Goal: Task Accomplishment & Management: Use online tool/utility

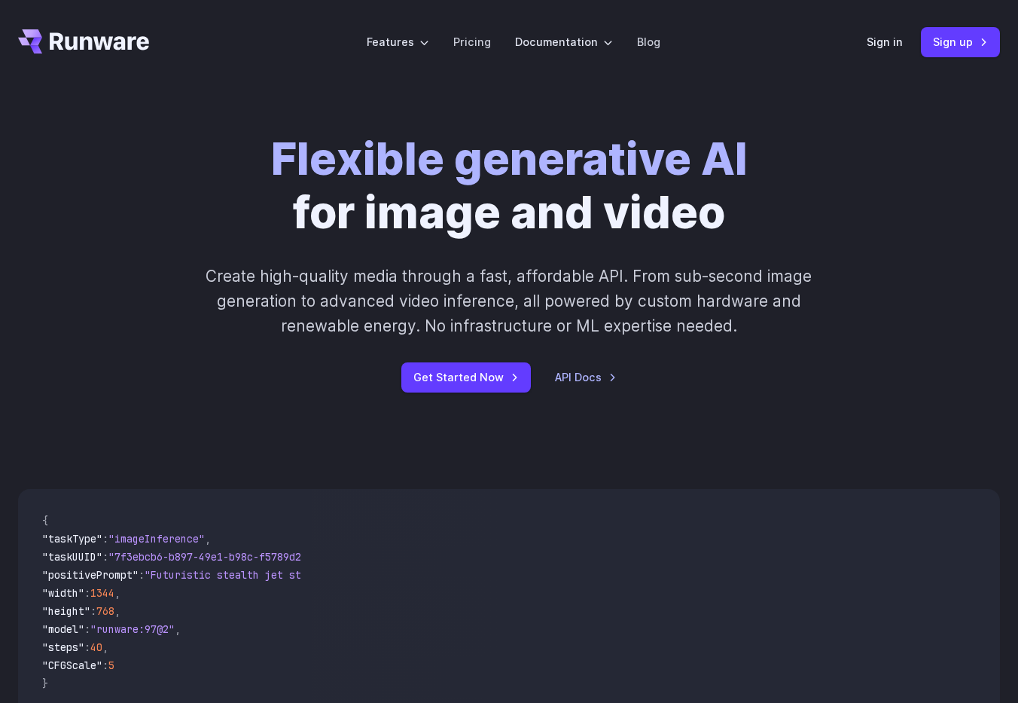
click at [886, 52] on div "Sign in Sign up" at bounding box center [933, 41] width 133 height 29
click at [888, 48] on link "Sign in" at bounding box center [885, 41] width 36 height 17
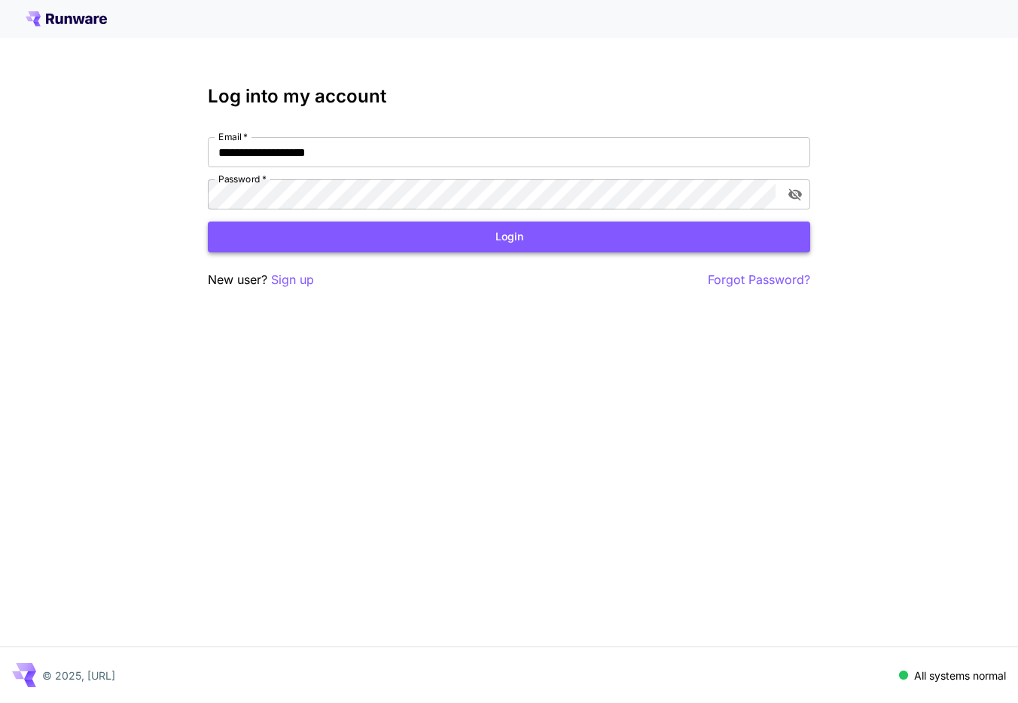
click at [663, 239] on button "Login" at bounding box center [509, 236] width 602 height 31
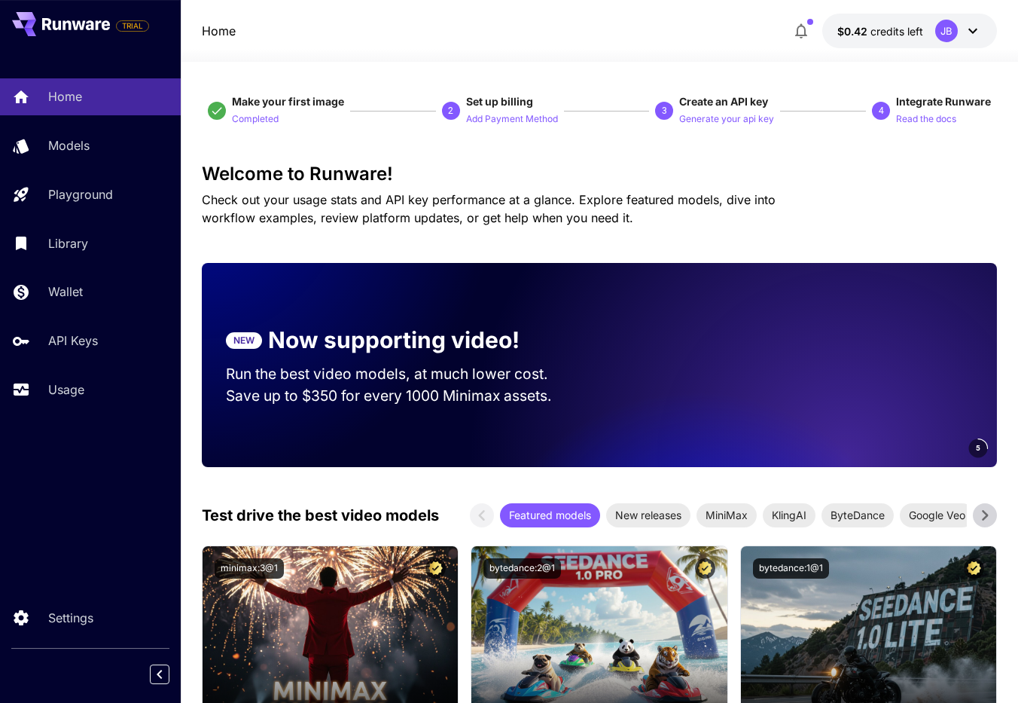
scroll to position [104, 0]
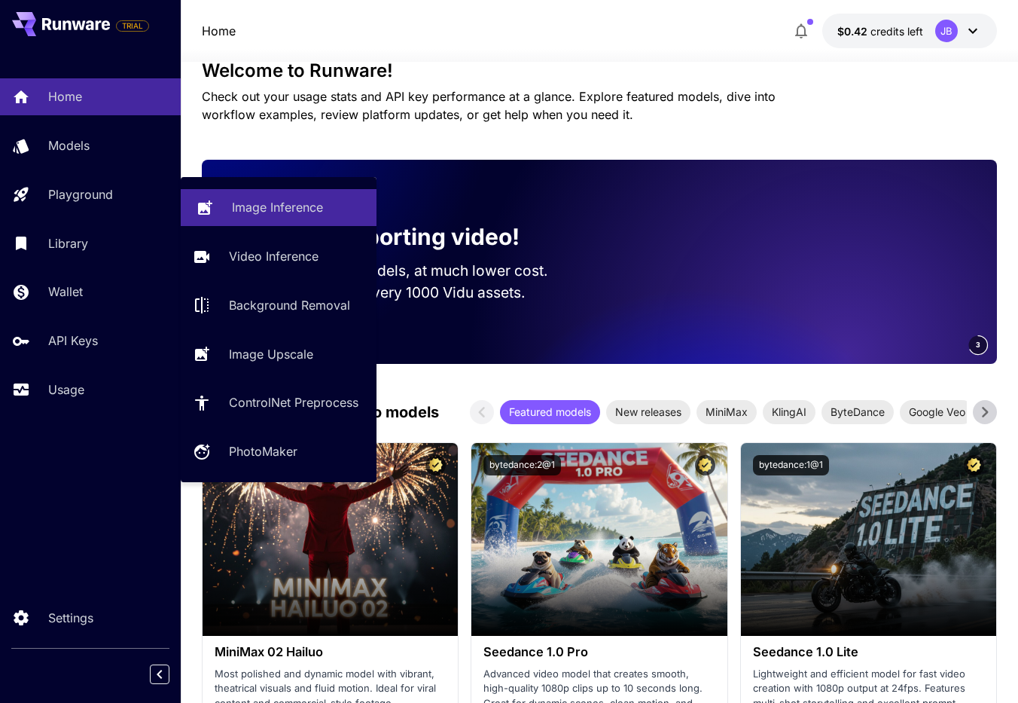
click at [251, 200] on p "Image Inference" at bounding box center [277, 207] width 91 height 18
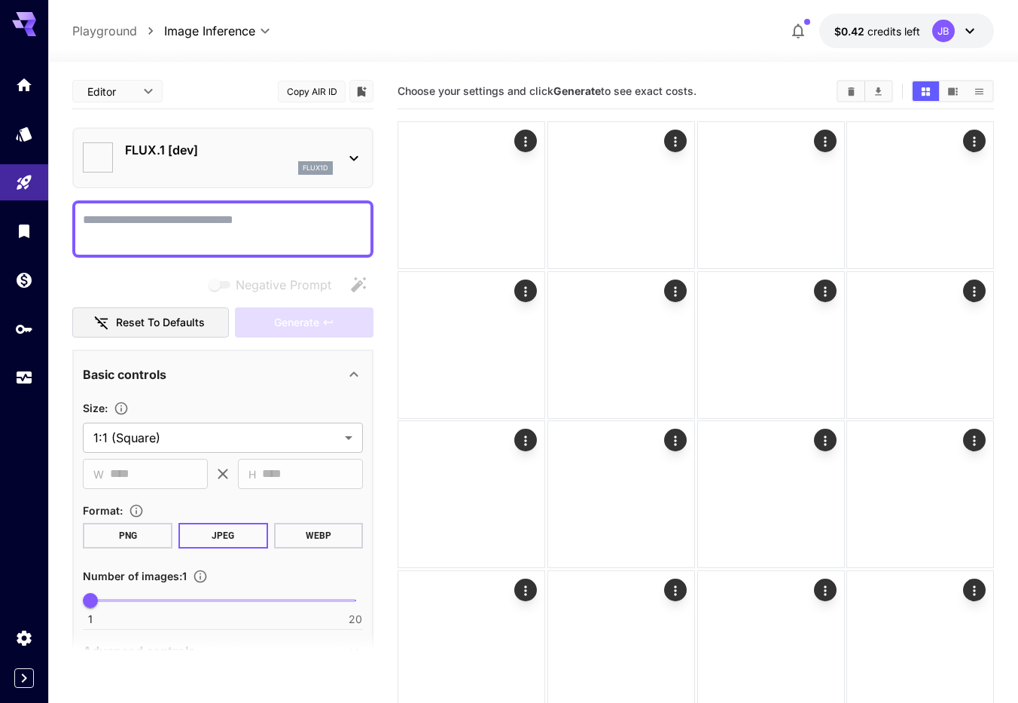
type input "**********"
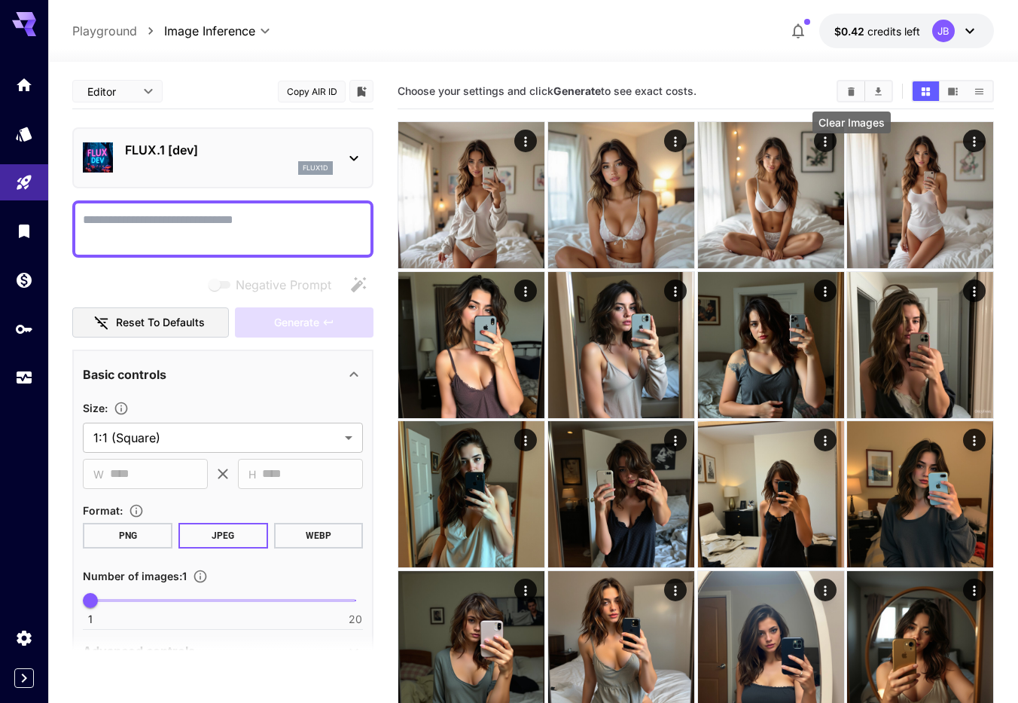
click at [846, 91] on icon "Clear Images" at bounding box center [851, 91] width 11 height 11
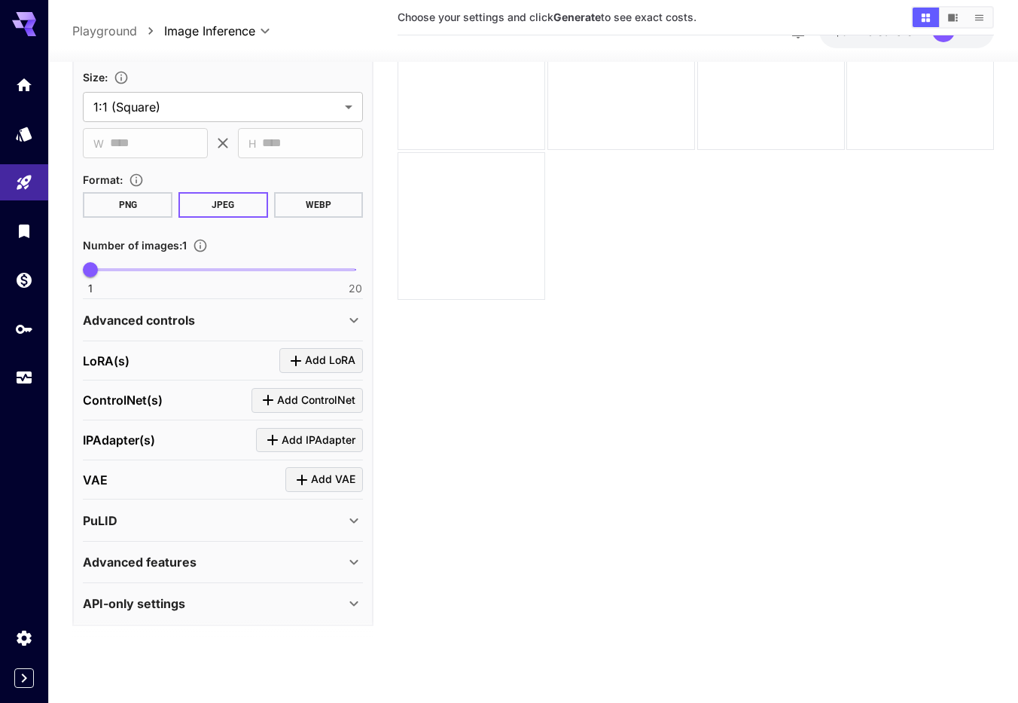
scroll to position [322, 0]
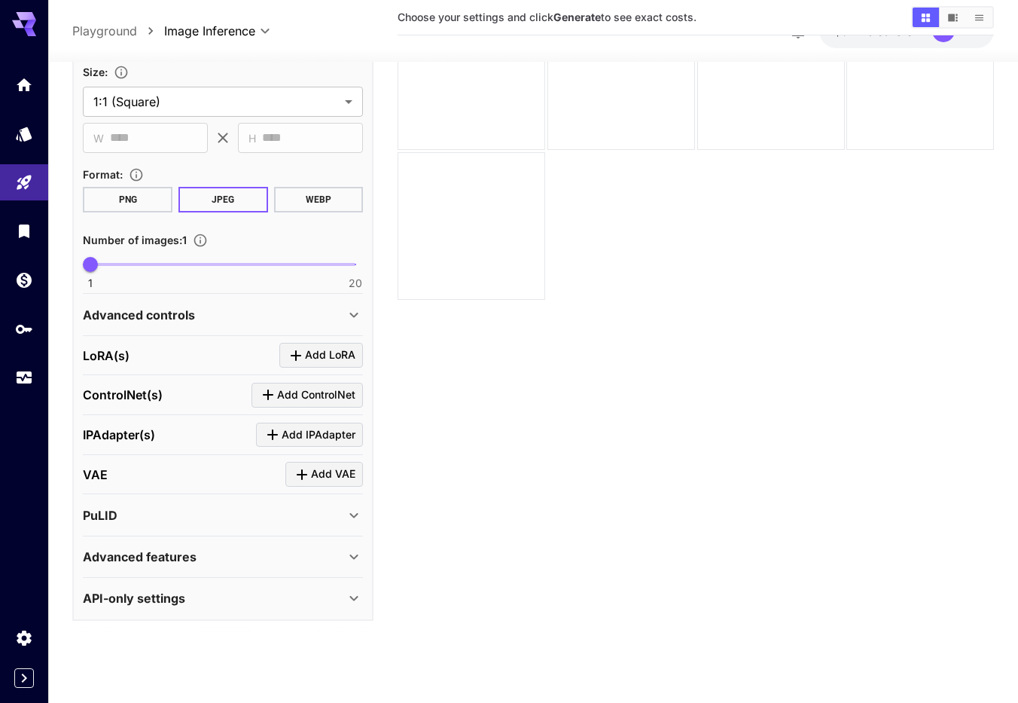
click at [178, 557] on p "Advanced features" at bounding box center [140, 556] width 114 height 18
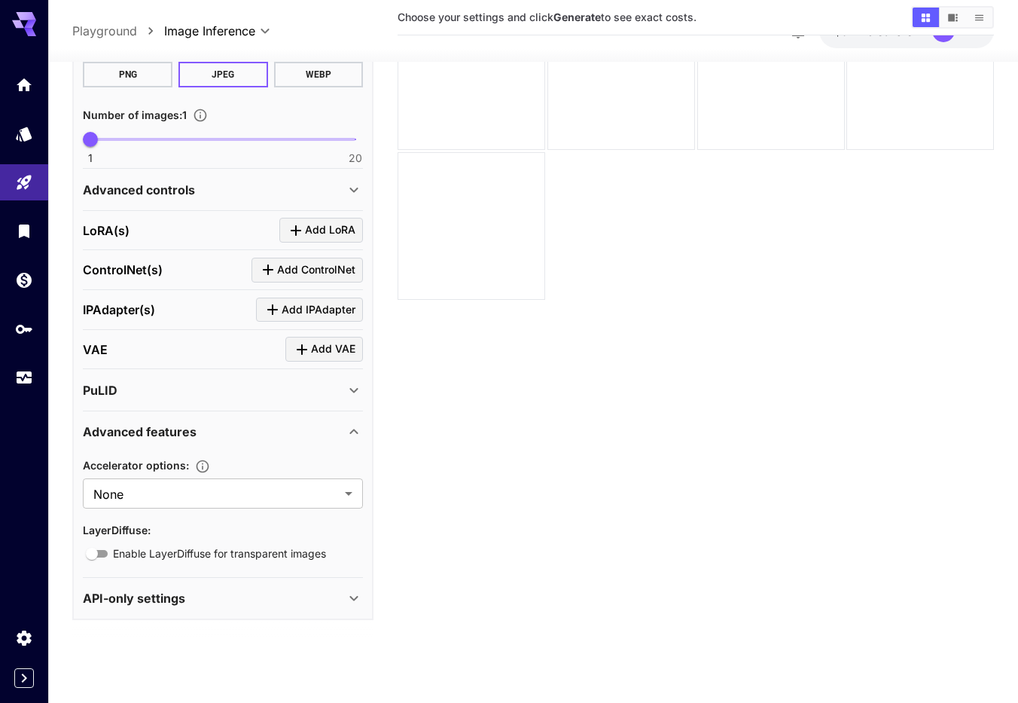
click at [245, 434] on div "Advanced features" at bounding box center [214, 431] width 262 height 18
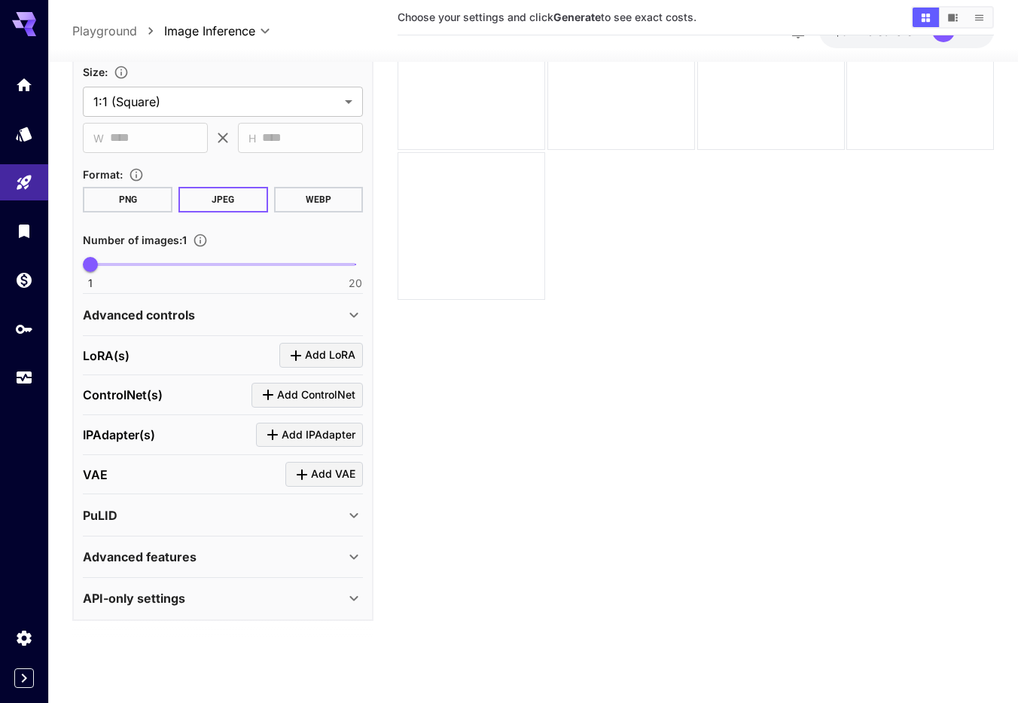
scroll to position [0, 0]
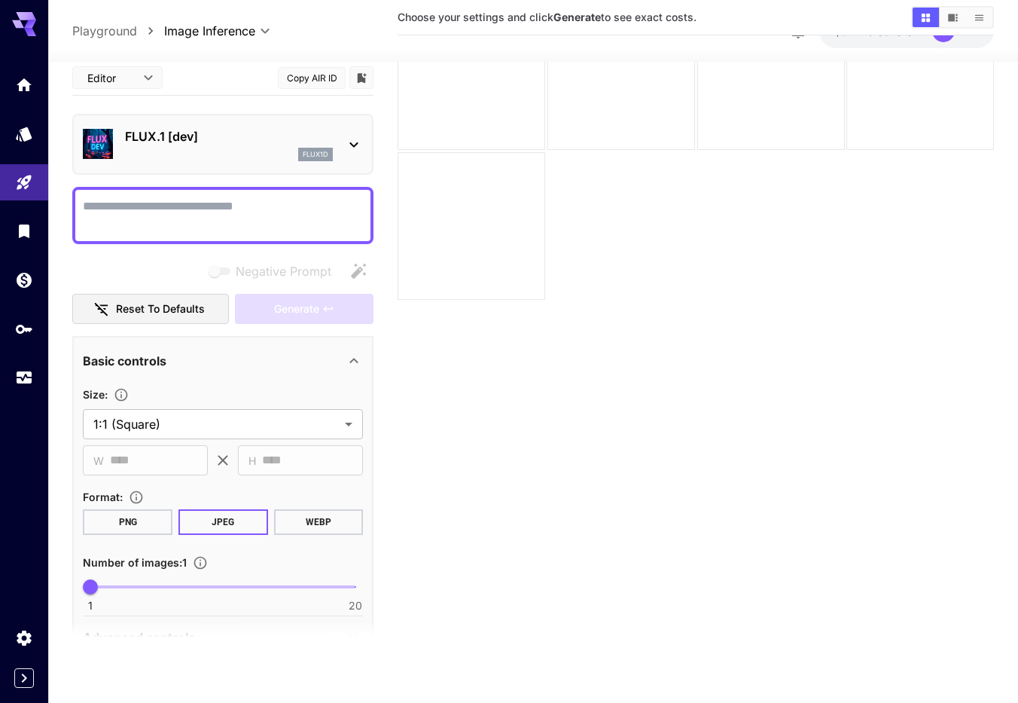
click at [562, 416] on section "Choose your settings and click Generate to see exact costs." at bounding box center [696, 306] width 596 height 703
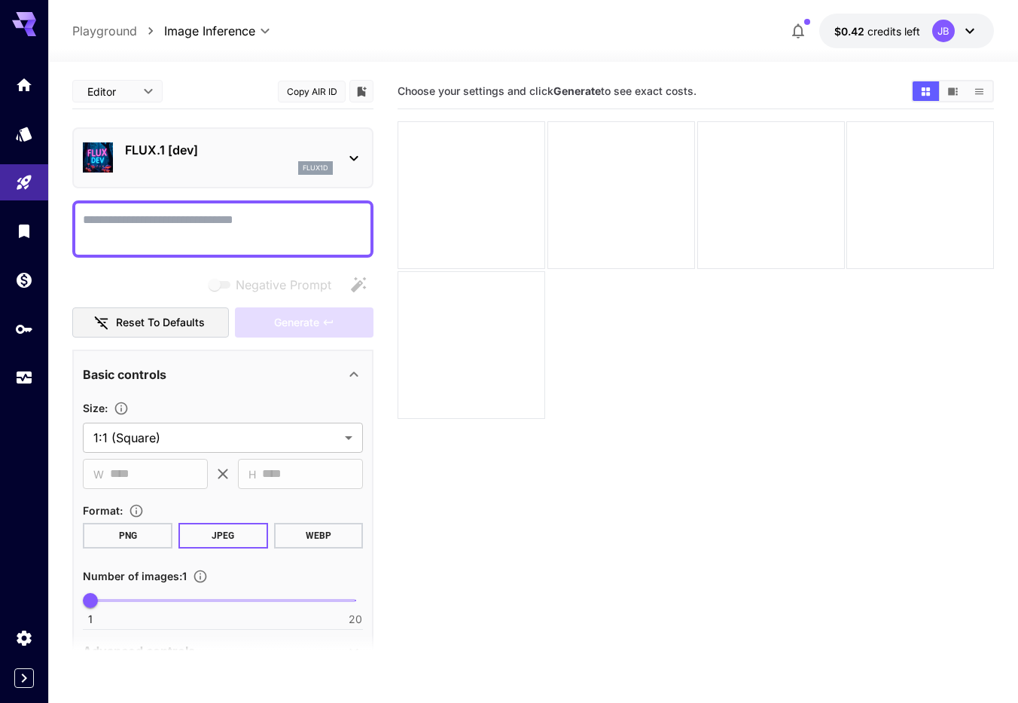
click at [352, 373] on icon at bounding box center [354, 373] width 8 height 5
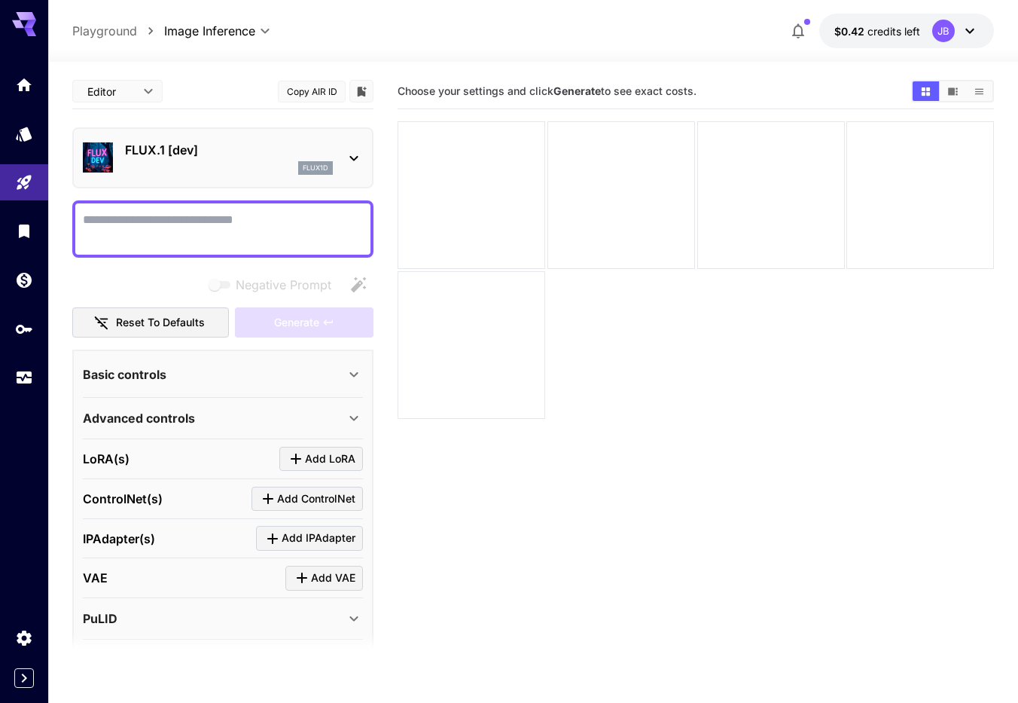
click at [355, 416] on icon at bounding box center [354, 418] width 18 height 18
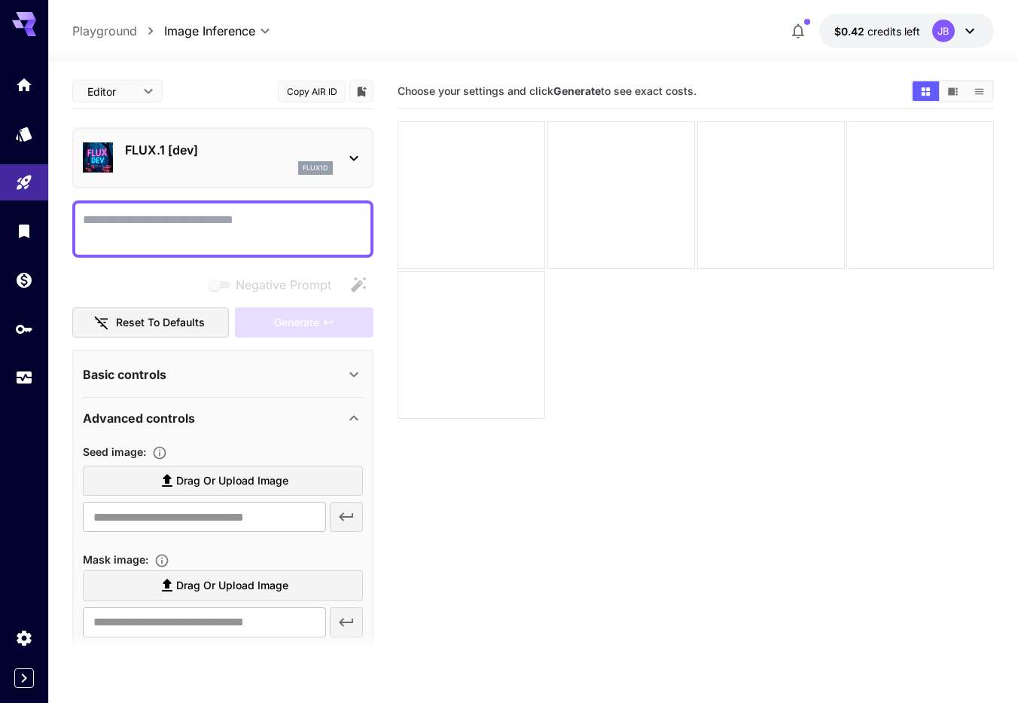
click at [241, 483] on span "Drag or upload image" at bounding box center [232, 480] width 112 height 19
click at [0, 0] on input "Drag or upload image" at bounding box center [0, 0] width 0 height 0
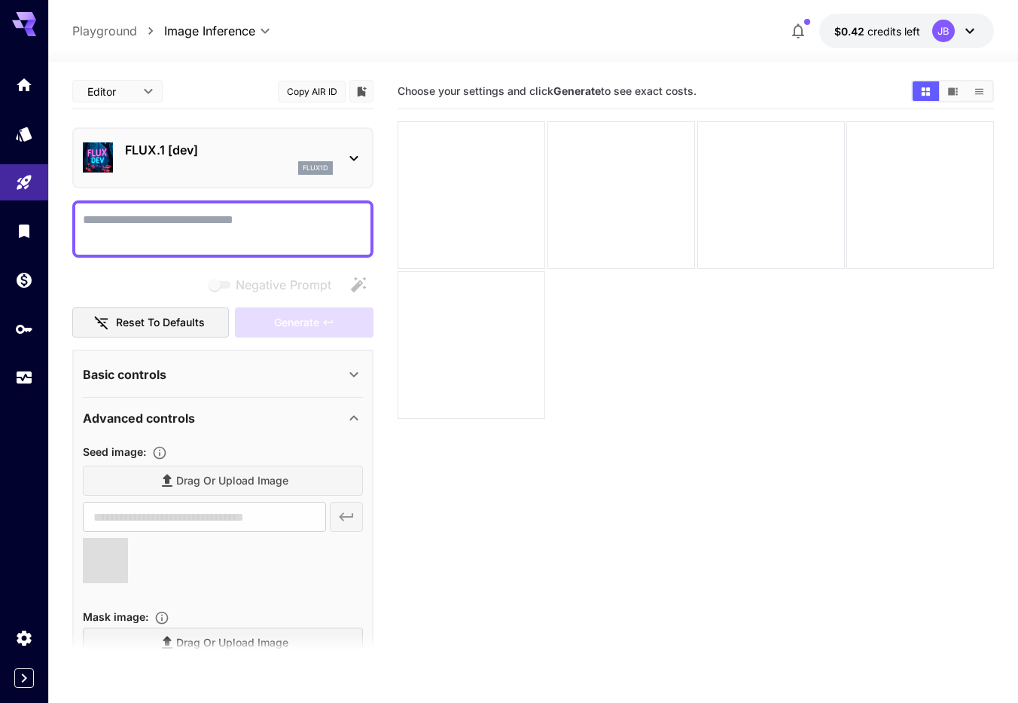
type input "**********"
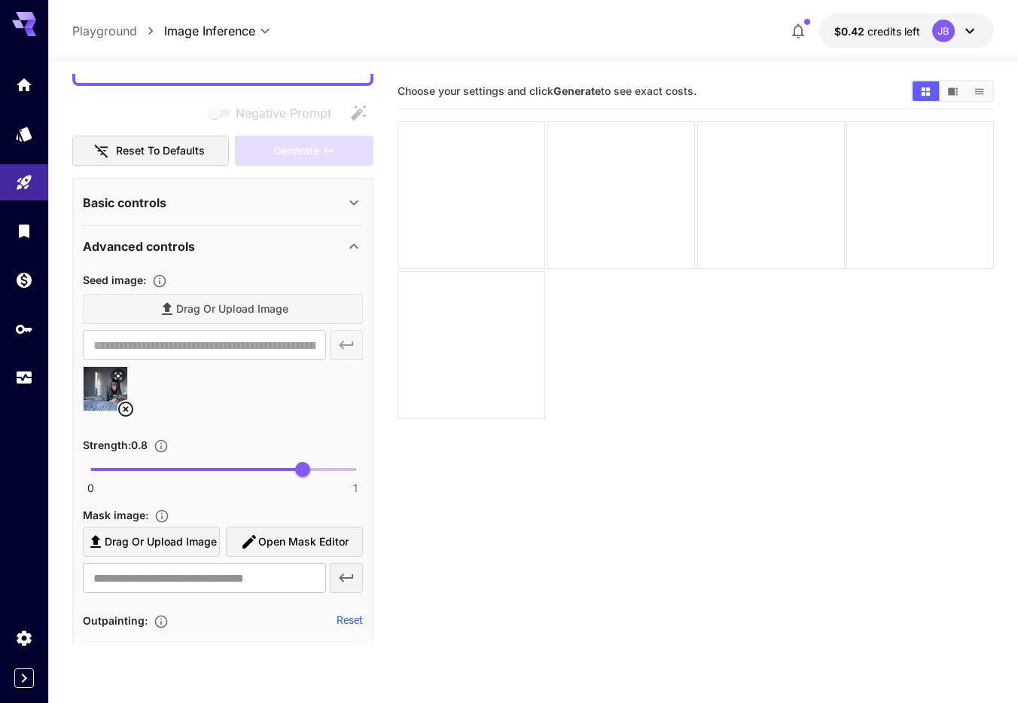
scroll to position [258, 0]
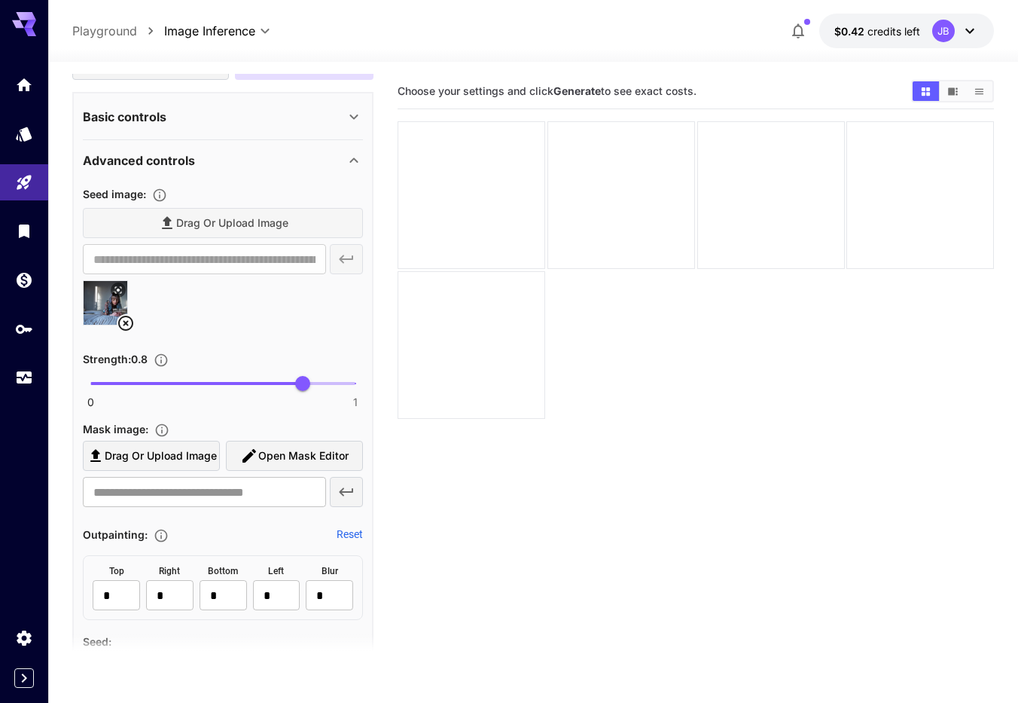
click at [303, 455] on span "Open Mask Editor" at bounding box center [303, 456] width 90 height 19
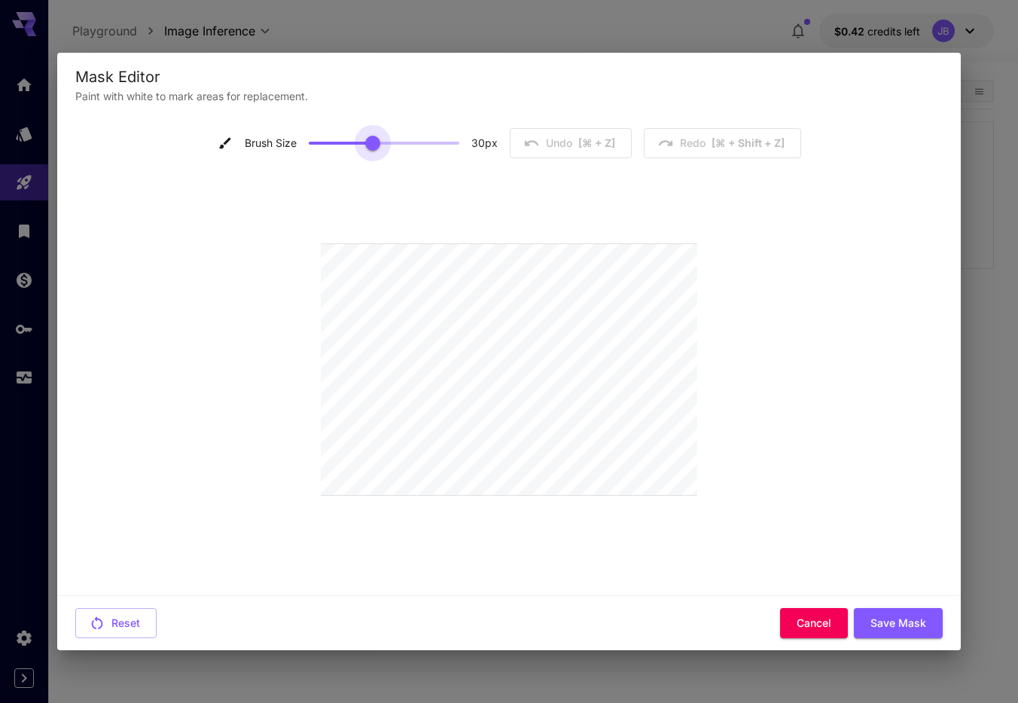
type input "**"
drag, startPoint x: 314, startPoint y: 145, endPoint x: 411, endPoint y: 179, distance: 103.1
click at [372, 145] on span at bounding box center [372, 143] width 15 height 15
click at [898, 622] on button "Save Mask" at bounding box center [898, 623] width 89 height 31
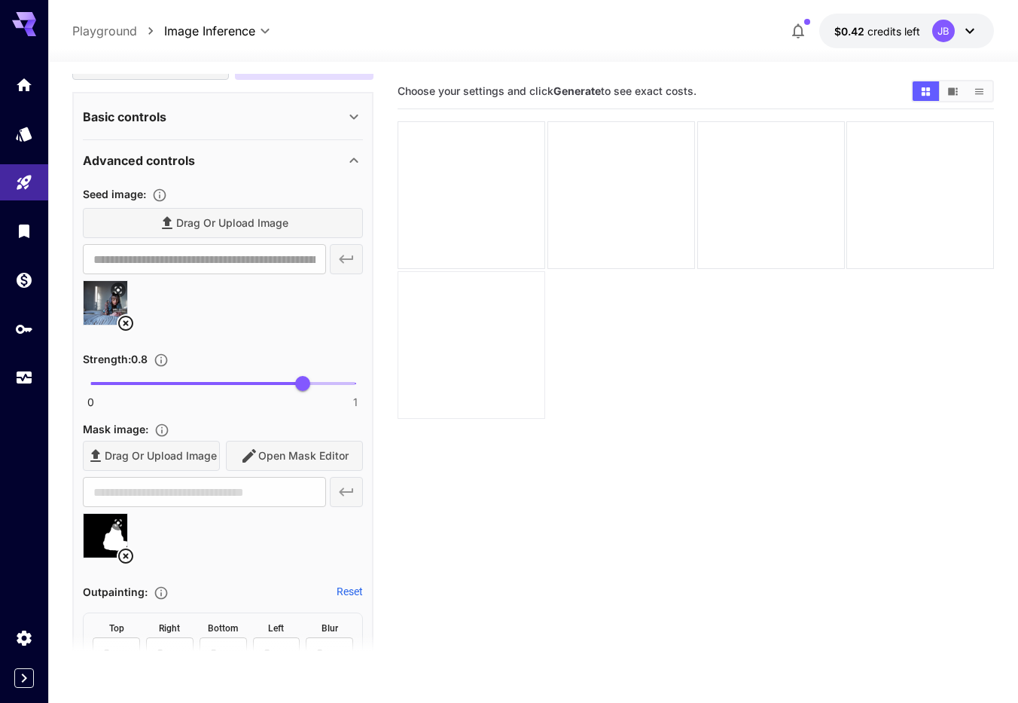
type input "**********"
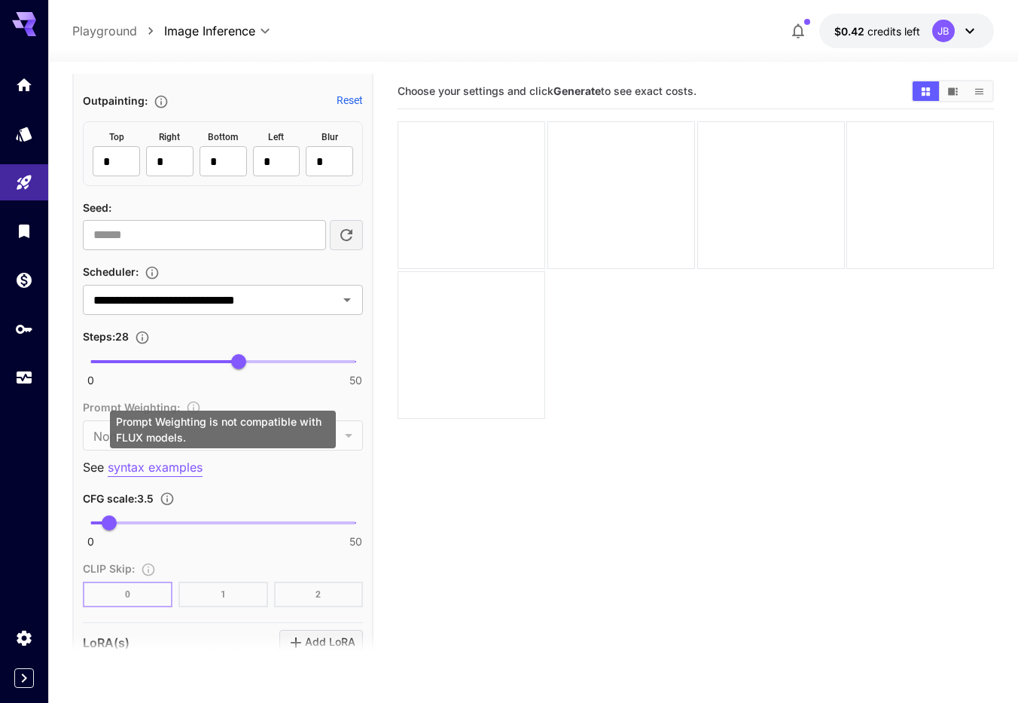
scroll to position [773, 0]
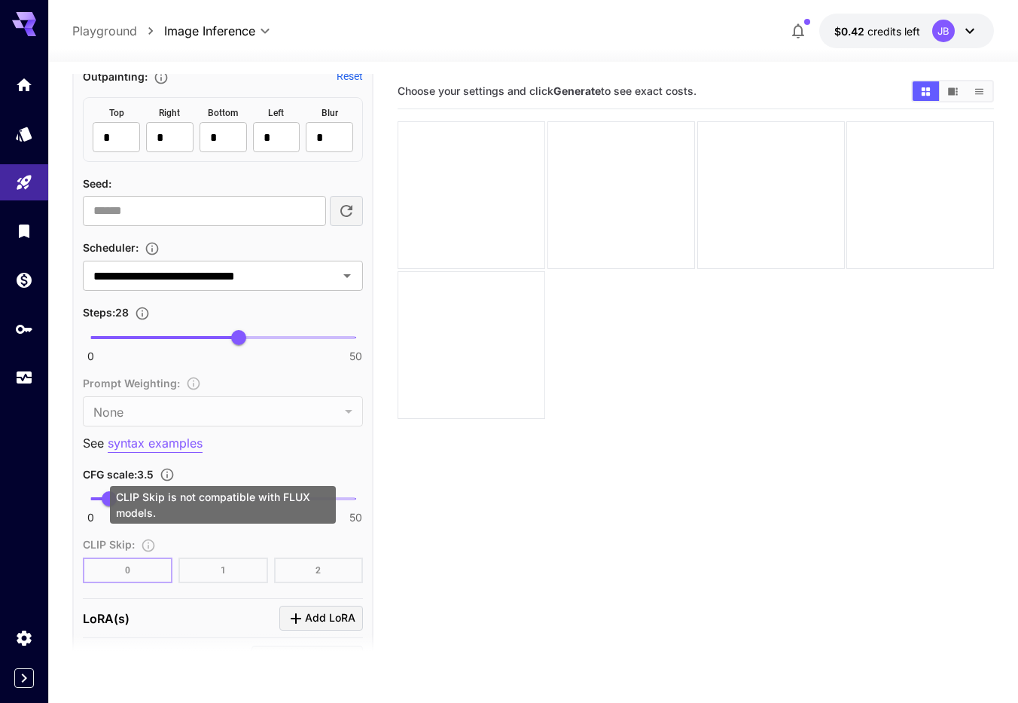
click at [321, 541] on div "CLIP Skip : 0 1 2" at bounding box center [223, 559] width 280 height 48
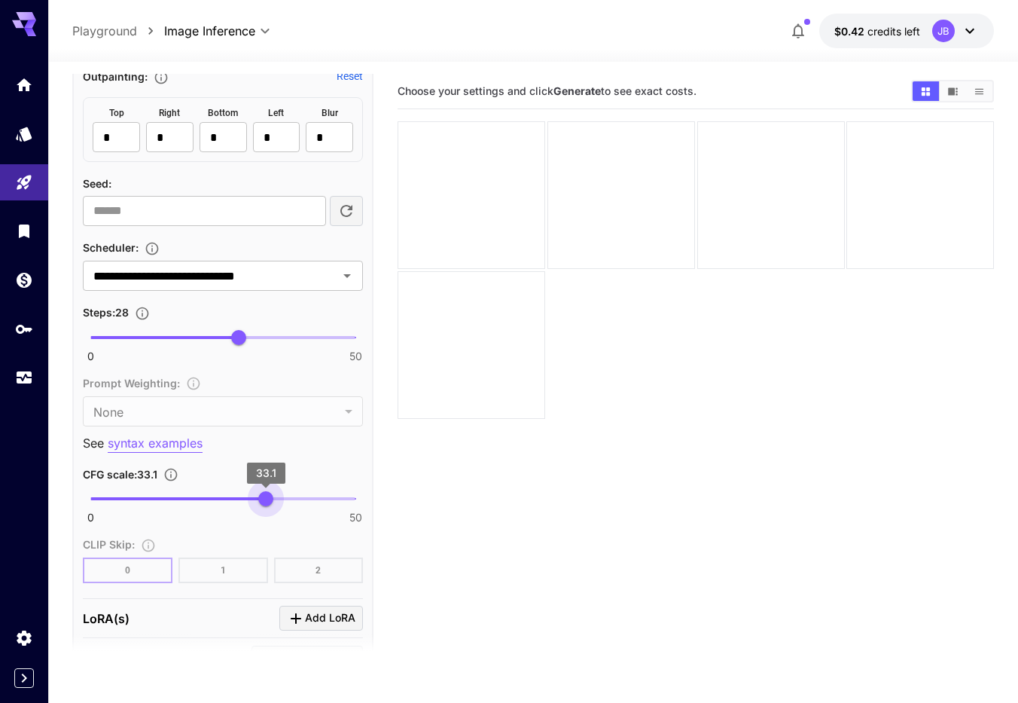
type input "****"
drag, startPoint x: 148, startPoint y: 498, endPoint x: 266, endPoint y: 505, distance: 117.6
click at [266, 505] on span "33.1" at bounding box center [265, 498] width 15 height 15
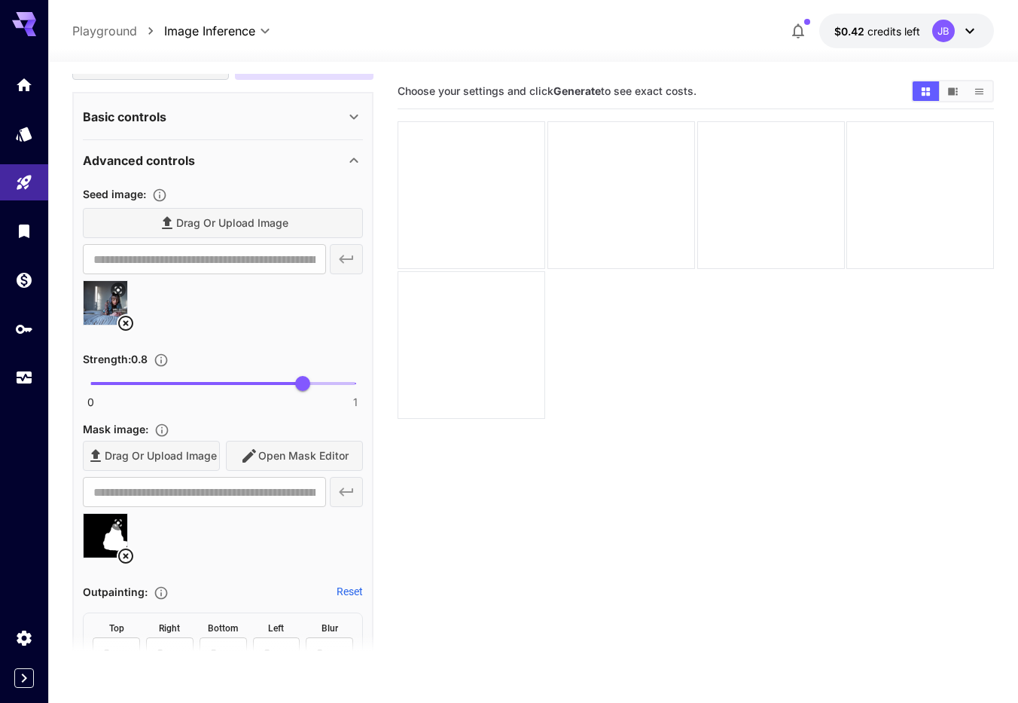
scroll to position [0, 0]
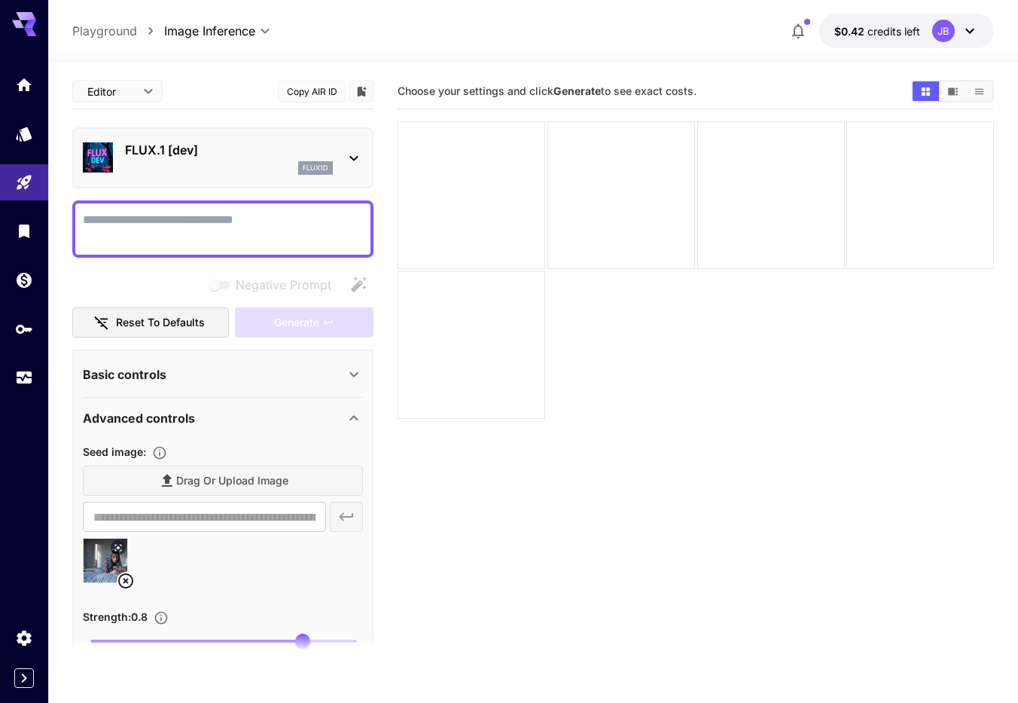
click at [144, 222] on textarea "Negative Prompt" at bounding box center [223, 229] width 280 height 36
type textarea "*"
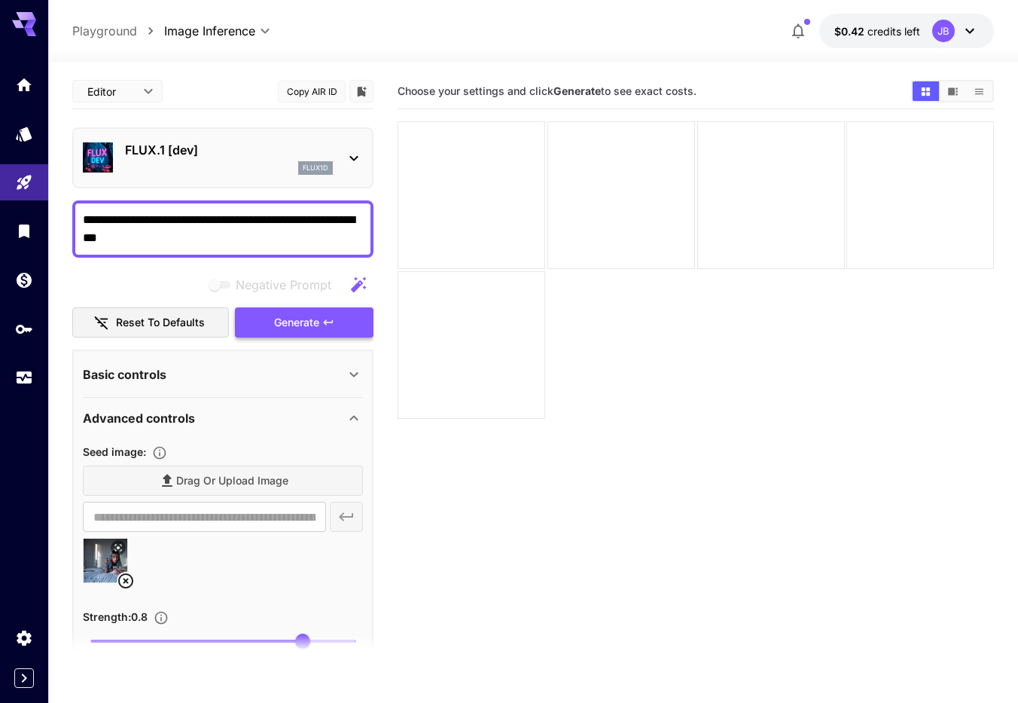
click at [331, 321] on icon "button" at bounding box center [328, 322] width 12 height 12
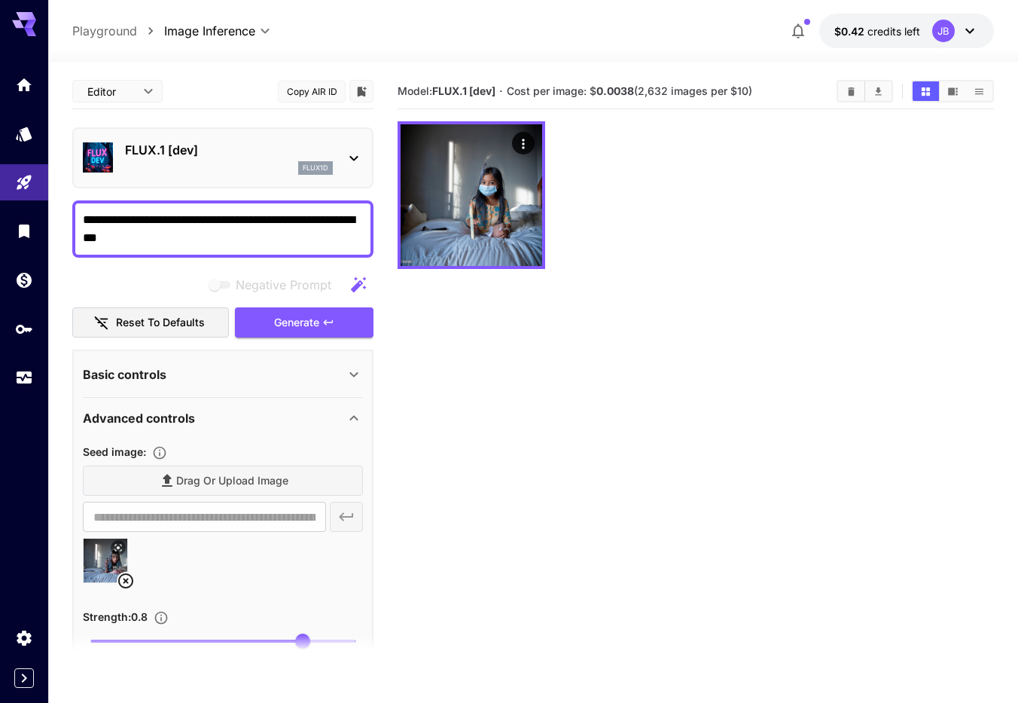
drag, startPoint x: 187, startPoint y: 230, endPoint x: -19, endPoint y: 184, distance: 211.2
click at [83, 211] on textarea "**********" at bounding box center [223, 229] width 280 height 36
type textarea "**********"
click at [323, 320] on icon "button" at bounding box center [328, 322] width 12 height 12
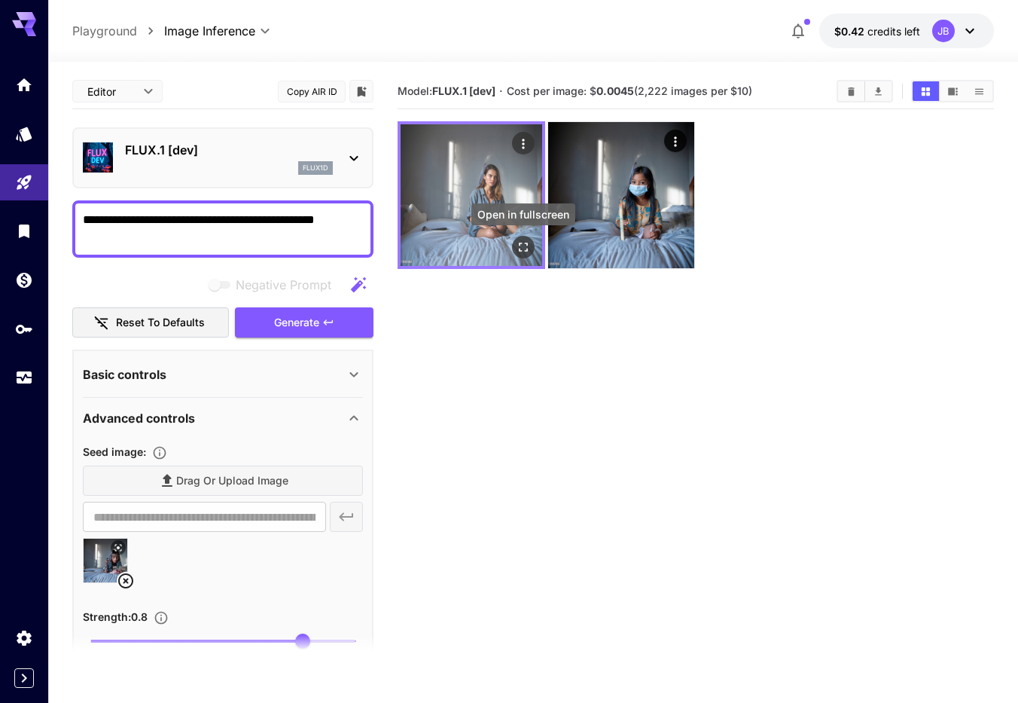
click at [520, 251] on icon "Open in fullscreen" at bounding box center [523, 246] width 9 height 9
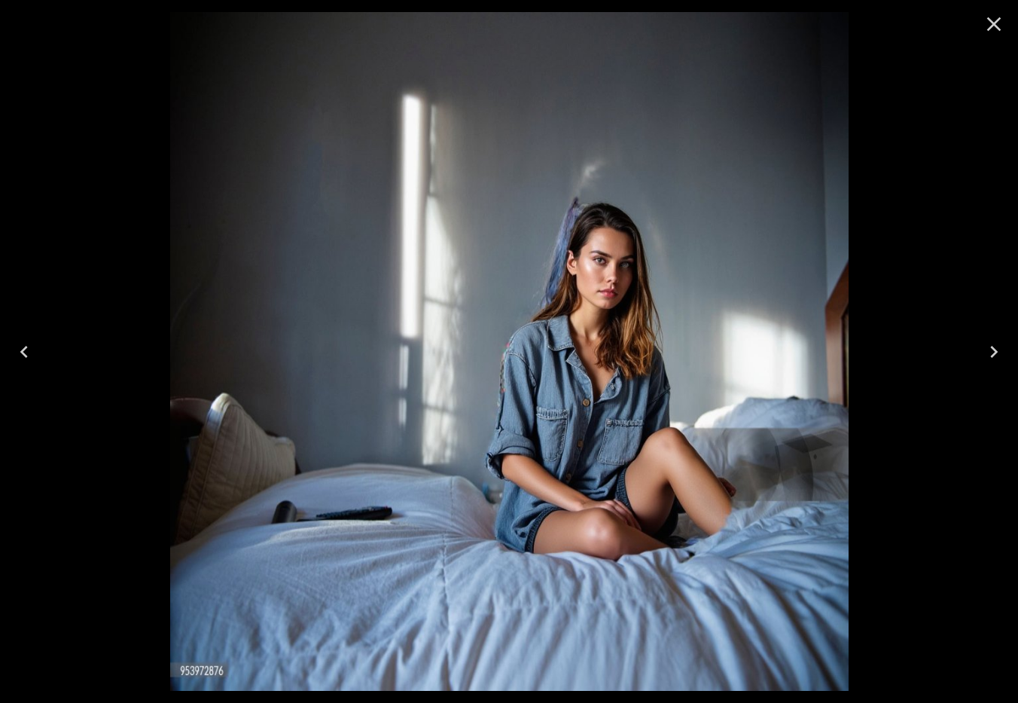
click at [992, 25] on icon "Close" at bounding box center [994, 24] width 24 height 24
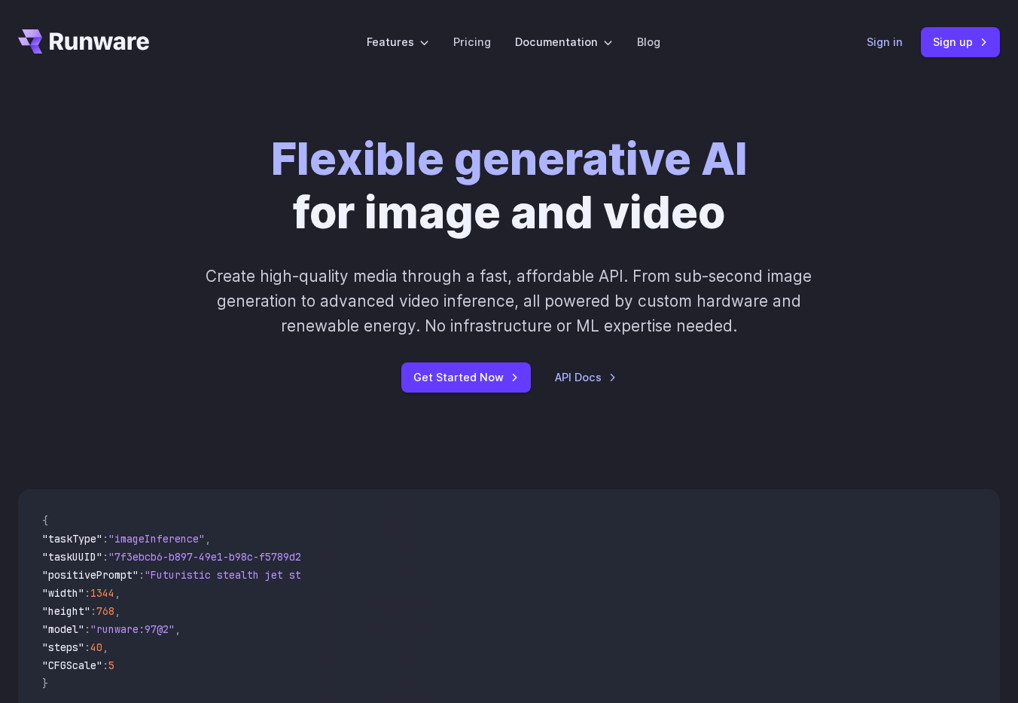
click at [879, 42] on link "Sign in" at bounding box center [885, 41] width 36 height 17
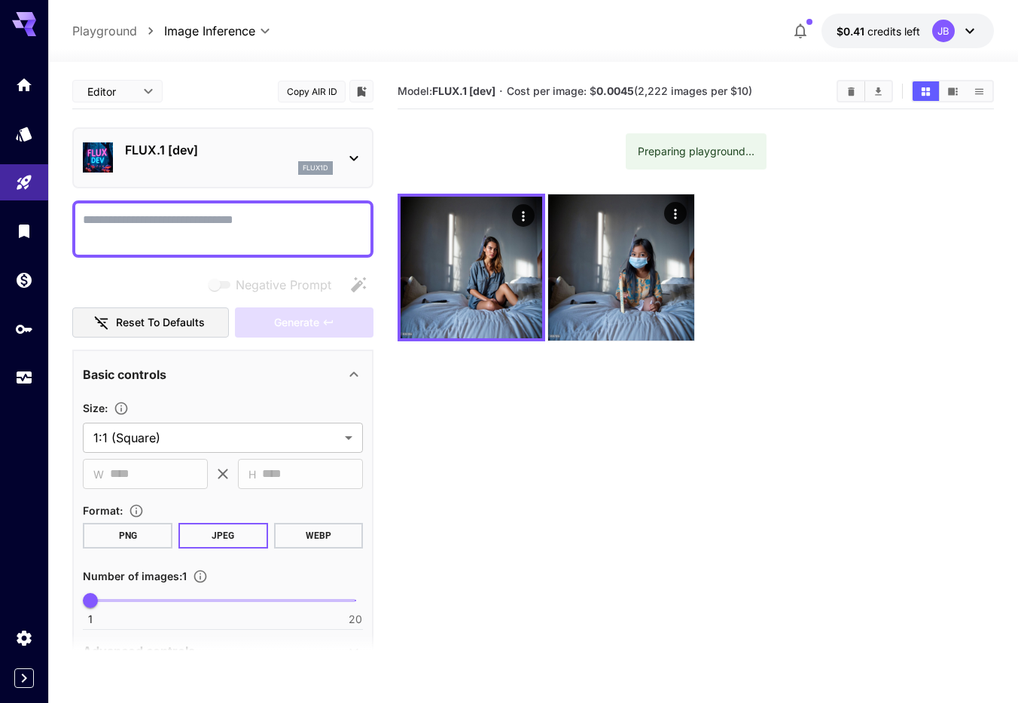
click at [352, 160] on icon at bounding box center [354, 158] width 18 height 18
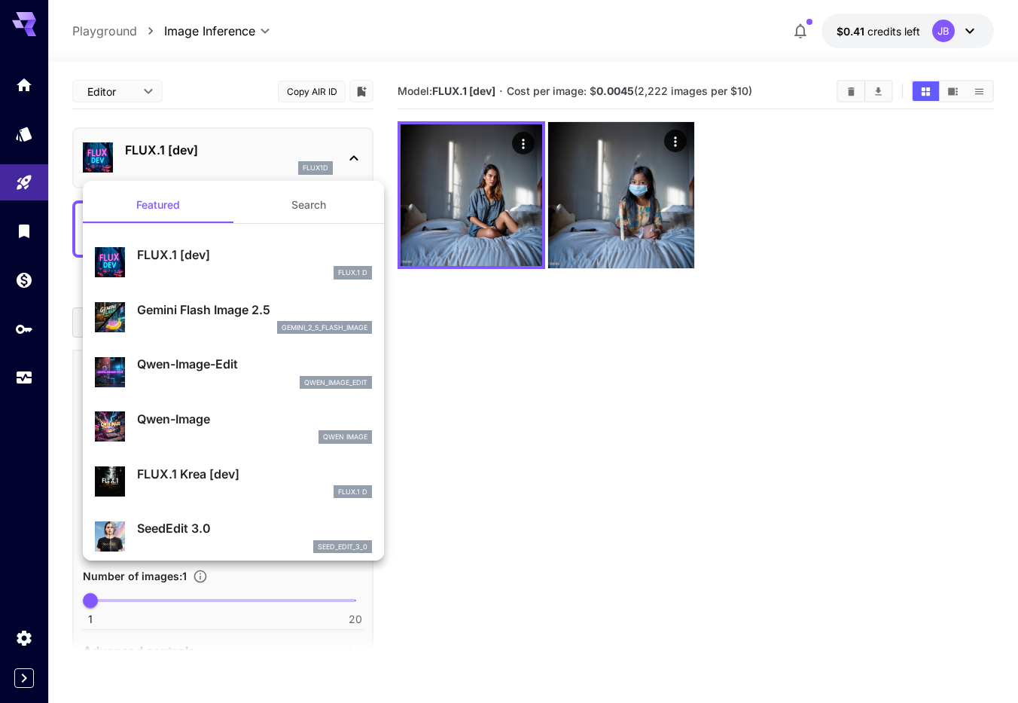
click at [352, 160] on div at bounding box center [509, 351] width 1018 height 703
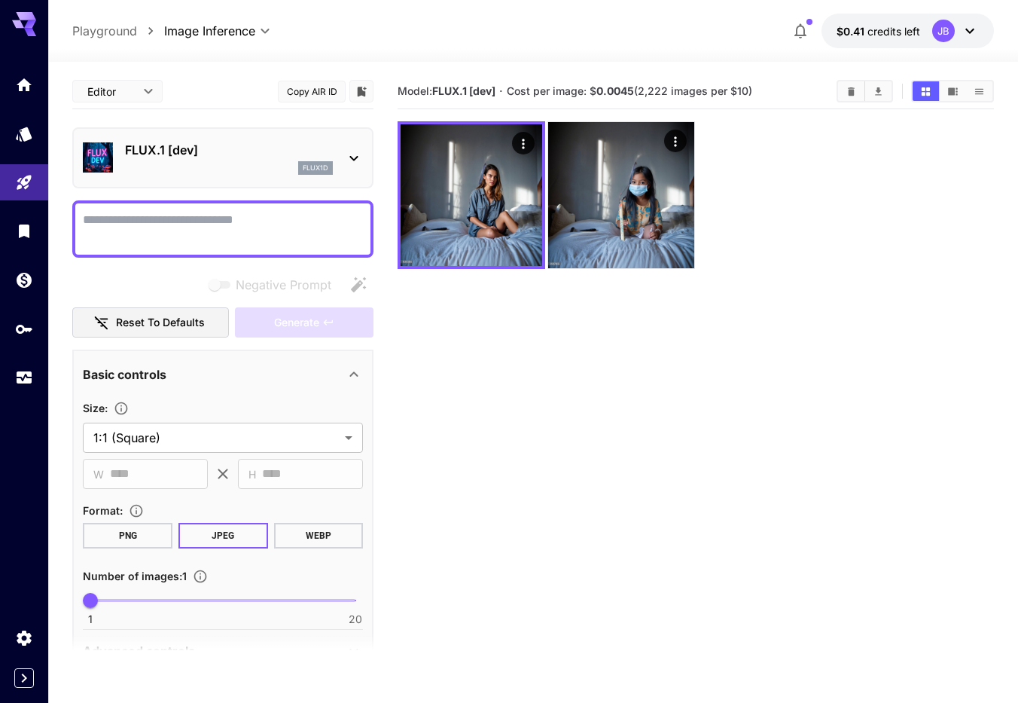
click at [347, 156] on icon at bounding box center [354, 158] width 18 height 18
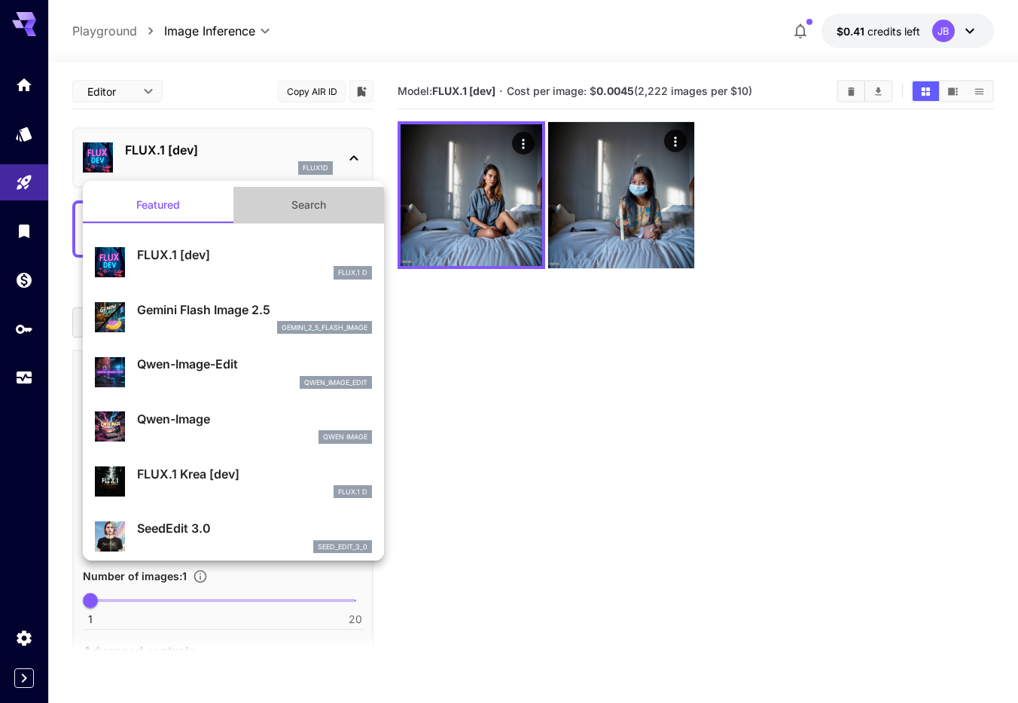
click at [307, 201] on button "Search" at bounding box center [308, 205] width 151 height 36
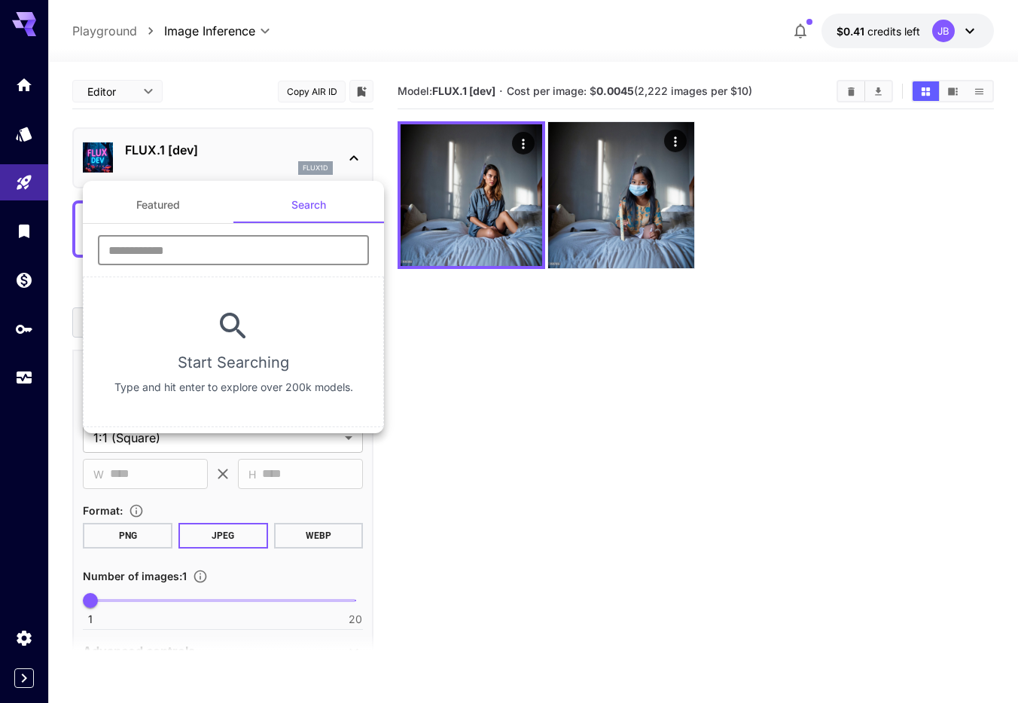
click at [297, 251] on input "text" at bounding box center [233, 250] width 271 height 30
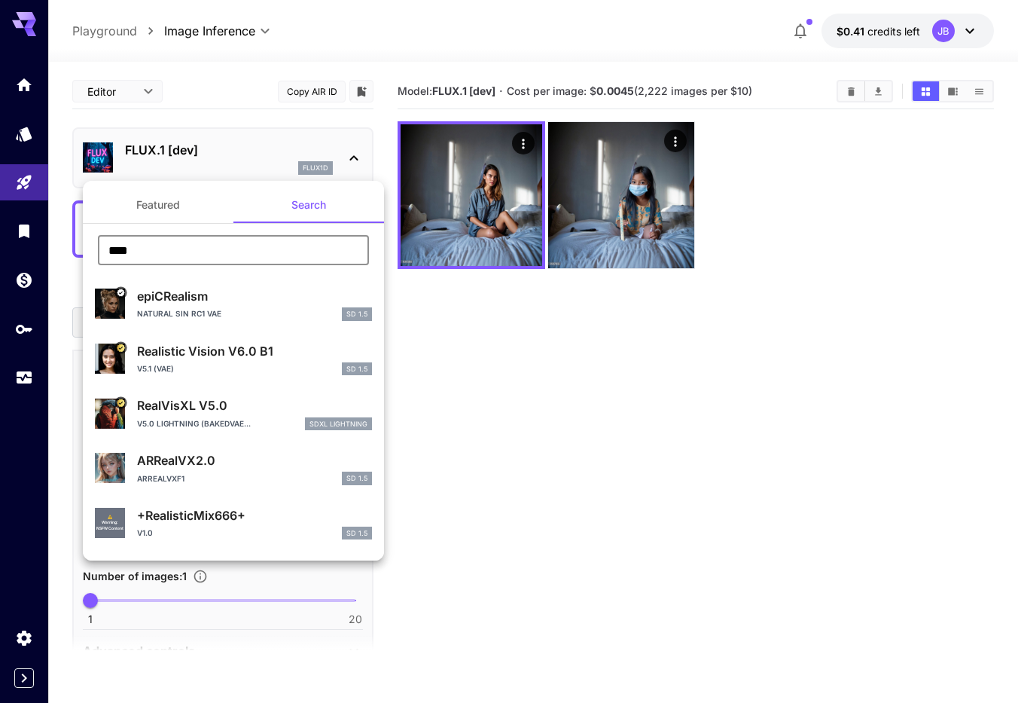
click at [233, 251] on input "****" at bounding box center [233, 250] width 271 height 30
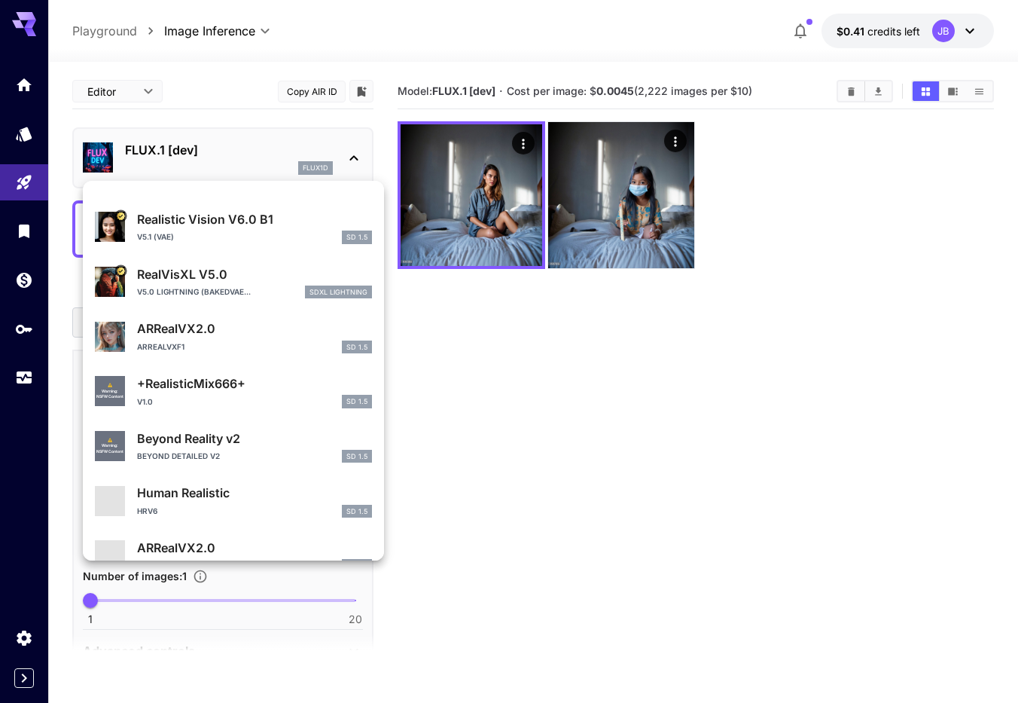
scroll to position [172, 0]
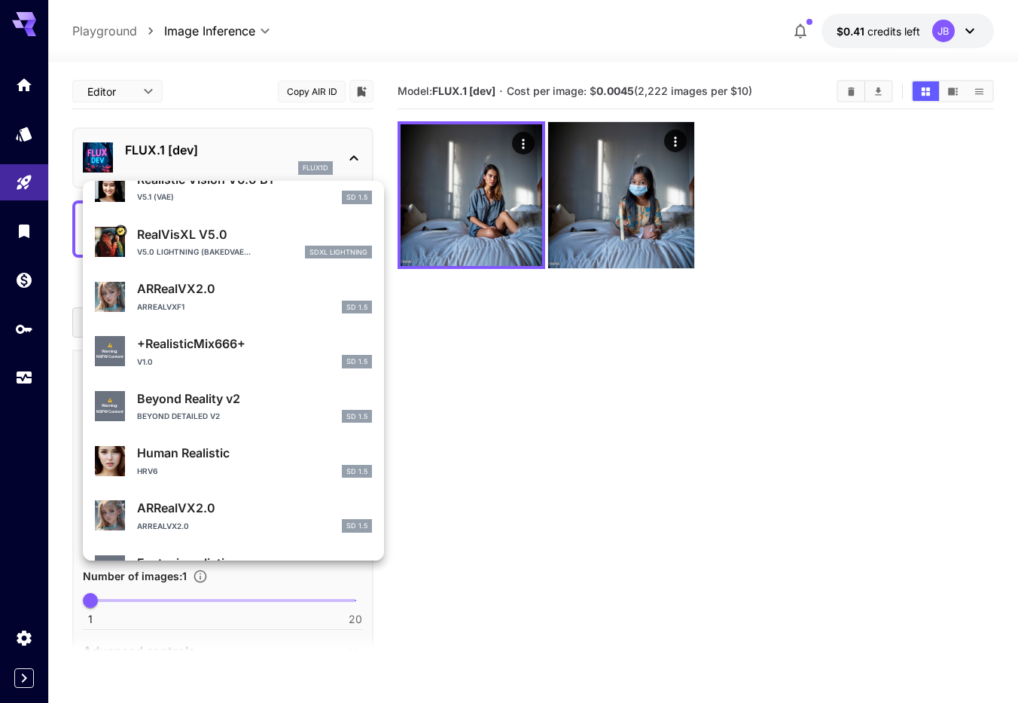
type input "****"
click at [230, 466] on div "HRv6 SD 1.5" at bounding box center [254, 472] width 235 height 14
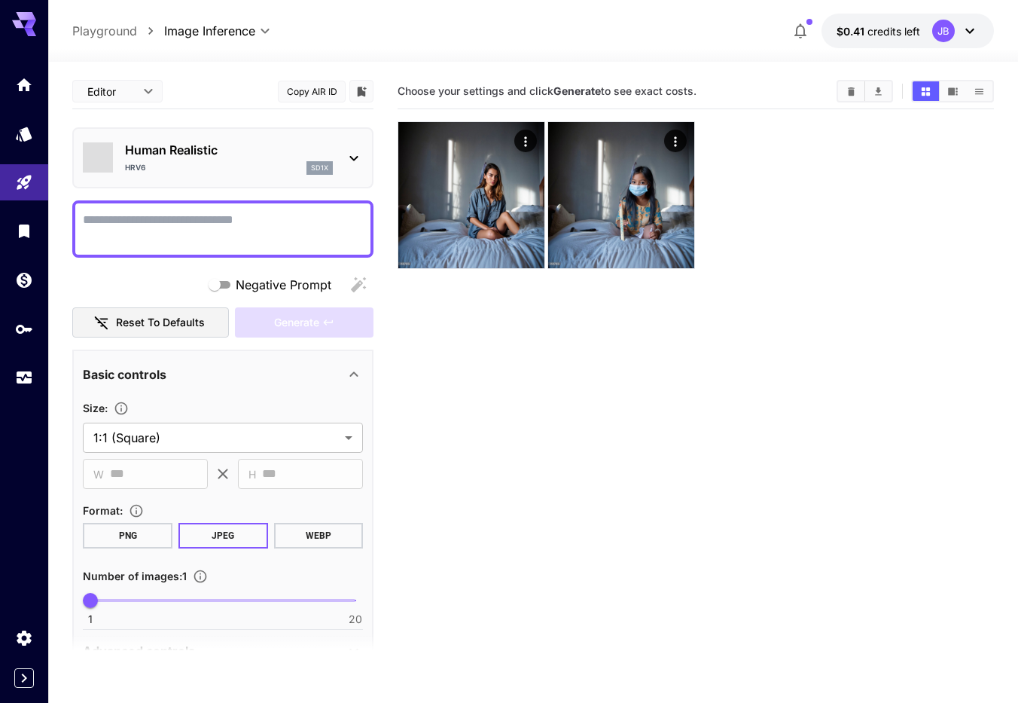
type input "**********"
type input "***"
type input "**"
type input "***"
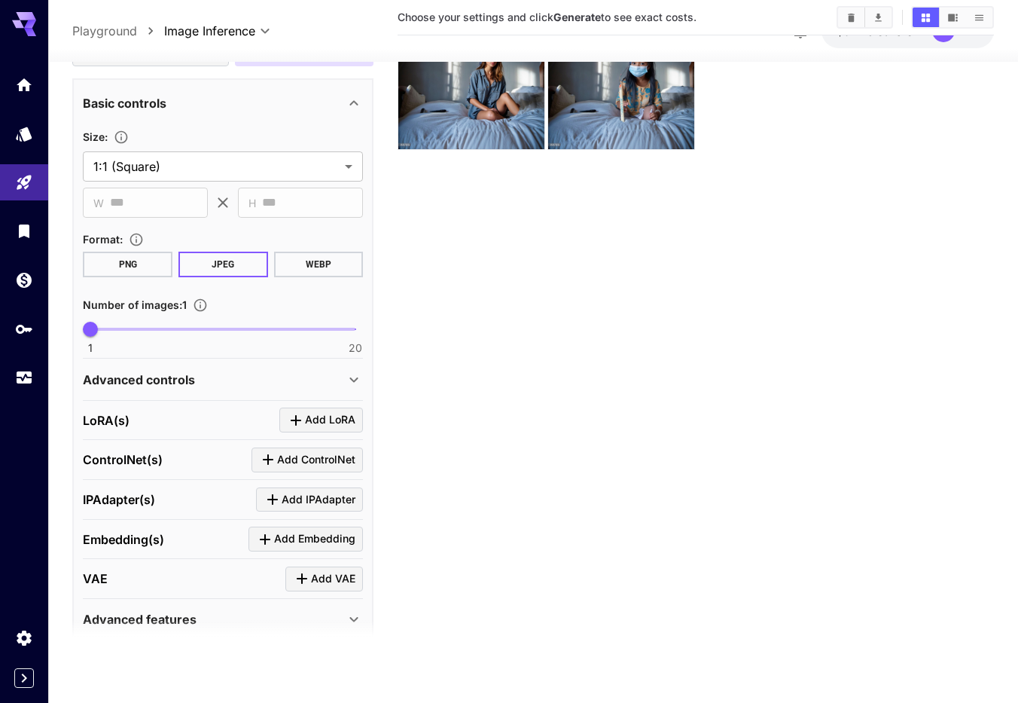
scroll to position [321, 0]
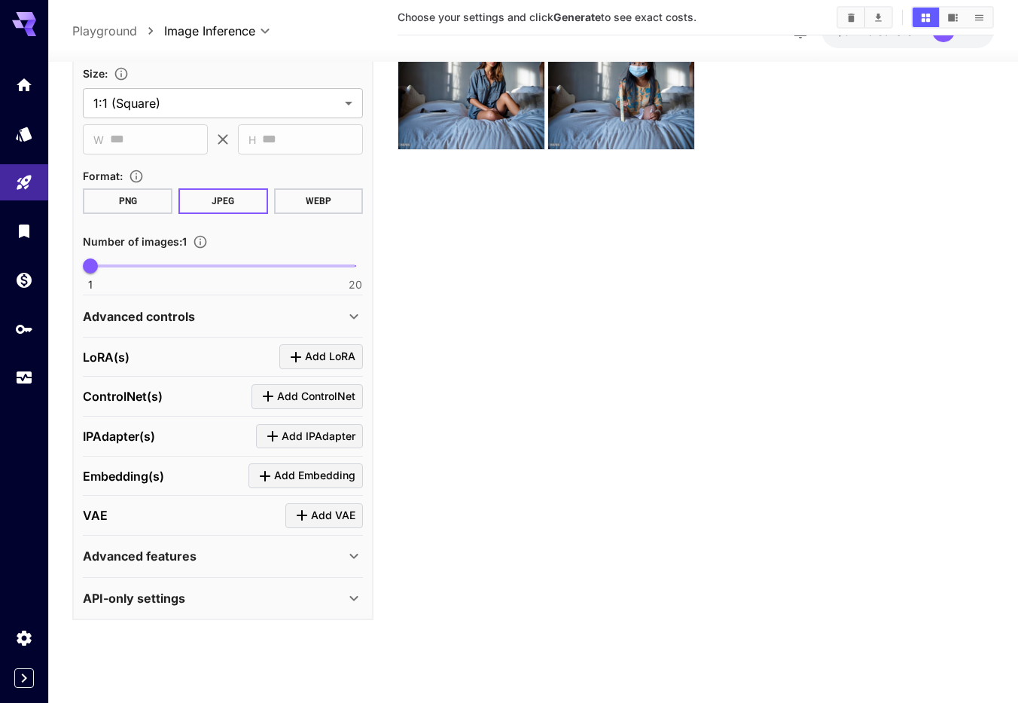
click at [254, 317] on div "Advanced controls" at bounding box center [214, 316] width 262 height 18
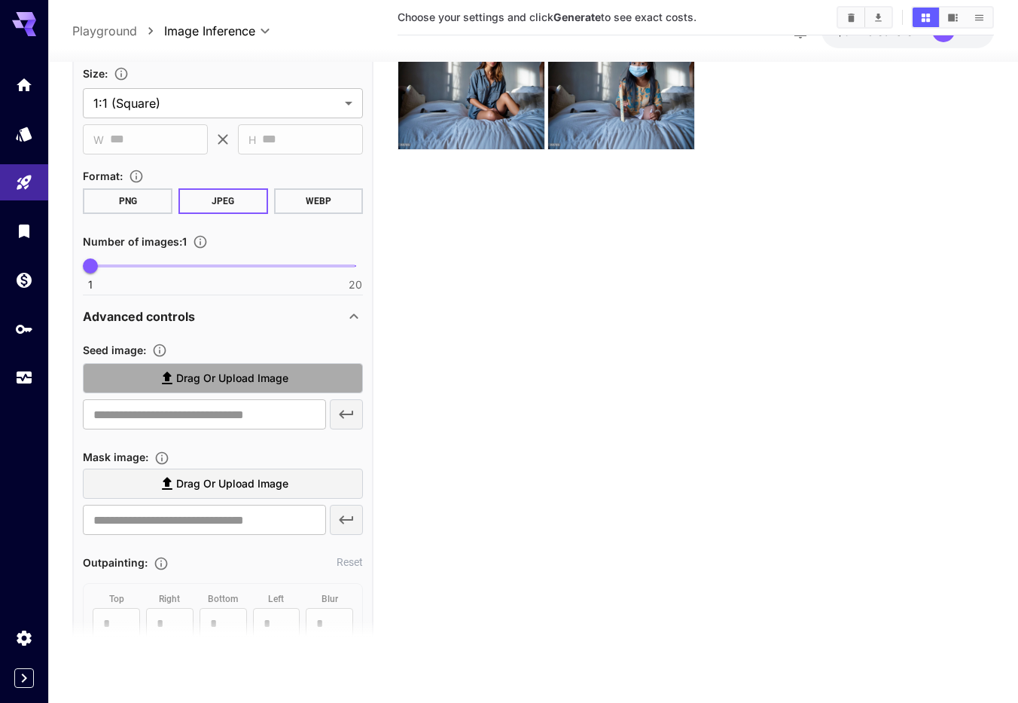
click at [232, 374] on span "Drag or upload image" at bounding box center [232, 378] width 112 height 19
click at [0, 0] on input "Drag or upload image" at bounding box center [0, 0] width 0 height 0
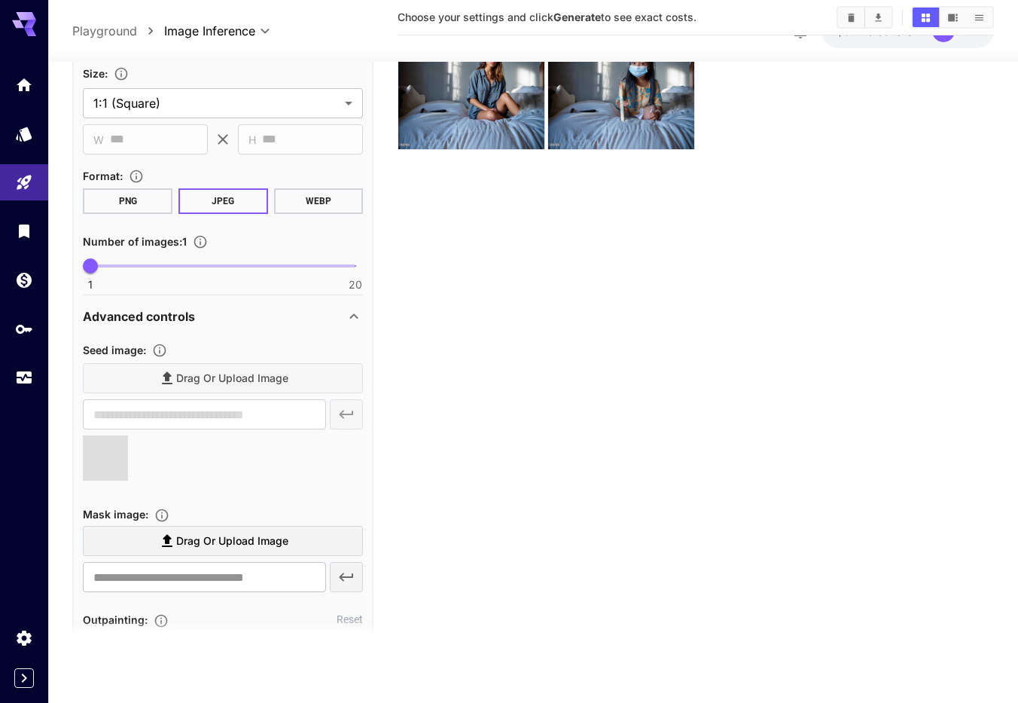
type input "**********"
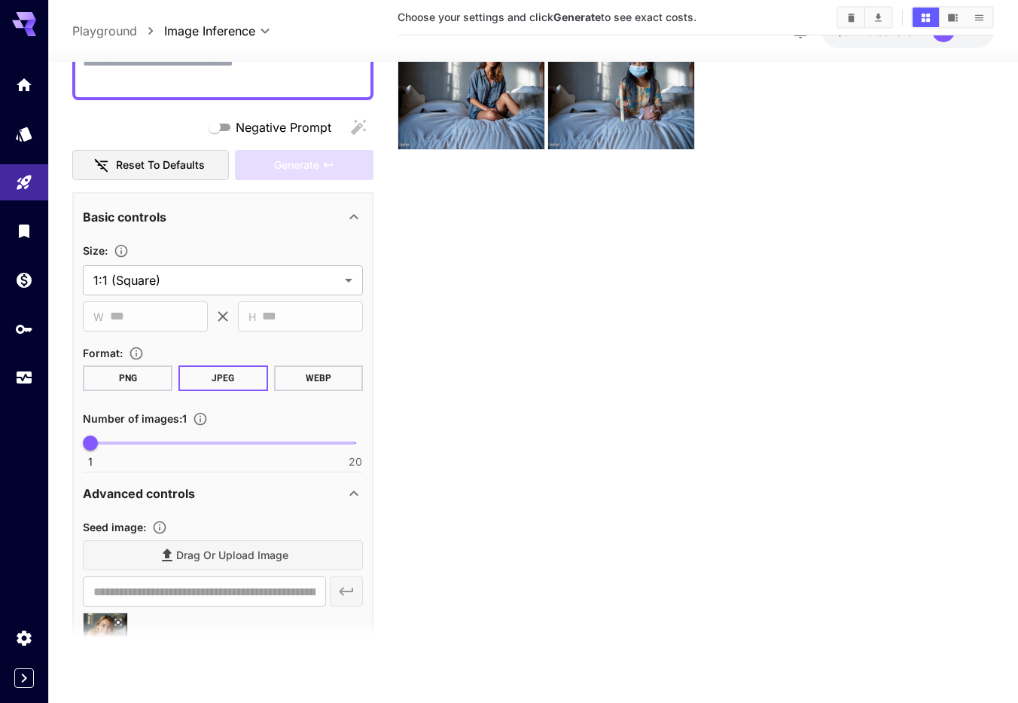
scroll to position [0, 0]
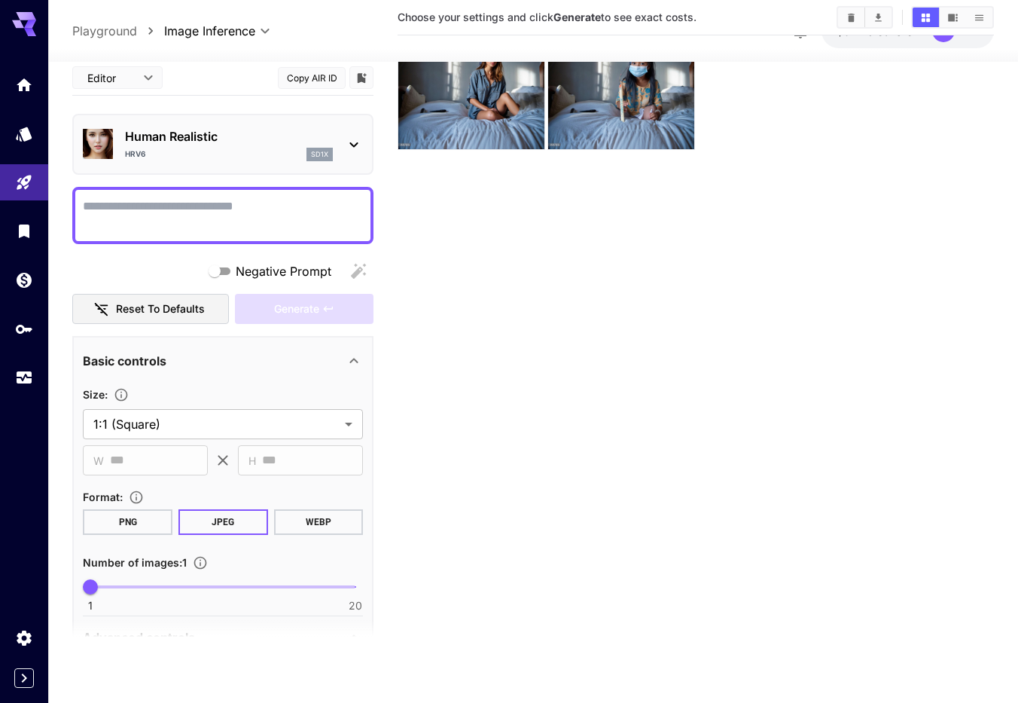
click at [175, 215] on textarea "Negative Prompt" at bounding box center [223, 215] width 280 height 36
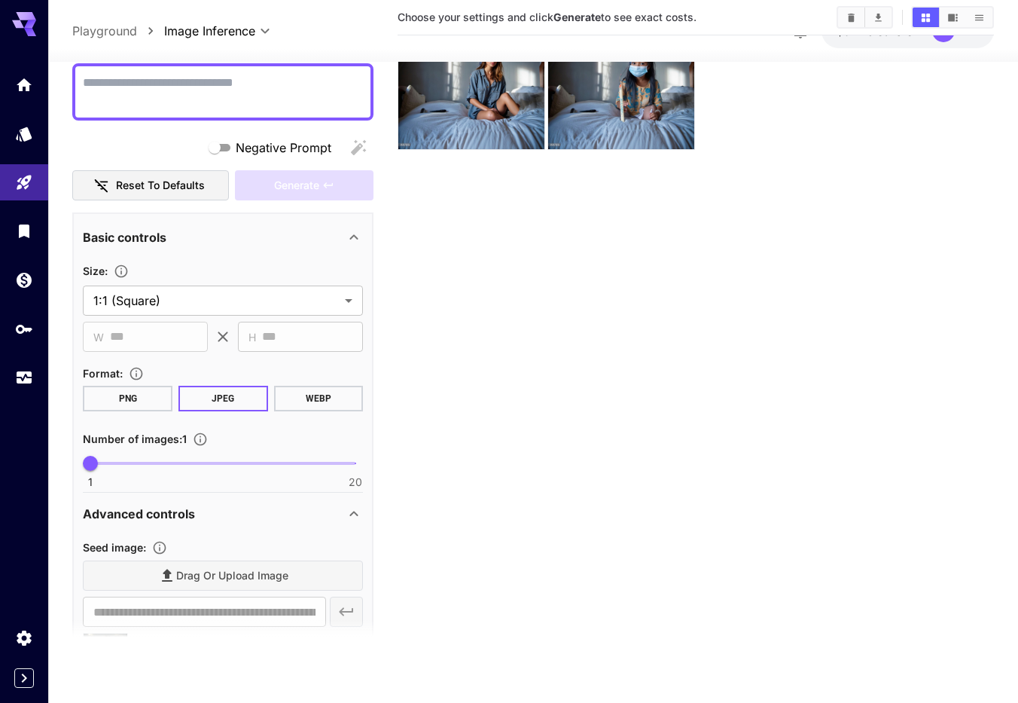
scroll to position [343, 0]
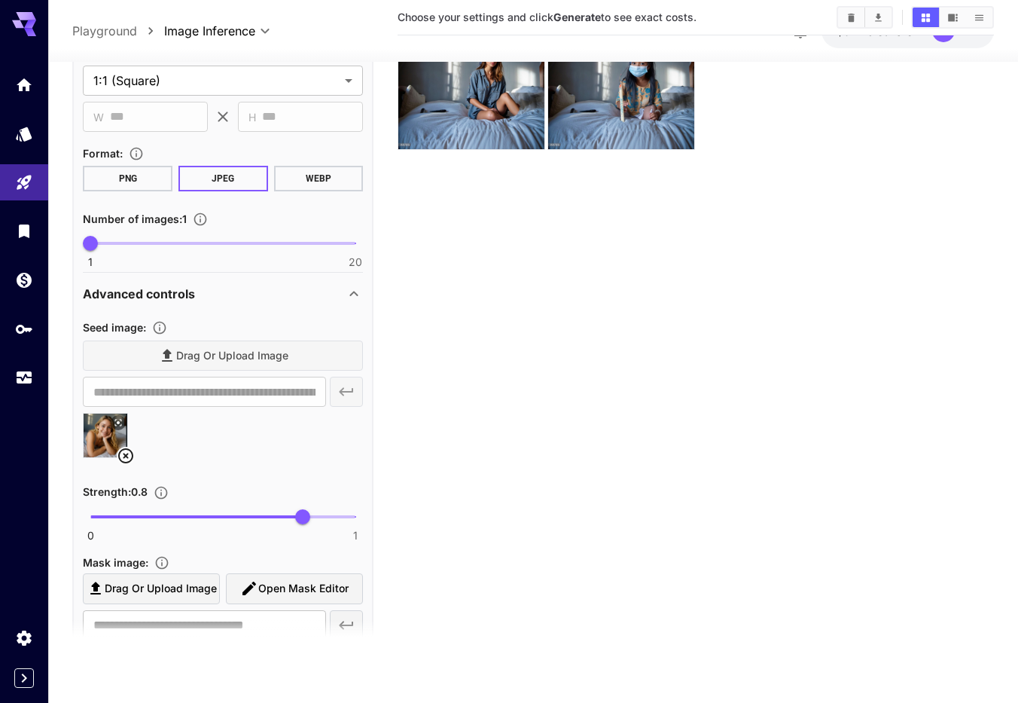
click at [355, 295] on icon at bounding box center [354, 294] width 18 height 18
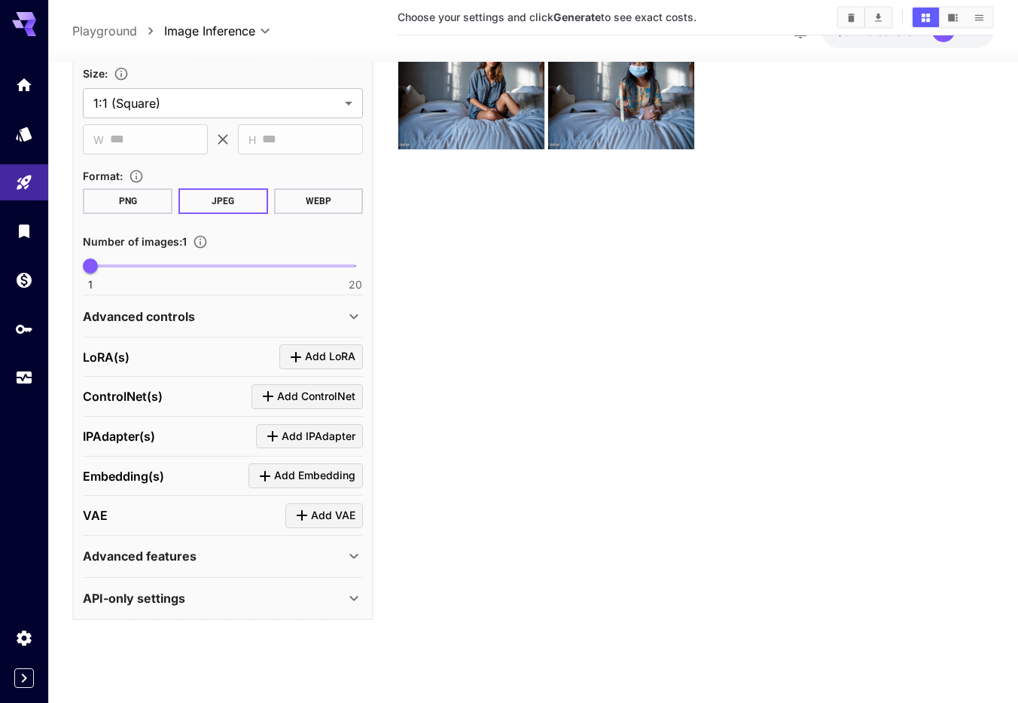
scroll to position [321, 0]
click at [273, 389] on icon "Click to add ControlNet" at bounding box center [268, 396] width 18 height 18
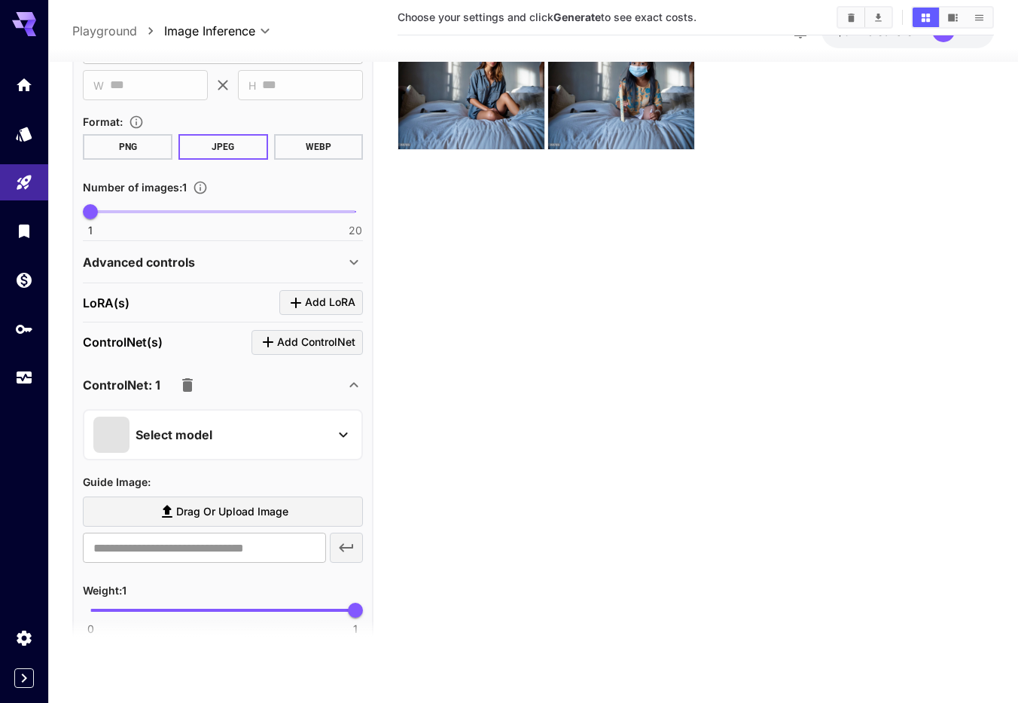
scroll to position [492, 0]
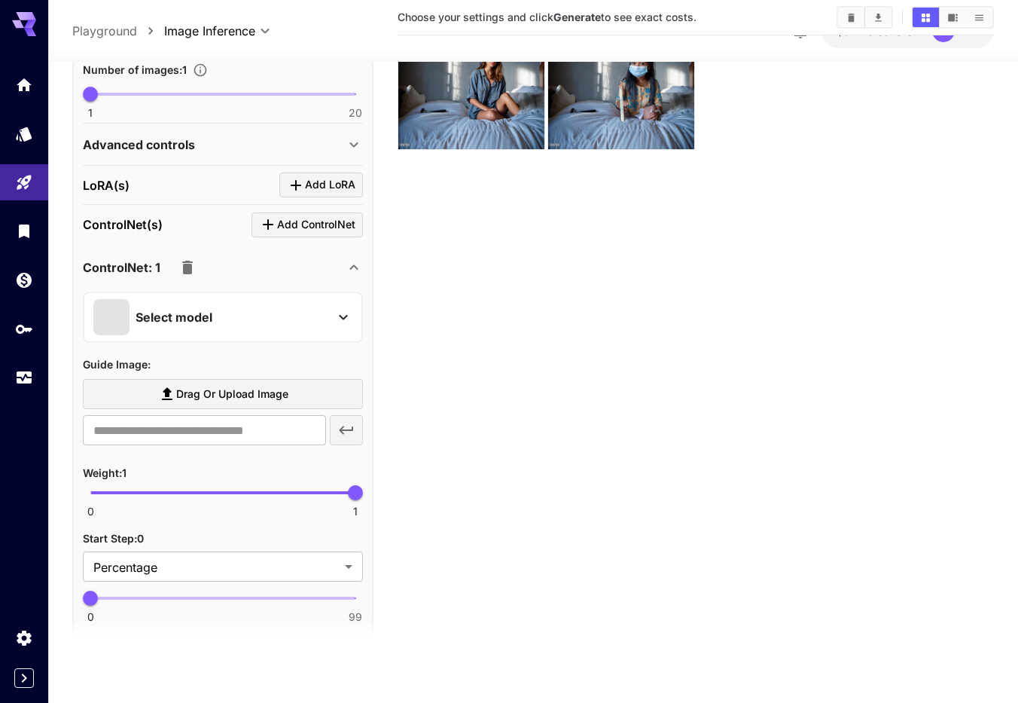
click at [347, 316] on icon at bounding box center [343, 317] width 18 height 18
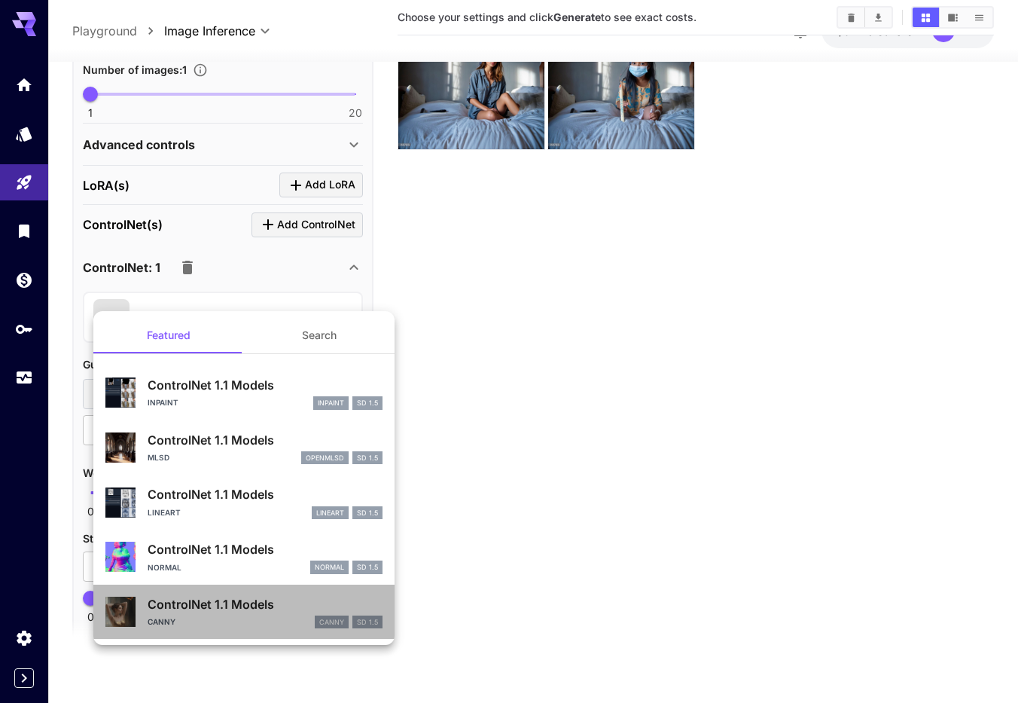
click at [241, 604] on p "ControlNet 1.1 Models" at bounding box center [265, 604] width 235 height 18
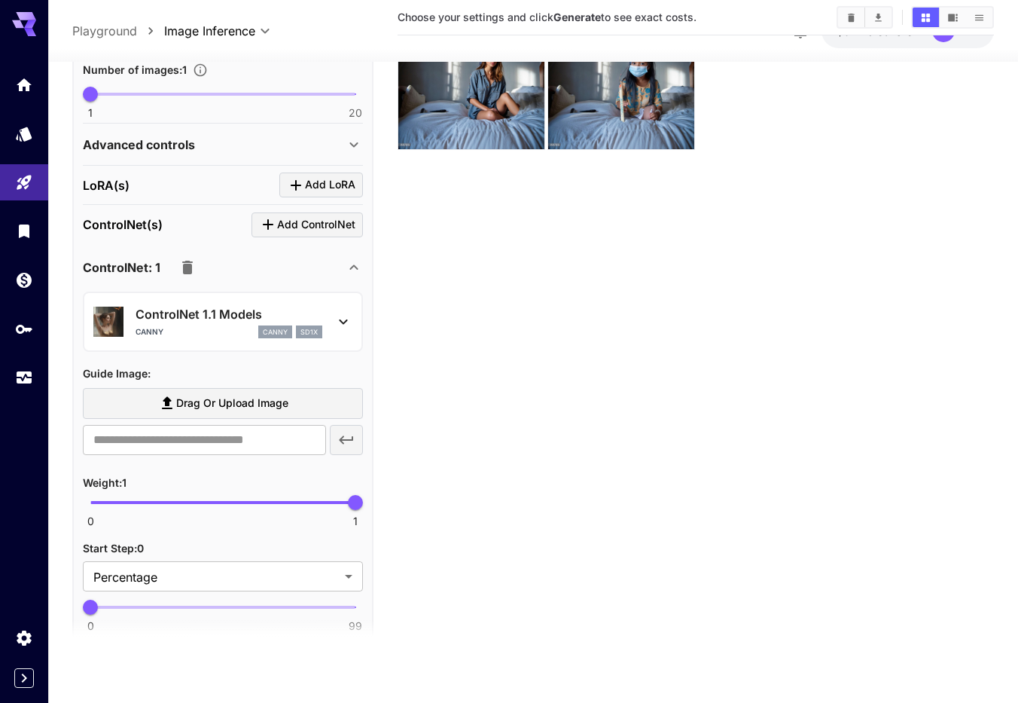
click at [342, 325] on icon at bounding box center [343, 321] width 18 height 18
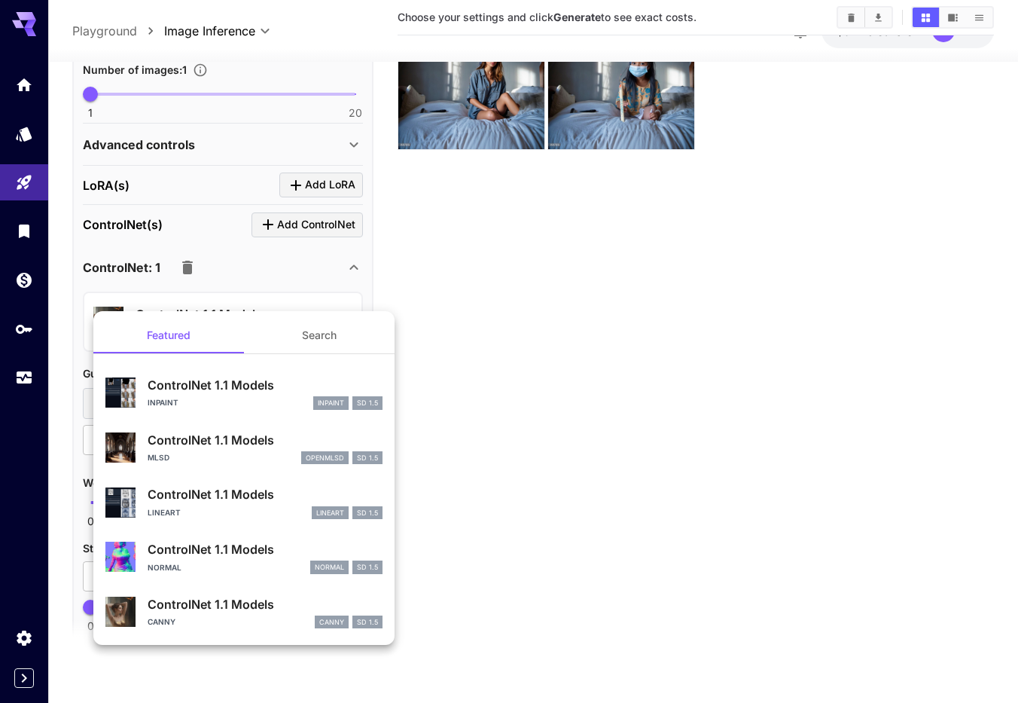
click at [571, 358] on div at bounding box center [509, 351] width 1018 height 703
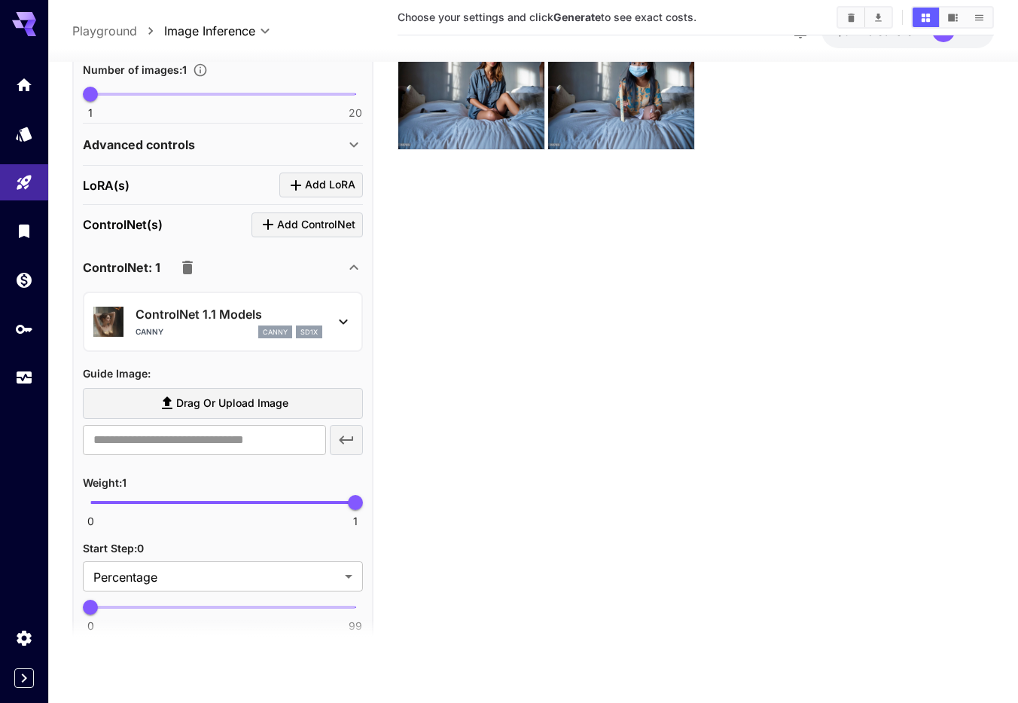
click at [309, 399] on label "Drag or upload image" at bounding box center [223, 403] width 280 height 31
click at [0, 0] on input "Drag or upload image" at bounding box center [0, 0] width 0 height 0
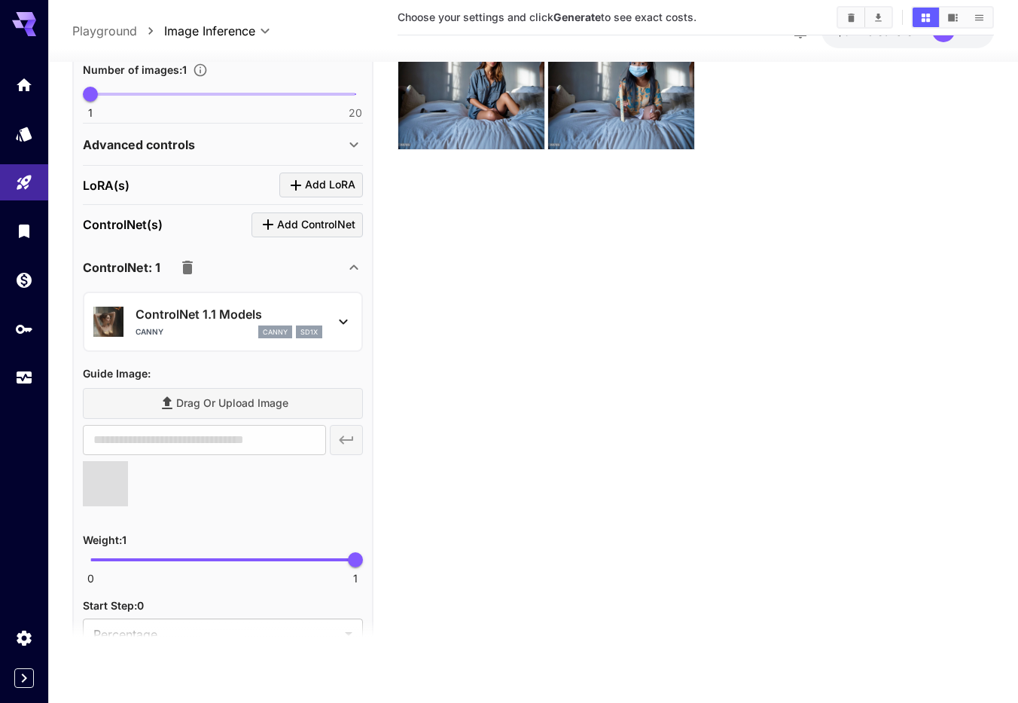
type input "**********"
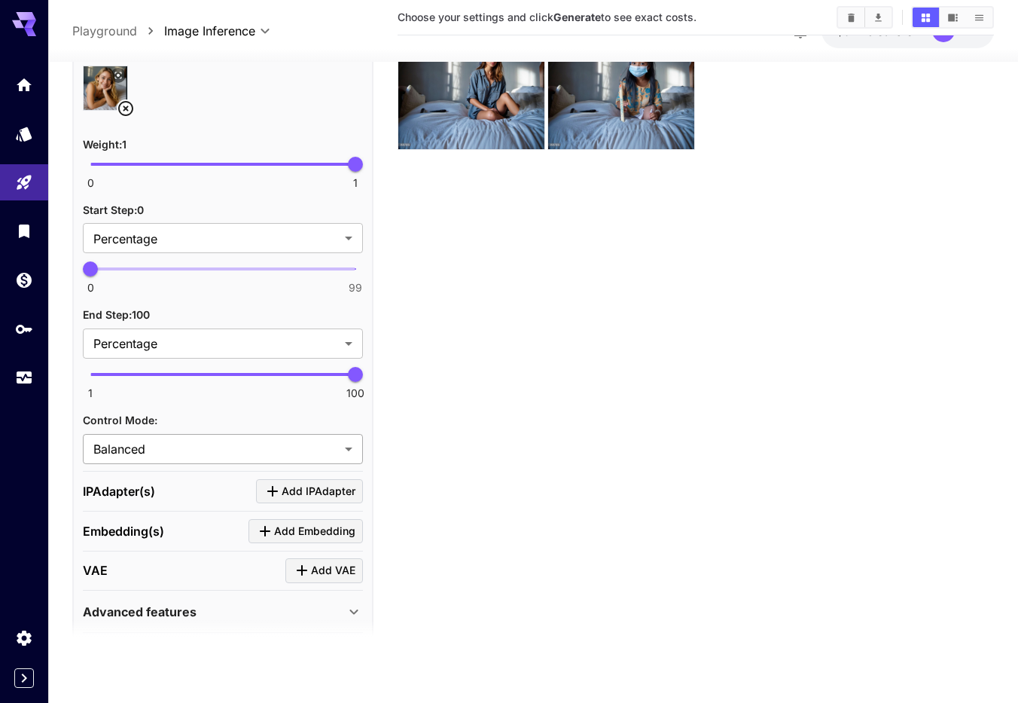
scroll to position [922, 0]
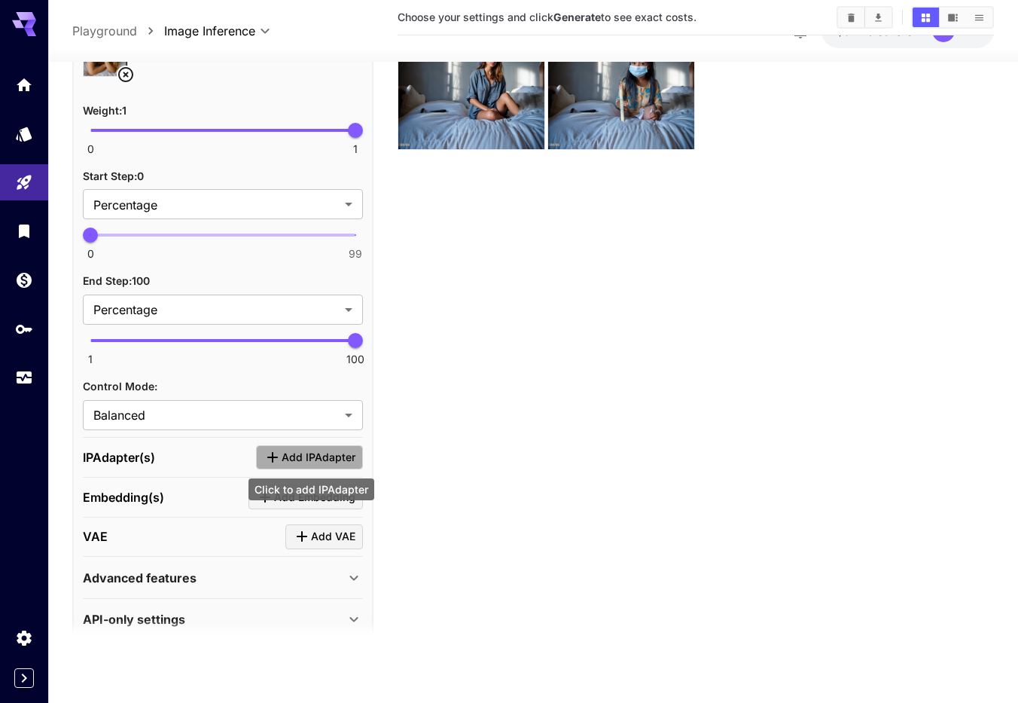
click at [316, 459] on span "Add IPAdapter" at bounding box center [319, 457] width 74 height 19
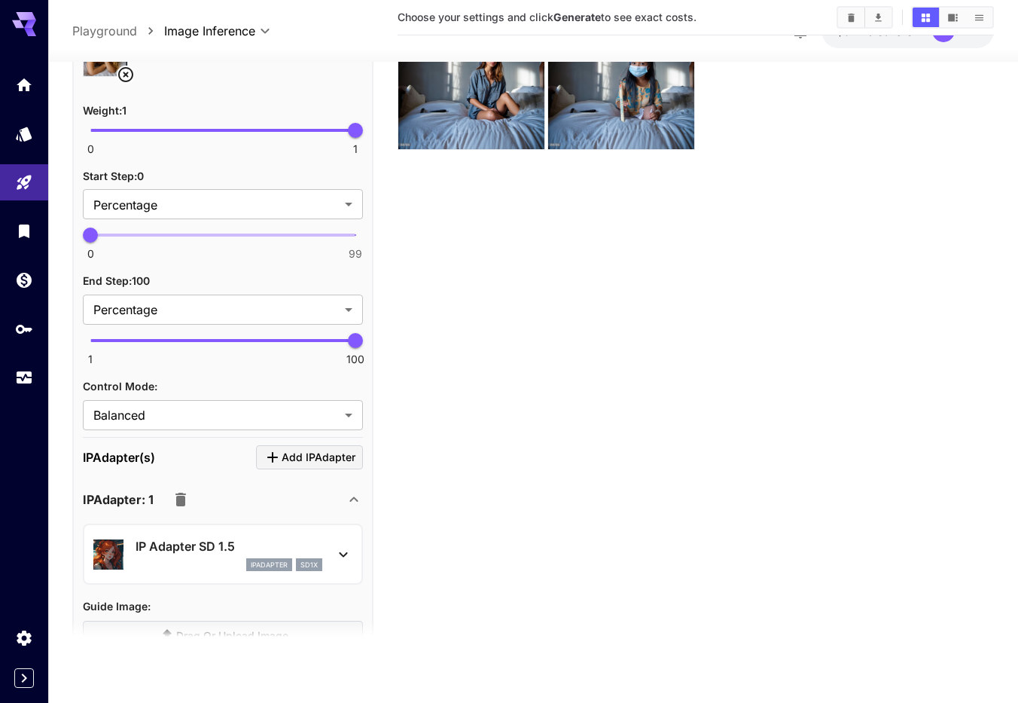
click at [343, 553] on icon at bounding box center [344, 554] width 8 height 5
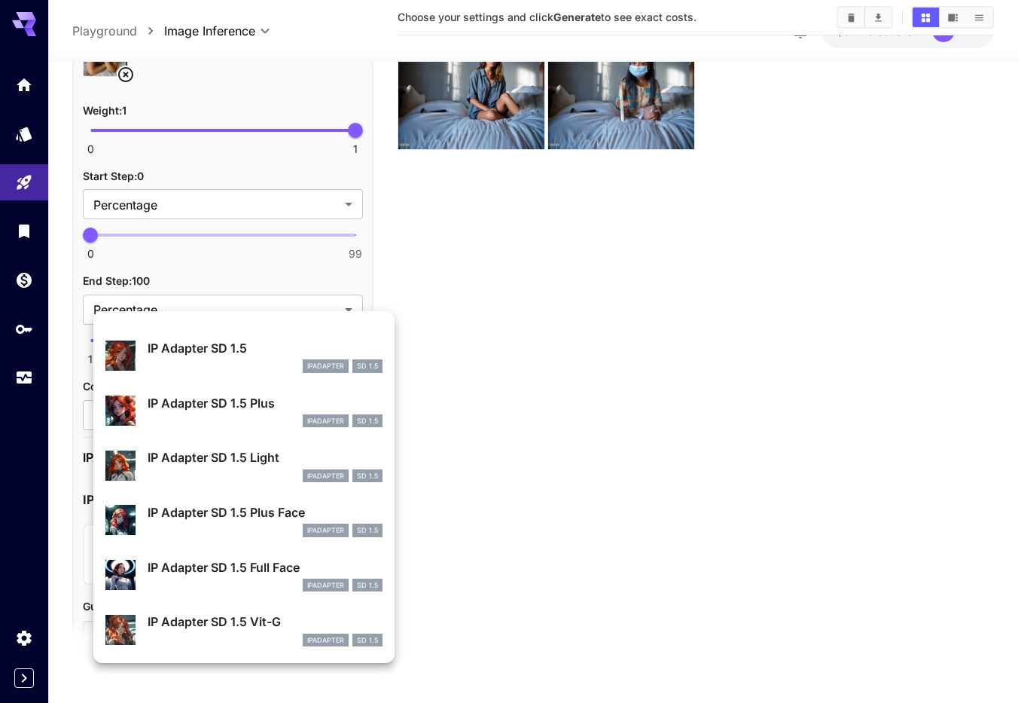
click at [248, 576] on div "IP Adapter SD 1.5 Full Face ipAdapter SD 1.5" at bounding box center [265, 575] width 235 height 34
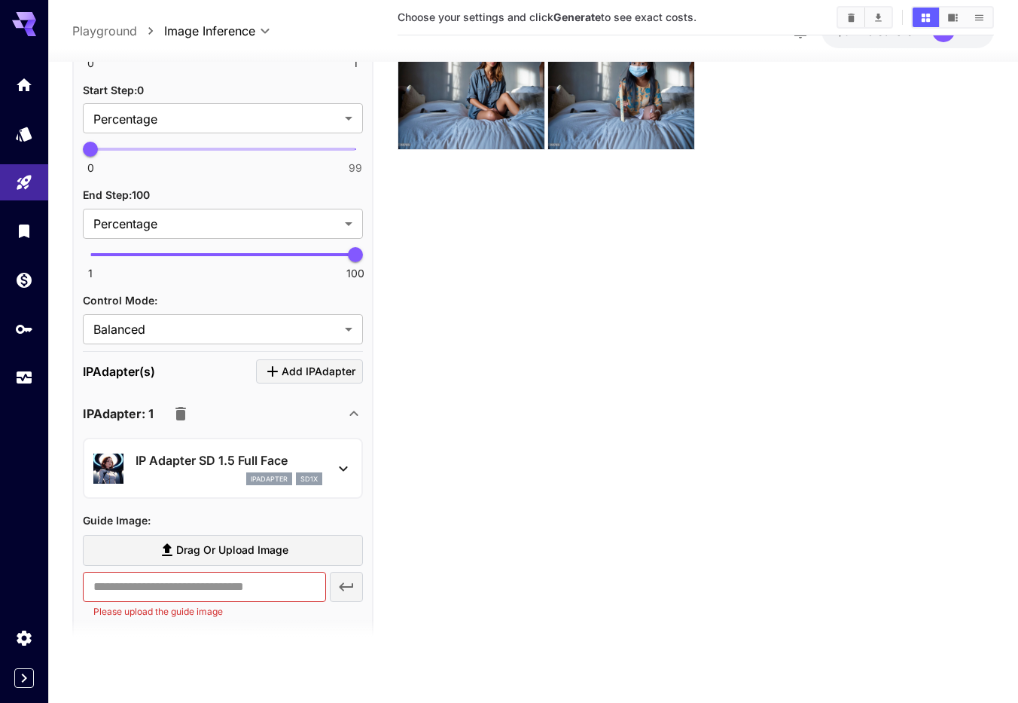
scroll to position [1248, 0]
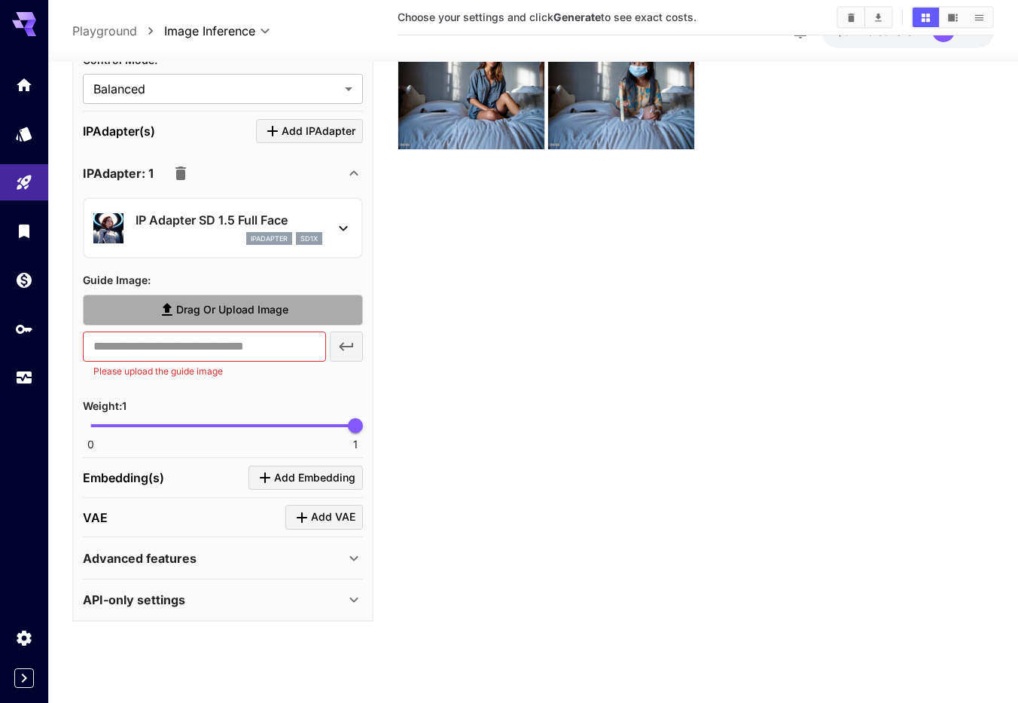
click at [262, 306] on span "Drag or upload image" at bounding box center [232, 309] width 112 height 19
click at [0, 0] on input "Drag or upload image" at bounding box center [0, 0] width 0 height 0
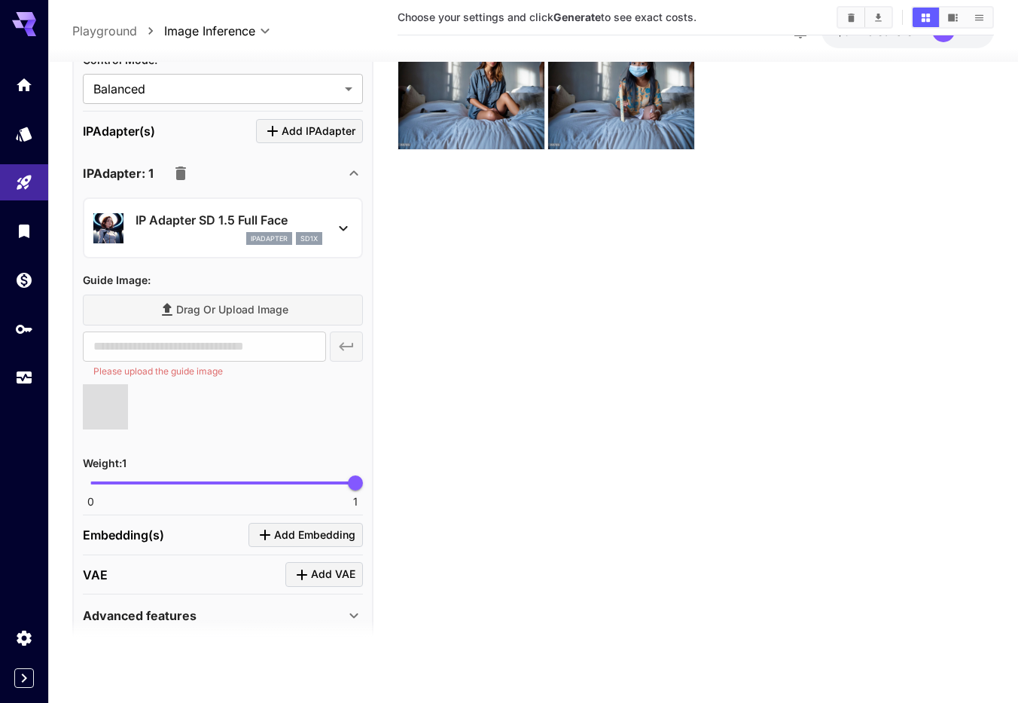
type input "**********"
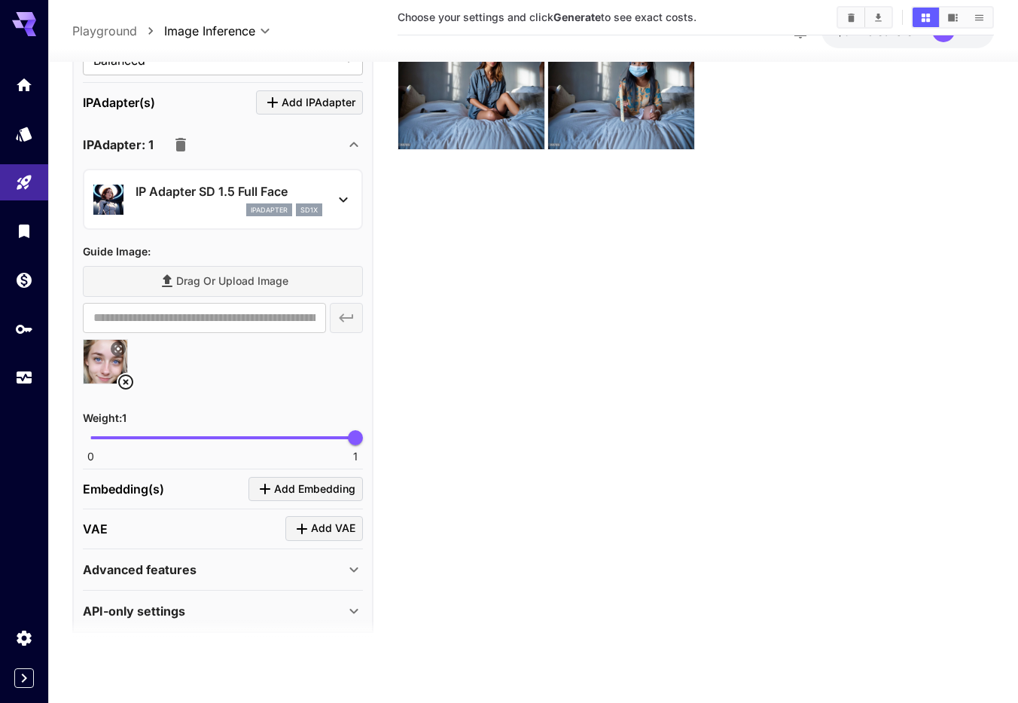
scroll to position [1288, 0]
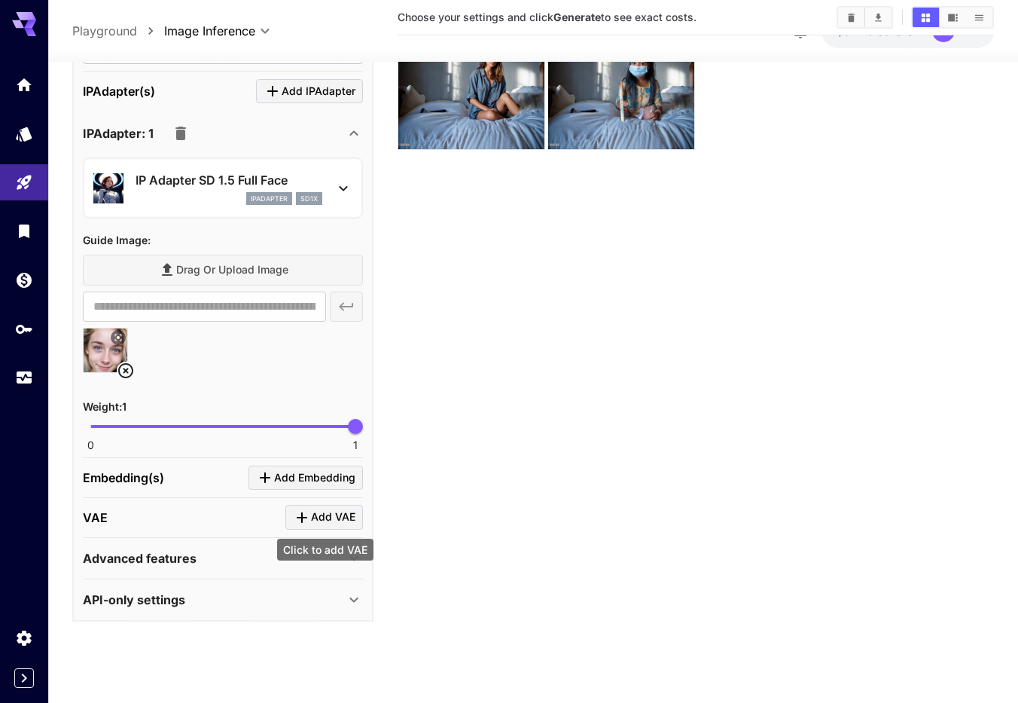
click at [302, 514] on icon "Click to add VAE" at bounding box center [302, 517] width 11 height 11
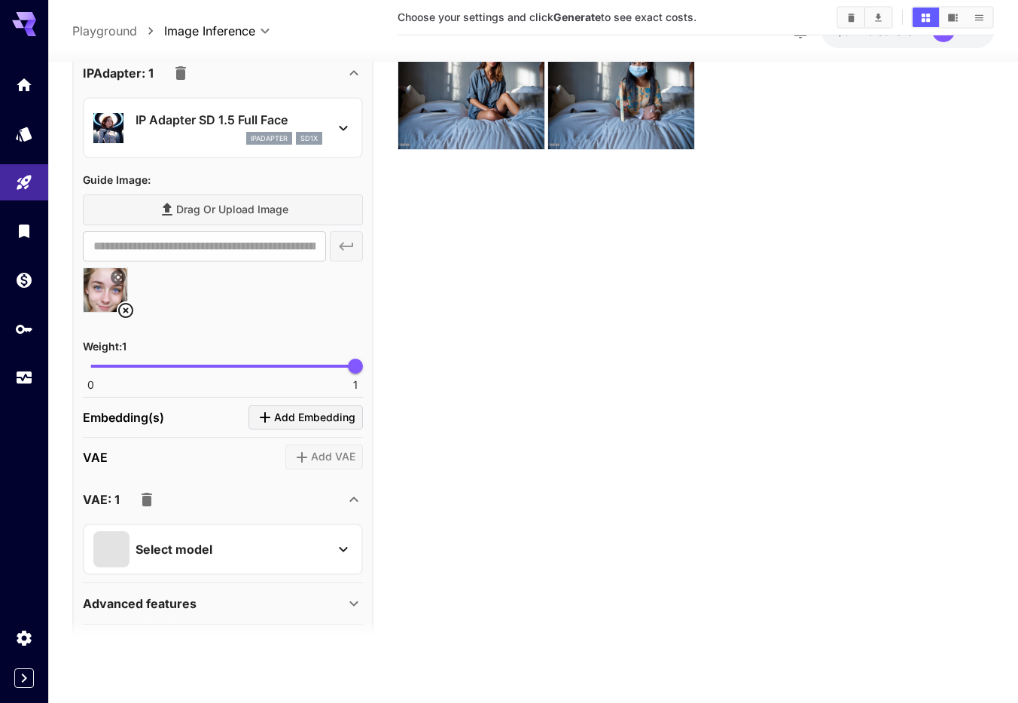
scroll to position [1393, 0]
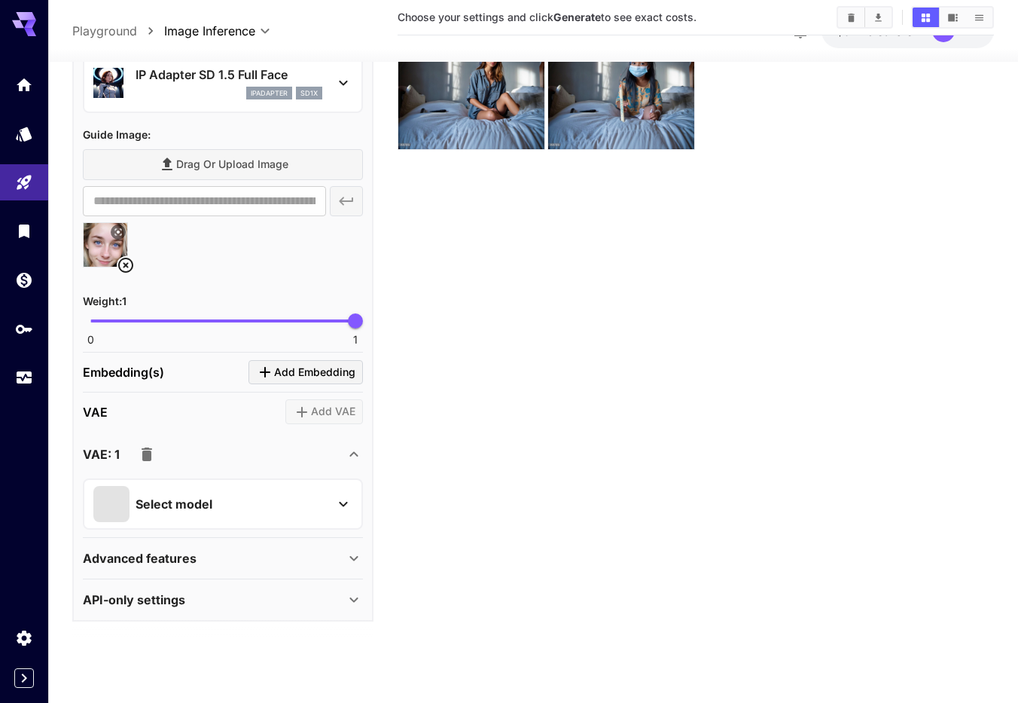
click at [345, 508] on icon at bounding box center [343, 504] width 18 height 18
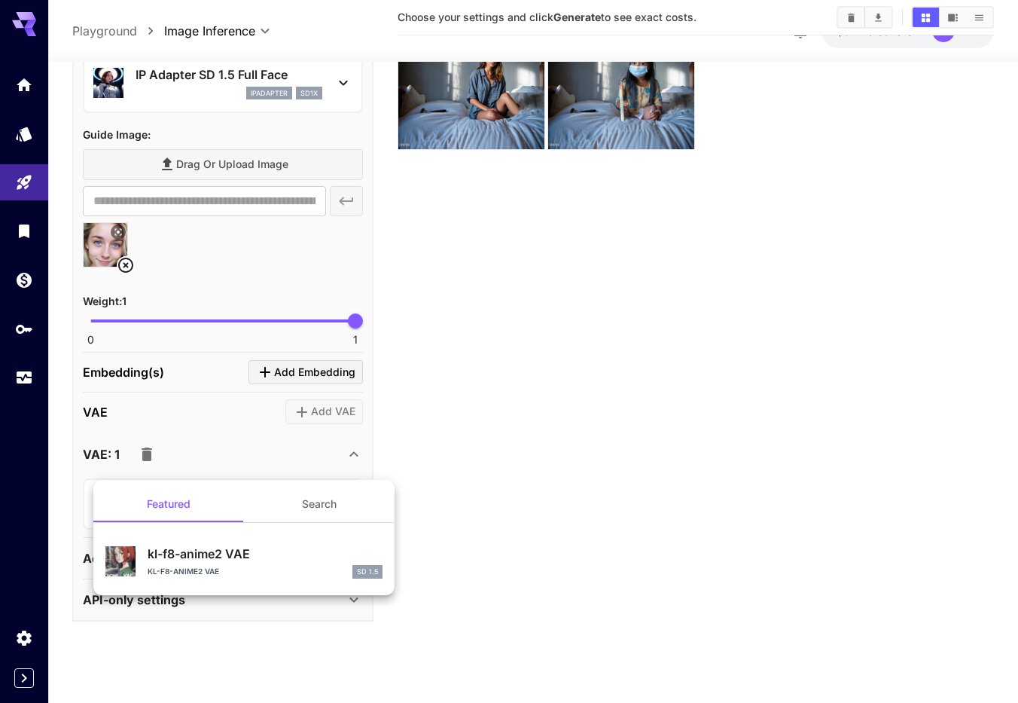
click at [475, 474] on div at bounding box center [509, 351] width 1018 height 703
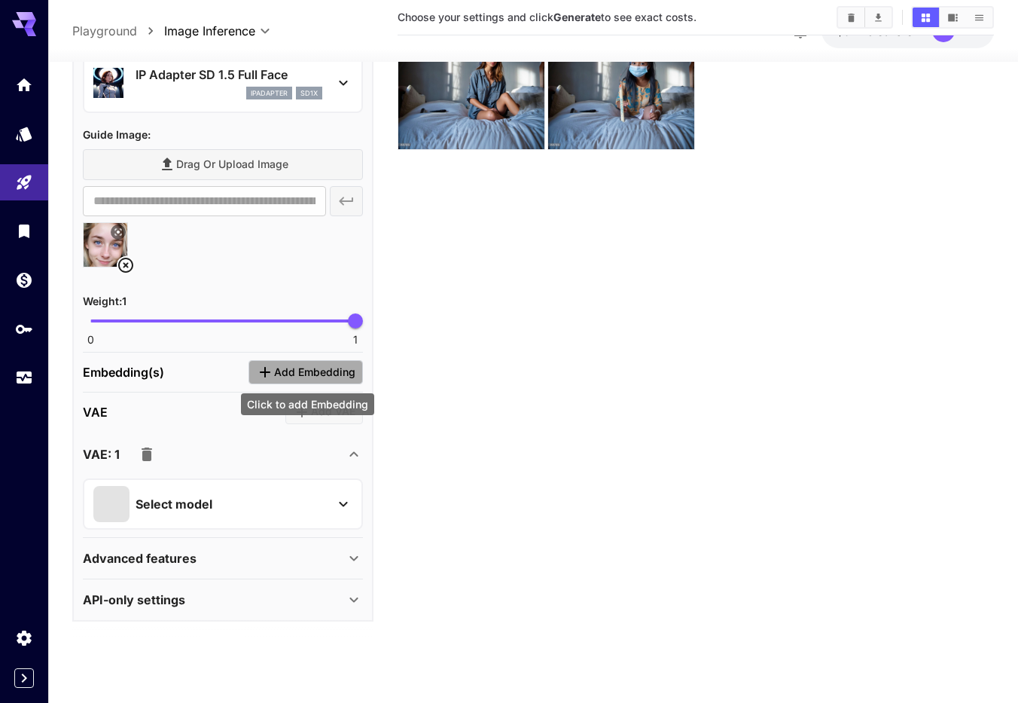
click at [296, 373] on span "Add Embedding" at bounding box center [314, 372] width 81 height 19
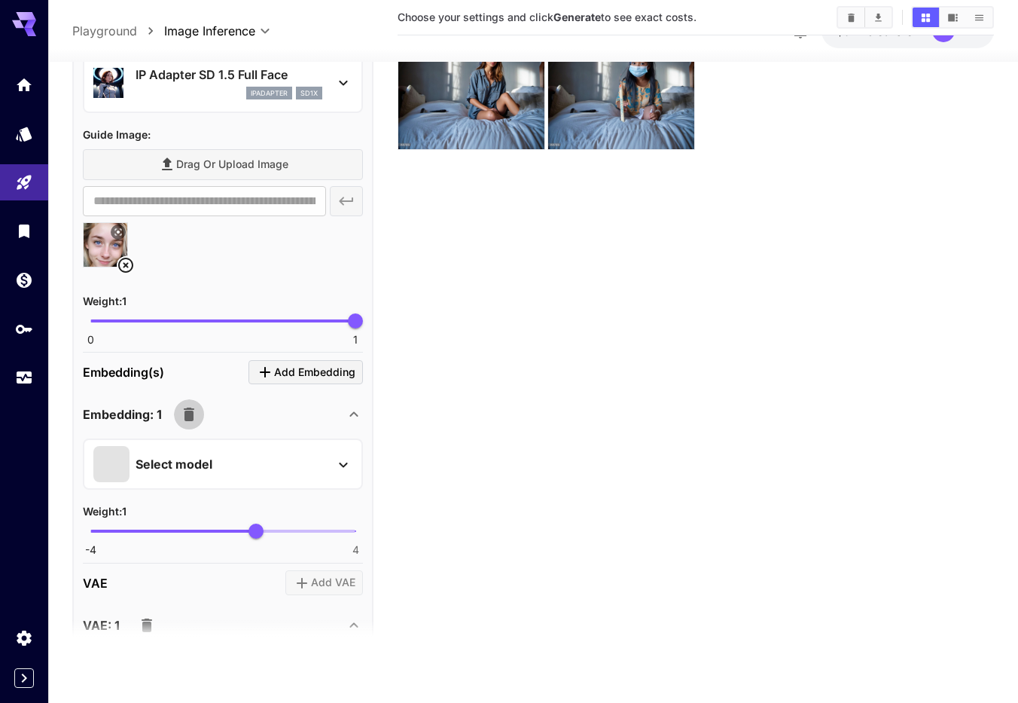
click at [196, 418] on icon "button" at bounding box center [189, 414] width 18 height 18
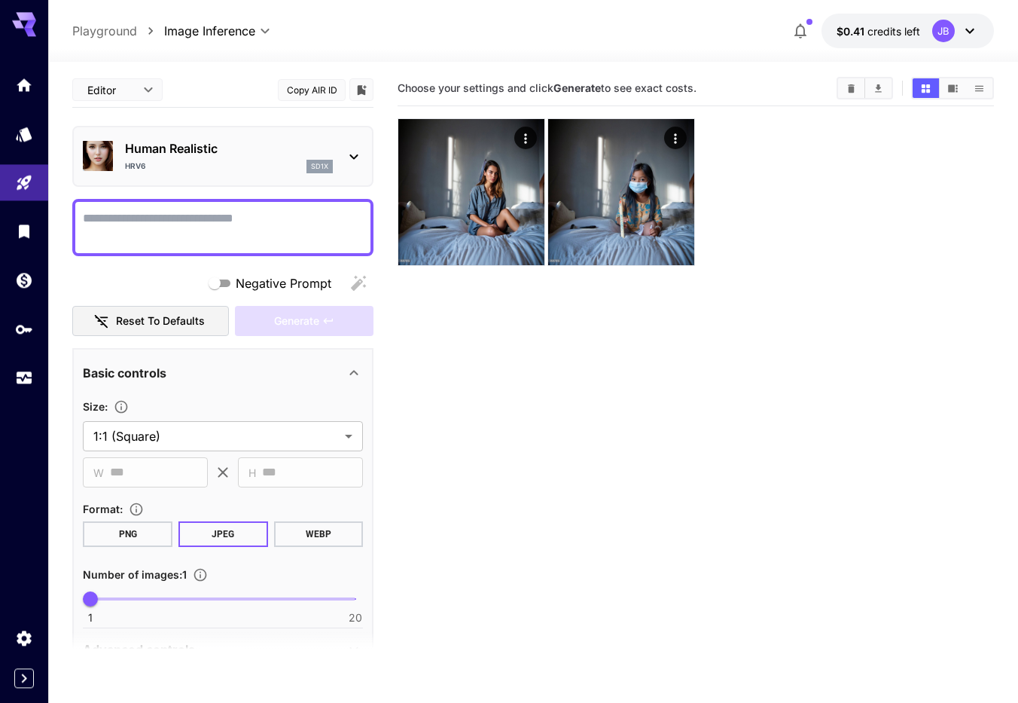
scroll to position [0, 0]
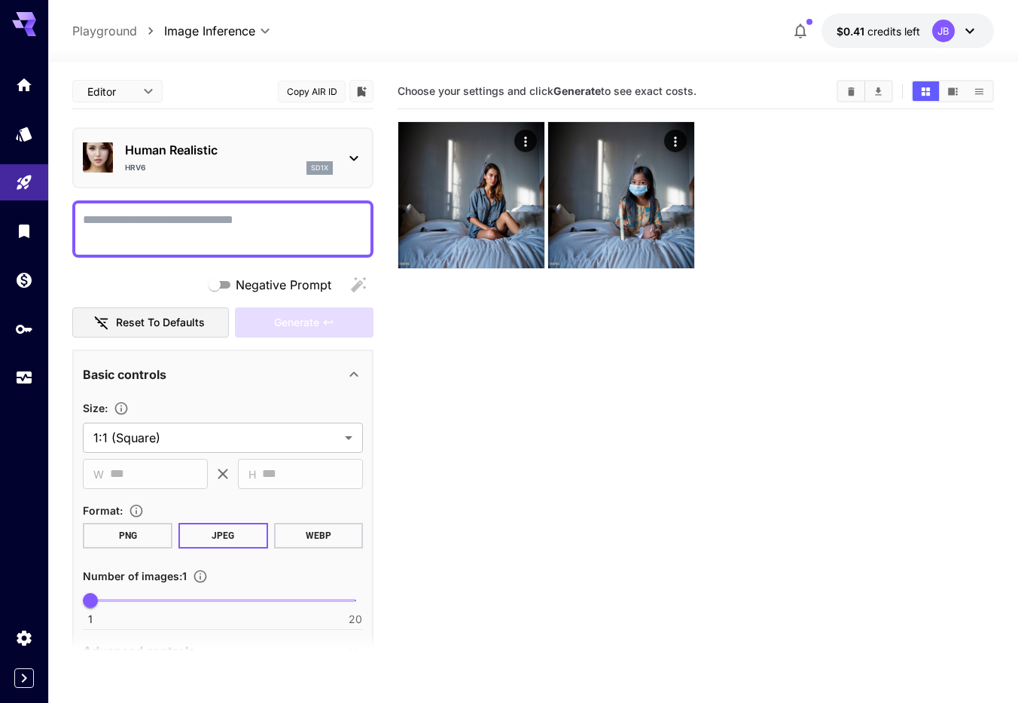
click at [332, 323] on div "Generate" at bounding box center [304, 322] width 139 height 31
click at [233, 226] on textarea "Negative Prompt" at bounding box center [223, 229] width 280 height 36
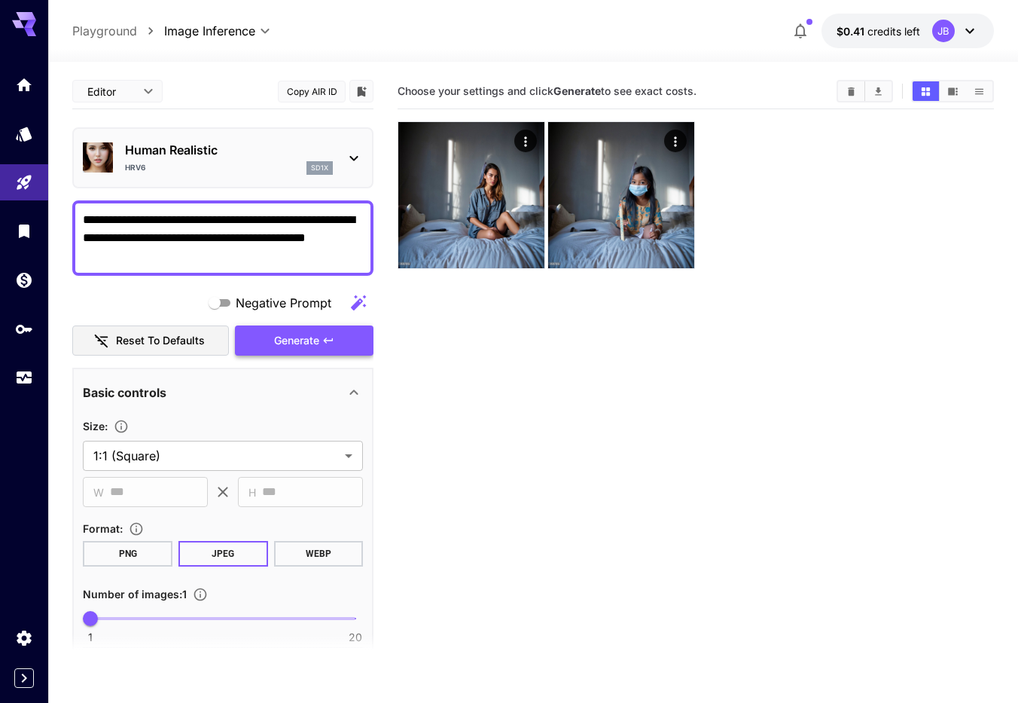
type textarea "**********"
click at [332, 343] on icon "button" at bounding box center [328, 340] width 12 height 12
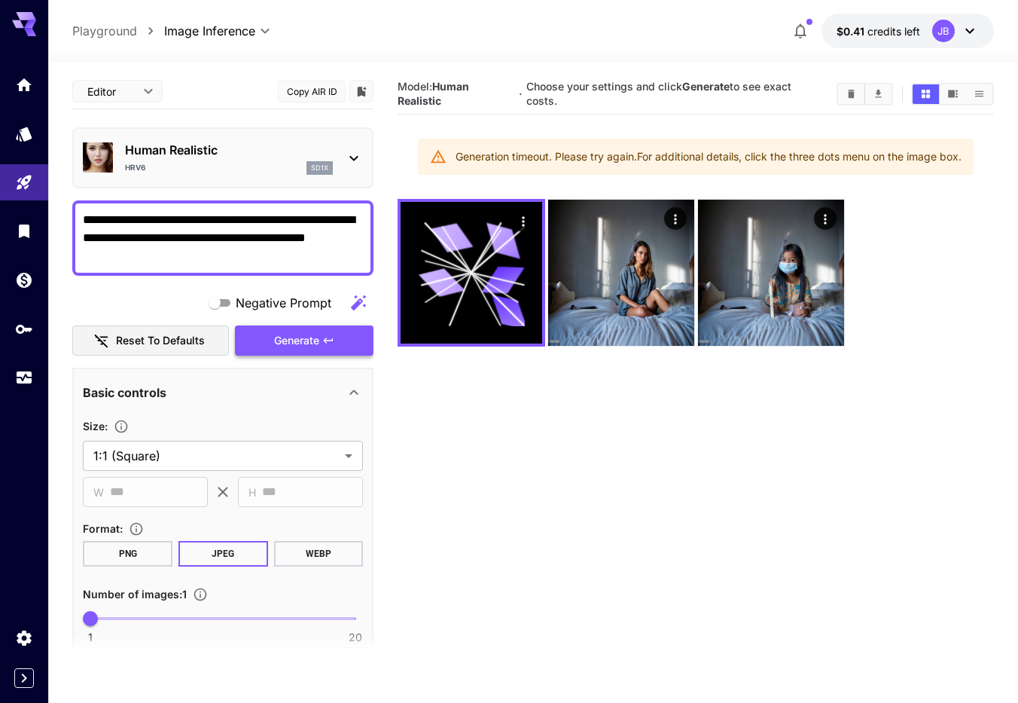
click at [309, 349] on span "Generate" at bounding box center [296, 340] width 45 height 19
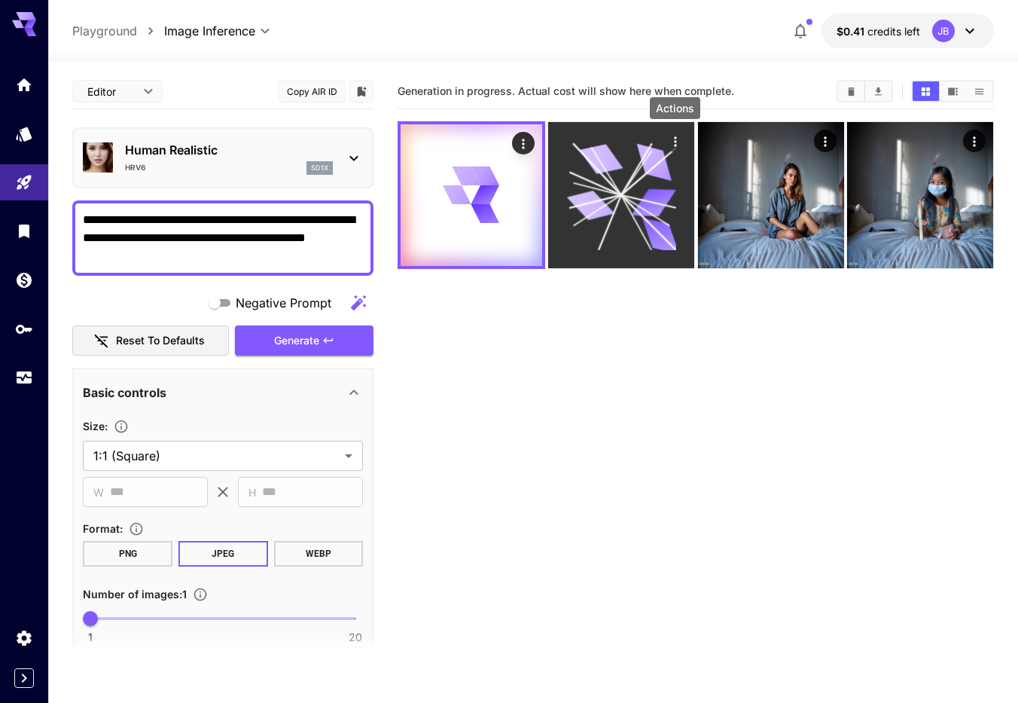
click at [672, 145] on icon "Actions" at bounding box center [674, 141] width 15 height 15
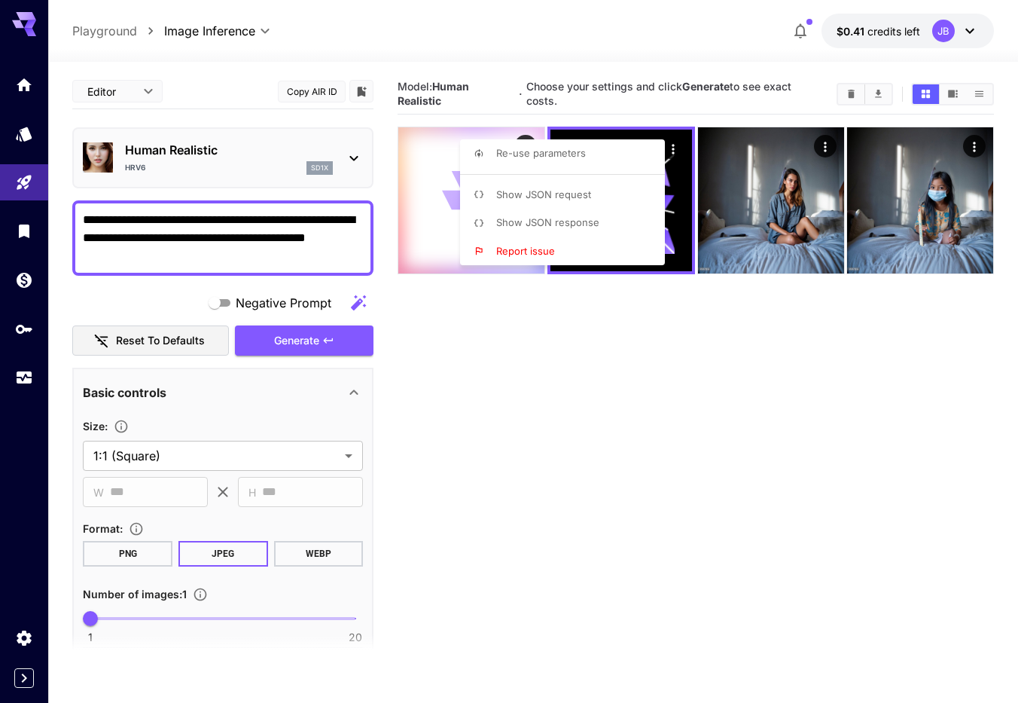
click at [704, 375] on div at bounding box center [509, 351] width 1018 height 703
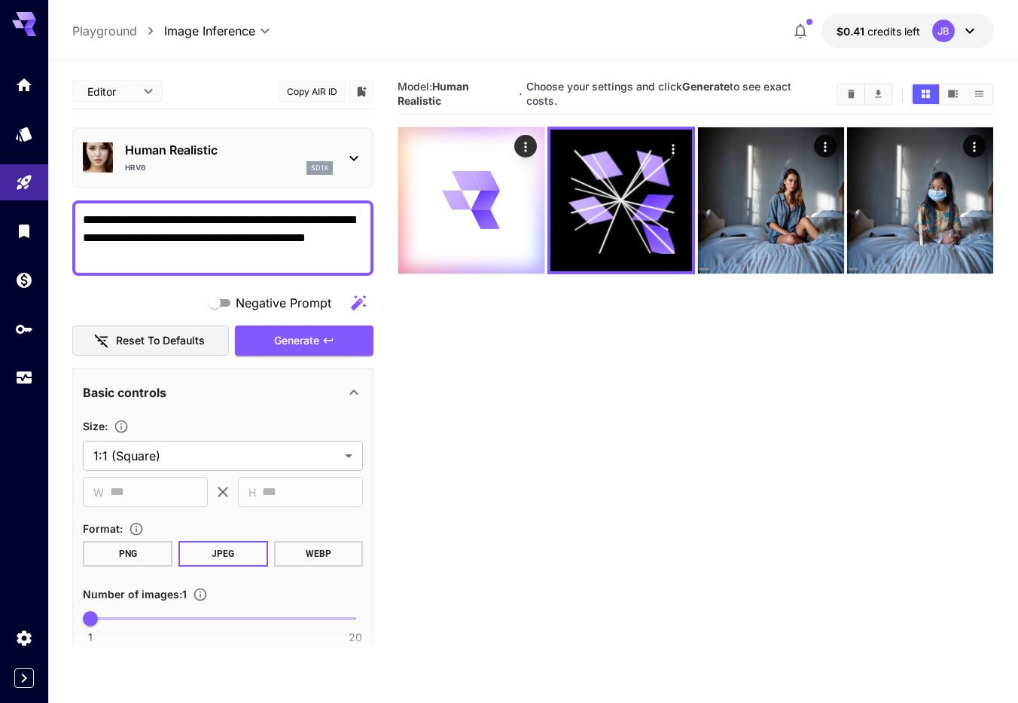
click at [355, 157] on icon at bounding box center [354, 158] width 18 height 18
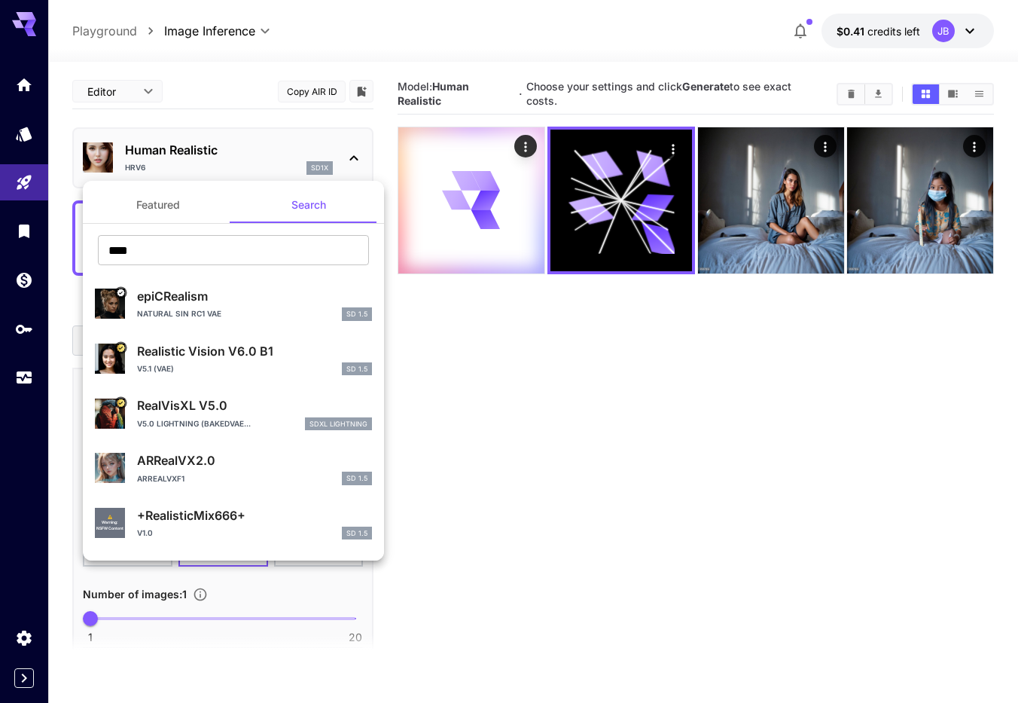
click at [248, 294] on p "epiCRealism" at bounding box center [254, 296] width 235 height 18
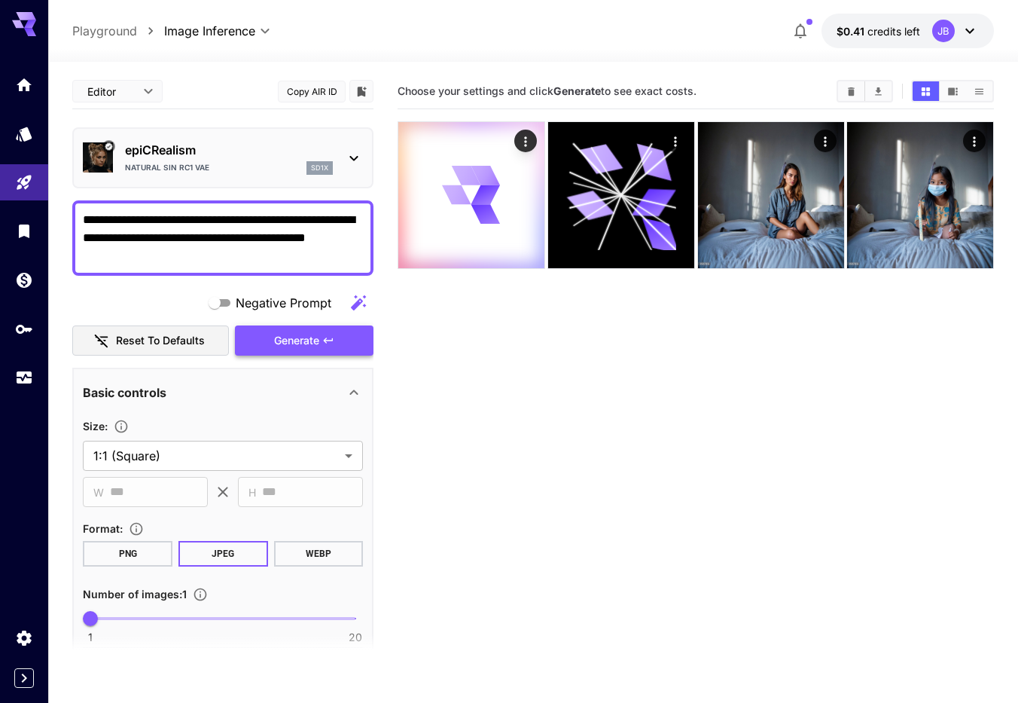
click at [268, 338] on button "Generate" at bounding box center [304, 340] width 139 height 31
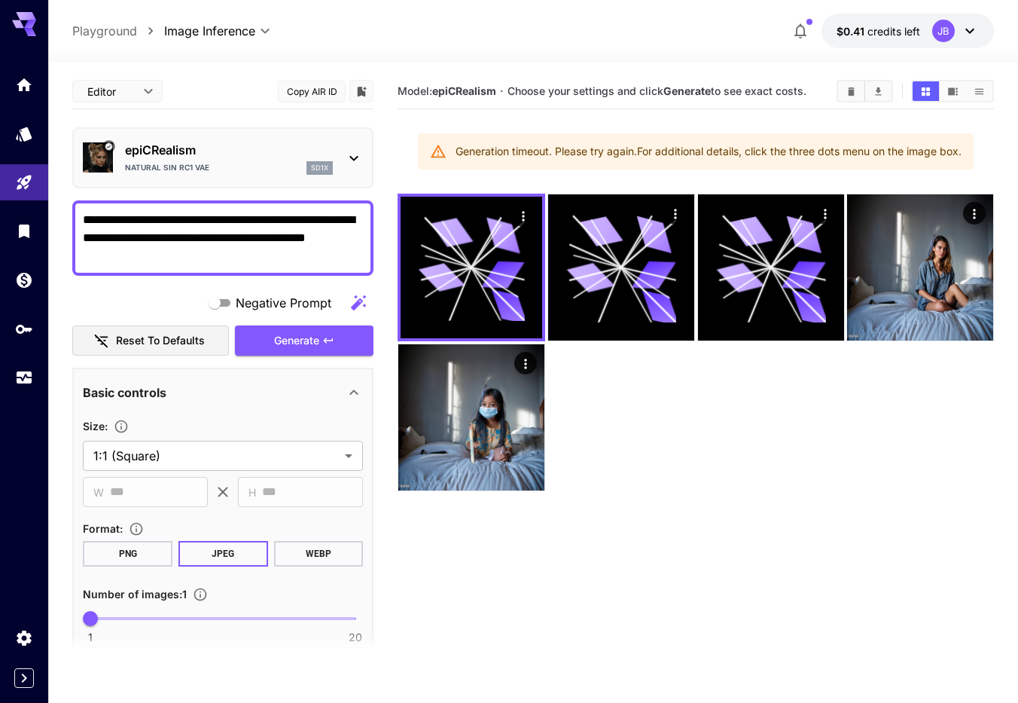
click at [357, 153] on icon at bounding box center [354, 158] width 18 height 18
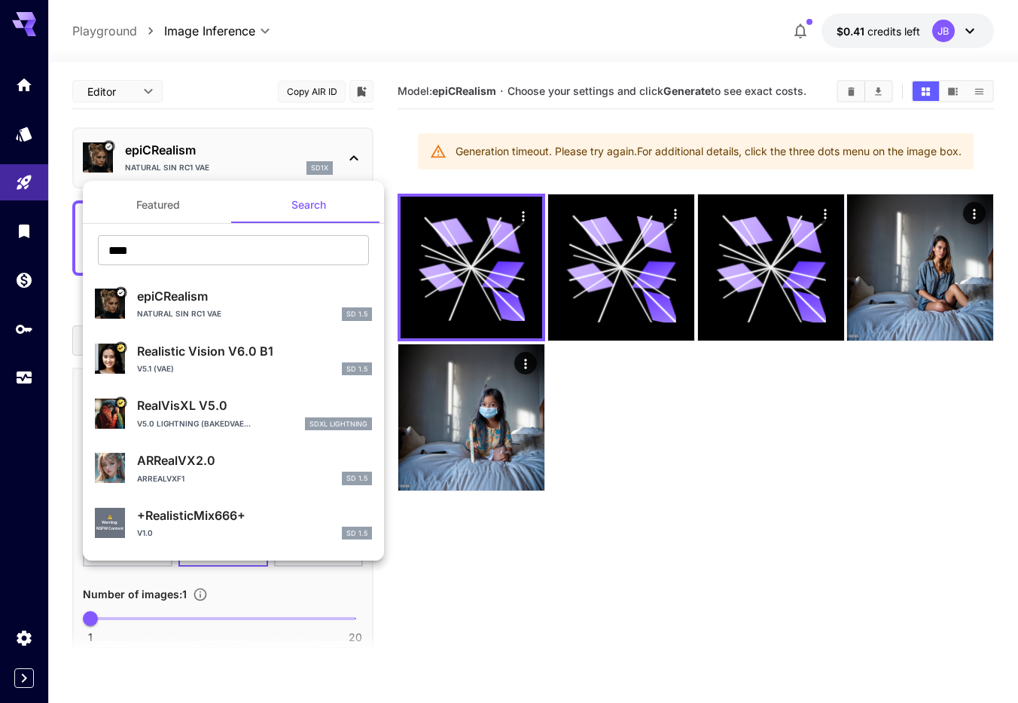
click at [304, 474] on div "ARRealVXF1 SD 1.5" at bounding box center [254, 478] width 235 height 14
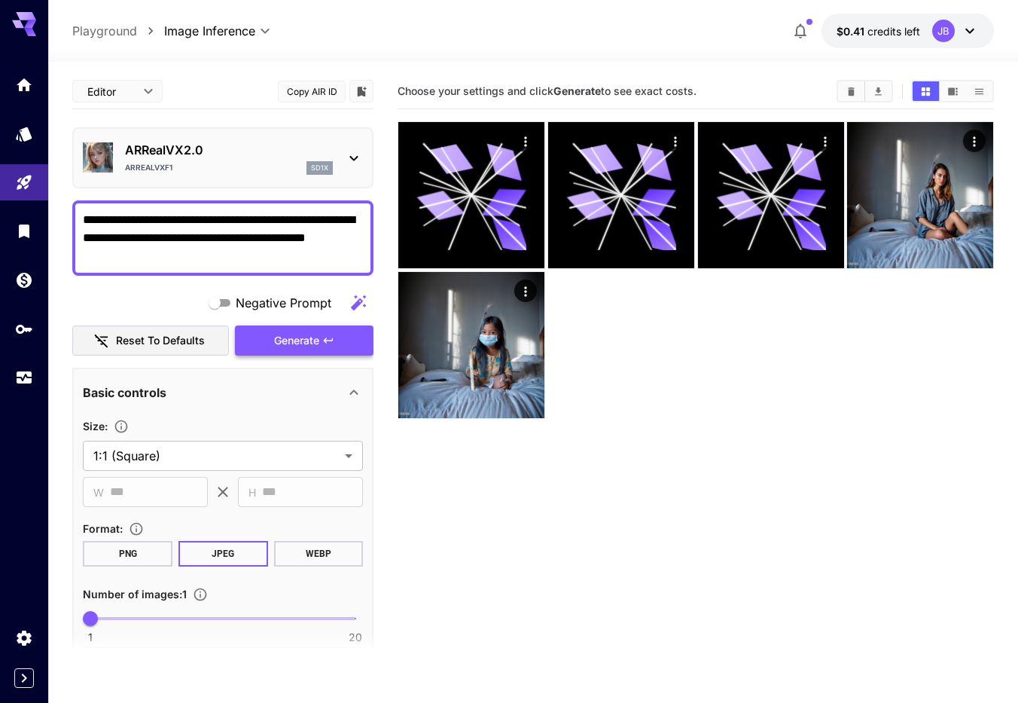
click at [334, 325] on div "Negative Prompt Reset to defaults Generate" at bounding box center [222, 322] width 301 height 69
drag, startPoint x: 337, startPoint y: 339, endPoint x: 370, endPoint y: 358, distance: 37.5
click at [337, 339] on button "Generate" at bounding box center [304, 340] width 139 height 31
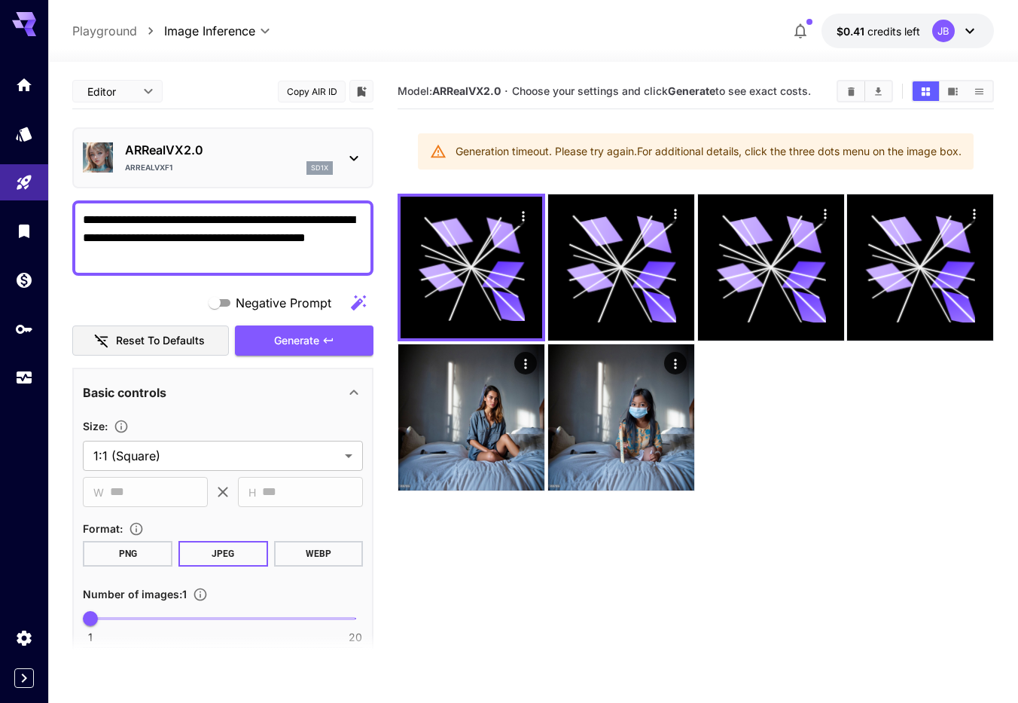
click at [359, 159] on icon at bounding box center [354, 158] width 18 height 18
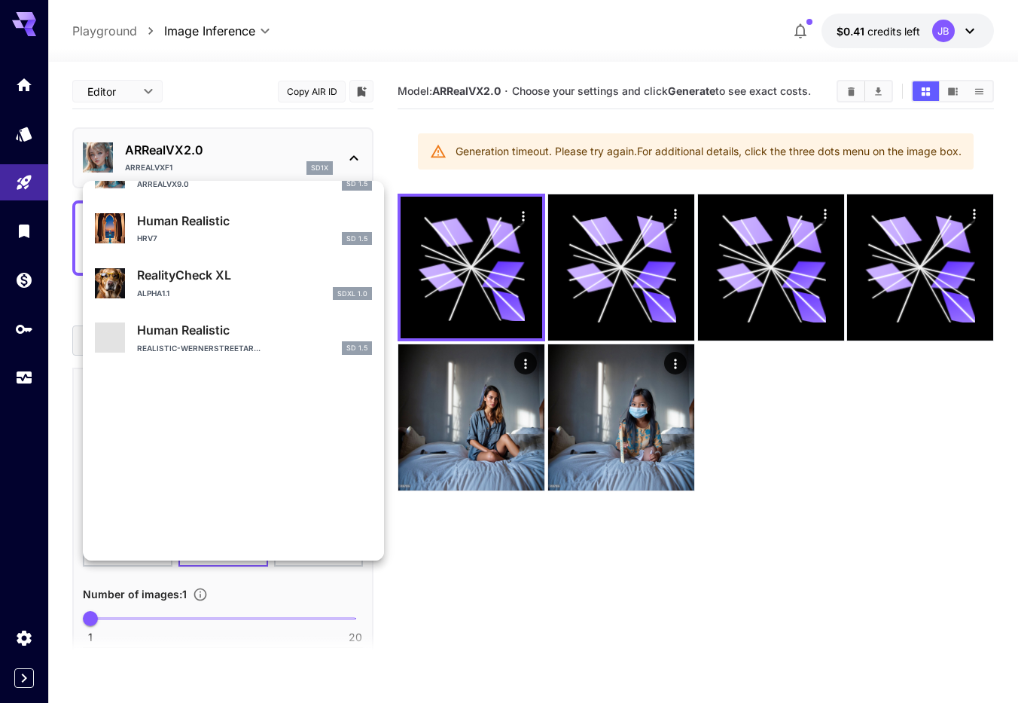
scroll to position [1120, 0]
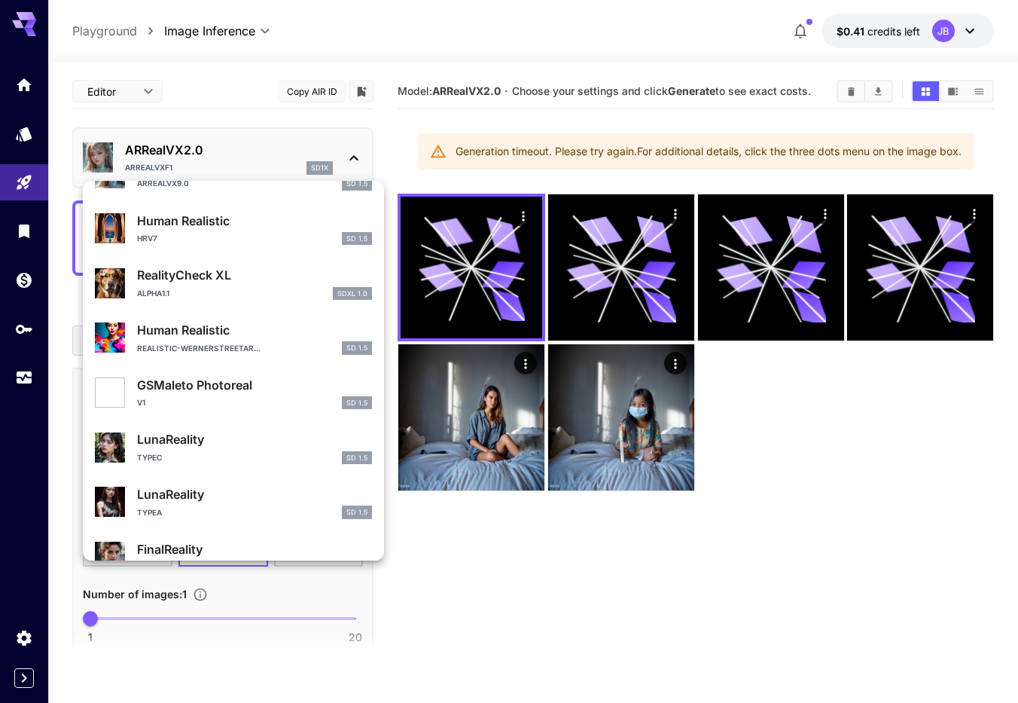
drag, startPoint x: 628, startPoint y: 638, endPoint x: 549, endPoint y: 564, distance: 108.2
click at [626, 636] on div at bounding box center [509, 351] width 1018 height 703
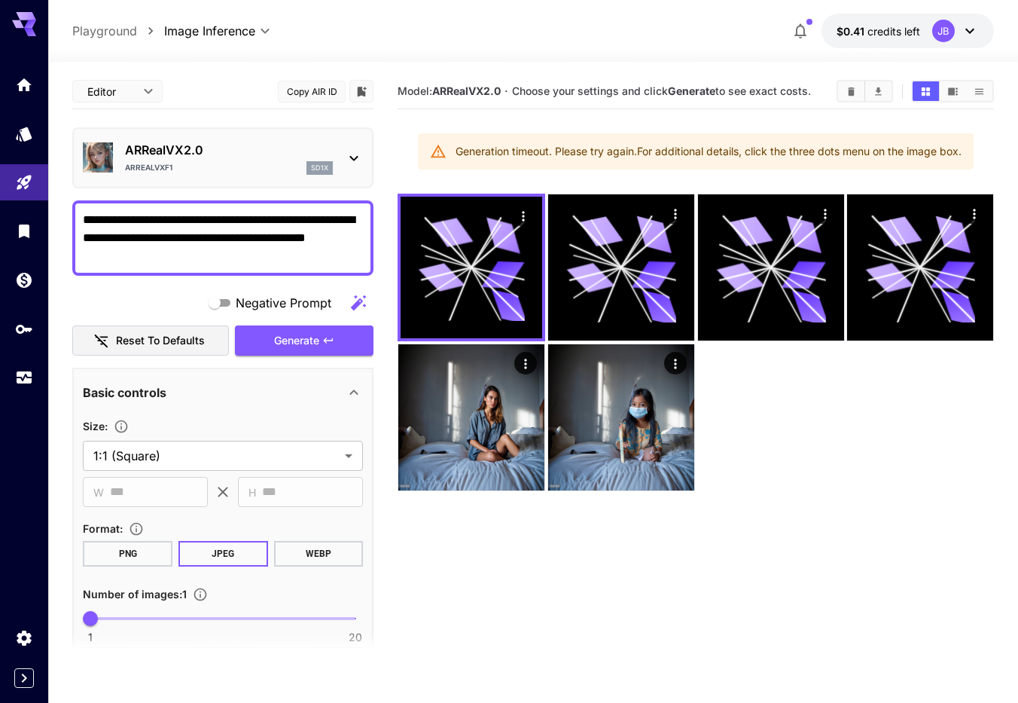
click at [350, 155] on icon at bounding box center [354, 158] width 18 height 18
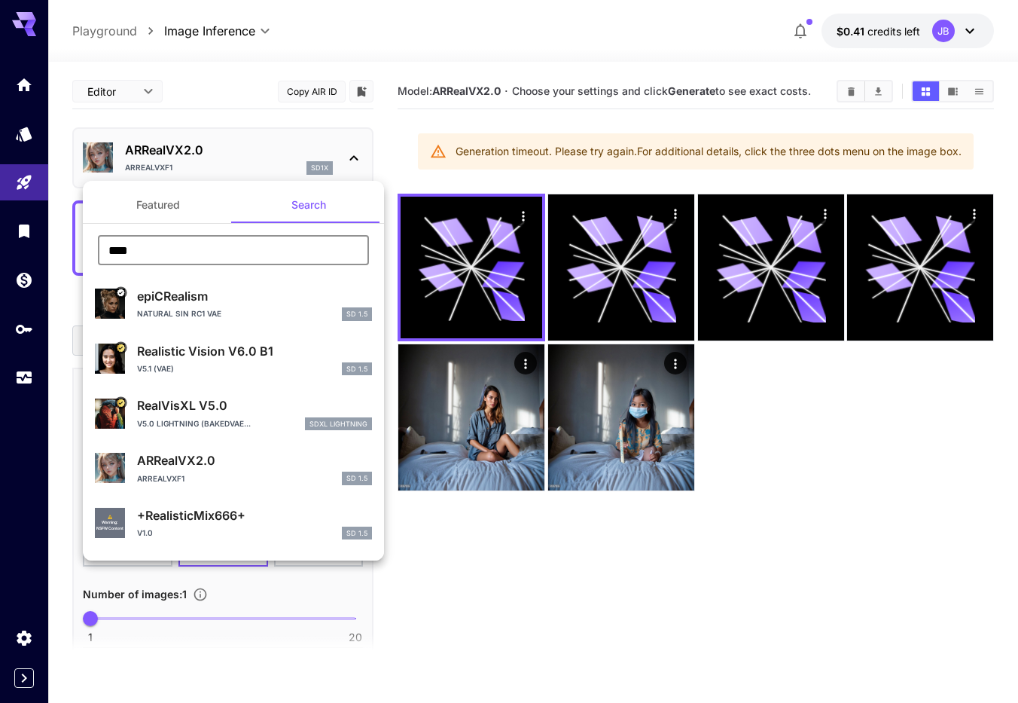
drag, startPoint x: 153, startPoint y: 250, endPoint x: 78, endPoint y: 236, distance: 76.5
click at [98, 236] on input "****" at bounding box center [233, 250] width 271 height 30
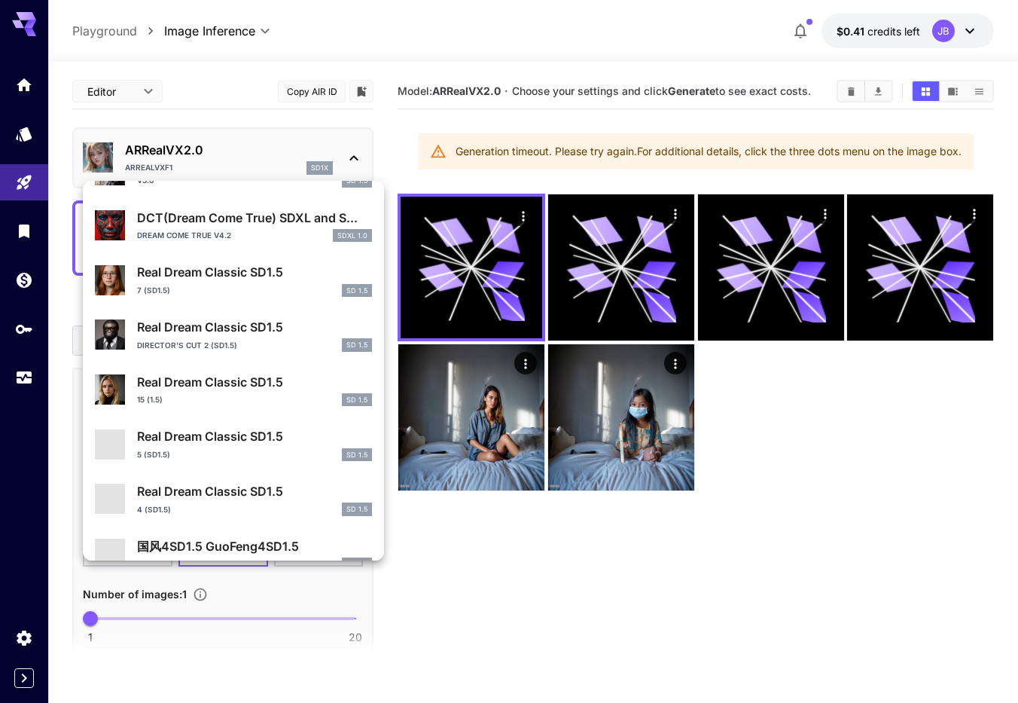
scroll to position [947, 0]
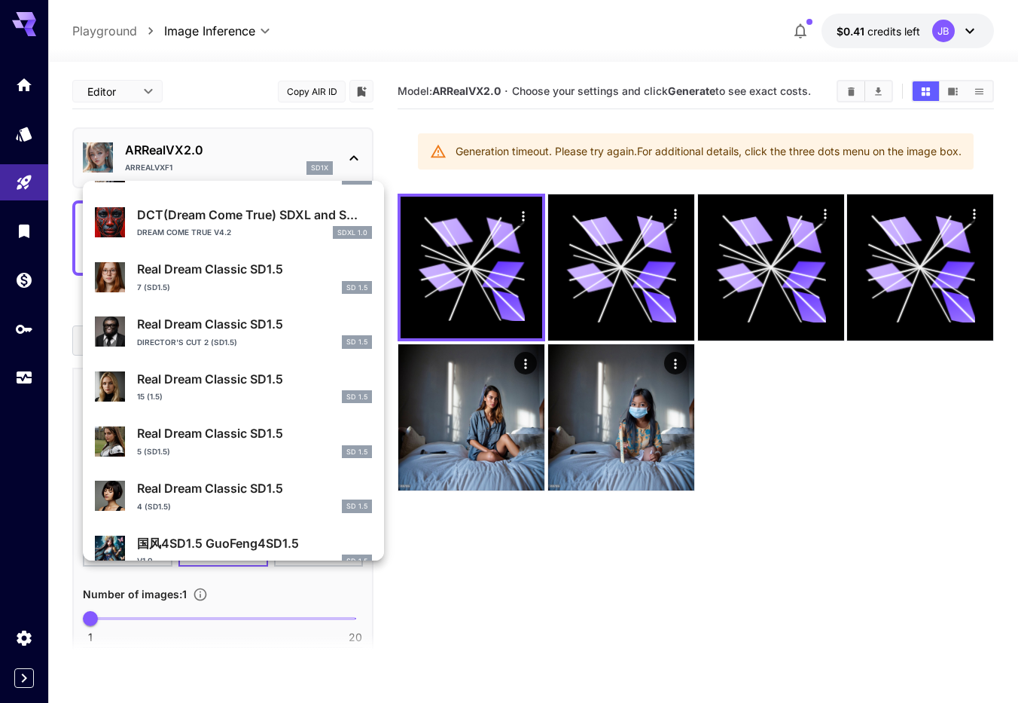
type input "*****"
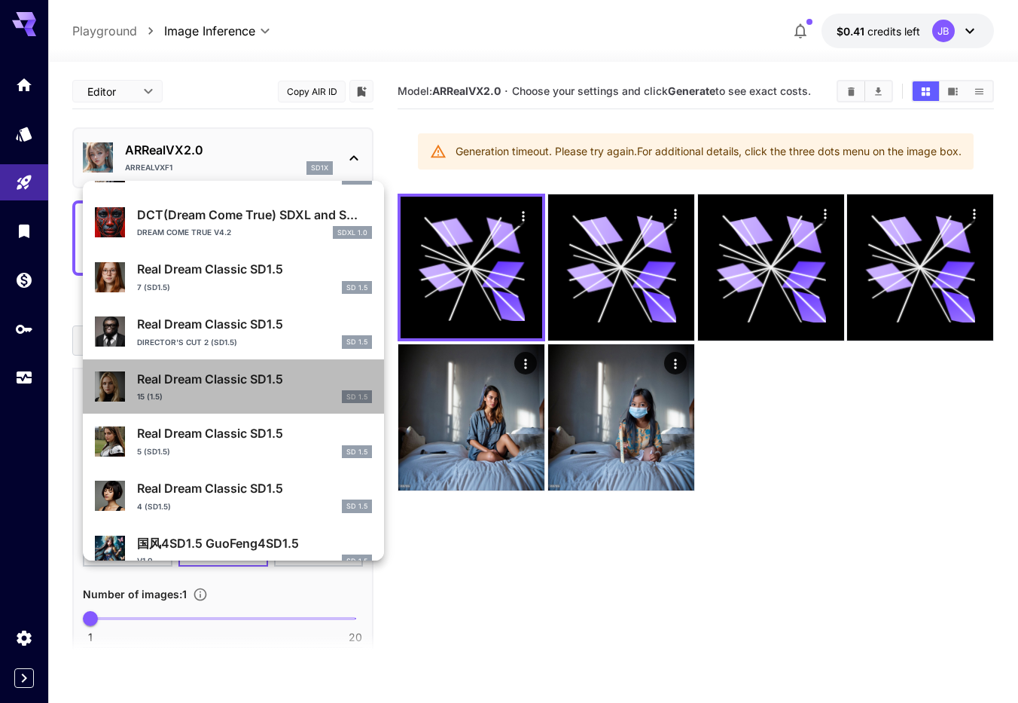
click at [233, 378] on p "Real Dream Classic SD1.5" at bounding box center [254, 379] width 235 height 18
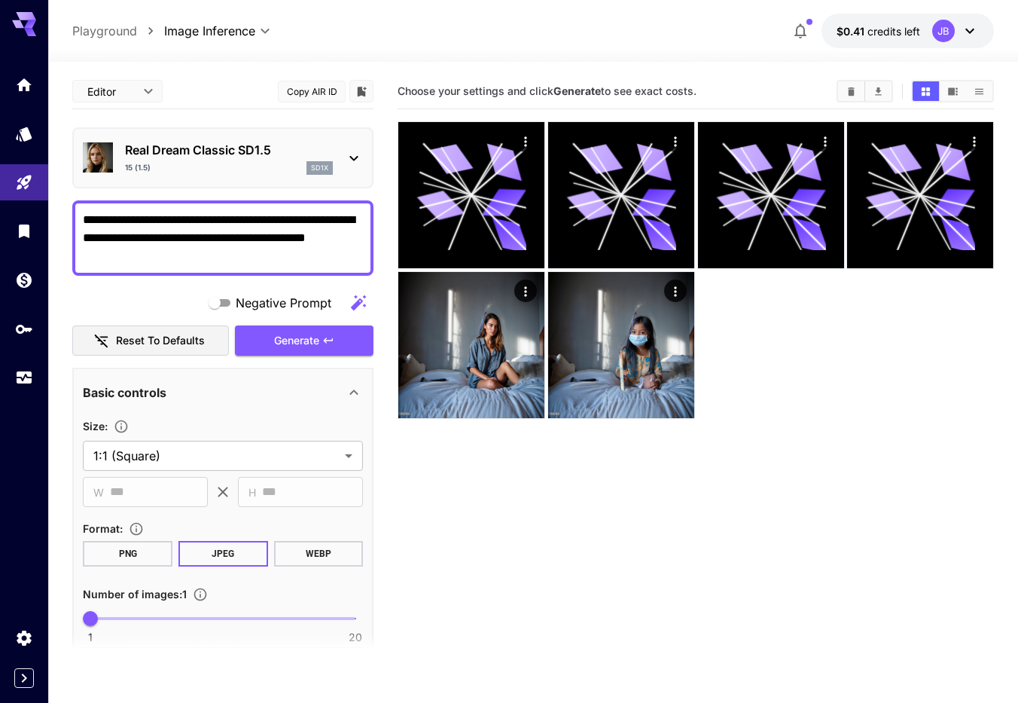
click at [152, 93] on body "**********" at bounding box center [509, 411] width 1018 height 822
click at [138, 145] on span "JSON" at bounding box center [117, 149] width 66 height 18
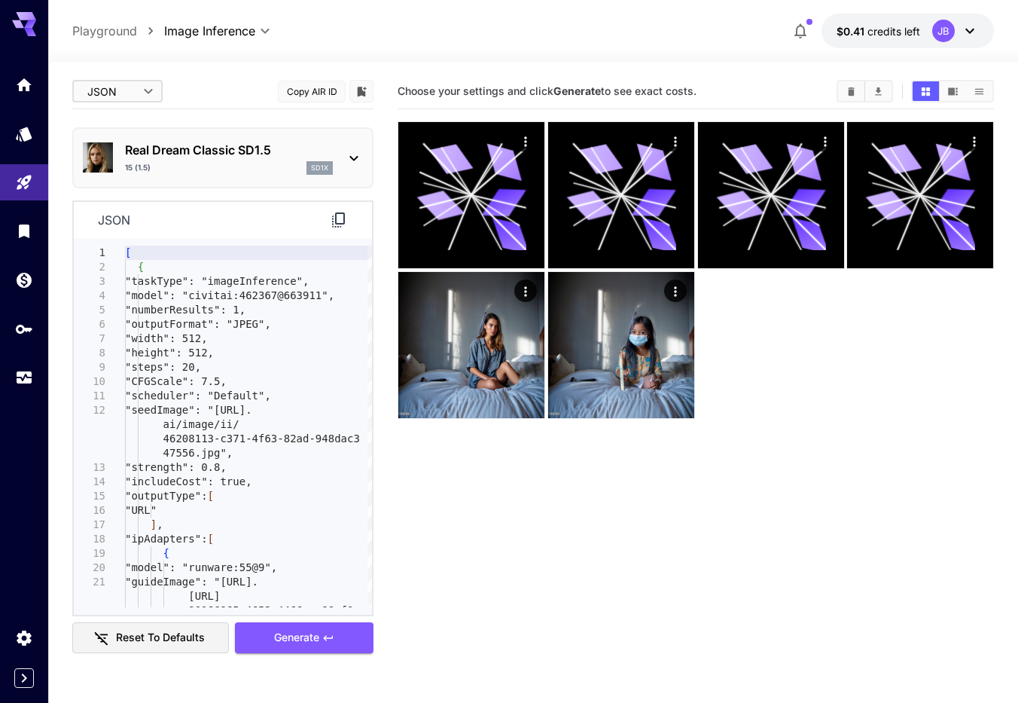
type input "****"
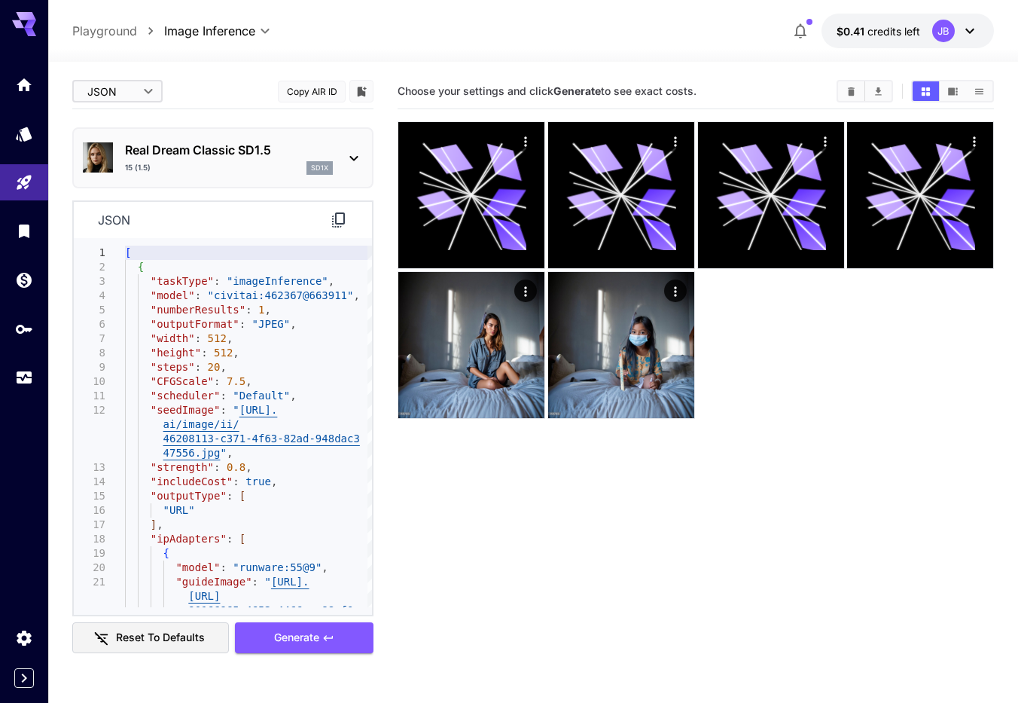
click at [358, 642] on button "Generate" at bounding box center [304, 637] width 139 height 31
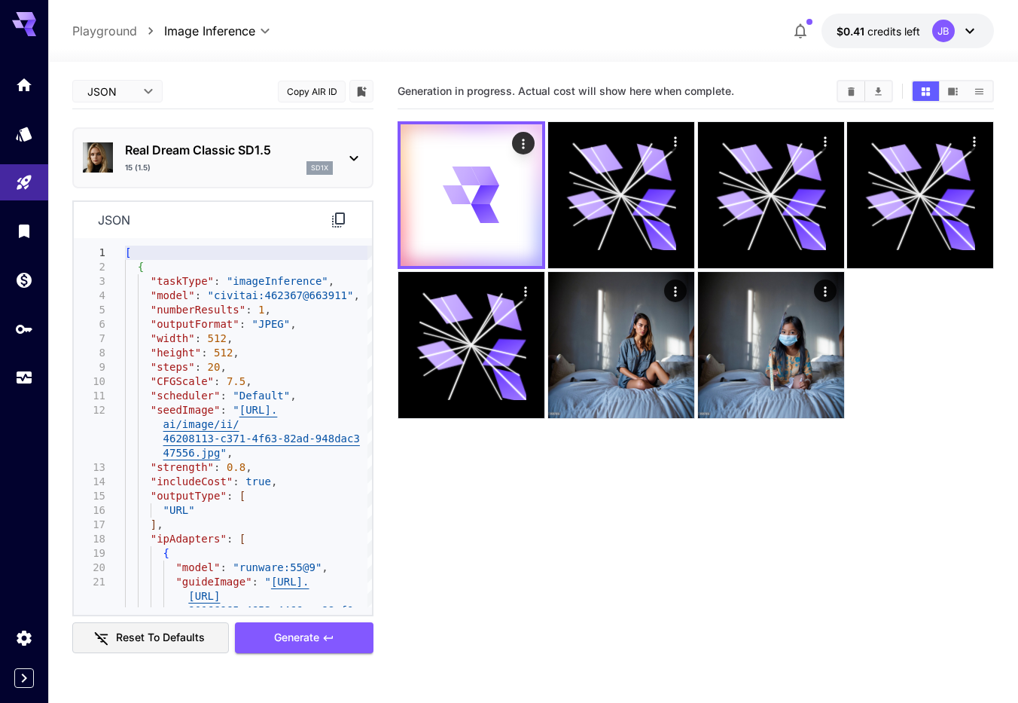
click at [340, 224] on icon at bounding box center [338, 219] width 13 height 15
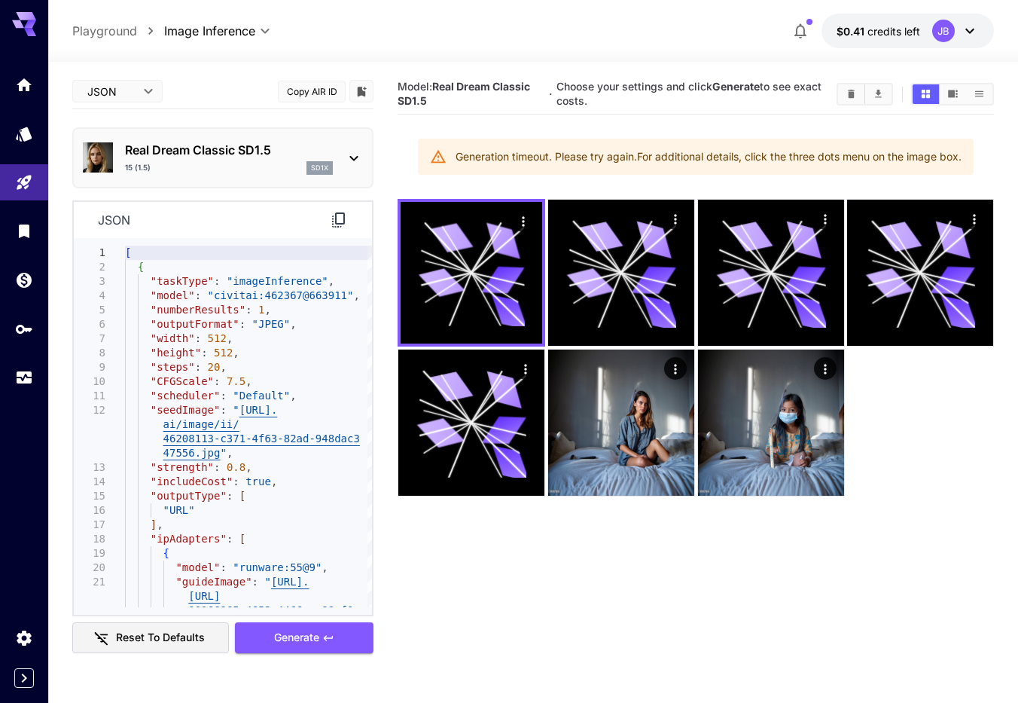
click at [340, 219] on icon at bounding box center [339, 220] width 18 height 18
click at [22, 20] on icon at bounding box center [24, 24] width 24 height 24
click at [23, 23] on icon at bounding box center [24, 24] width 24 height 24
click at [18, 232] on icon "Library" at bounding box center [26, 227] width 18 height 18
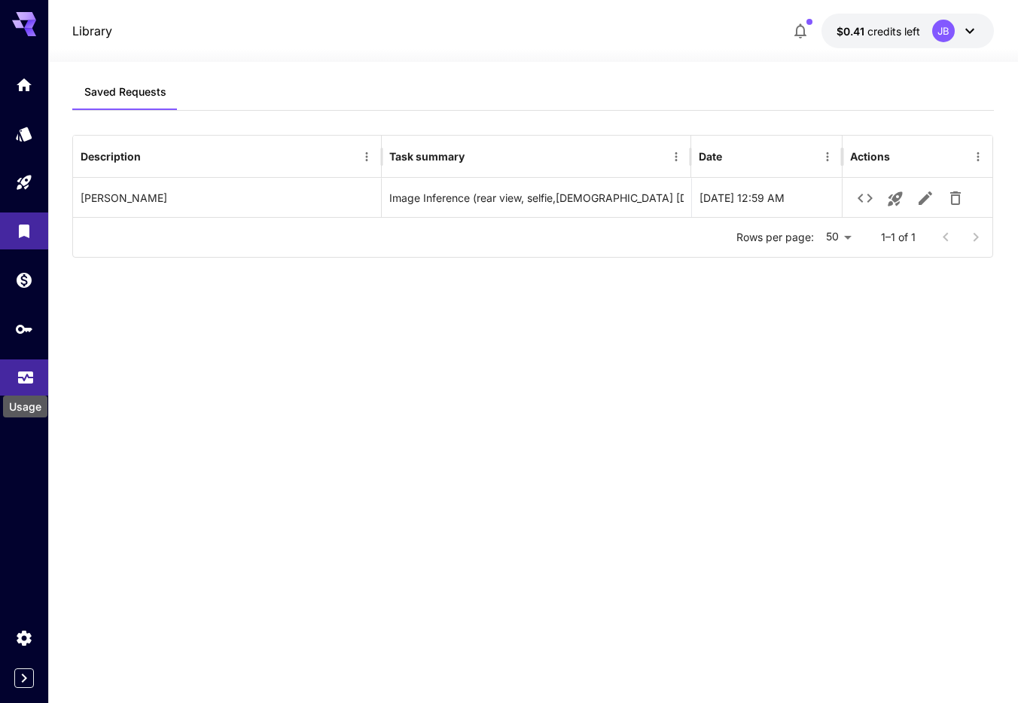
click at [30, 376] on icon "Usage" at bounding box center [26, 373] width 18 height 18
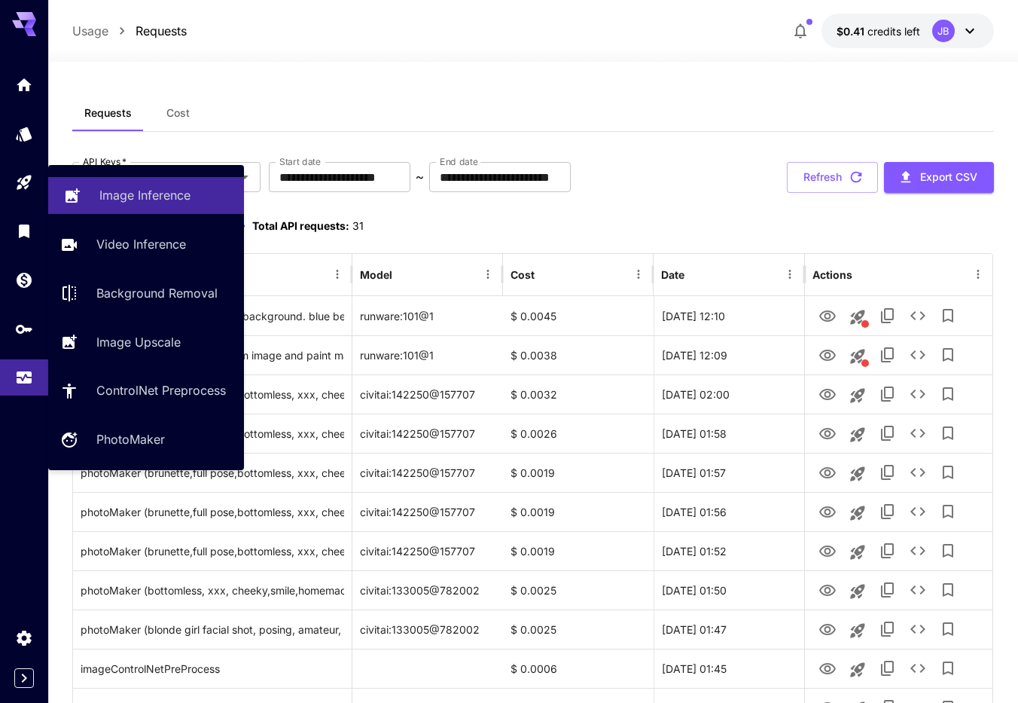
click at [159, 198] on p "Image Inference" at bounding box center [144, 195] width 91 height 18
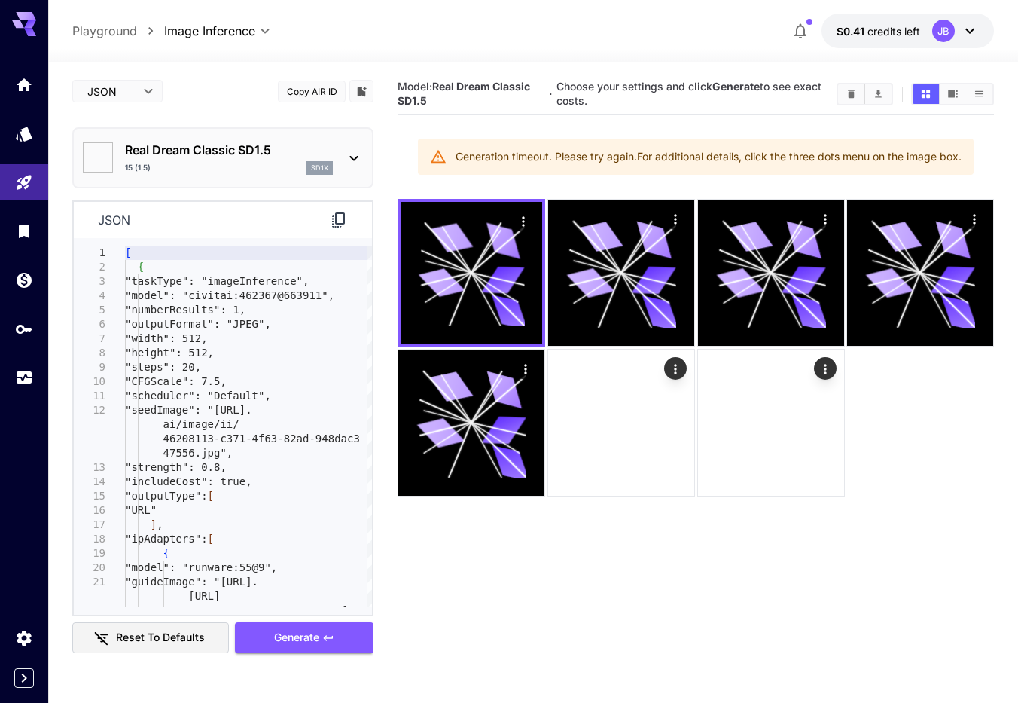
type input "**********"
type input "*******"
type input "**********"
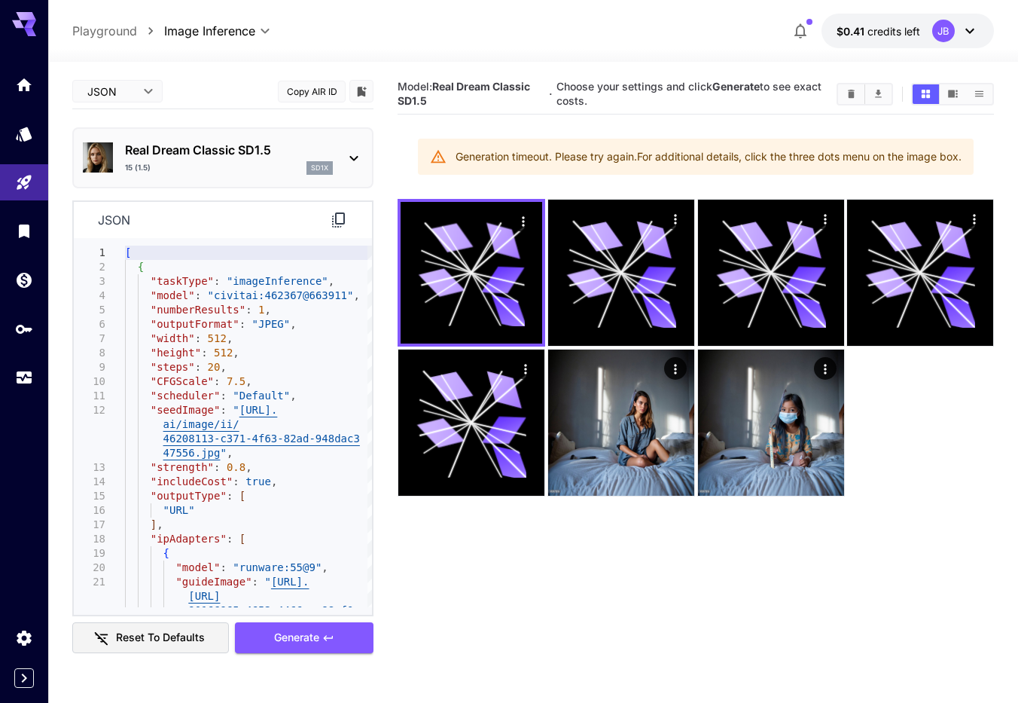
click at [151, 99] on body "**********" at bounding box center [509, 411] width 1018 height 822
click at [117, 122] on span "Editor" at bounding box center [117, 122] width 66 height 18
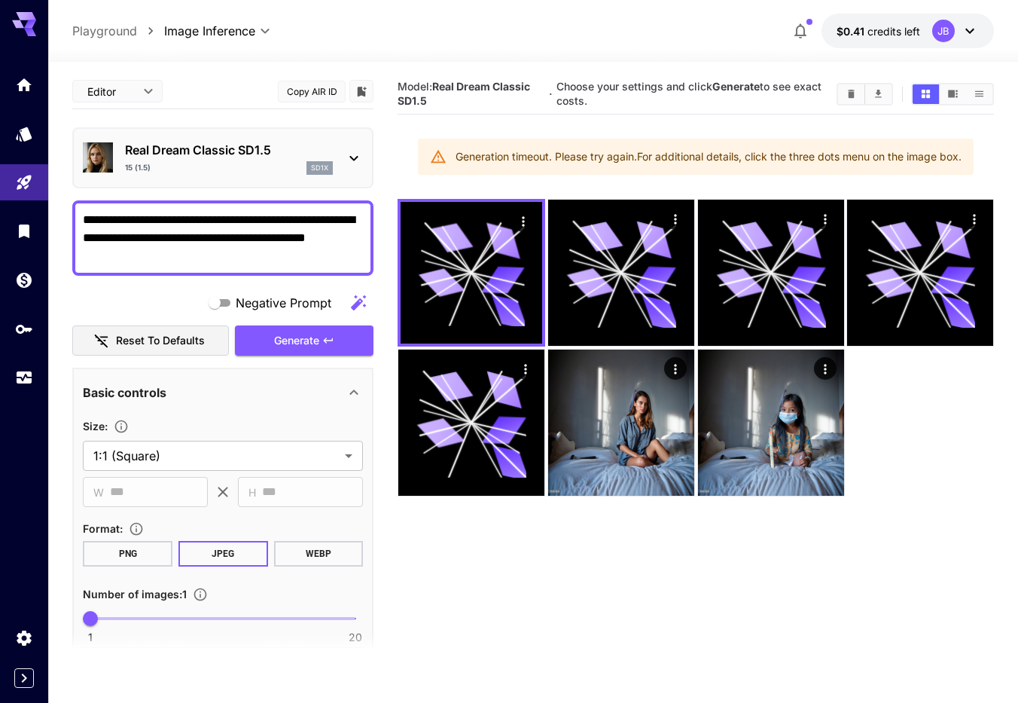
type input "****"
click at [355, 157] on icon at bounding box center [354, 158] width 18 height 18
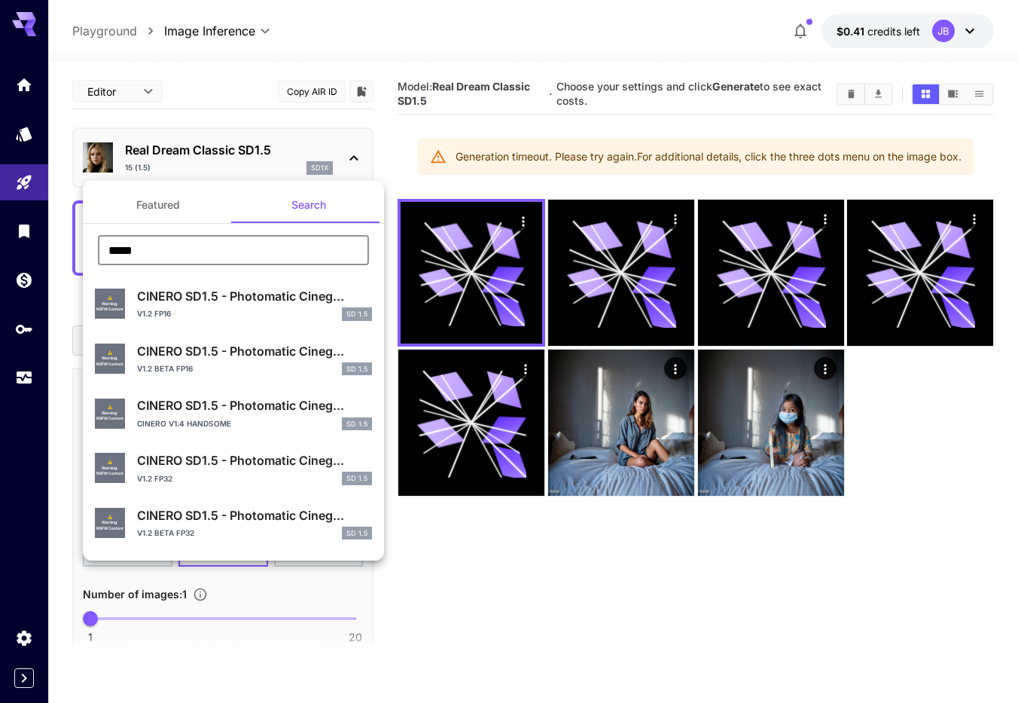
drag, startPoint x: 215, startPoint y: 247, endPoint x: 47, endPoint y: 248, distance: 167.9
click at [98, 248] on input "*****" at bounding box center [233, 250] width 271 height 30
click at [139, 207] on button "Featured" at bounding box center [158, 205] width 151 height 36
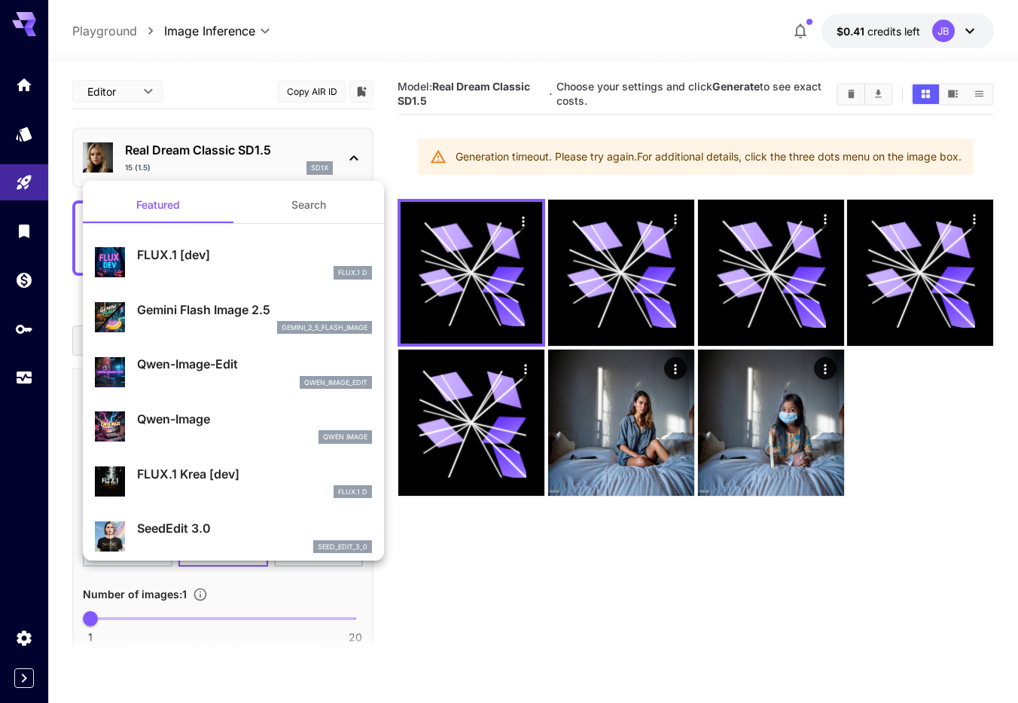
click at [221, 316] on p "Gemini Flash Image 2.5" at bounding box center [254, 309] width 235 height 18
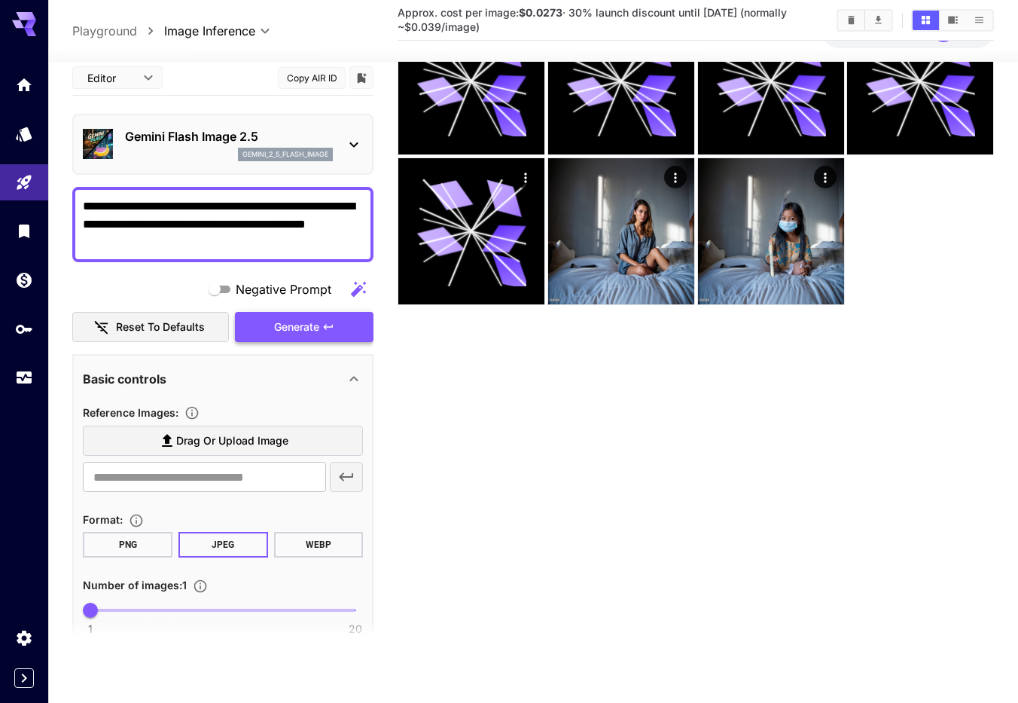
click at [315, 319] on span "Generate" at bounding box center [296, 327] width 45 height 19
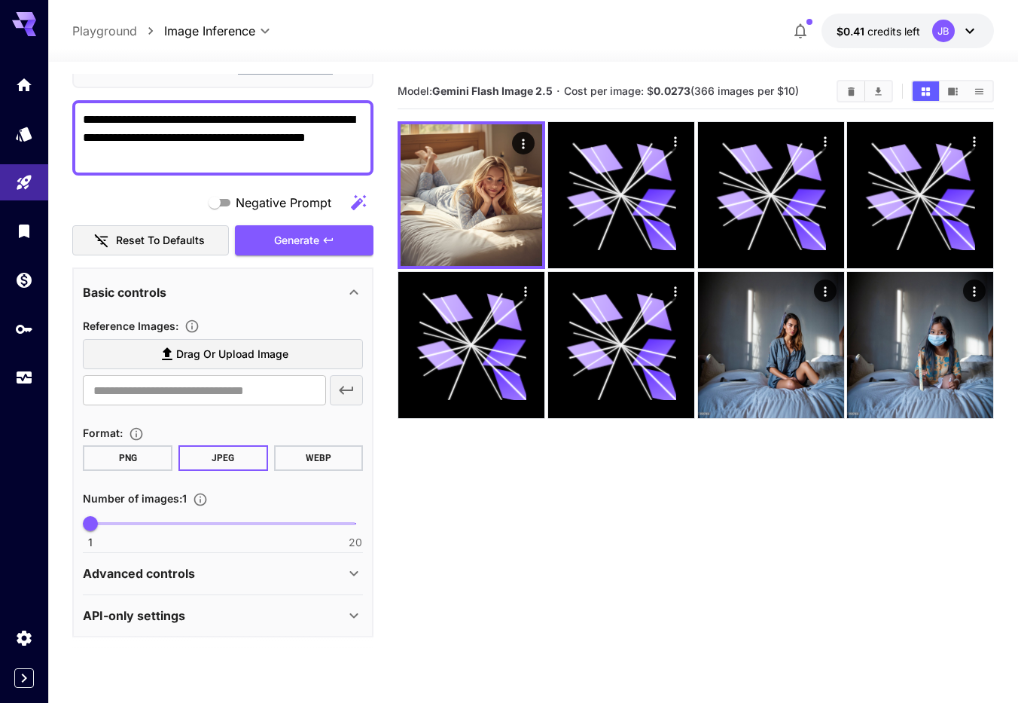
scroll to position [104, 0]
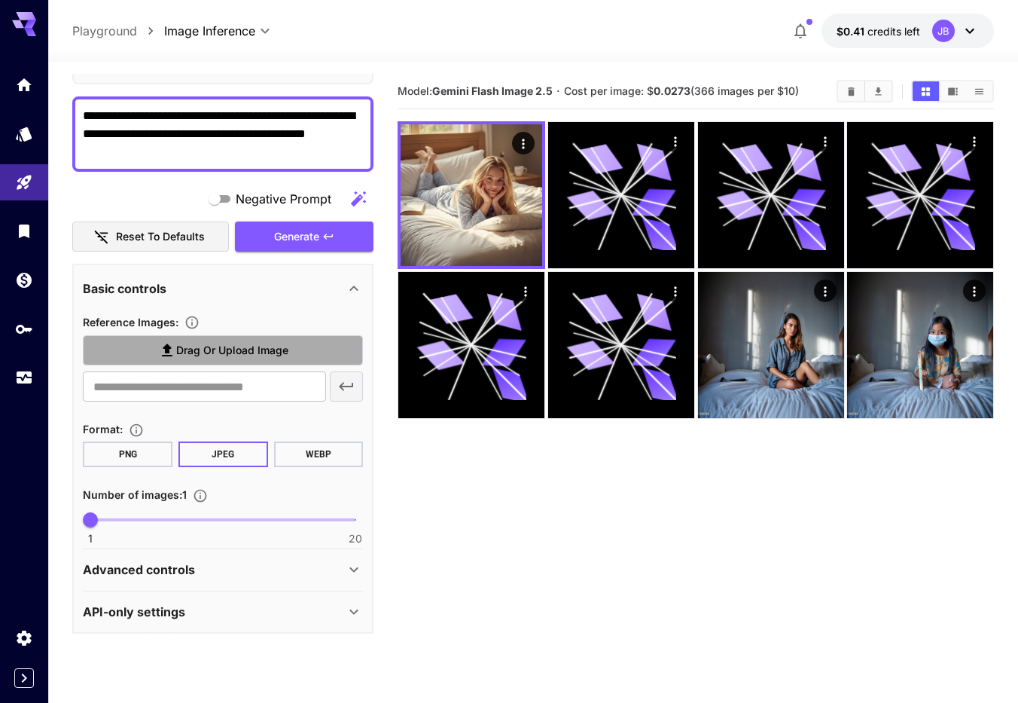
click at [196, 350] on span "Drag or upload image" at bounding box center [232, 350] width 112 height 19
click at [0, 0] on input "Drag or upload image" at bounding box center [0, 0] width 0 height 0
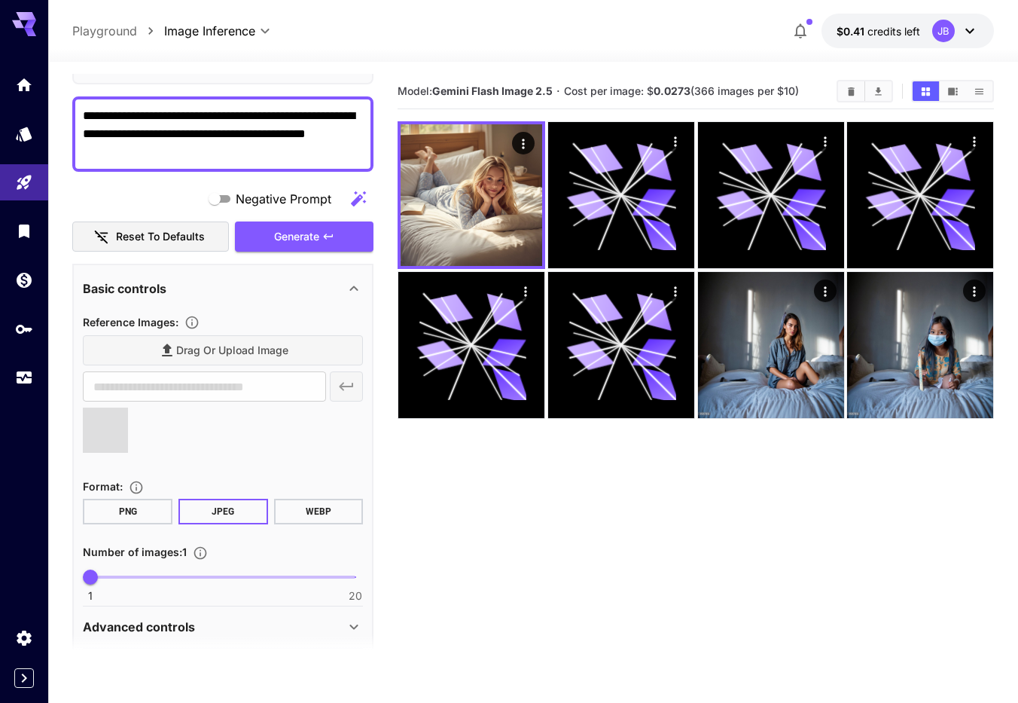
type input "**********"
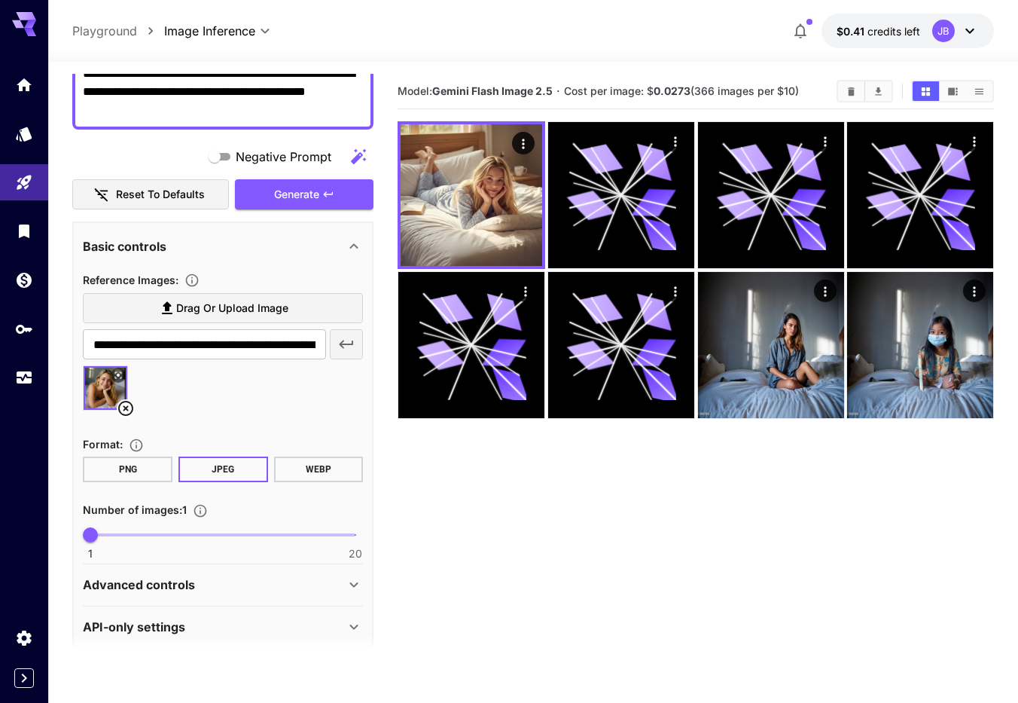
scroll to position [161, 0]
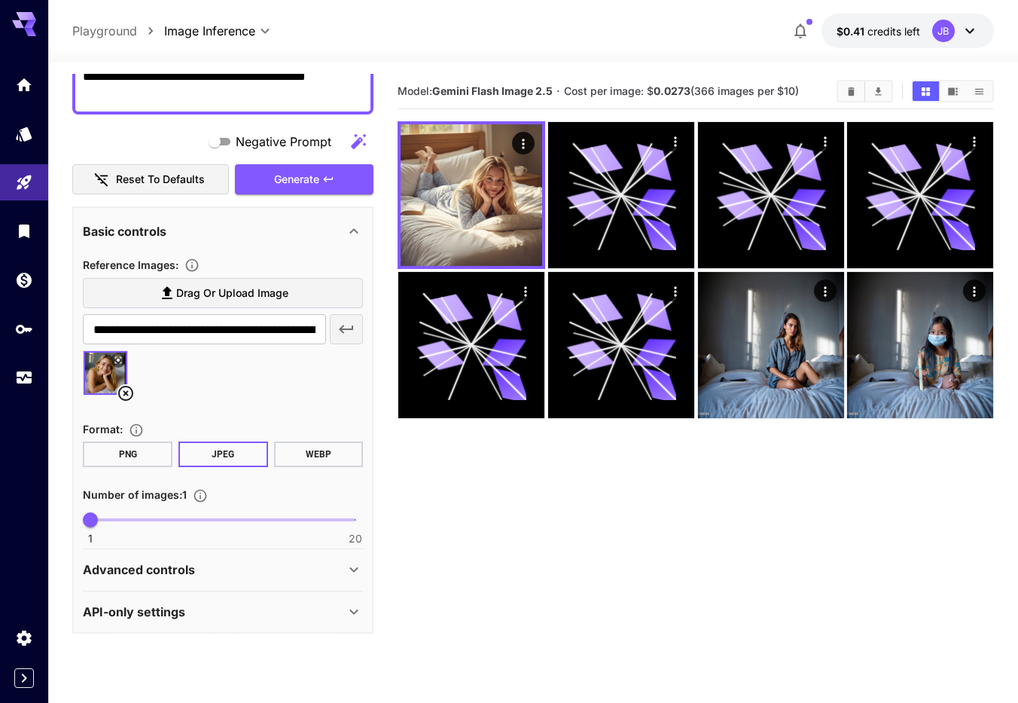
click at [340, 565] on div "Advanced controls" at bounding box center [214, 569] width 262 height 18
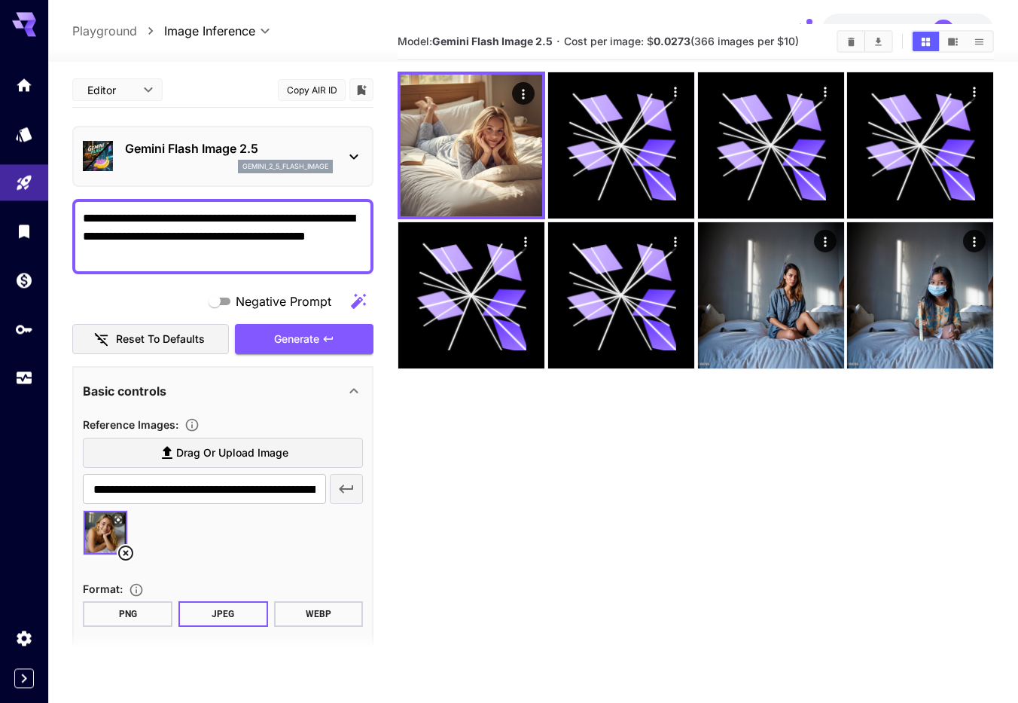
scroll to position [0, 0]
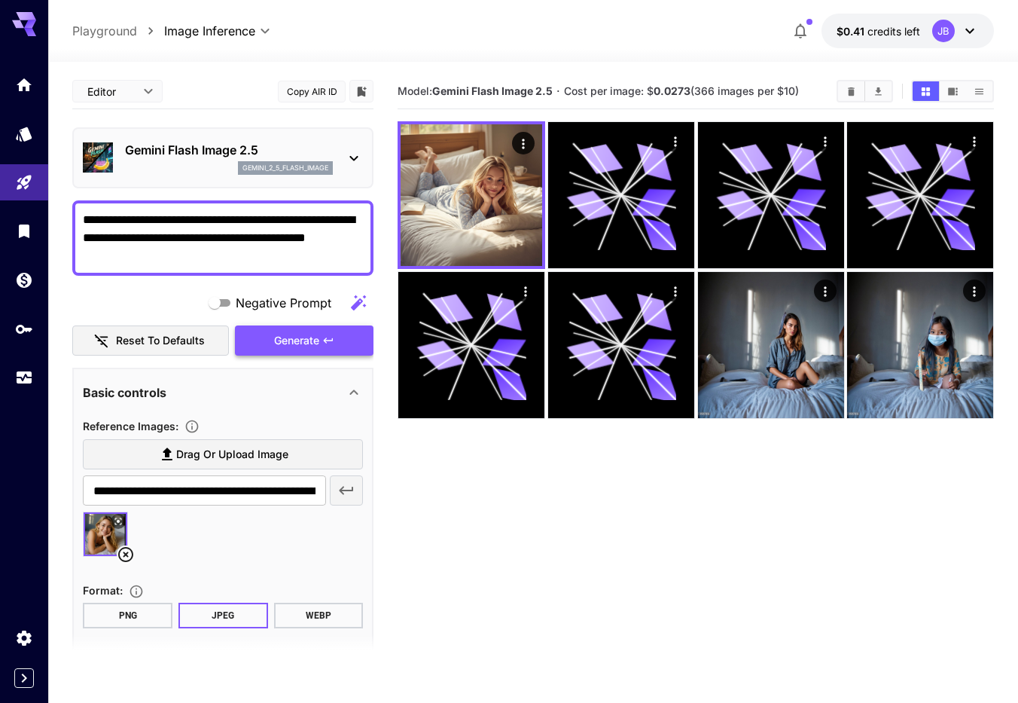
click at [327, 349] on button "Generate" at bounding box center [304, 340] width 139 height 31
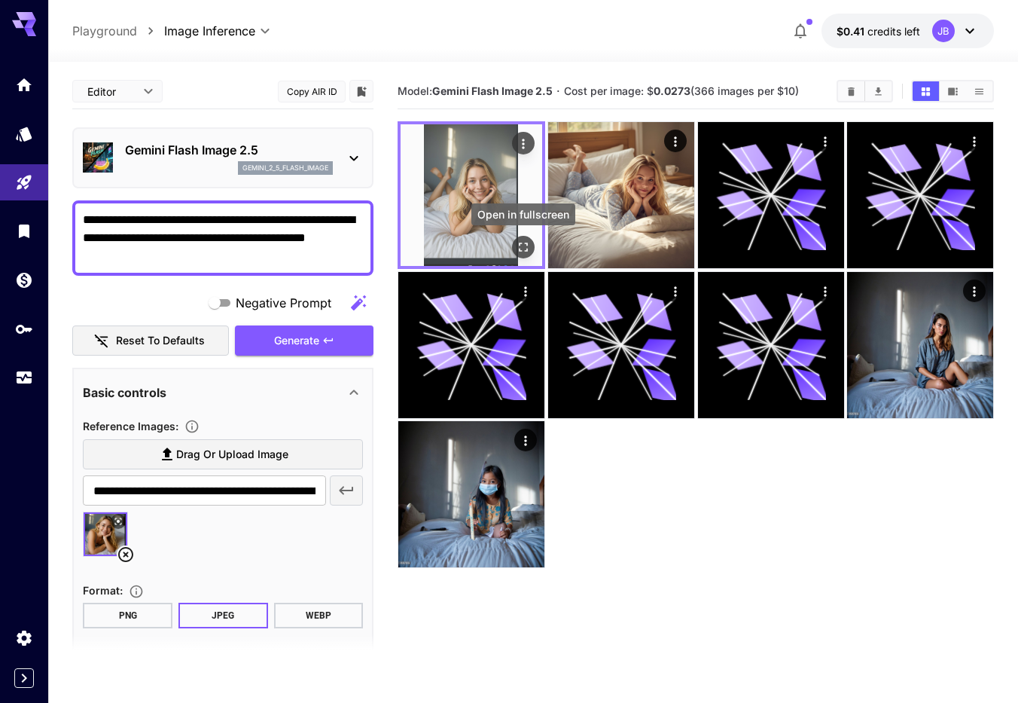
click at [523, 245] on icon "Open in fullscreen" at bounding box center [523, 246] width 15 height 15
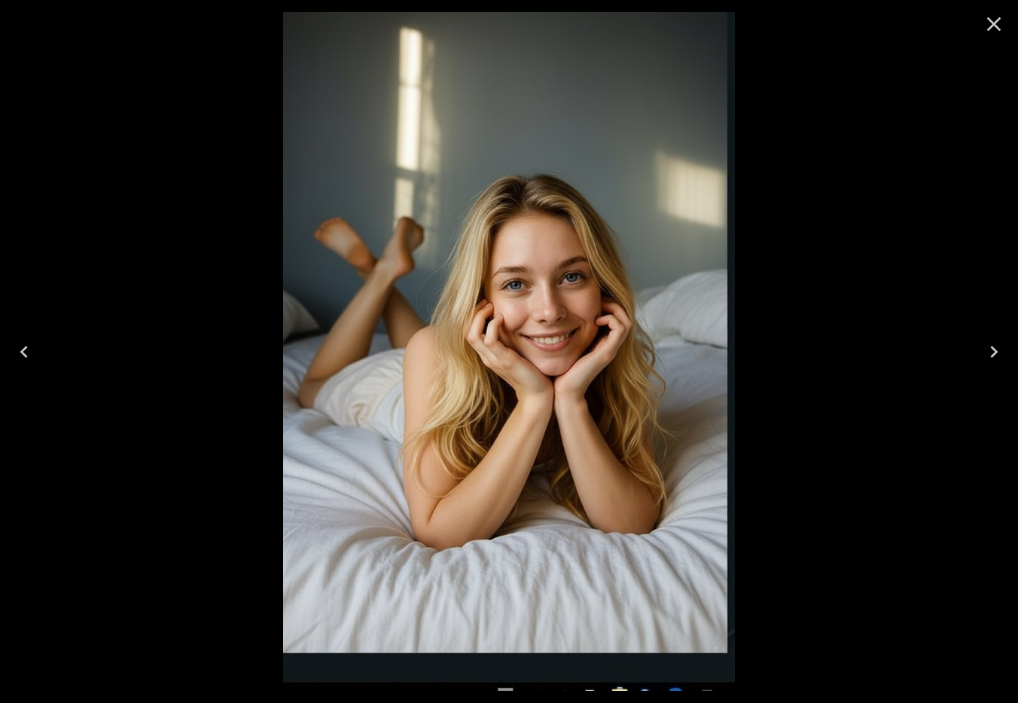
click at [993, 24] on icon "Close" at bounding box center [994, 24] width 14 height 14
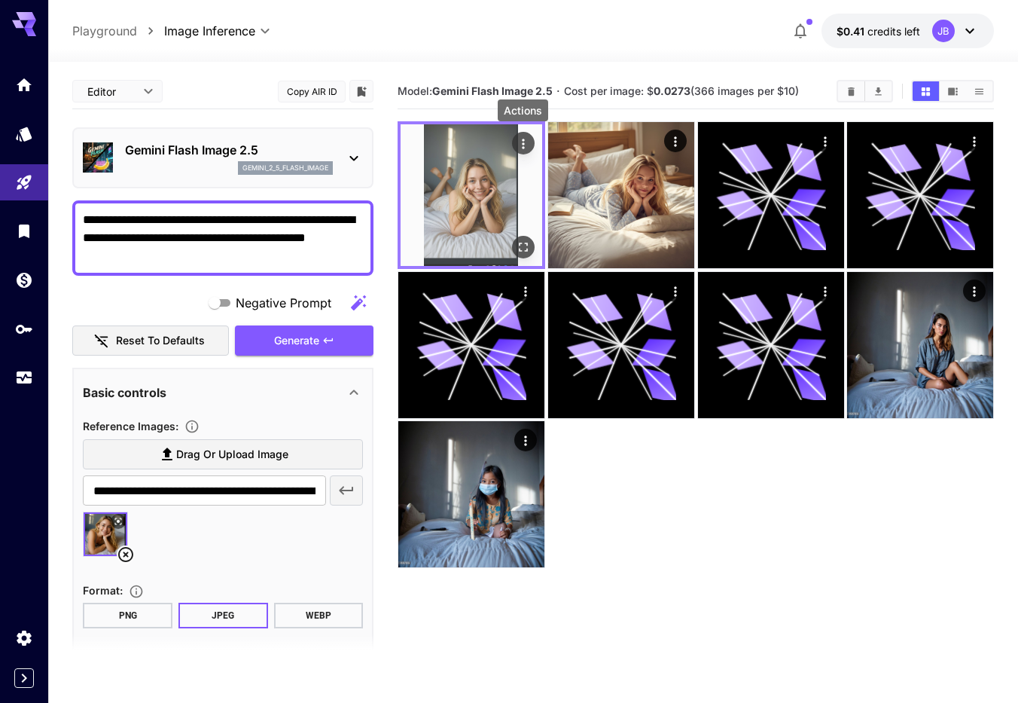
click at [518, 146] on icon "Actions" at bounding box center [523, 143] width 15 height 15
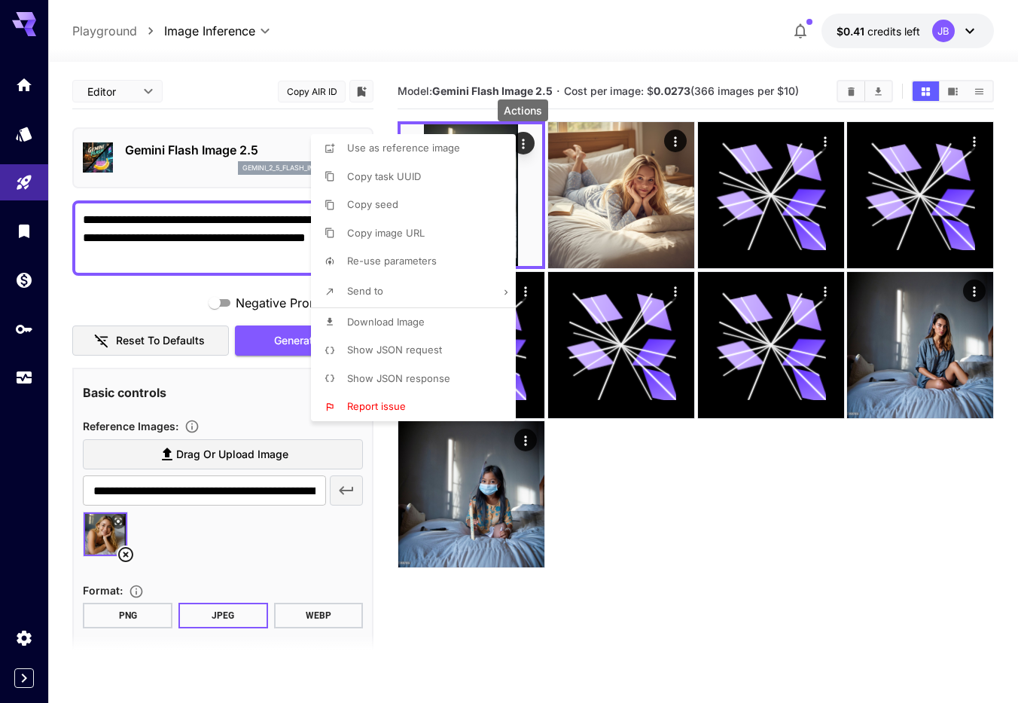
click at [484, 156] on li "Use as reference image" at bounding box center [418, 148] width 214 height 29
click at [643, 574] on div at bounding box center [509, 351] width 1018 height 703
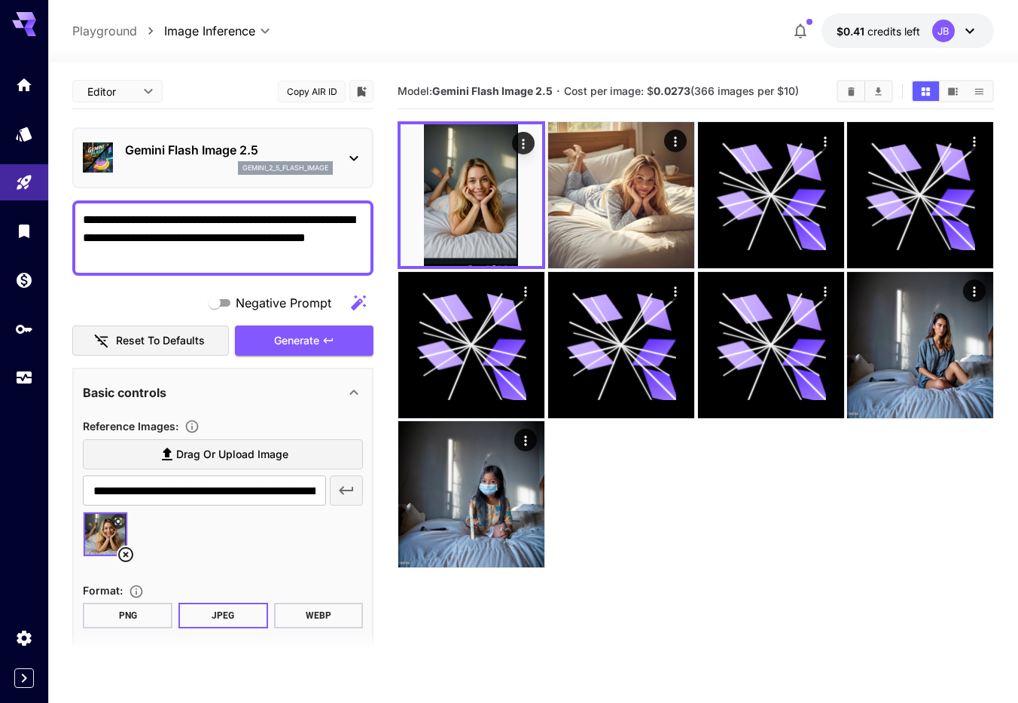
click at [355, 166] on icon at bounding box center [354, 158] width 18 height 18
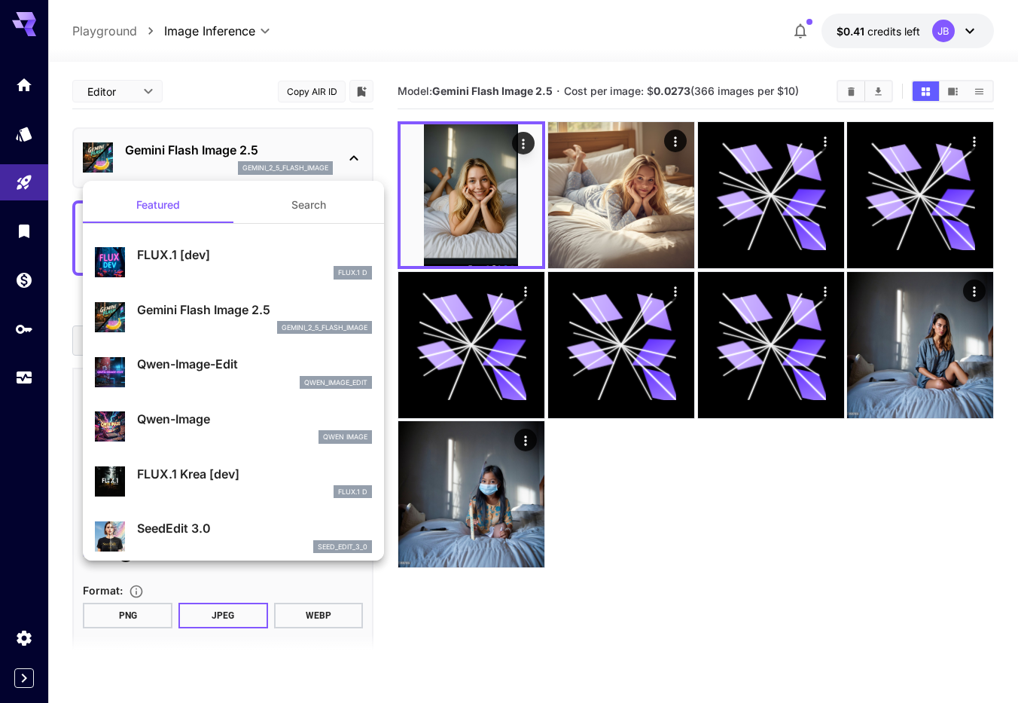
click at [281, 208] on button "Search" at bounding box center [308, 205] width 151 height 36
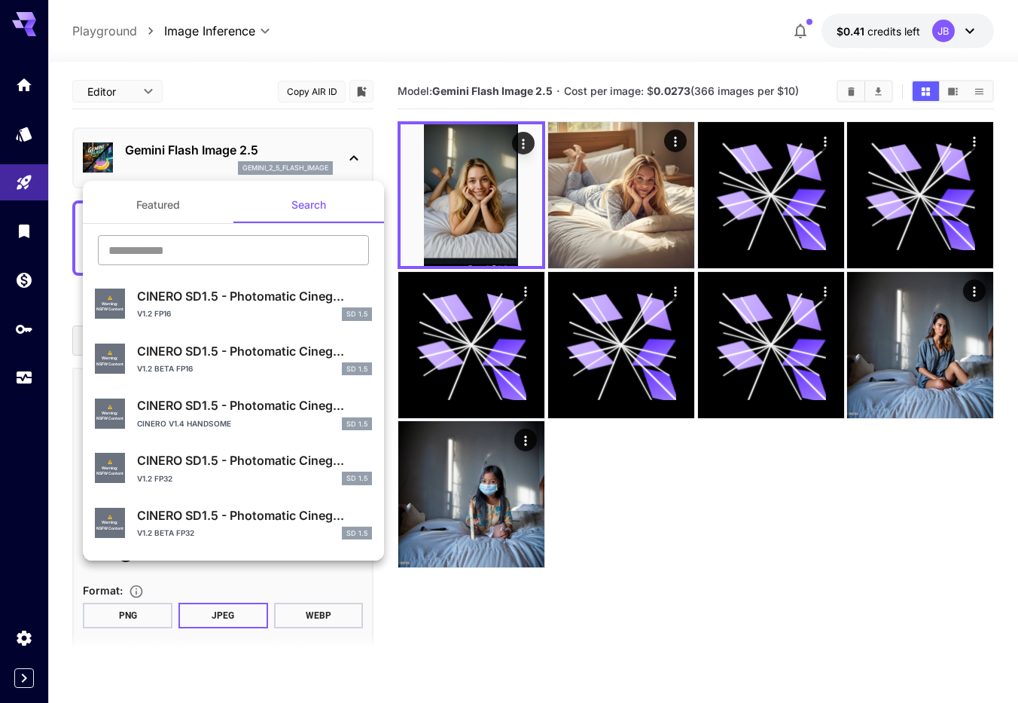
click at [217, 249] on input "text" at bounding box center [233, 250] width 271 height 30
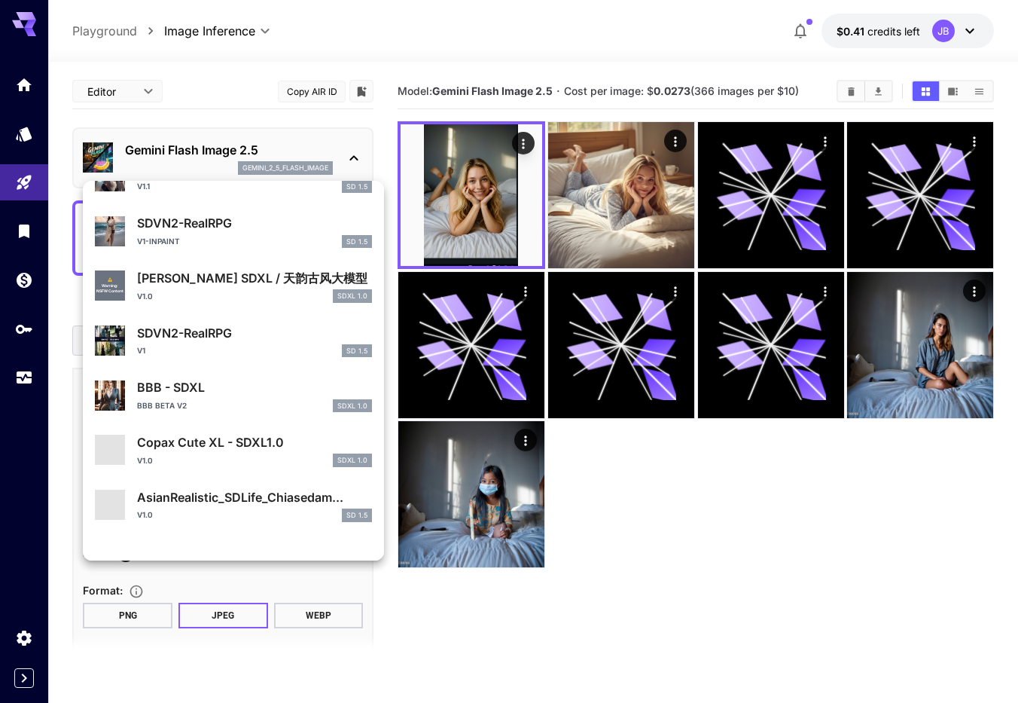
scroll to position [1120, 0]
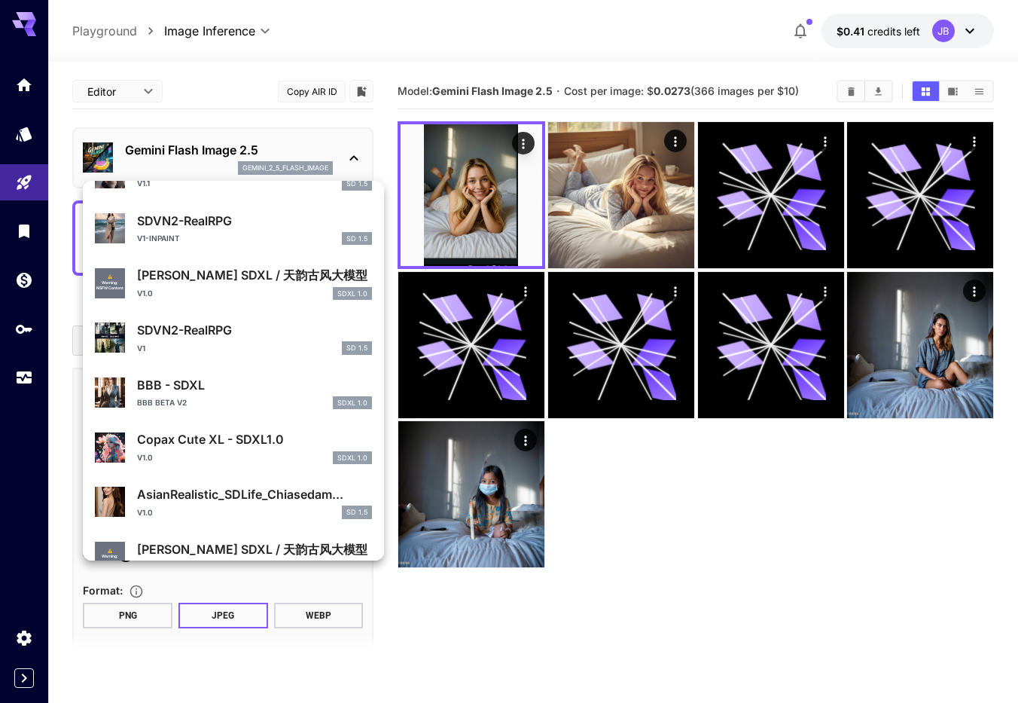
type input "**"
click at [291, 504] on div "AsianRealistic_SDLife_Chiasedam... v1.0 SD 1.5" at bounding box center [254, 502] width 235 height 34
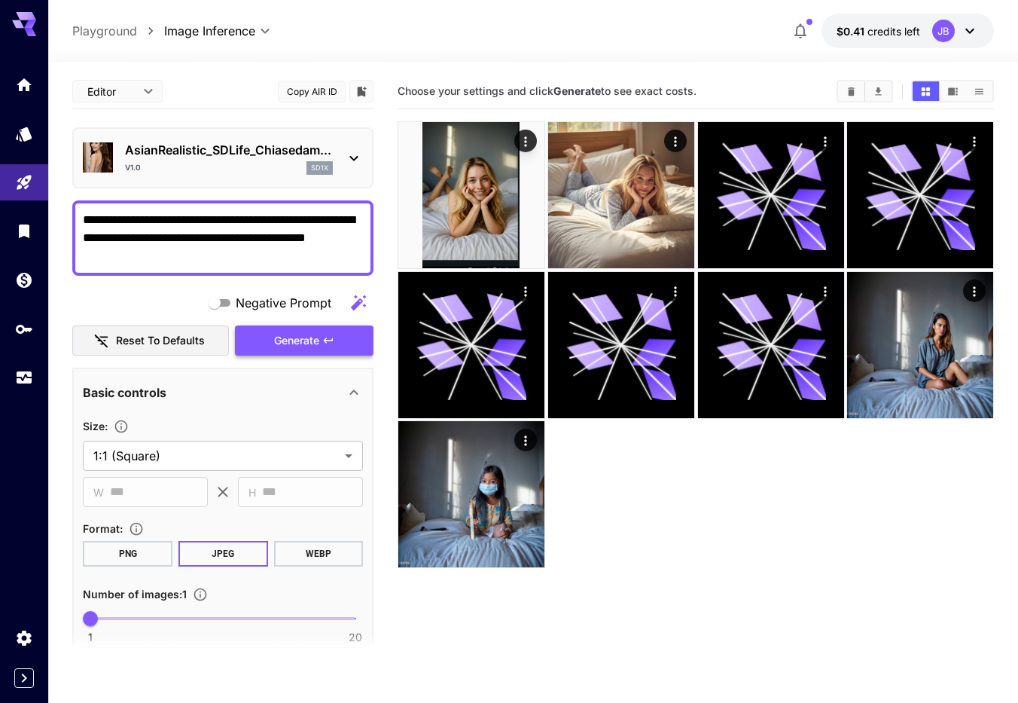
click at [324, 352] on button "Generate" at bounding box center [304, 340] width 139 height 31
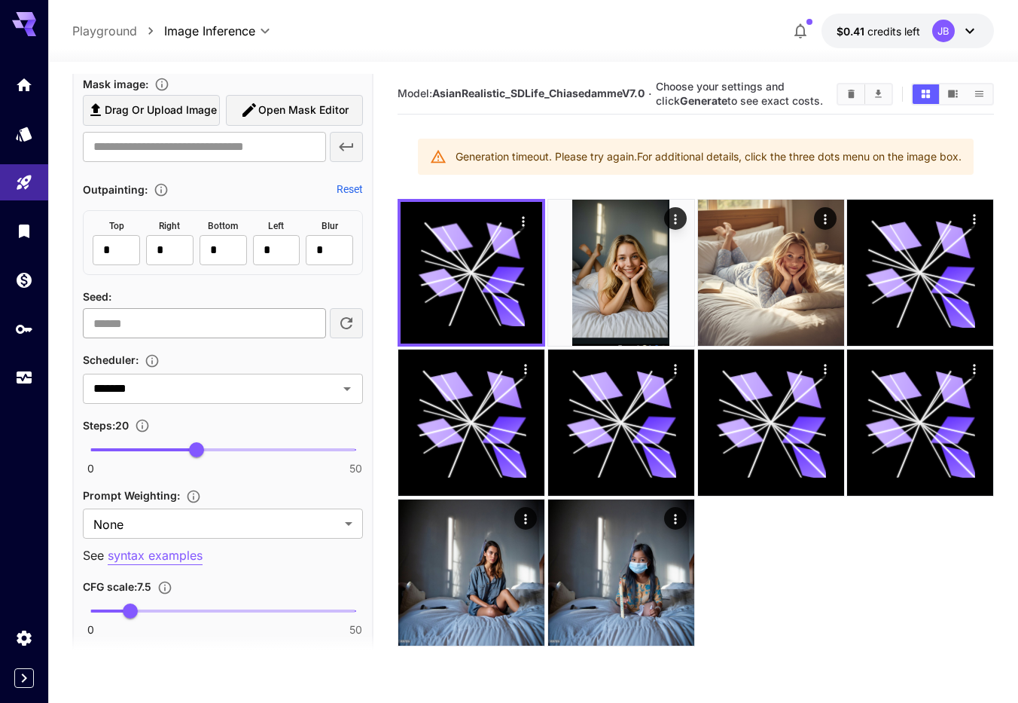
scroll to position [944, 0]
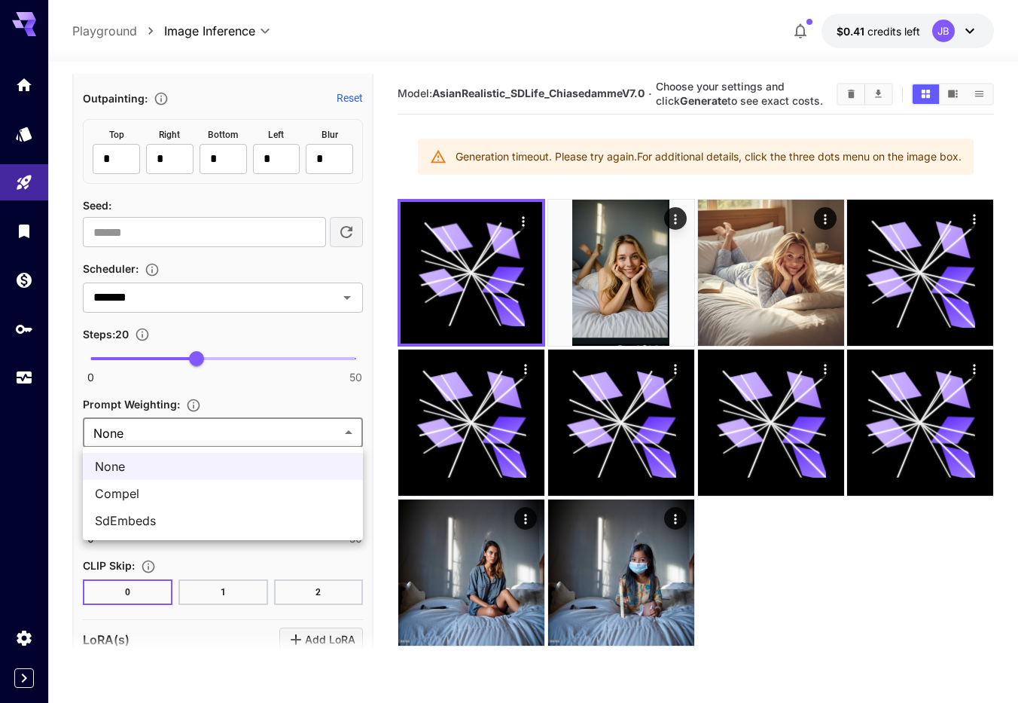
click at [352, 431] on body "**********" at bounding box center [509, 411] width 1018 height 822
click at [352, 431] on div at bounding box center [509, 351] width 1018 height 703
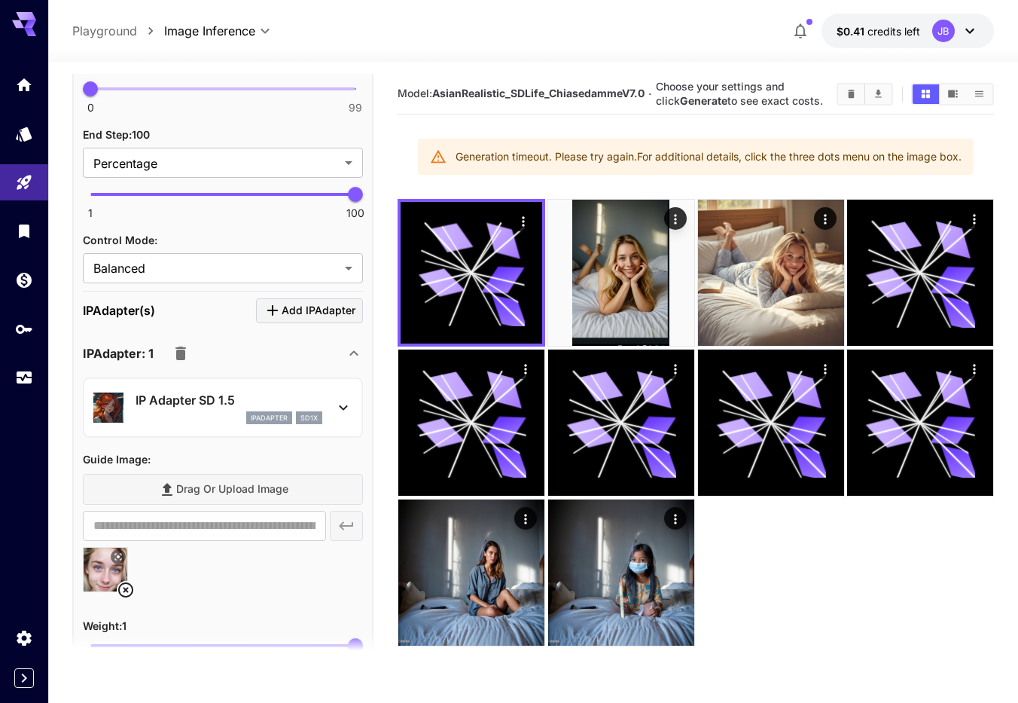
scroll to position [2060, 0]
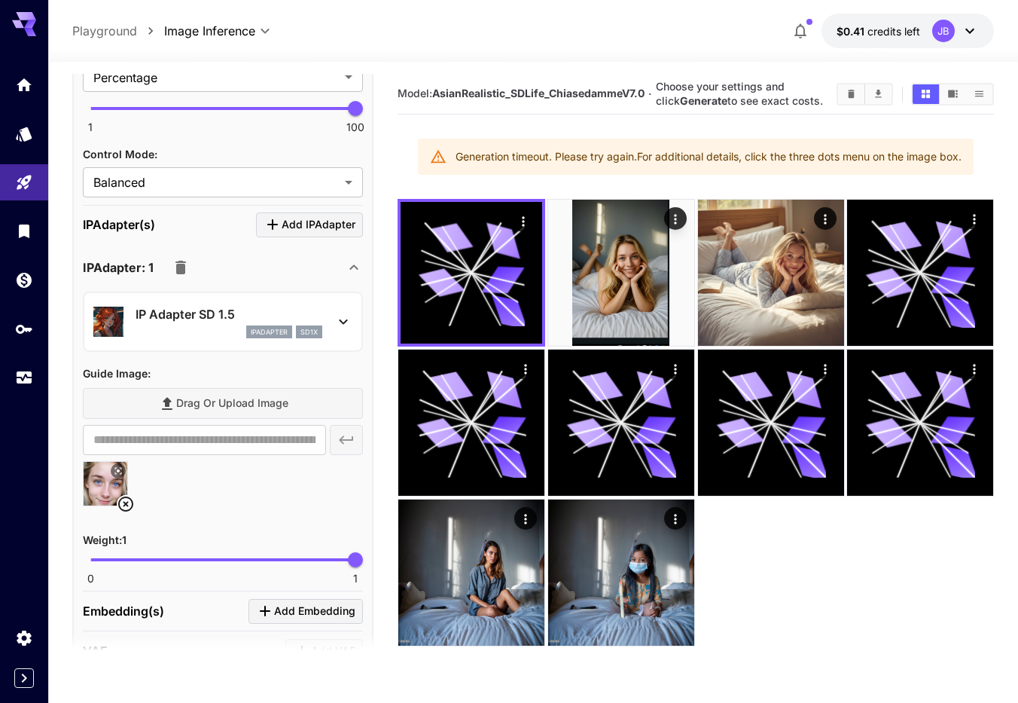
click at [344, 322] on icon at bounding box center [343, 321] width 18 height 18
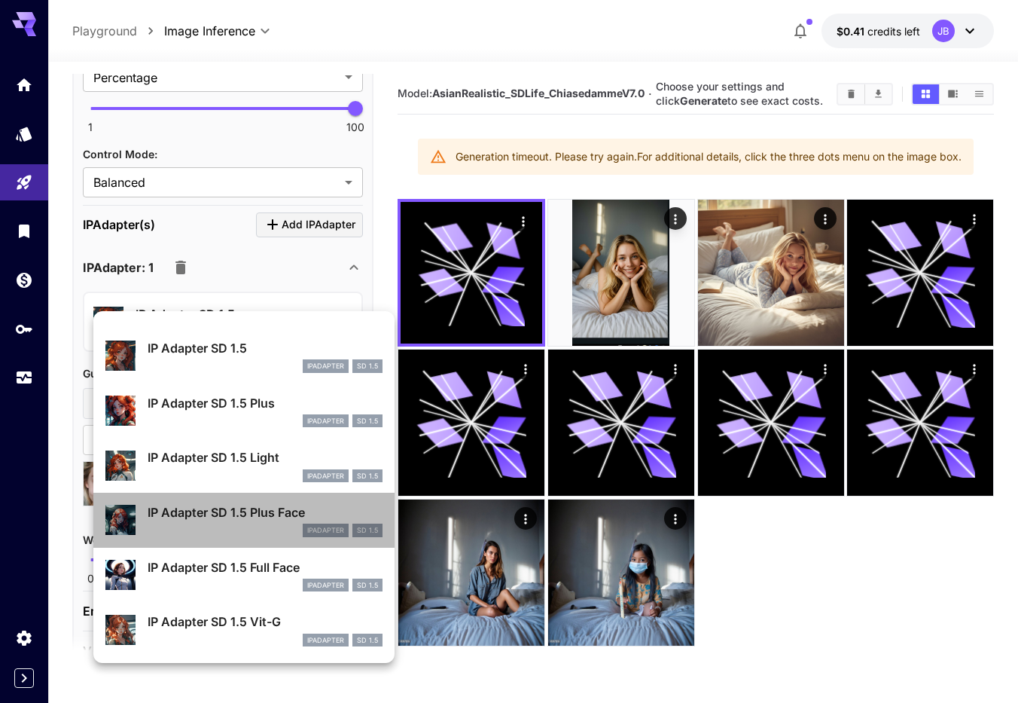
click at [237, 520] on p "IP Adapter SD 1.5 Plus Face" at bounding box center [265, 512] width 235 height 18
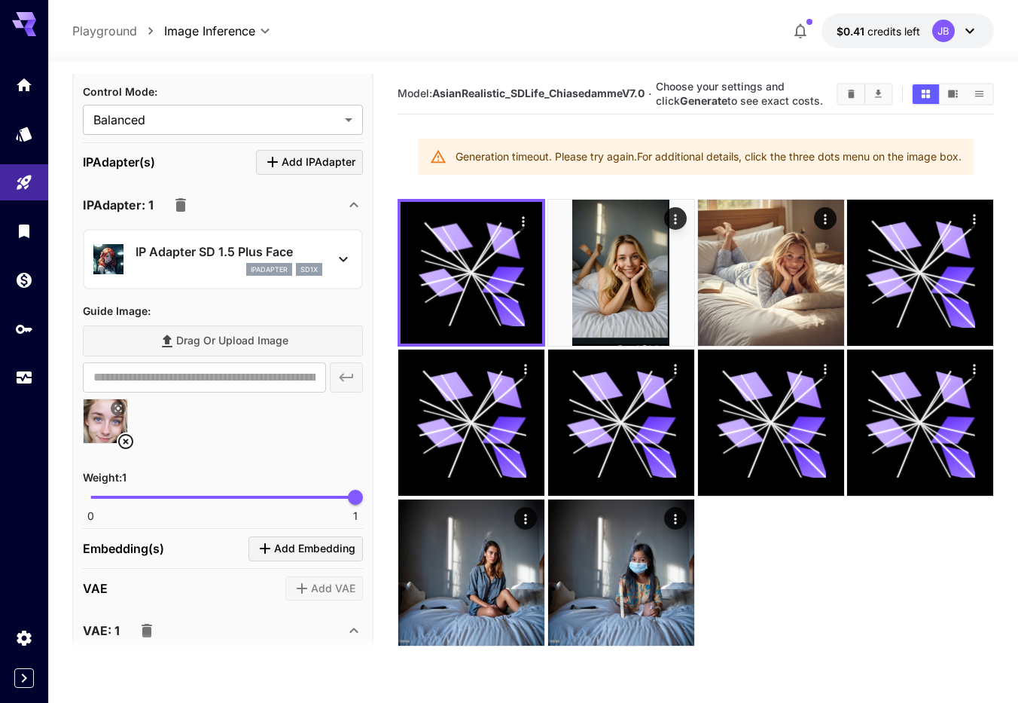
scroll to position [2146, 0]
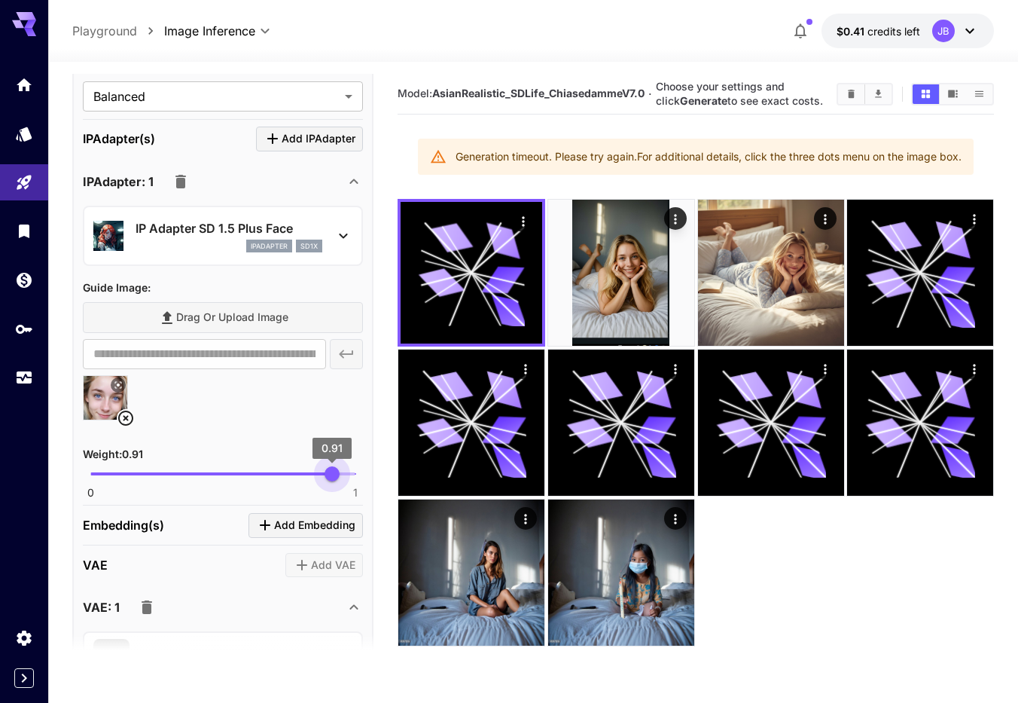
type input "***"
drag, startPoint x: 352, startPoint y: 480, endPoint x: 330, endPoint y: 482, distance: 22.7
click at [330, 481] on span "0.9" at bounding box center [329, 473] width 15 height 15
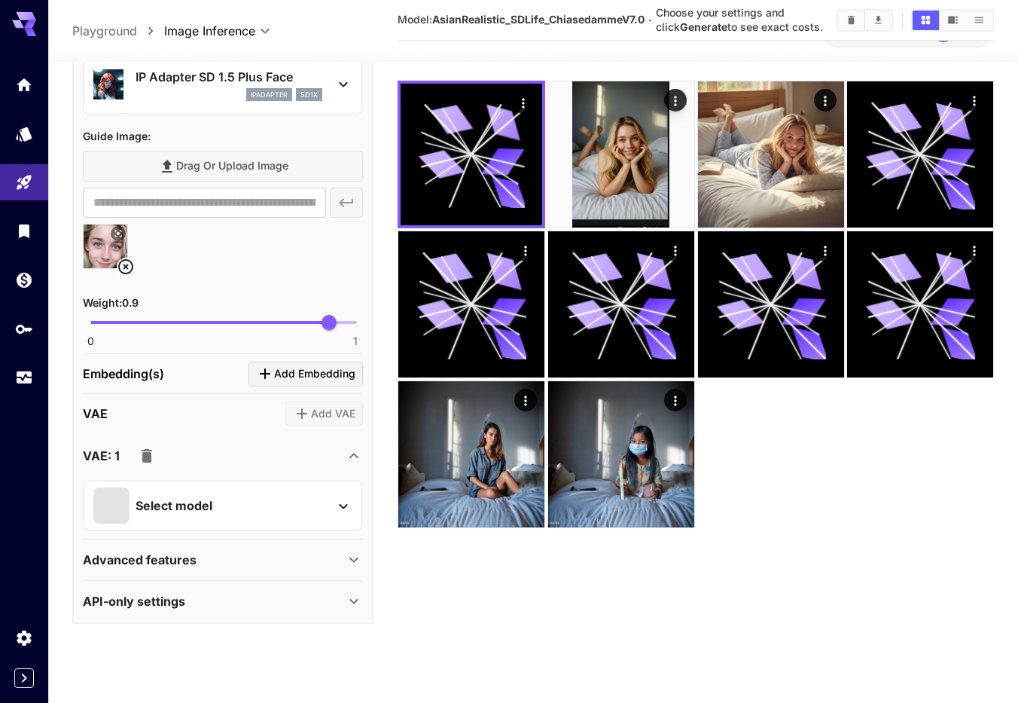
scroll to position [119, 0]
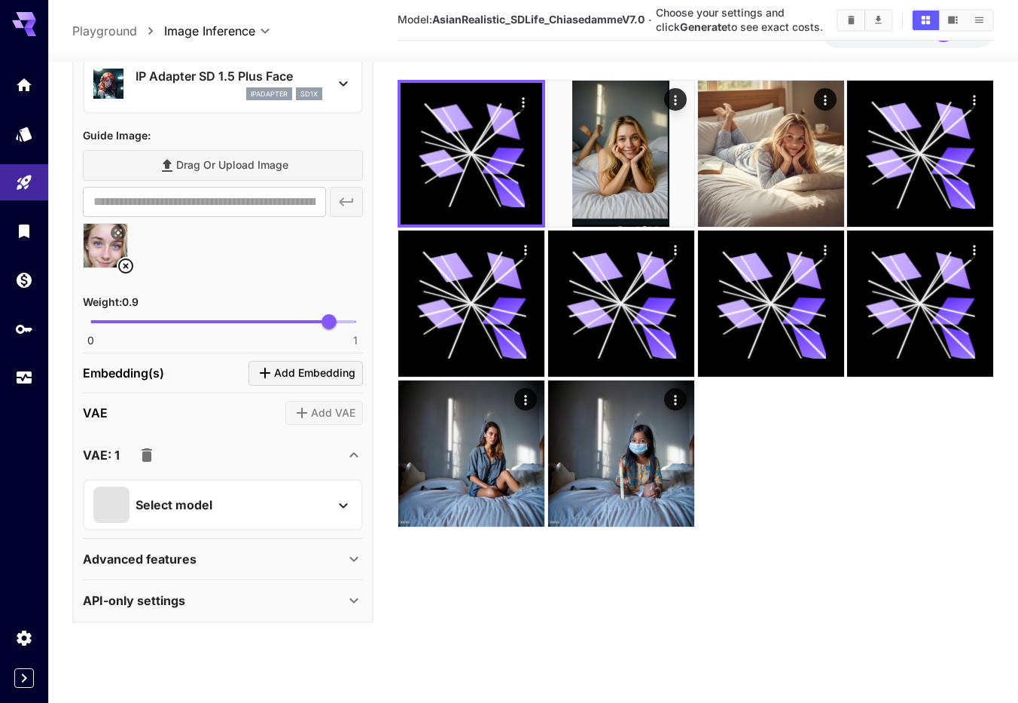
click at [346, 496] on icon at bounding box center [343, 505] width 18 height 18
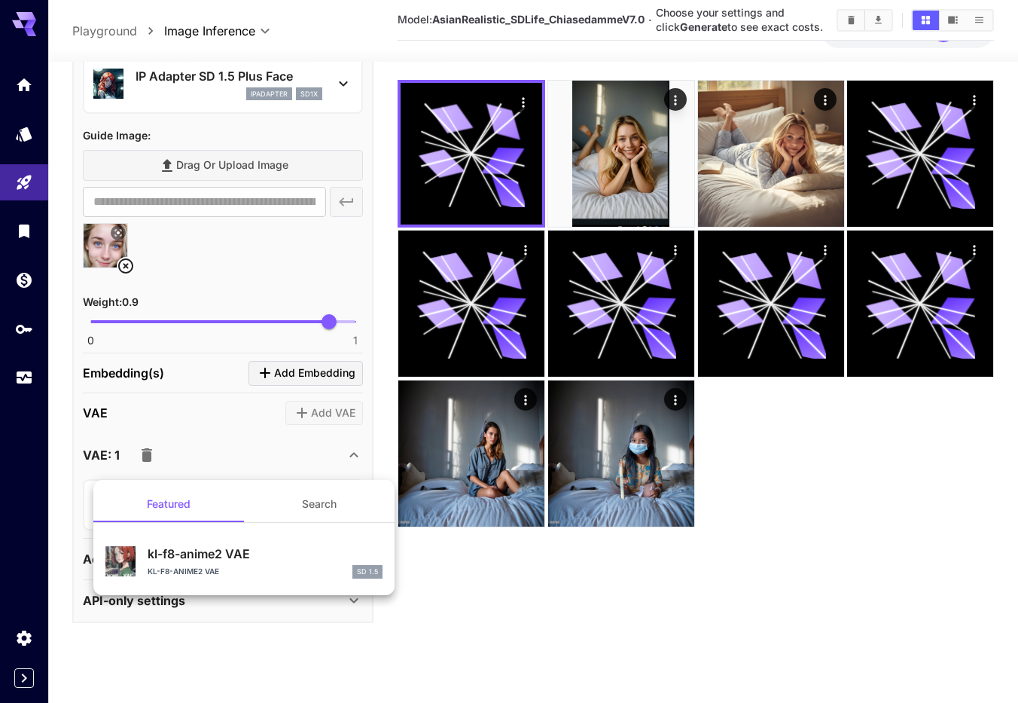
click at [259, 561] on p "kl-f8-anime2 VAE" at bounding box center [265, 553] width 235 height 18
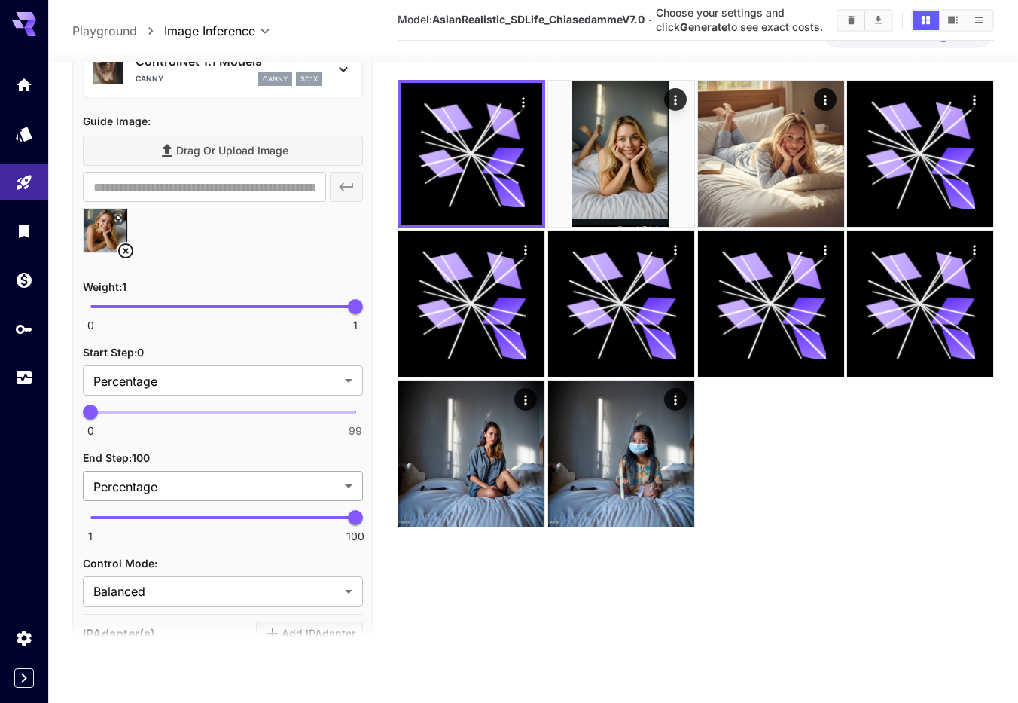
scroll to position [1598, 0]
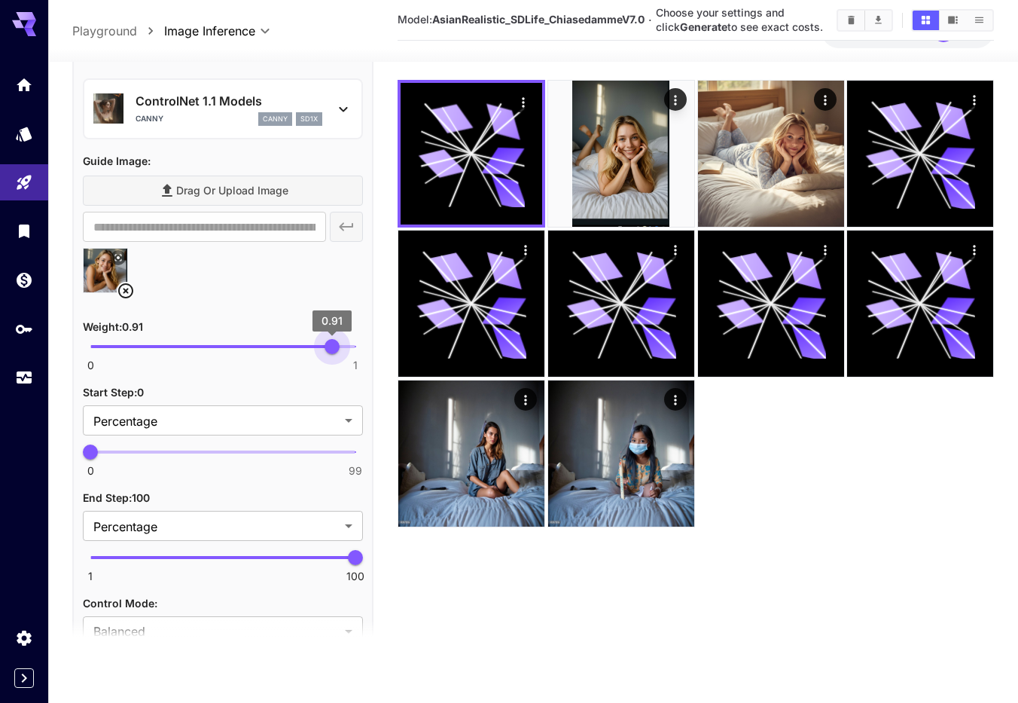
type input "***"
drag, startPoint x: 357, startPoint y: 346, endPoint x: 329, endPoint y: 347, distance: 27.9
click at [329, 347] on span "0.9" at bounding box center [329, 346] width 15 height 15
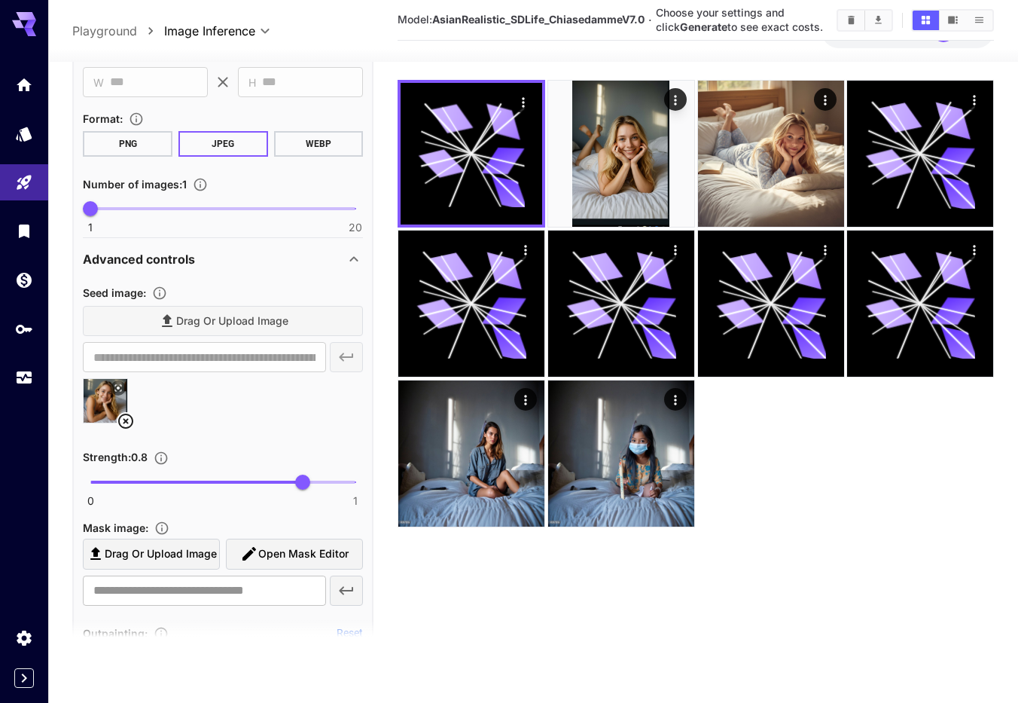
scroll to position [0, 0]
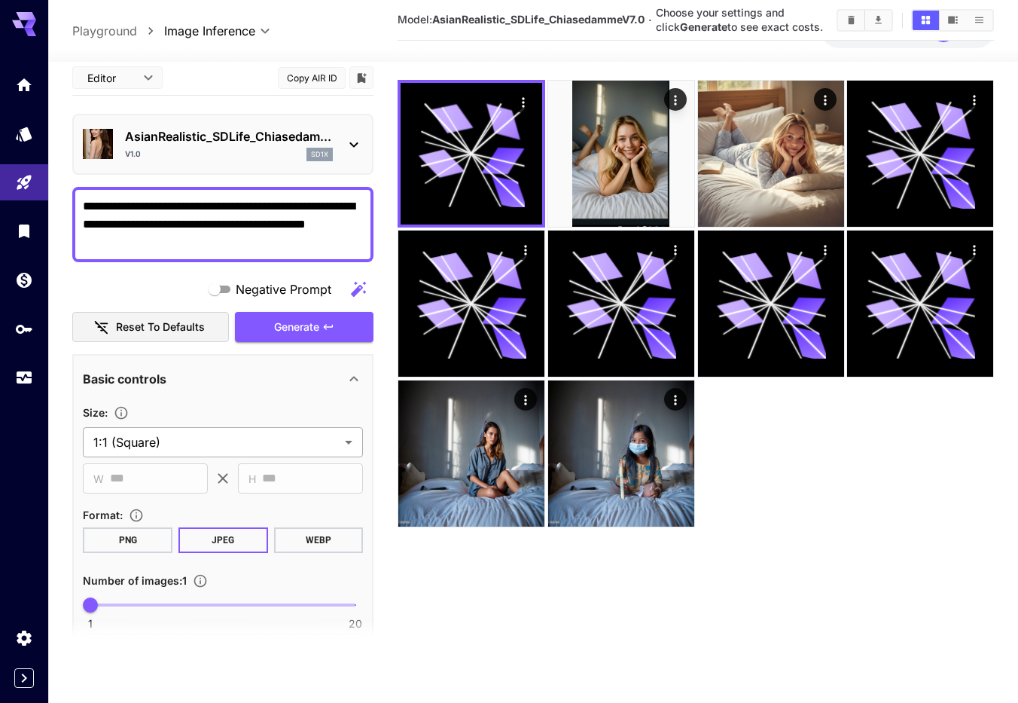
click at [349, 444] on body "**********" at bounding box center [509, 292] width 1018 height 822
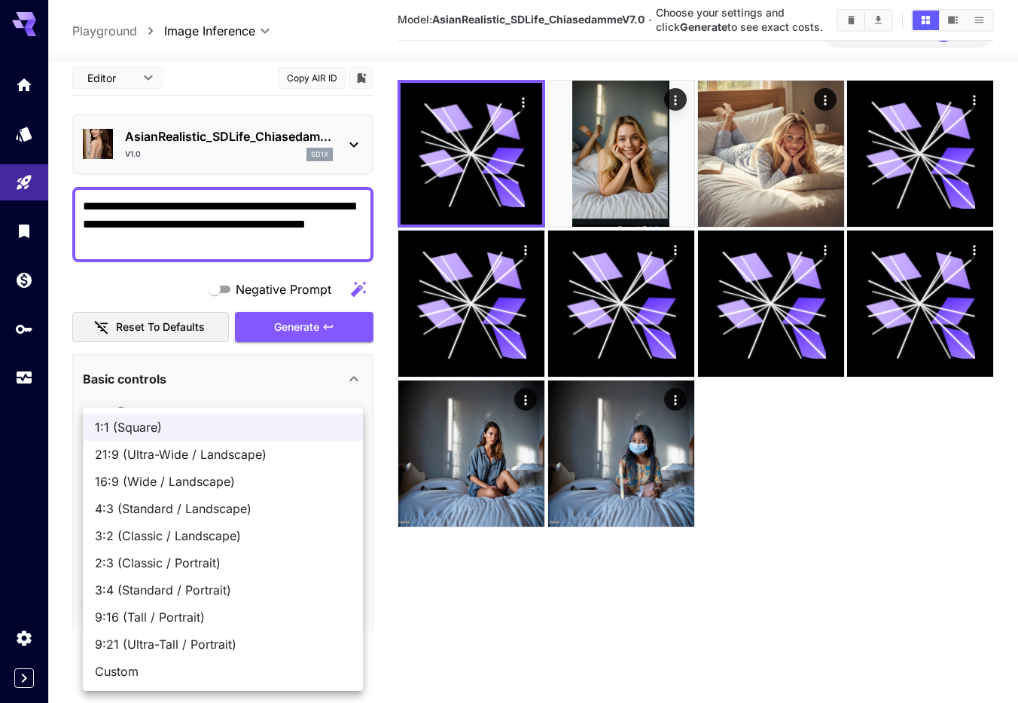
click at [270, 559] on span "2:3 (Classic / Portrait)" at bounding box center [223, 562] width 256 height 18
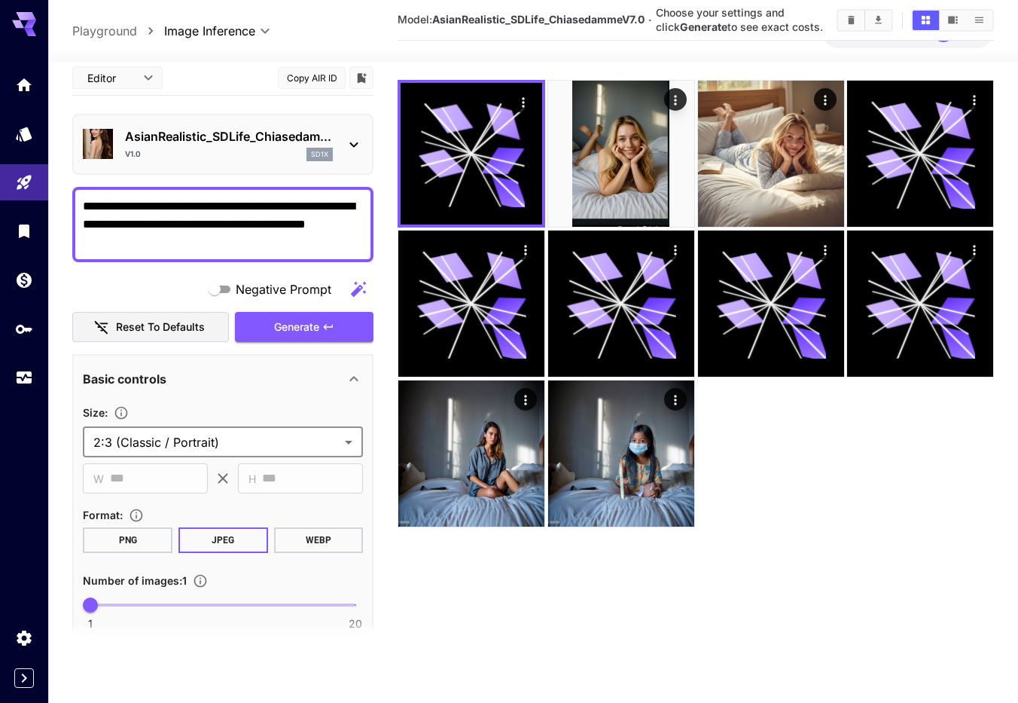
type input "**********"
type input "***"
click at [140, 540] on button "PNG" at bounding box center [128, 540] width 90 height 26
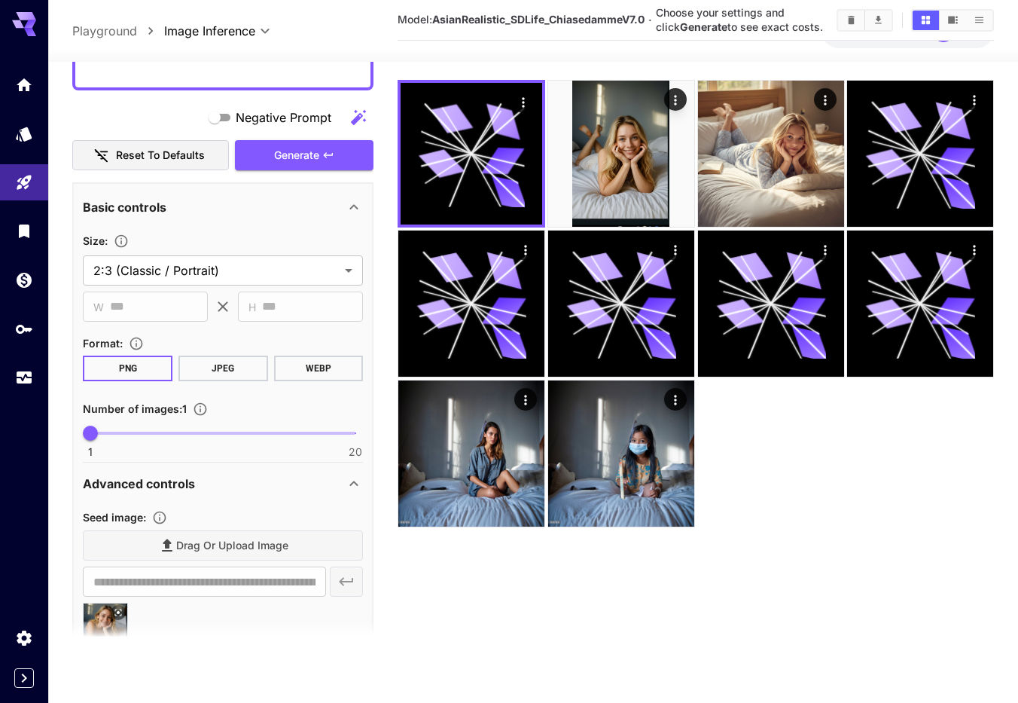
scroll to position [258, 0]
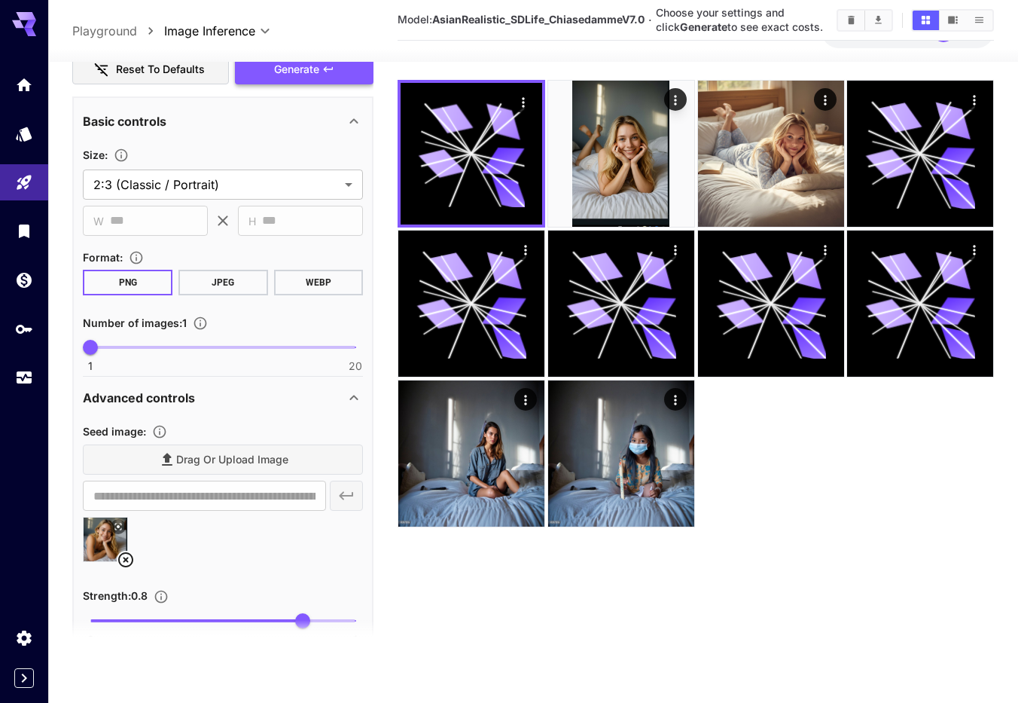
click at [306, 84] on button "Generate" at bounding box center [304, 69] width 139 height 31
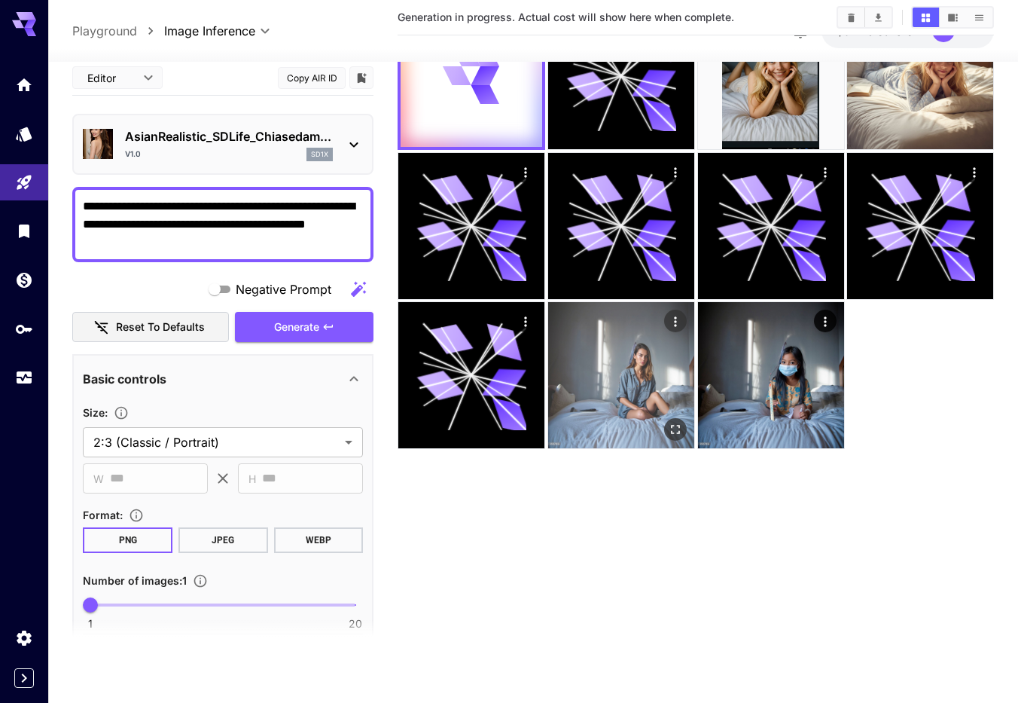
scroll to position [0, 0]
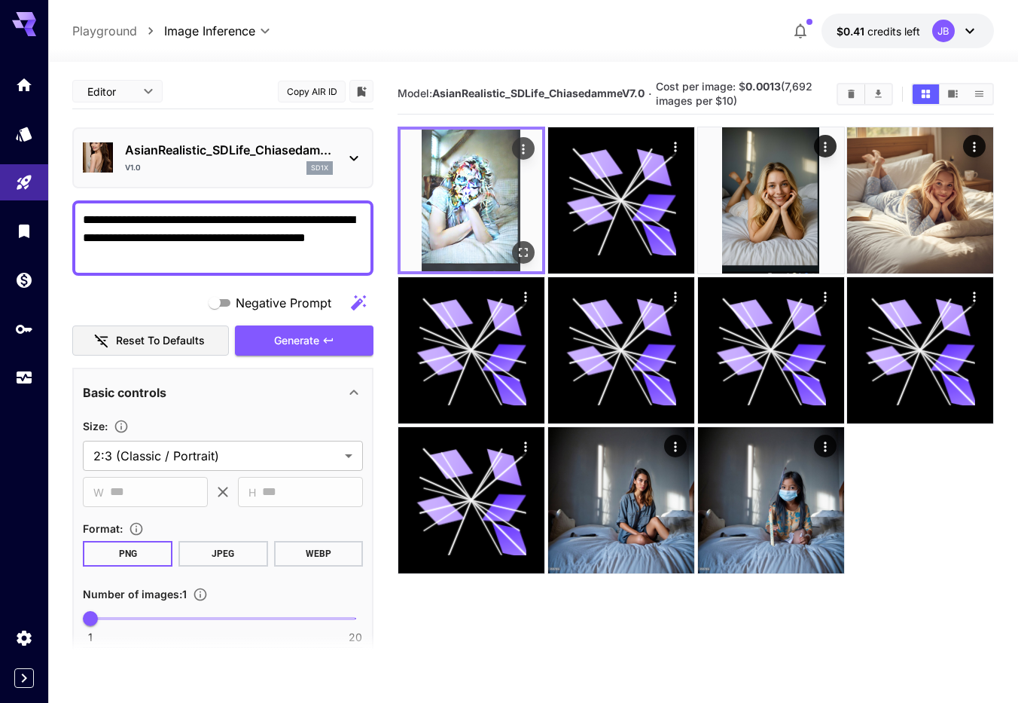
click at [479, 174] on img at bounding box center [472, 201] width 142 height 142
click at [533, 251] on button "Open in fullscreen" at bounding box center [523, 252] width 23 height 23
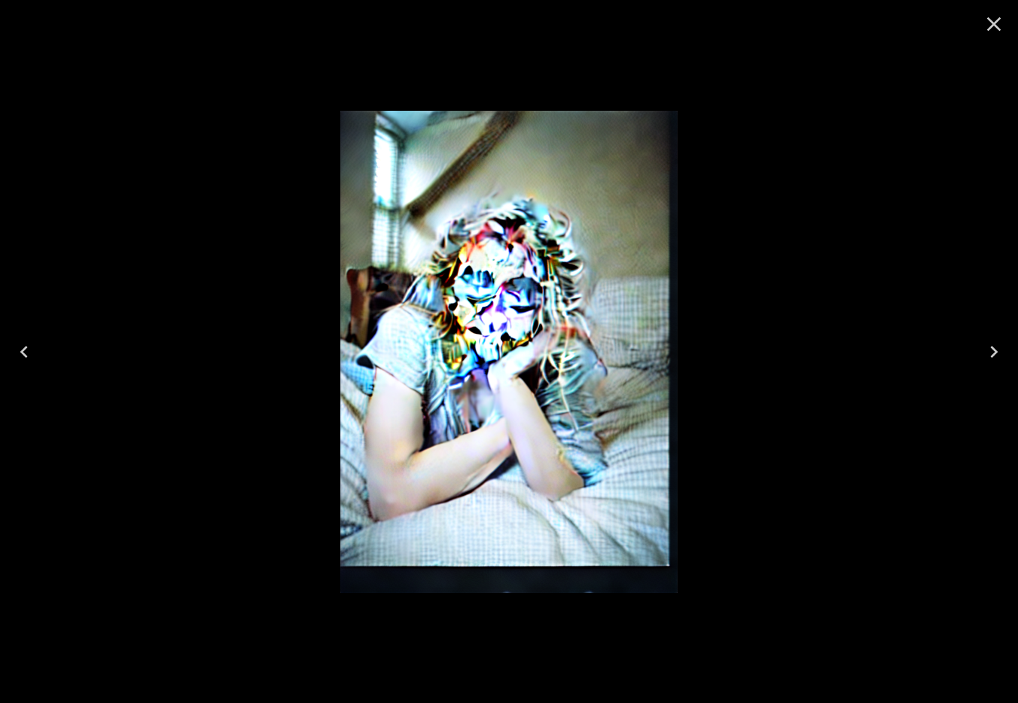
click at [996, 32] on icon "Close" at bounding box center [994, 24] width 24 height 24
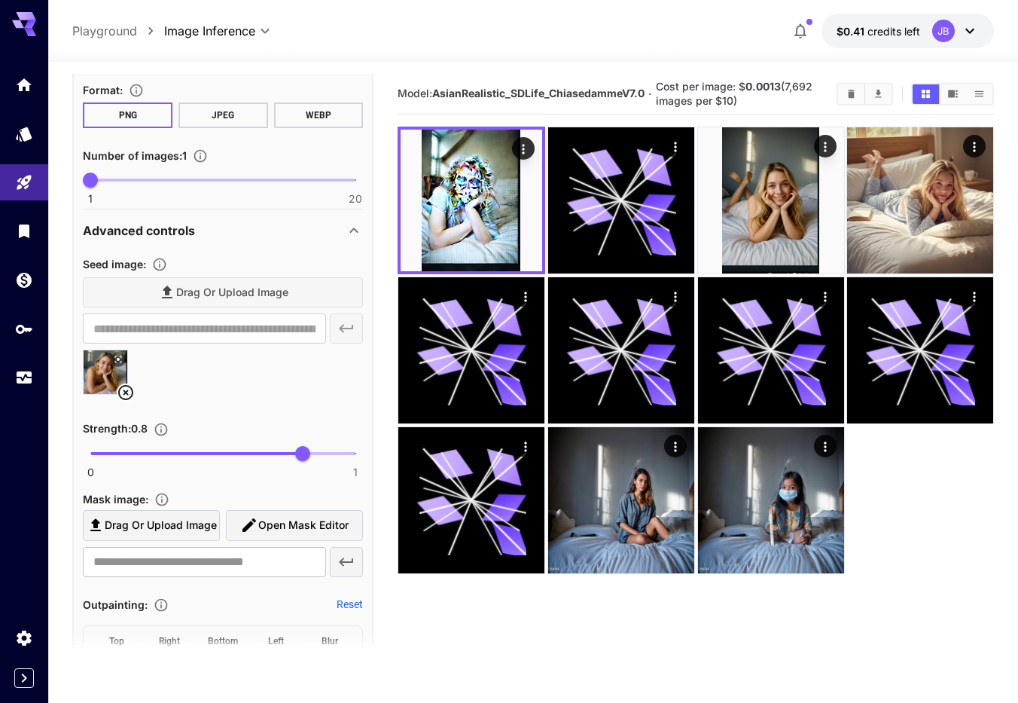
scroll to position [515, 0]
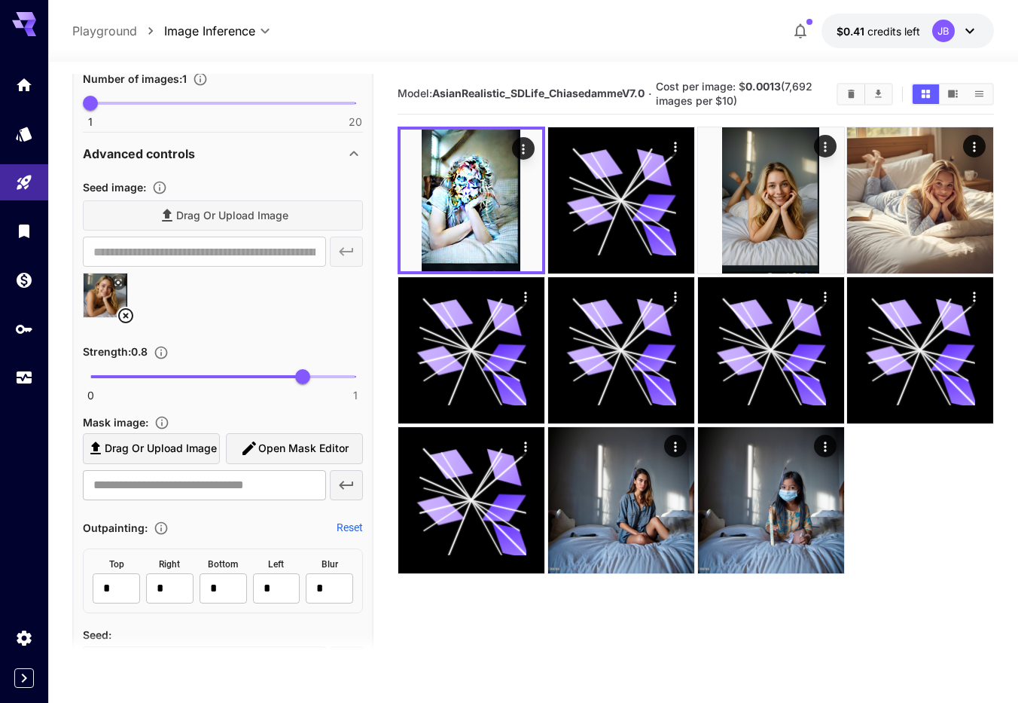
click at [142, 374] on span "0 1 0.8" at bounding box center [222, 376] width 265 height 23
type input "***"
click at [143, 376] on span "0.2" at bounding box center [143, 376] width 15 height 15
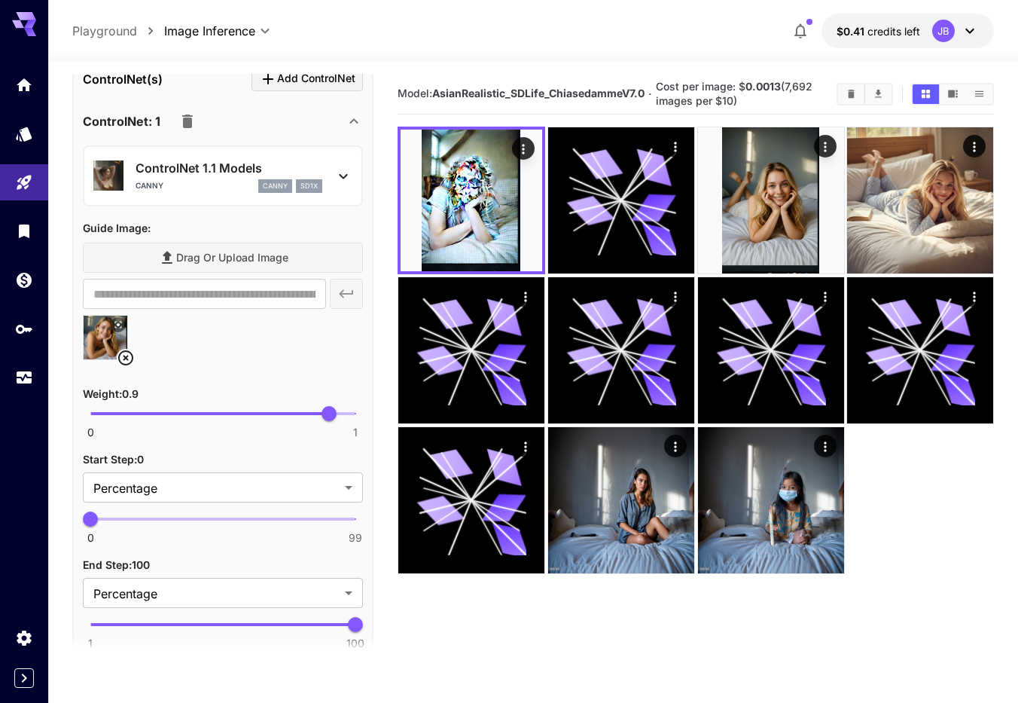
scroll to position [1545, 0]
click at [182, 128] on button "button" at bounding box center [187, 120] width 30 height 30
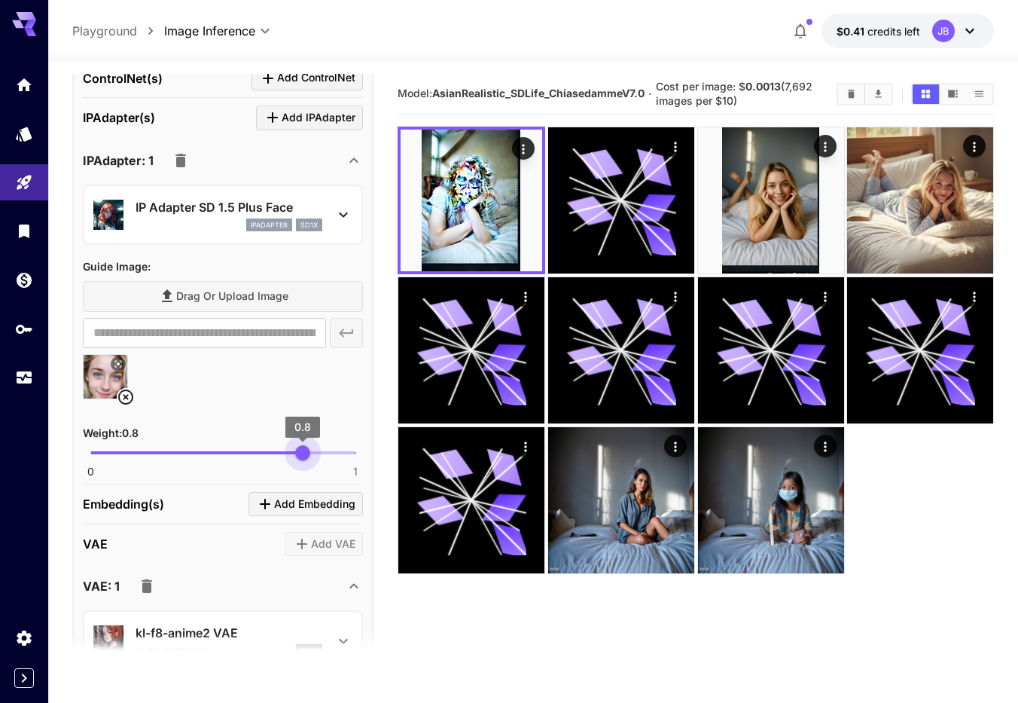
drag, startPoint x: 324, startPoint y: 455, endPoint x: 303, endPoint y: 454, distance: 21.1
click at [303, 454] on span "0.8" at bounding box center [302, 452] width 15 height 15
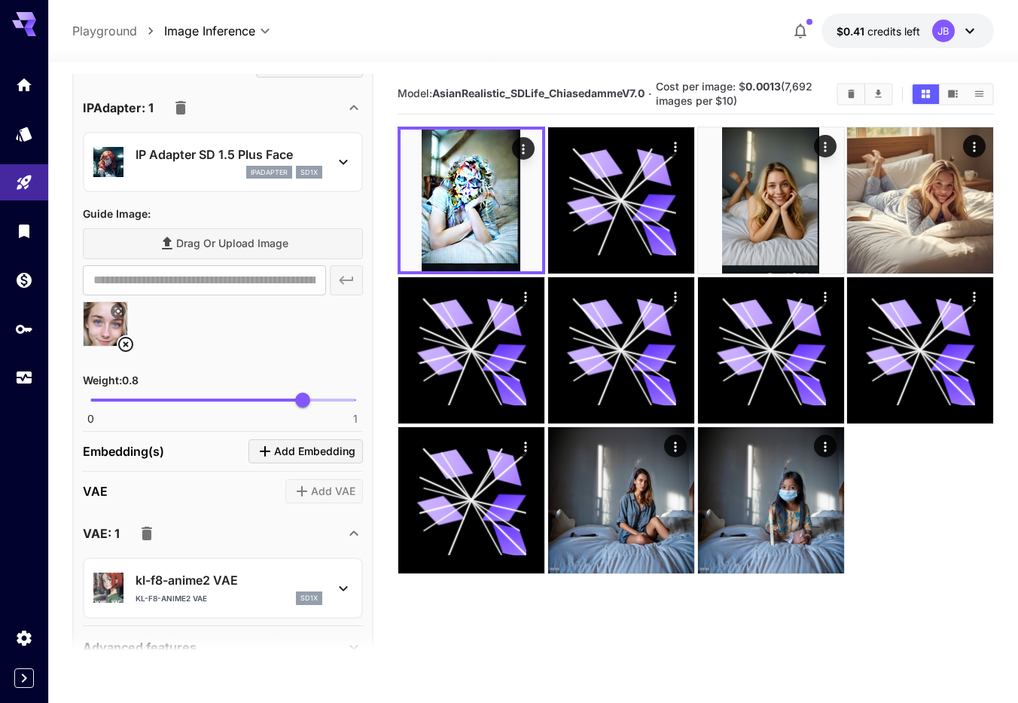
scroll to position [1631, 0]
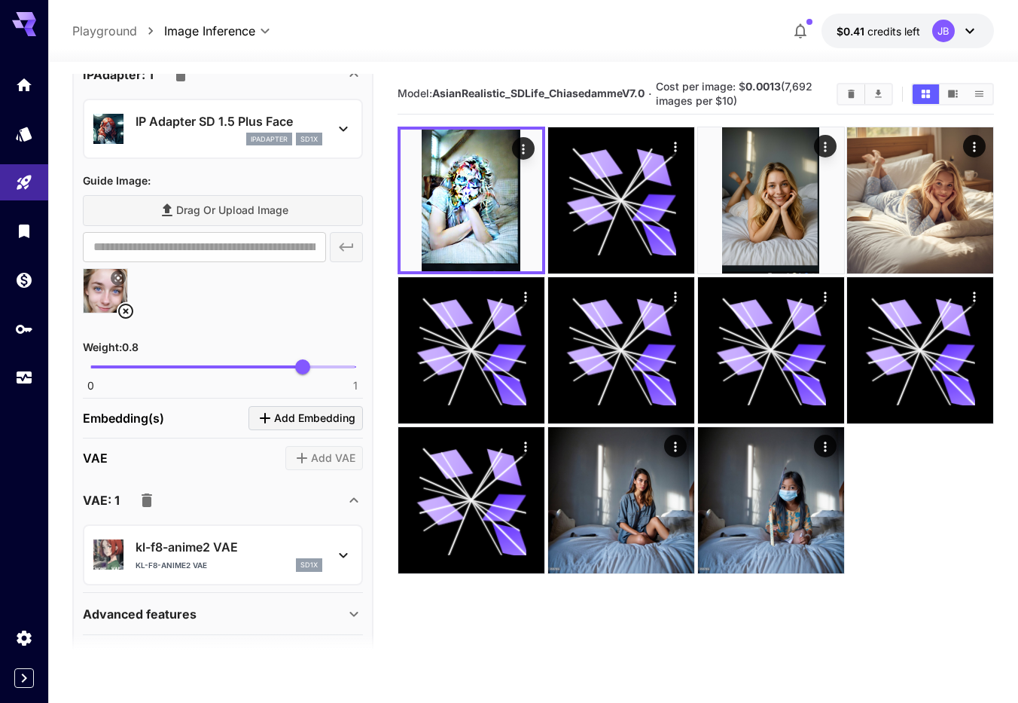
click at [344, 553] on icon at bounding box center [343, 555] width 18 height 18
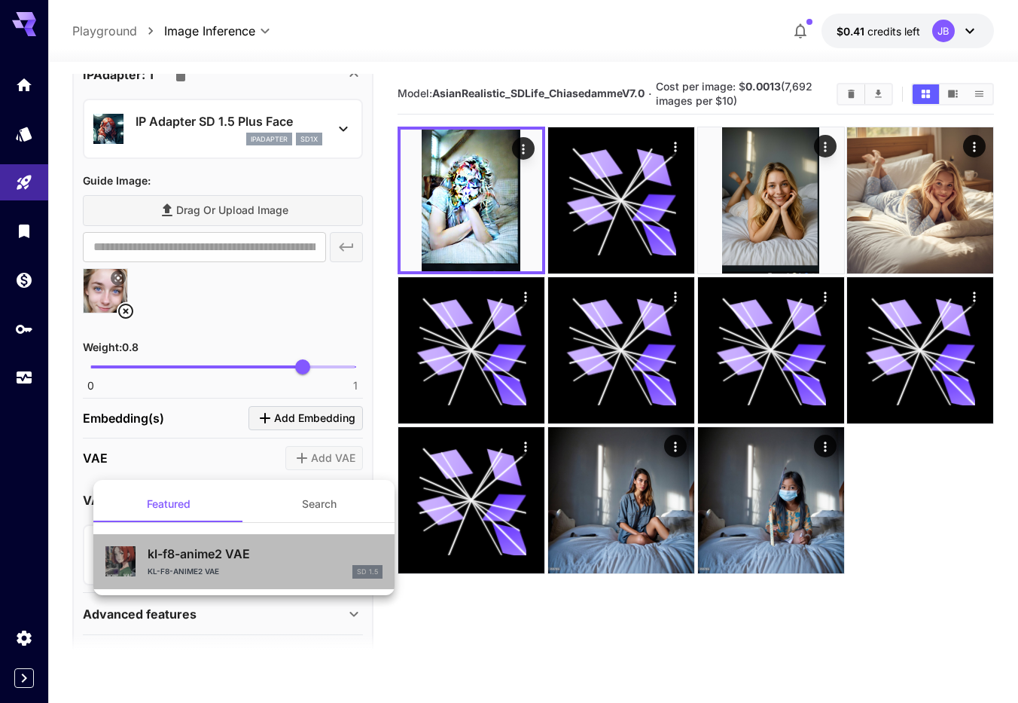
click at [334, 561] on p "kl-f8-anime2 VAE" at bounding box center [265, 553] width 235 height 18
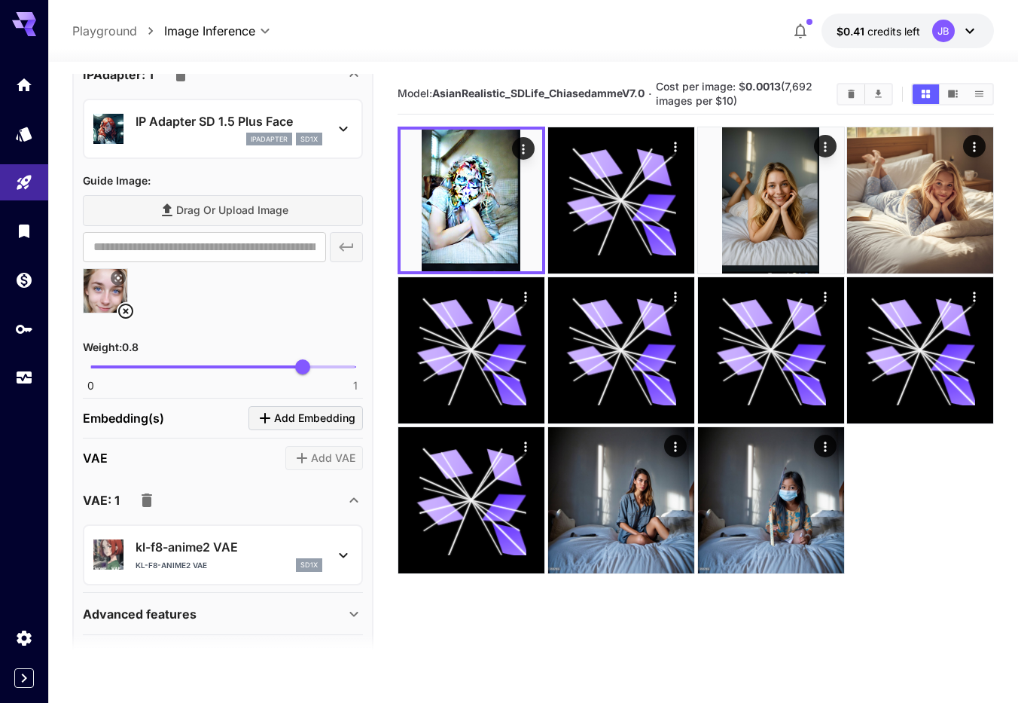
click at [148, 501] on icon "button" at bounding box center [147, 500] width 11 height 14
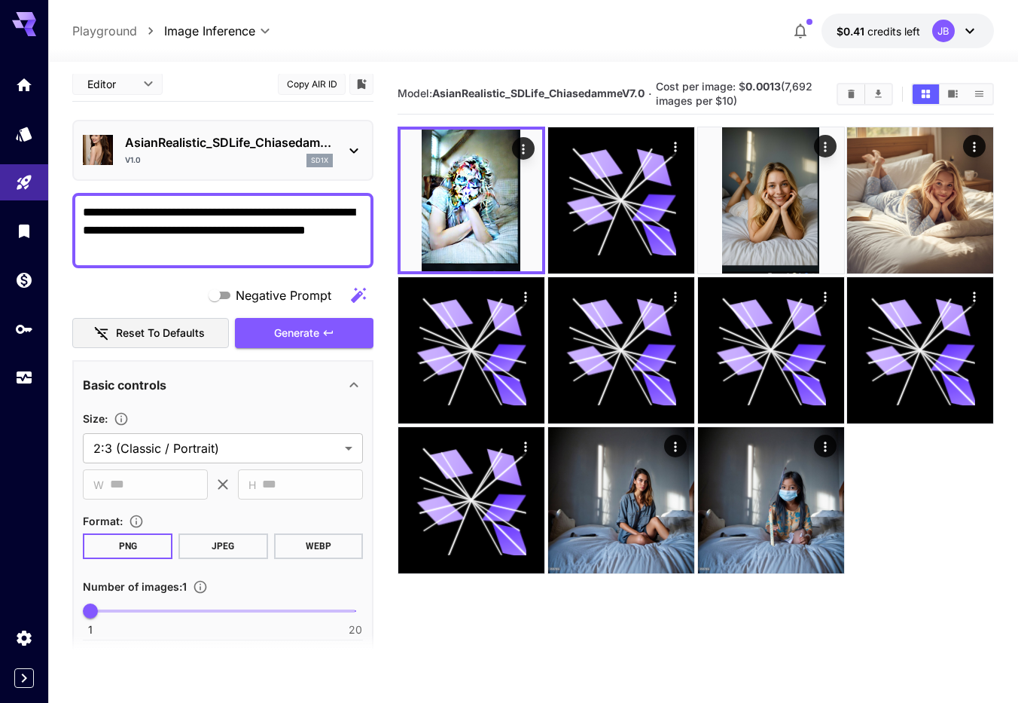
scroll to position [0, 0]
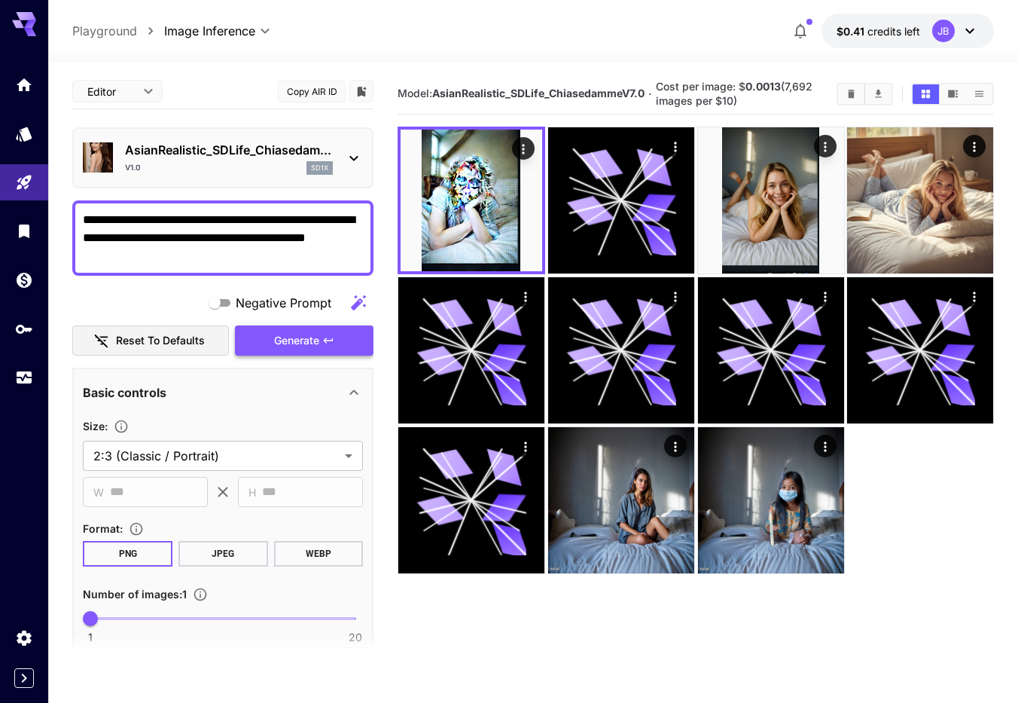
click at [338, 335] on button "Generate" at bounding box center [304, 340] width 139 height 31
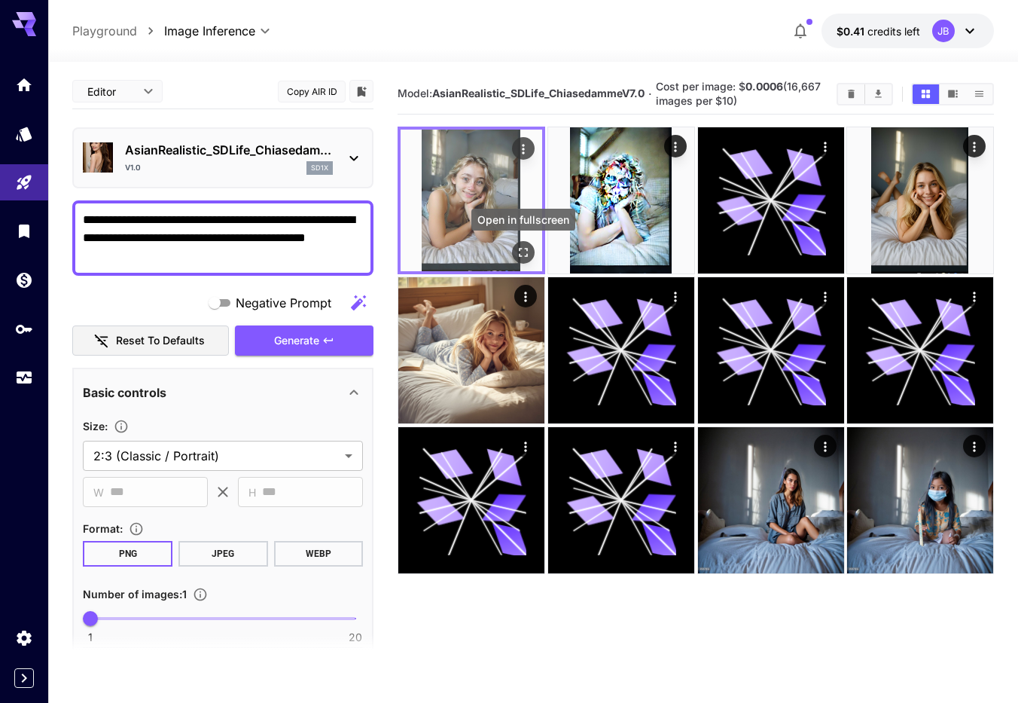
click at [525, 248] on icon "Open in fullscreen" at bounding box center [523, 252] width 15 height 15
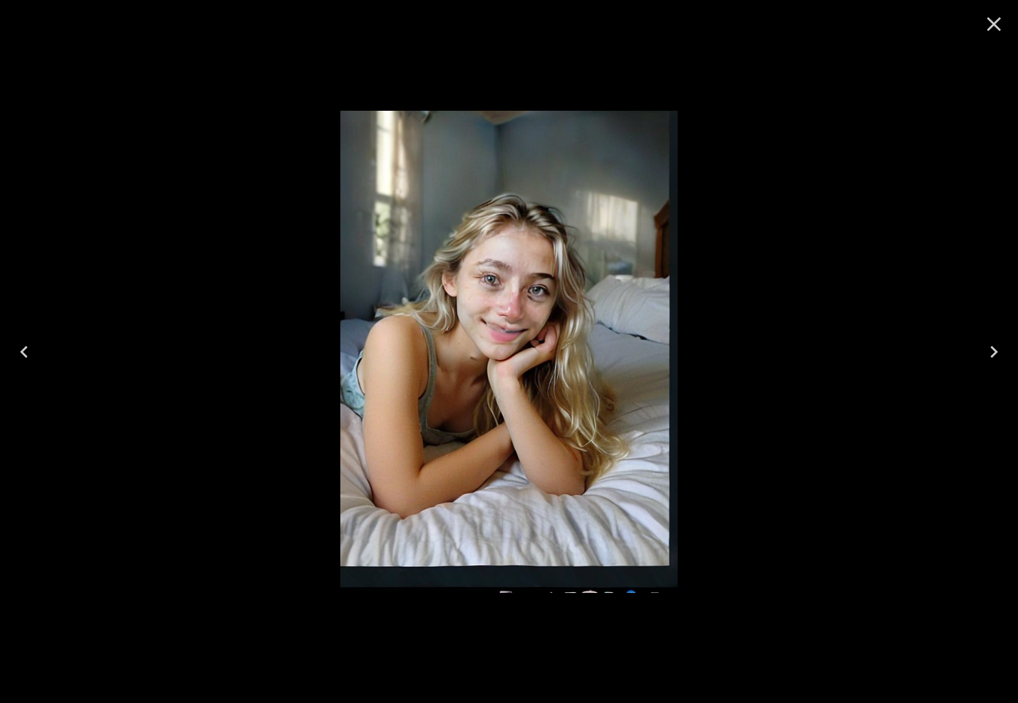
click at [999, 31] on icon "Close" at bounding box center [994, 24] width 24 height 24
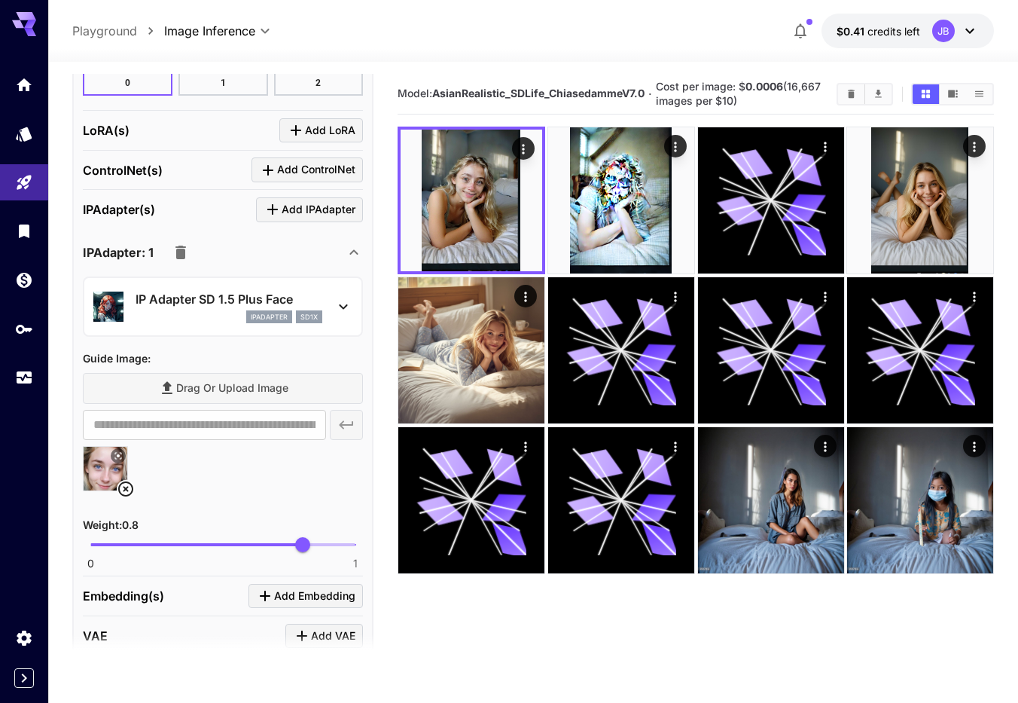
scroll to position [1545, 0]
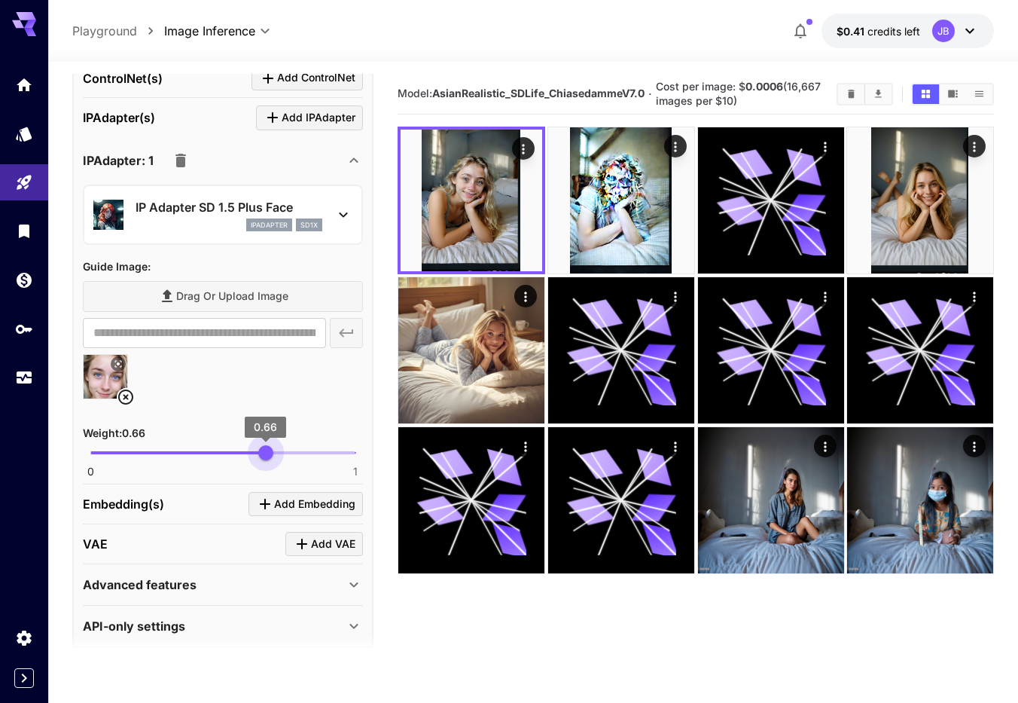
type input "****"
drag, startPoint x: 308, startPoint y: 456, endPoint x: 264, endPoint y: 459, distance: 44.5
click at [264, 459] on span "0.65" at bounding box center [262, 452] width 15 height 15
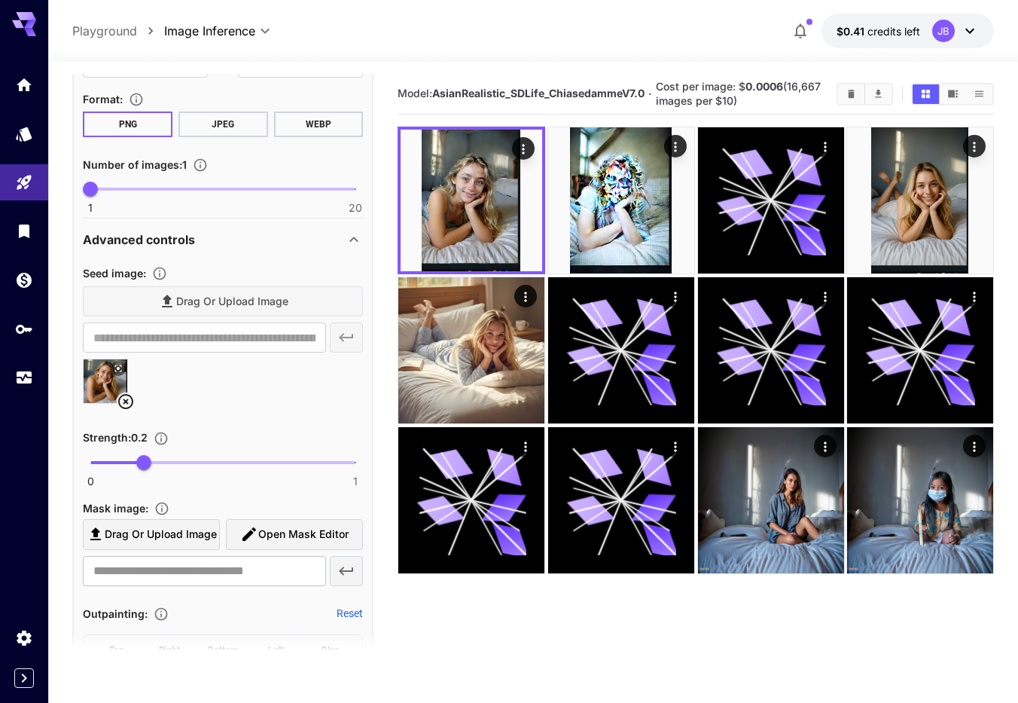
scroll to position [0, 0]
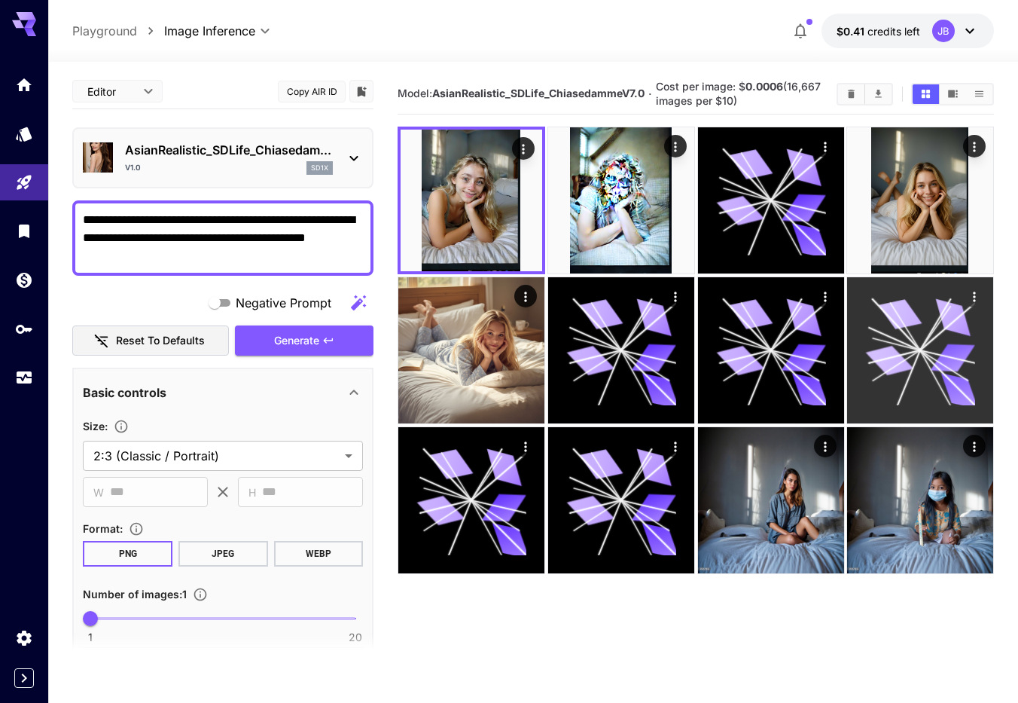
drag, startPoint x: 351, startPoint y: 332, endPoint x: 856, endPoint y: 375, distance: 507.1
click at [352, 331] on button "Generate" at bounding box center [304, 340] width 139 height 31
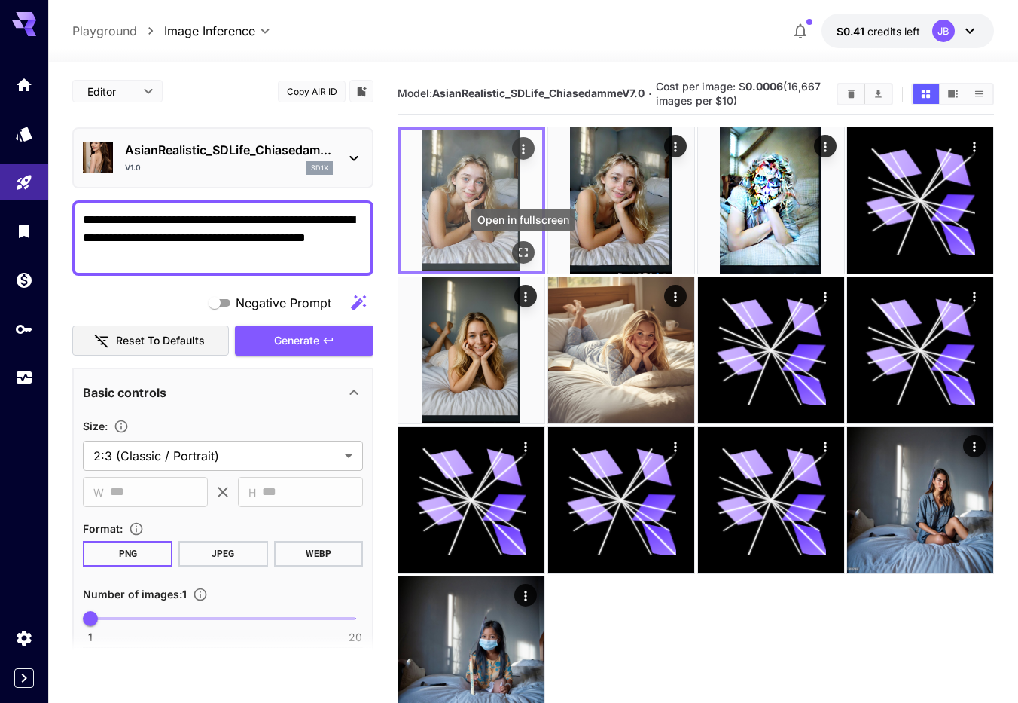
click at [524, 248] on icon "Open in fullscreen" at bounding box center [523, 252] width 15 height 15
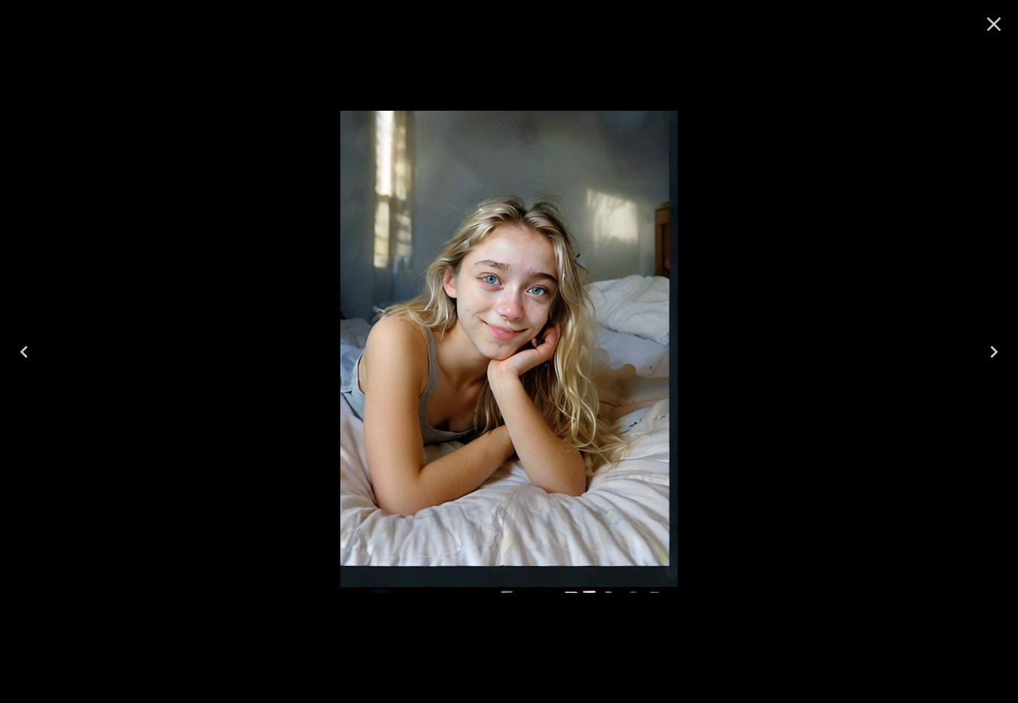
click at [995, 31] on icon "Close" at bounding box center [994, 24] width 24 height 24
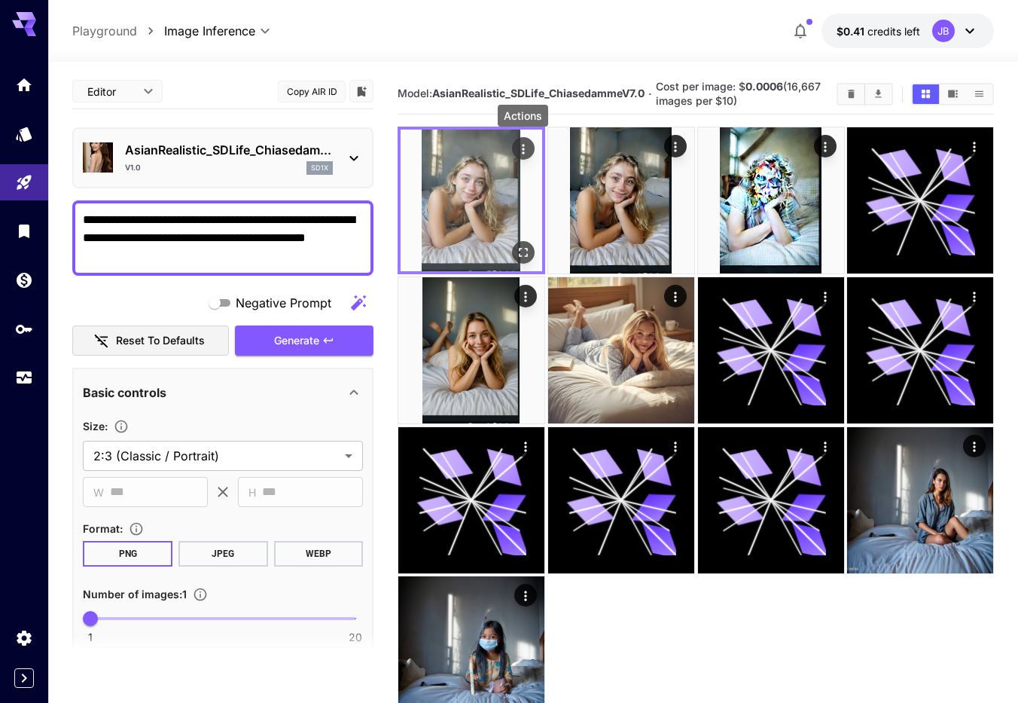
click at [525, 155] on icon "Actions" at bounding box center [523, 149] width 15 height 15
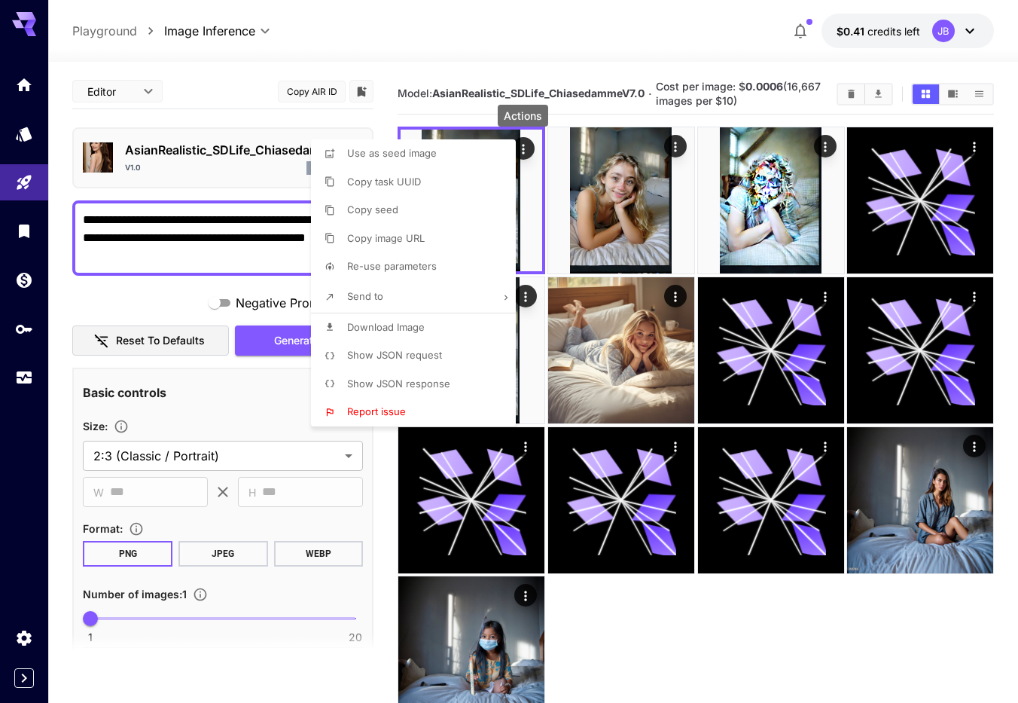
click at [433, 153] on span "Use as seed image" at bounding box center [392, 153] width 90 height 12
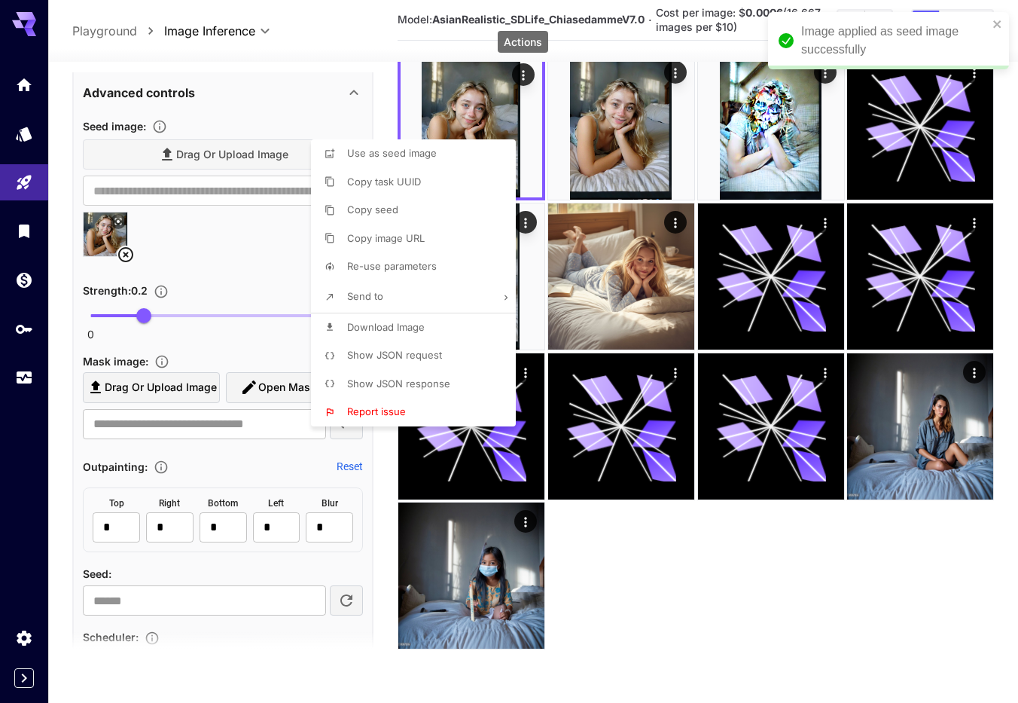
scroll to position [576, 0]
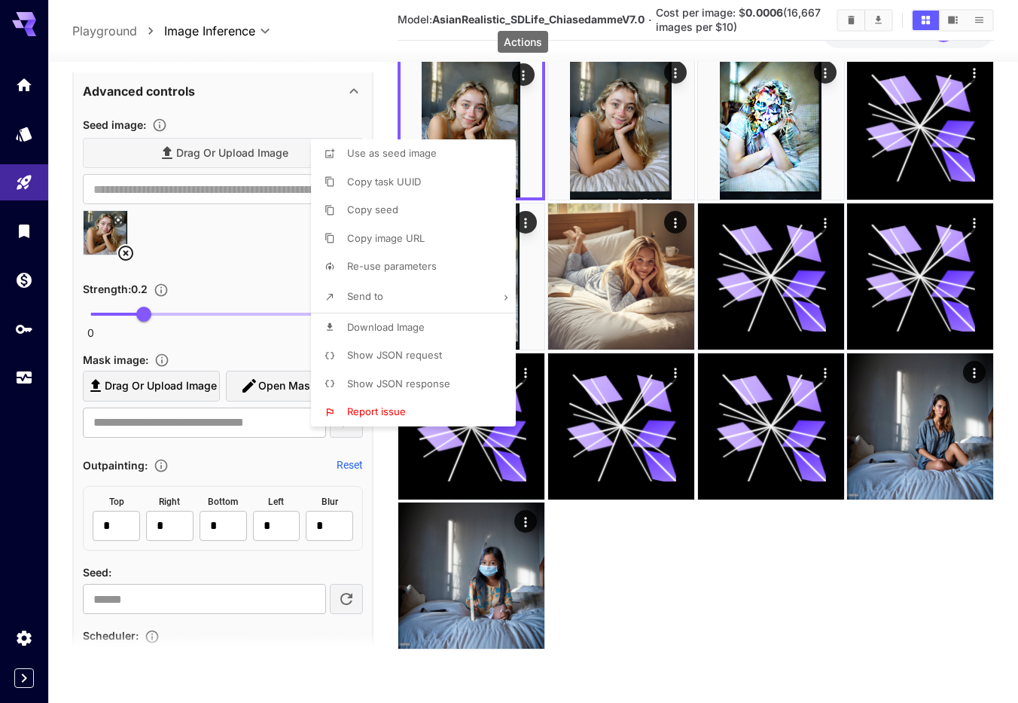
click at [526, 81] on div at bounding box center [509, 351] width 1018 height 703
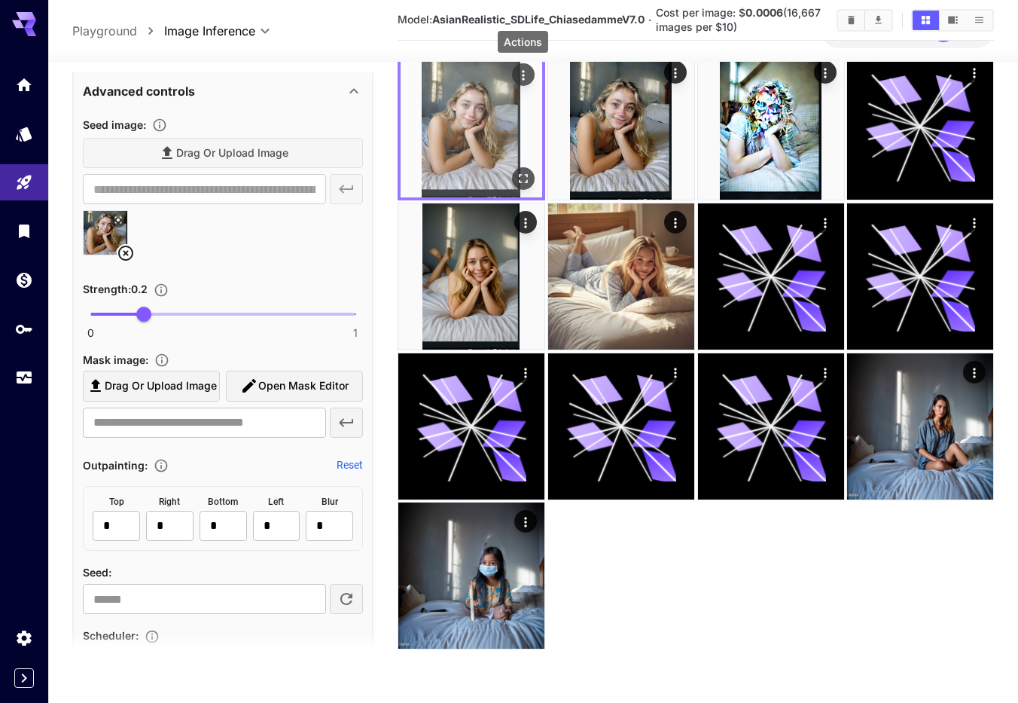
click at [523, 69] on icon "Actions" at bounding box center [523, 75] width 15 height 15
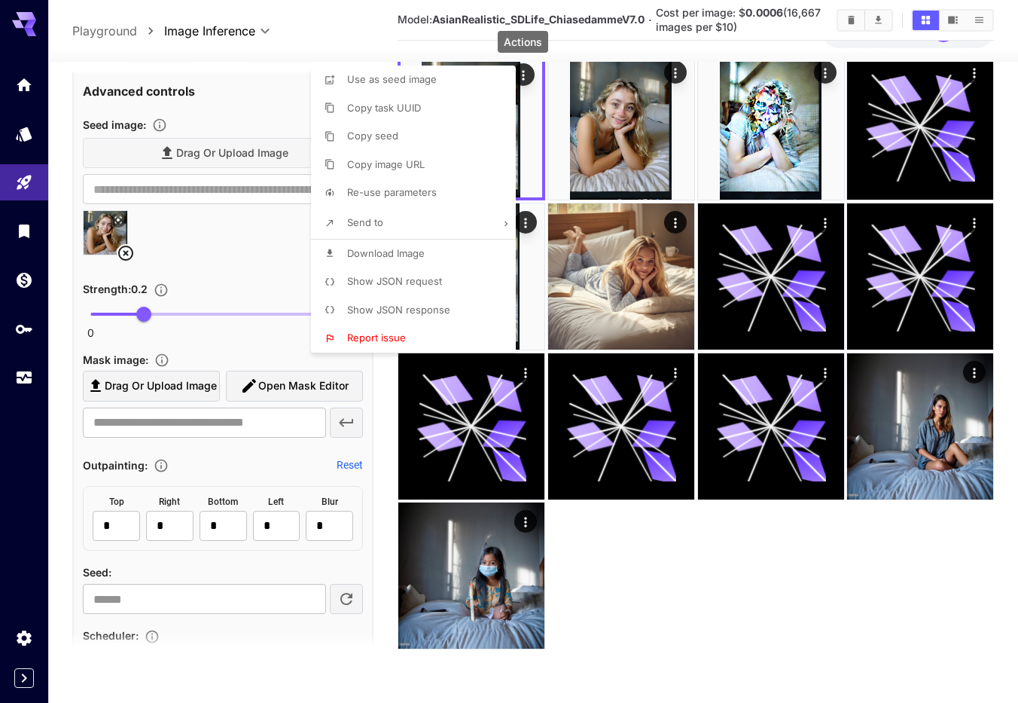
click at [498, 224] on li "Send to" at bounding box center [418, 223] width 214 height 32
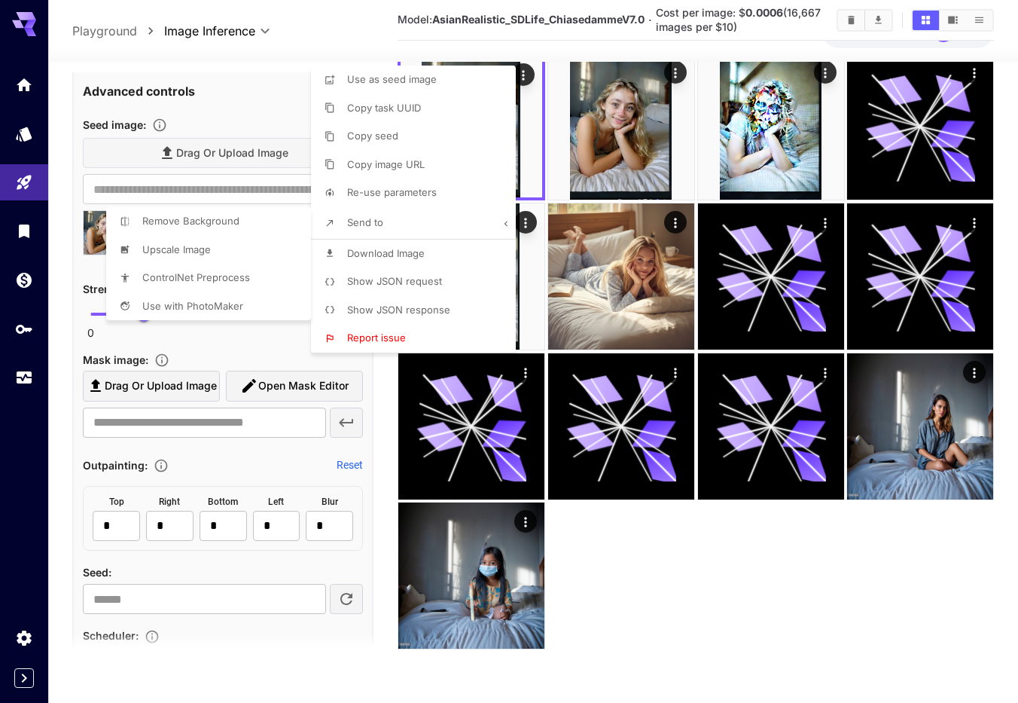
click at [685, 624] on div at bounding box center [509, 351] width 1018 height 703
click at [245, 559] on div at bounding box center [509, 351] width 1018 height 703
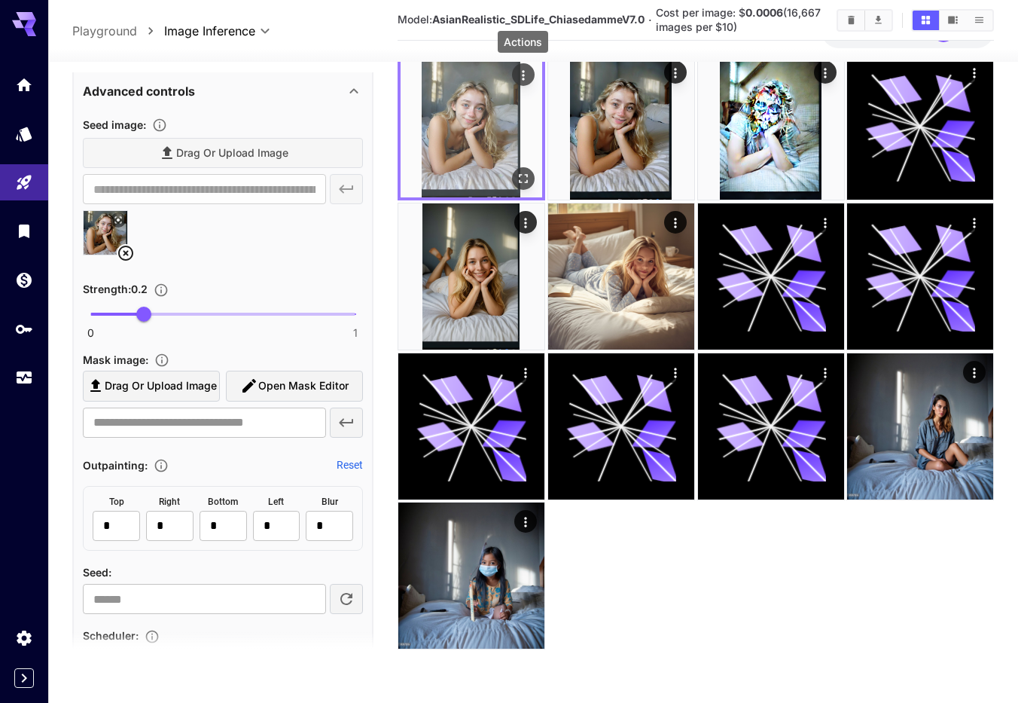
click at [523, 80] on icon "Actions" at bounding box center [523, 75] width 2 height 10
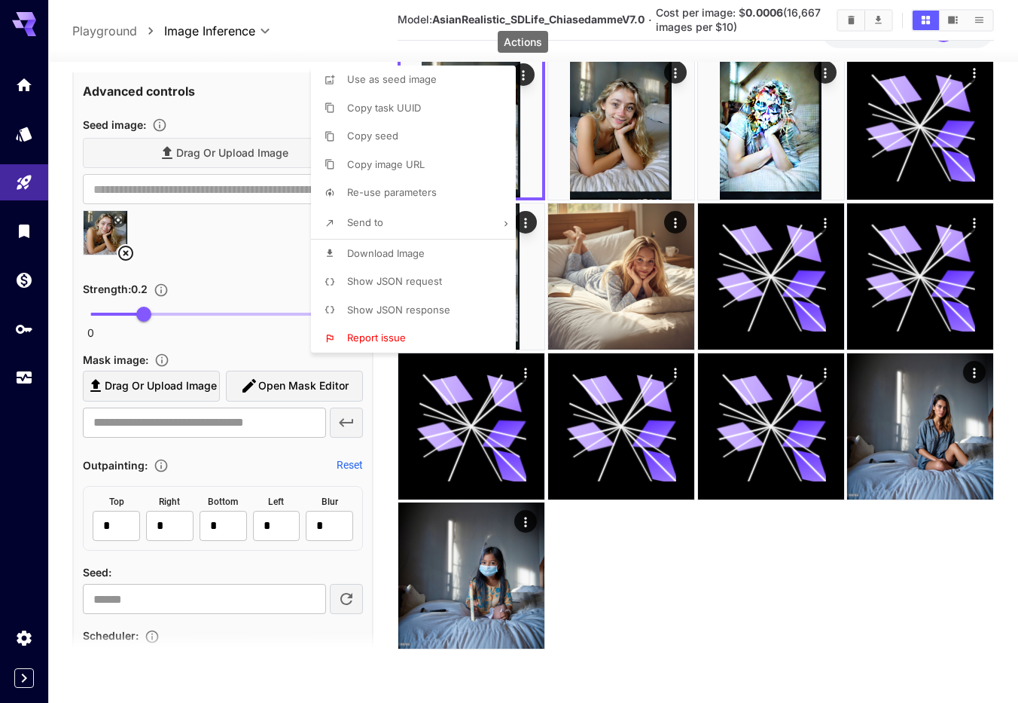
click at [483, 130] on li "Copy seed" at bounding box center [418, 136] width 214 height 29
click at [133, 601] on div at bounding box center [509, 351] width 1018 height 703
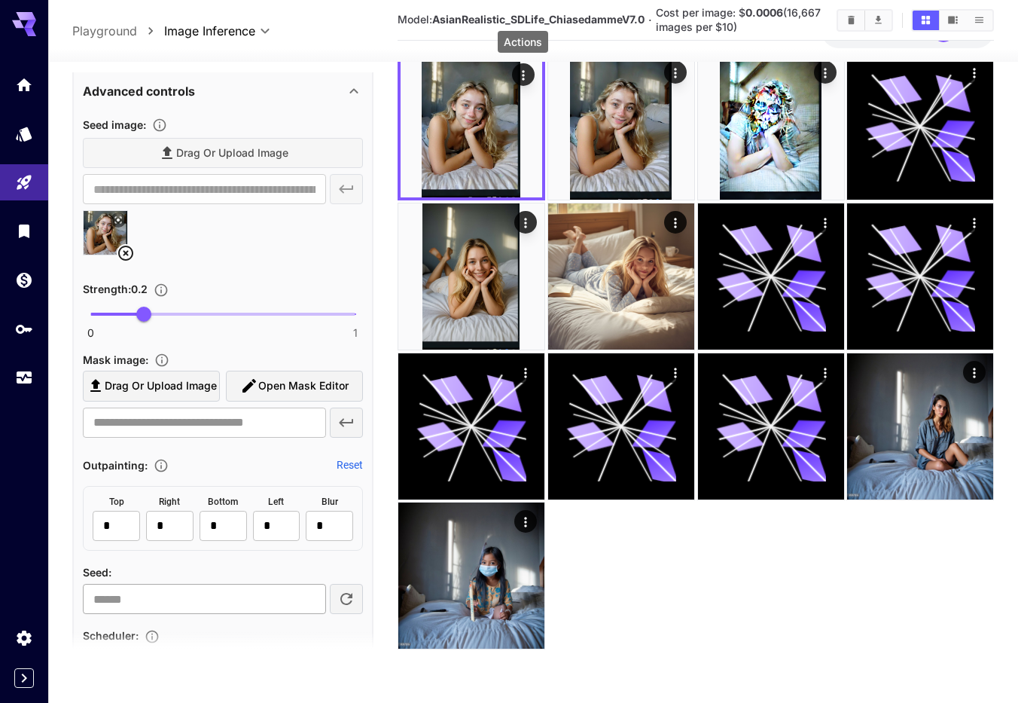
click at [133, 600] on input "number" at bounding box center [204, 599] width 243 height 30
paste input "**********"
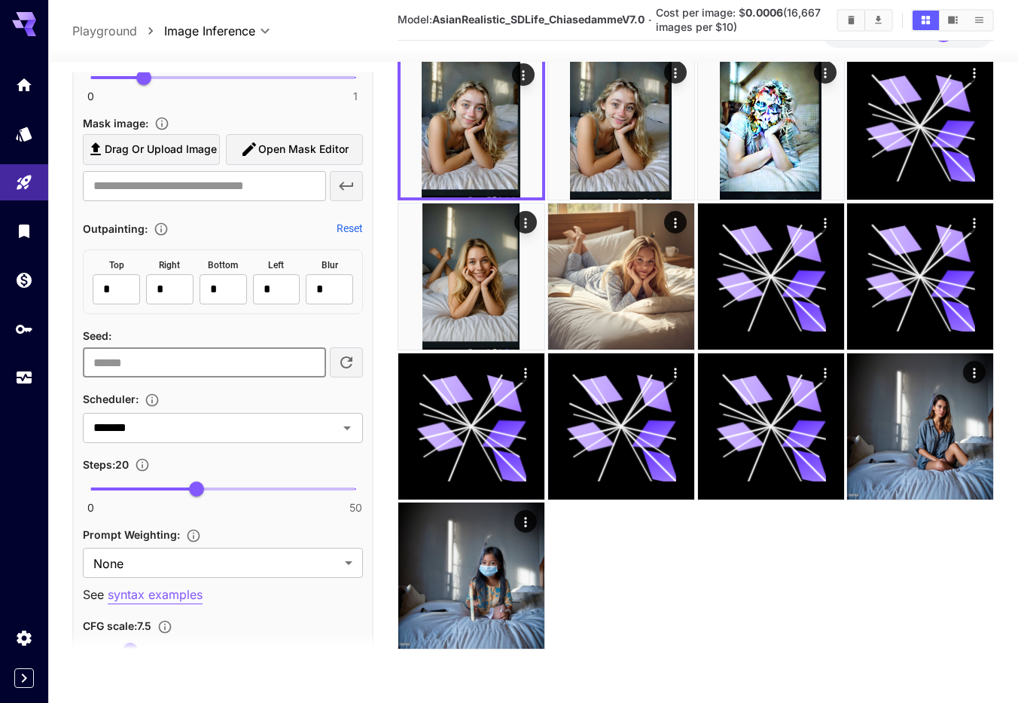
scroll to position [919, 0]
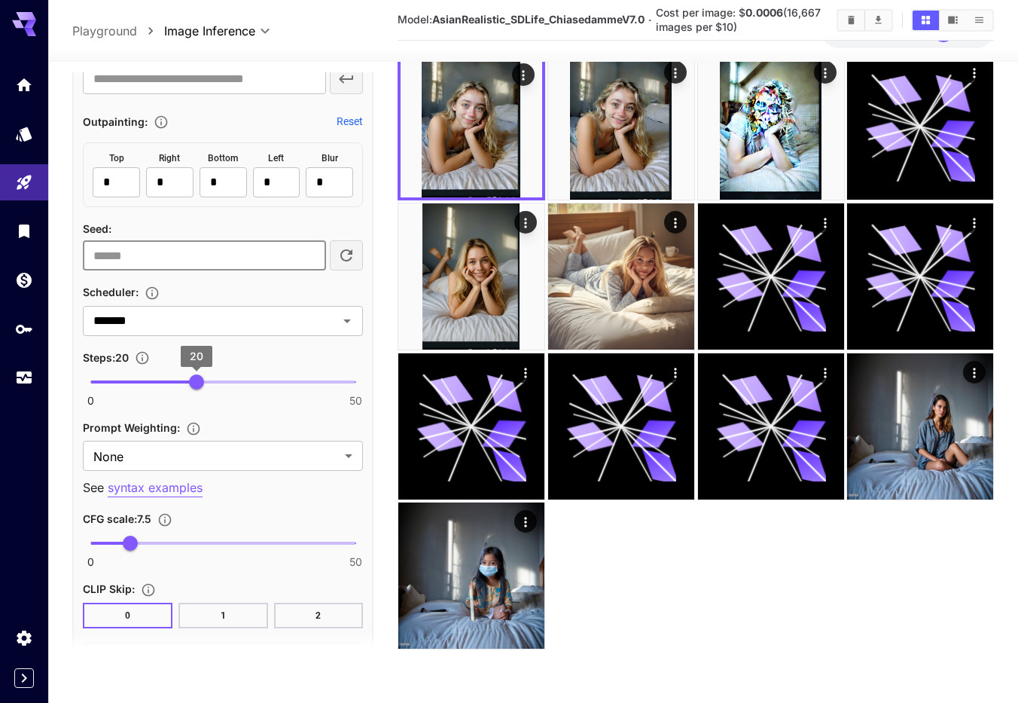
type input "**********"
type input "**"
drag, startPoint x: 200, startPoint y: 385, endPoint x: 250, endPoint y: 400, distance: 52.7
click at [250, 400] on div "0 50 30" at bounding box center [223, 387] width 280 height 35
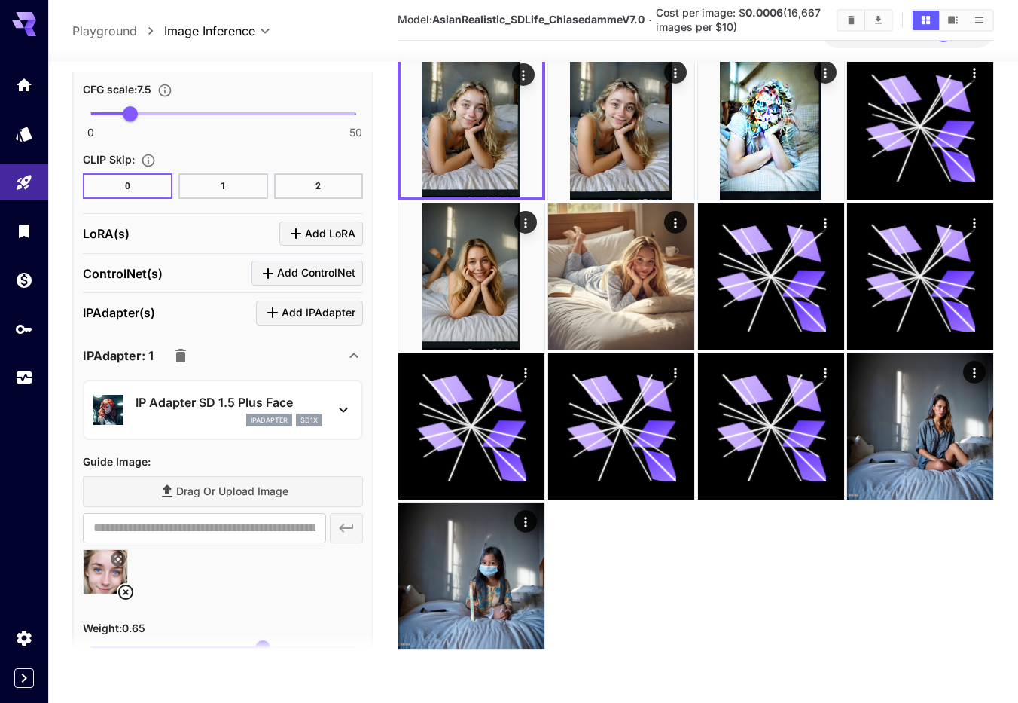
scroll to position [1434, 0]
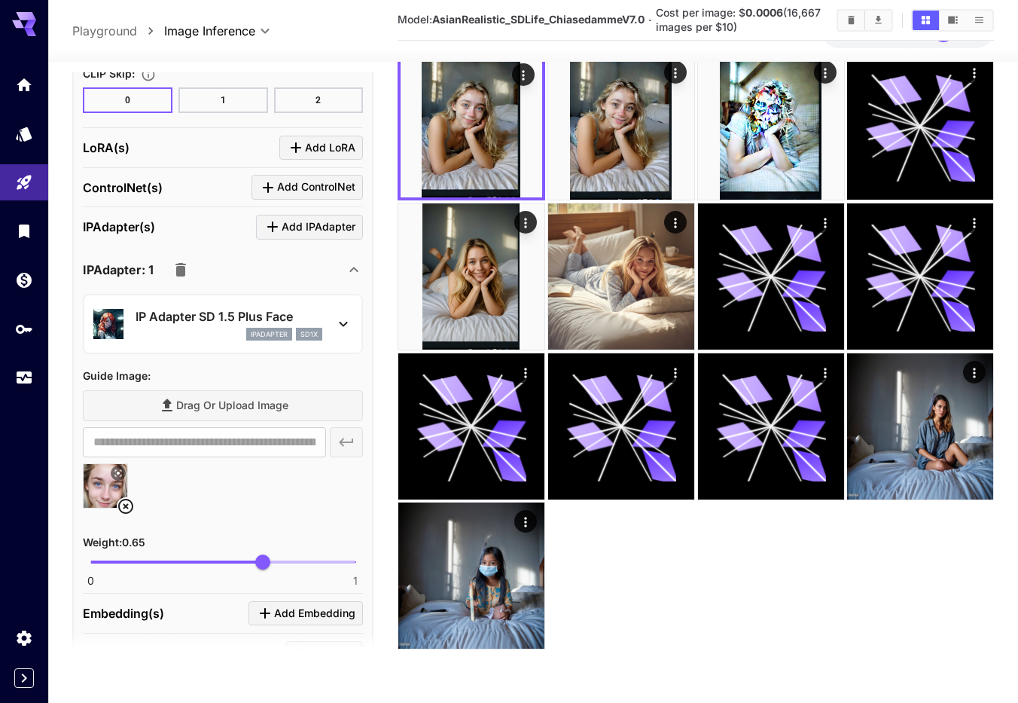
click at [341, 324] on icon at bounding box center [343, 324] width 18 height 18
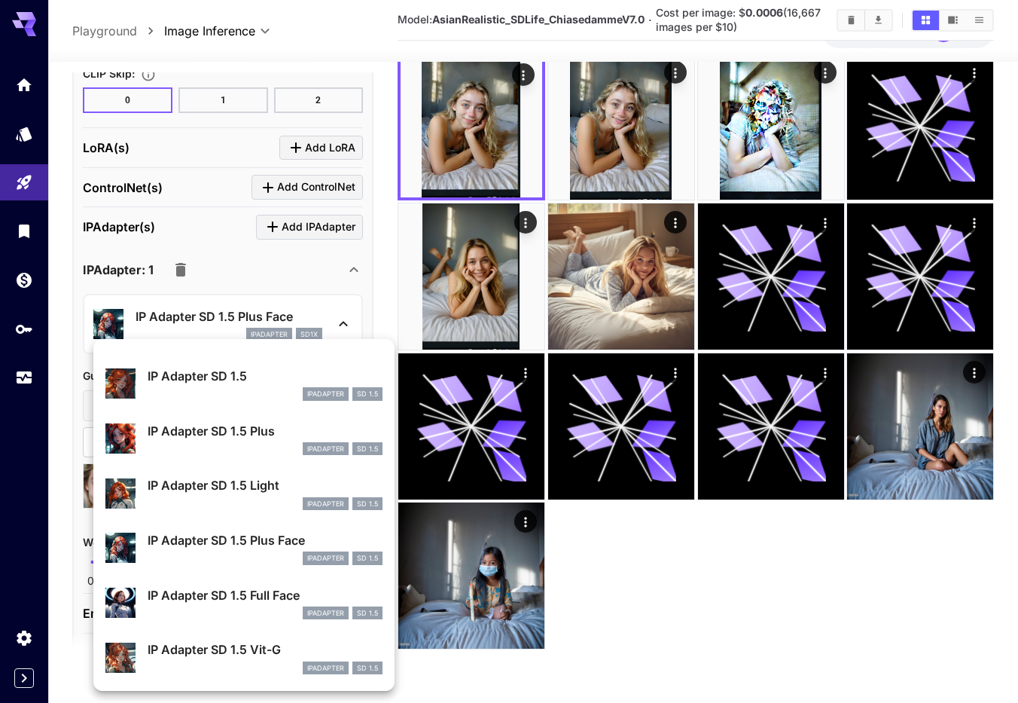
click at [247, 590] on p "IP Adapter SD 1.5 Full Face" at bounding box center [265, 595] width 235 height 18
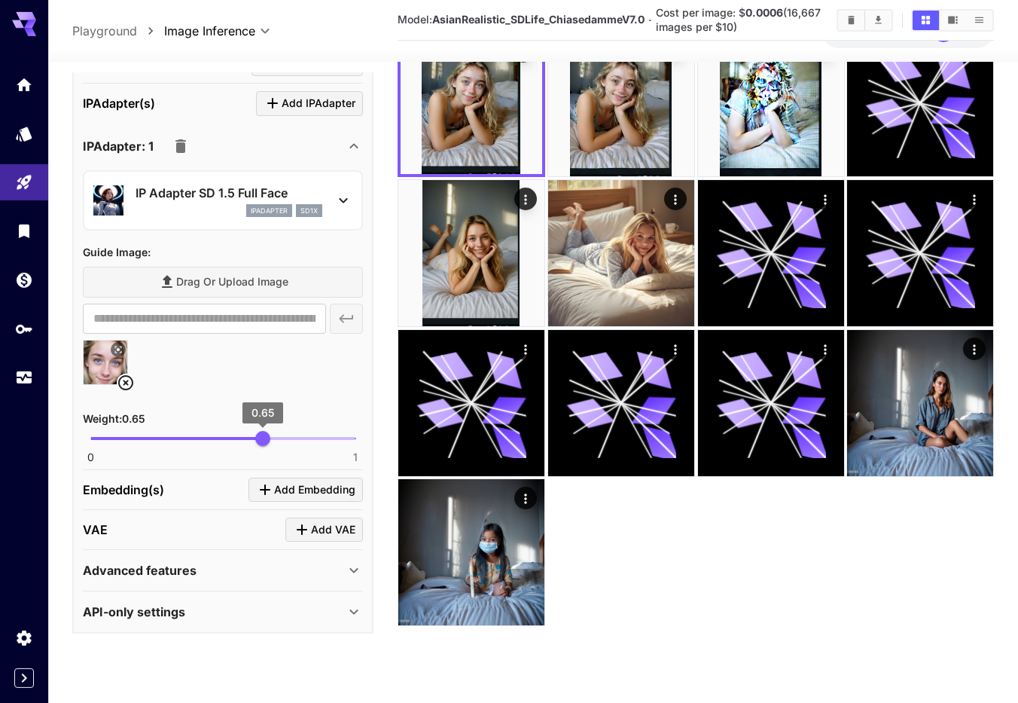
scroll to position [119, 0]
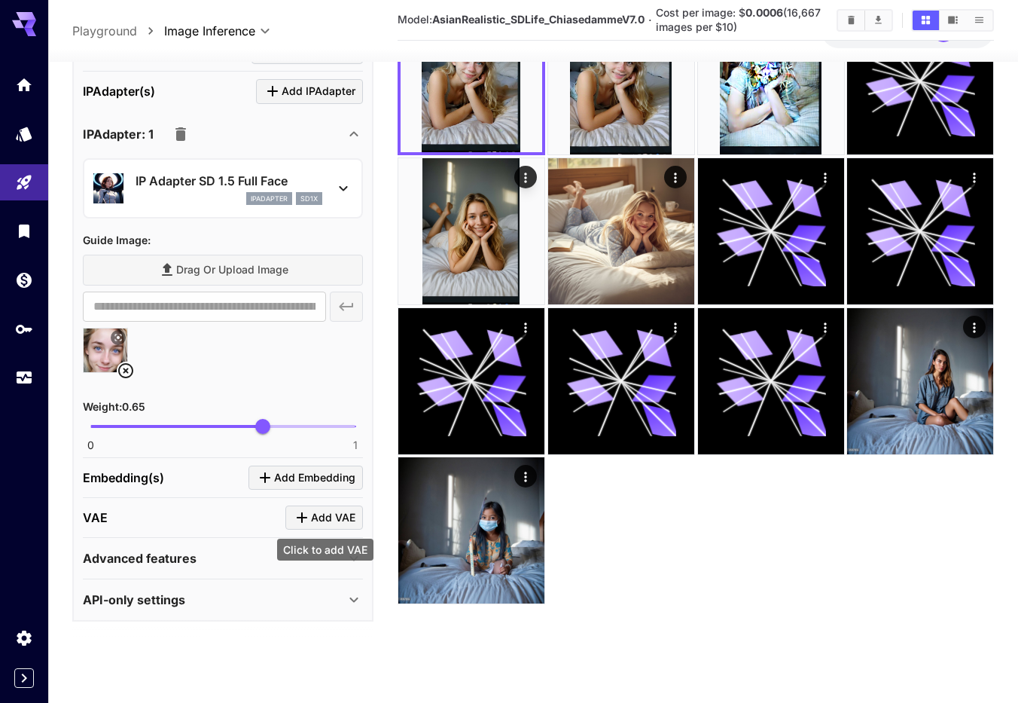
click at [316, 522] on span "Add VAE" at bounding box center [333, 517] width 44 height 19
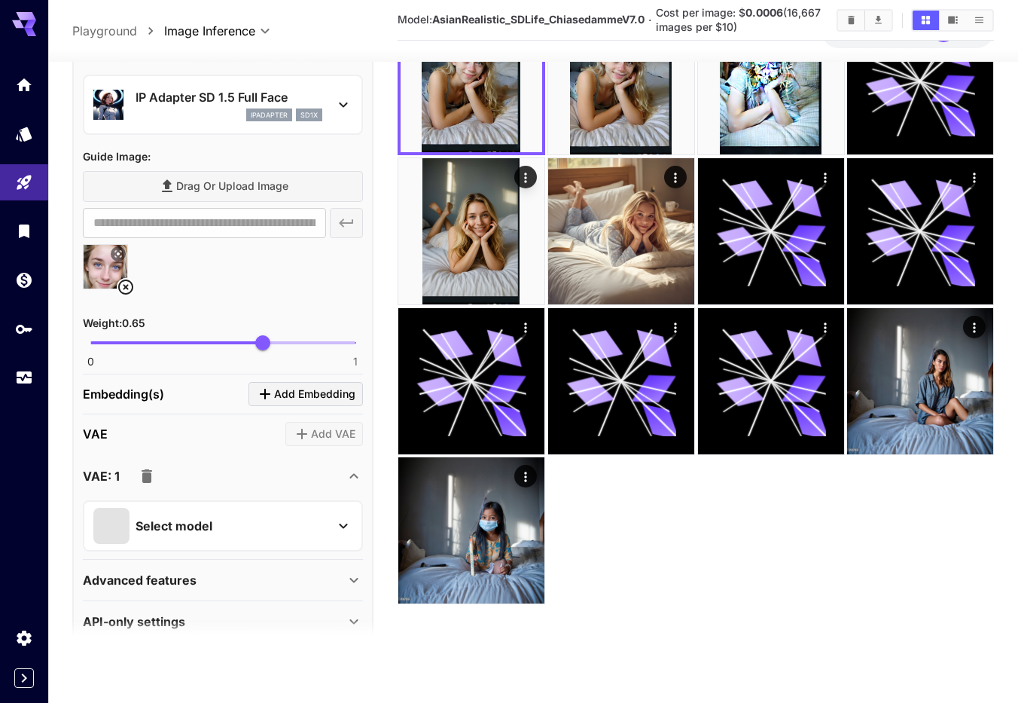
scroll to position [1663, 0]
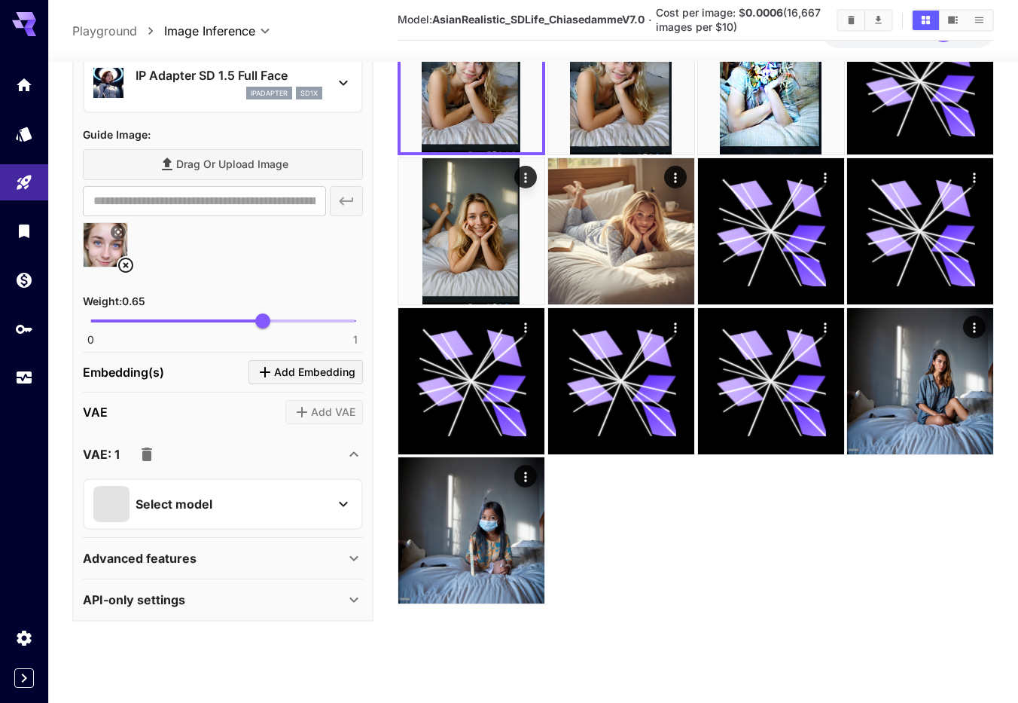
click at [344, 501] on icon at bounding box center [343, 504] width 18 height 18
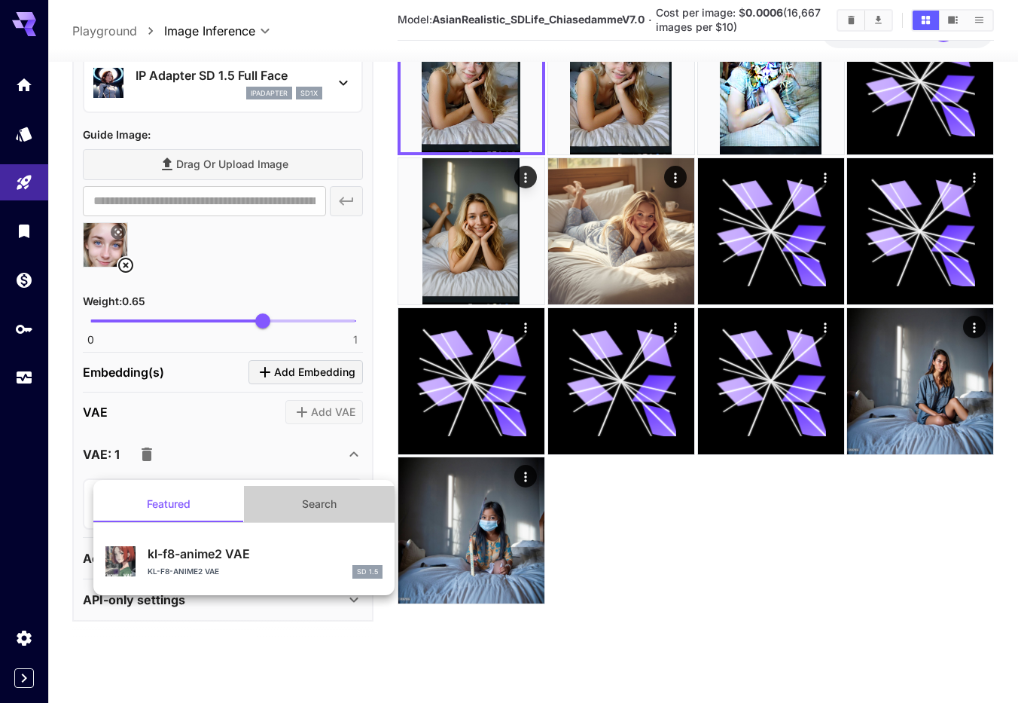
click at [333, 504] on button "Search" at bounding box center [319, 504] width 151 height 36
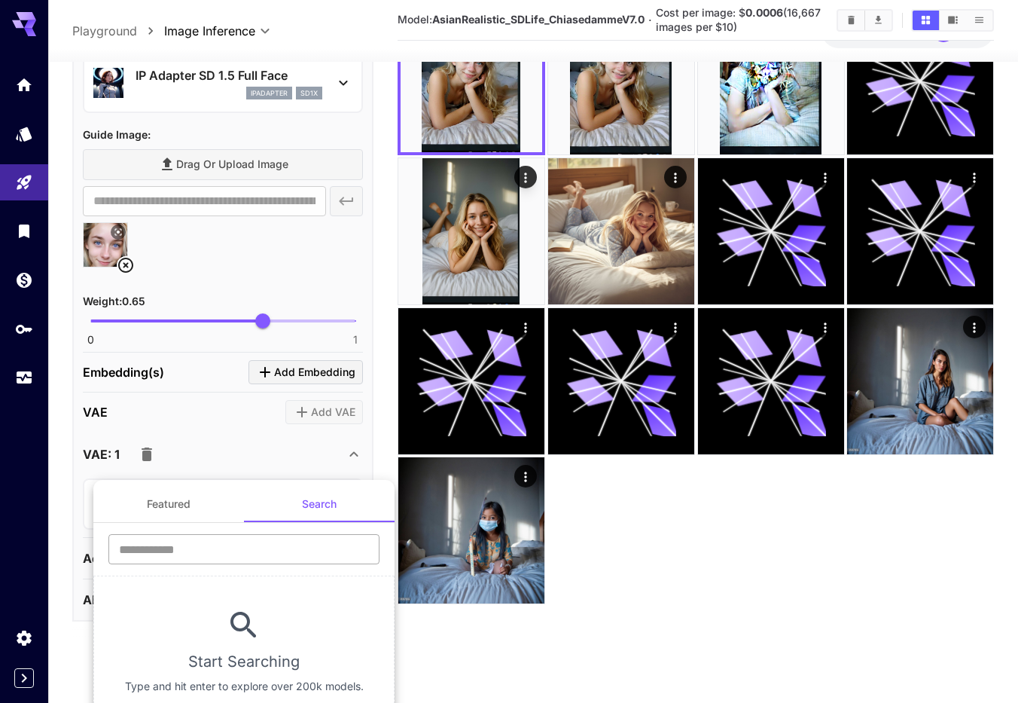
click at [232, 544] on input "text" at bounding box center [243, 549] width 271 height 30
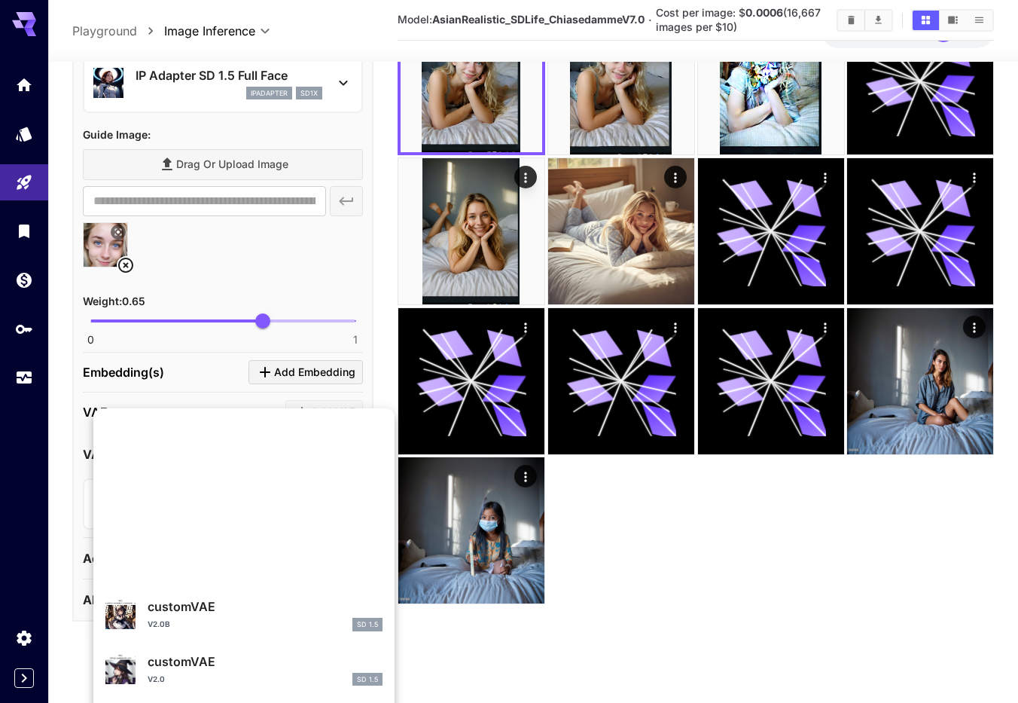
scroll to position [562, 0]
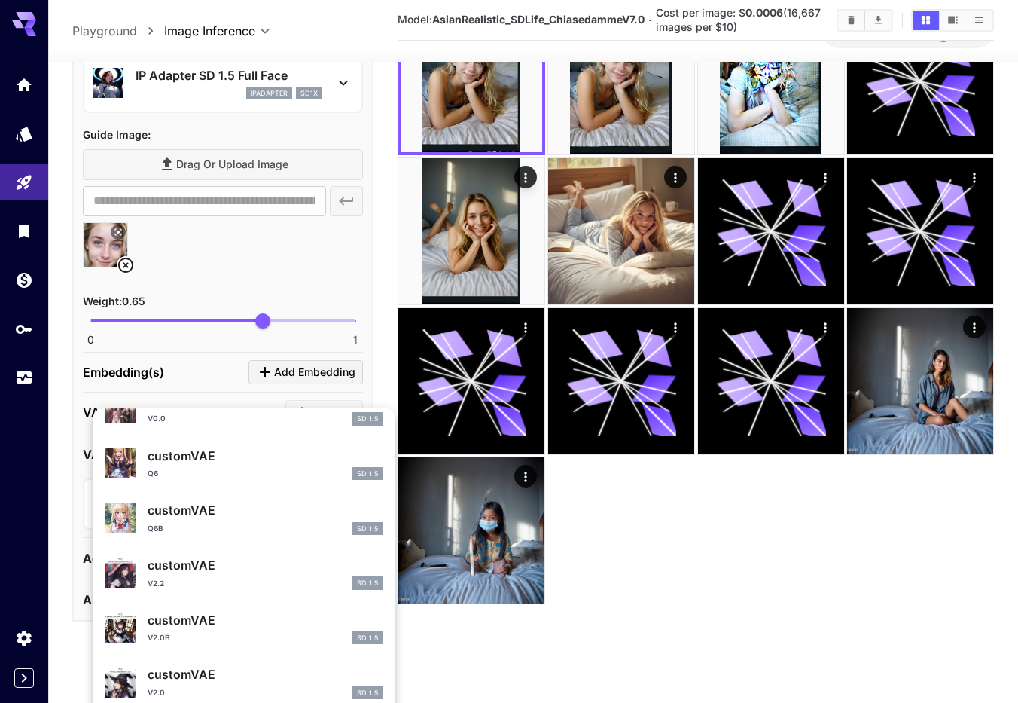
type input "***"
click at [230, 575] on div "customVAE v2.2 SD 1.5" at bounding box center [265, 573] width 235 height 34
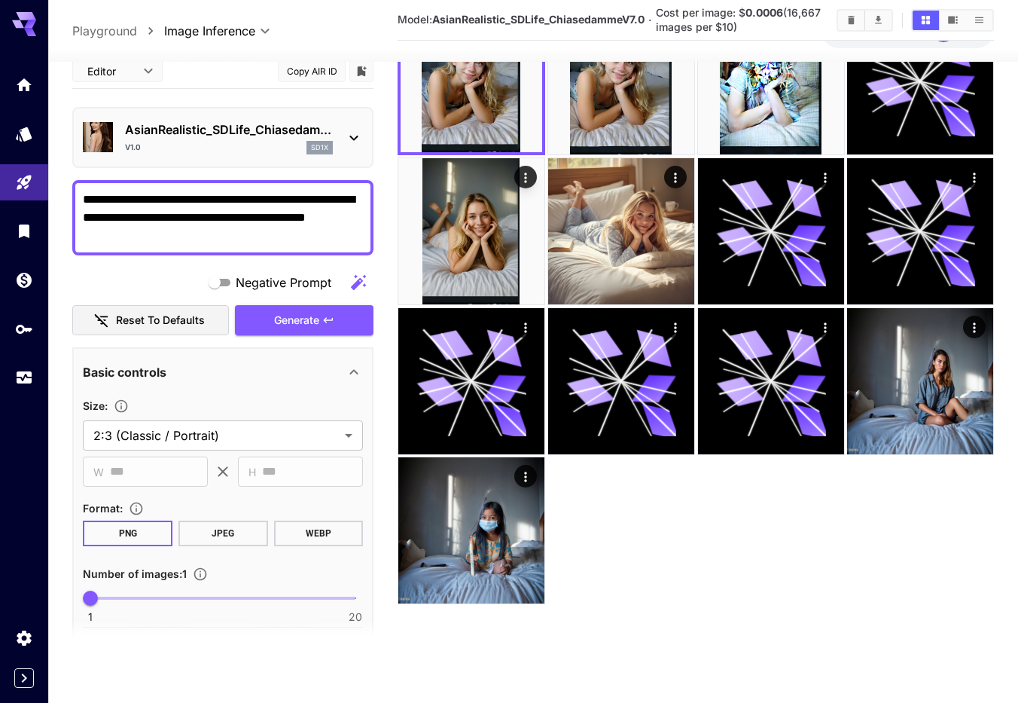
scroll to position [0, 0]
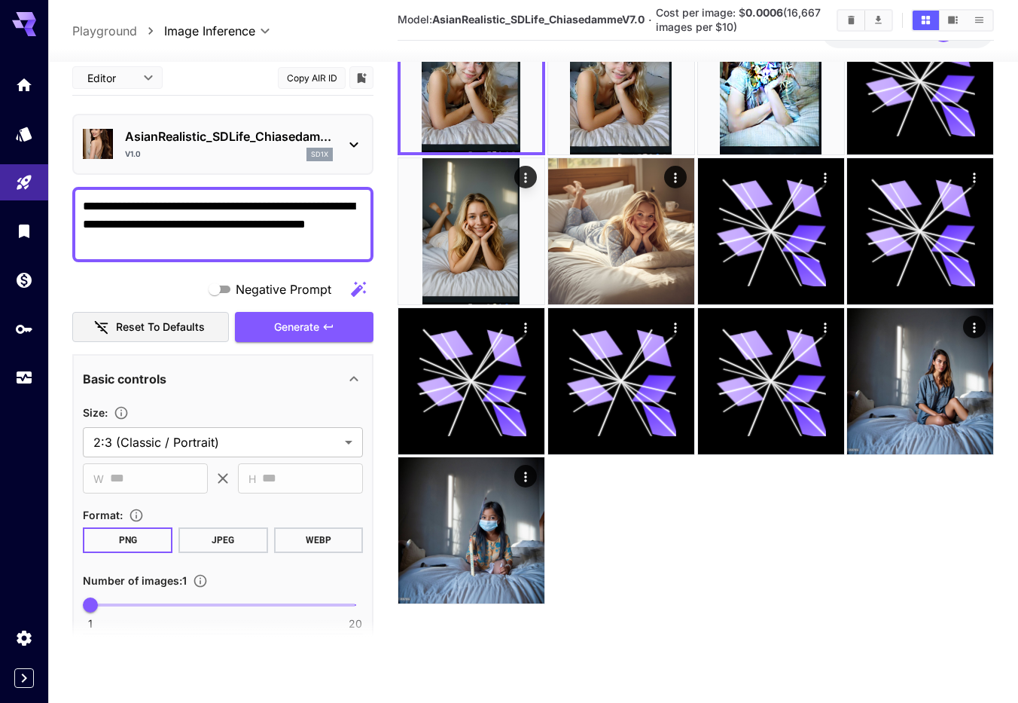
click at [306, 328] on span "Generate" at bounding box center [296, 327] width 45 height 19
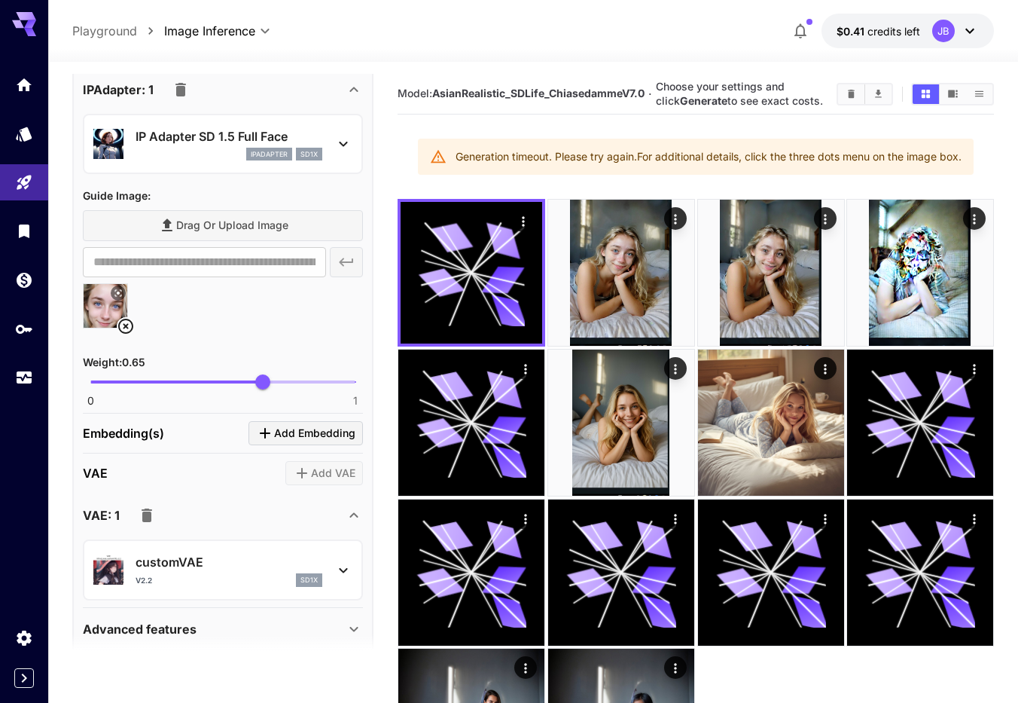
scroll to position [1673, 0]
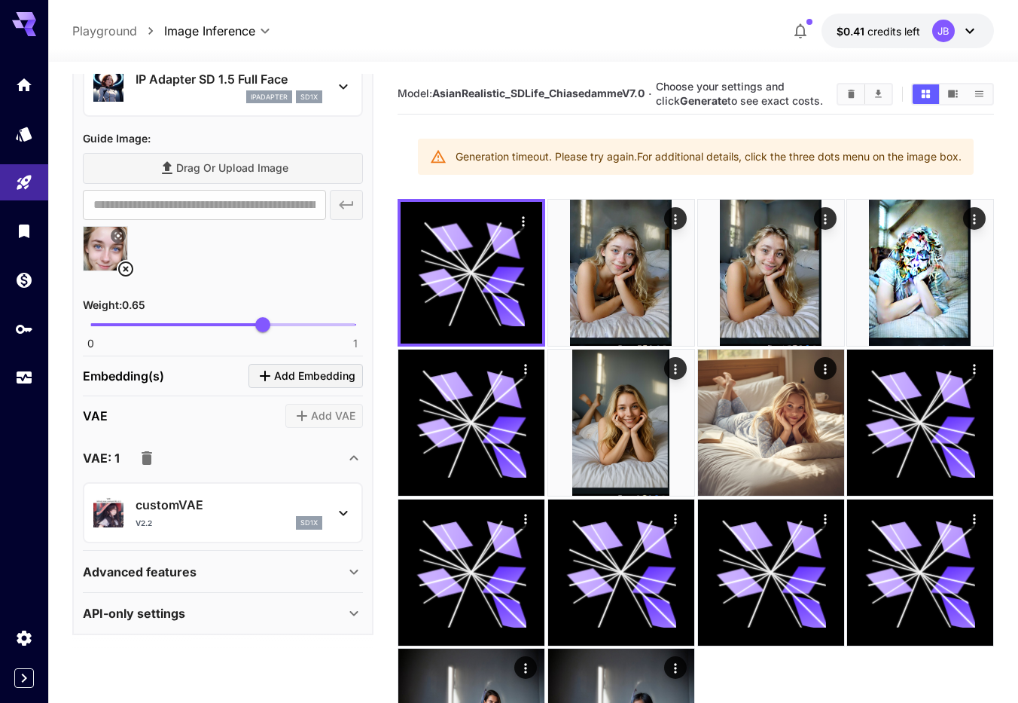
click at [151, 456] on icon "button" at bounding box center [147, 458] width 11 height 14
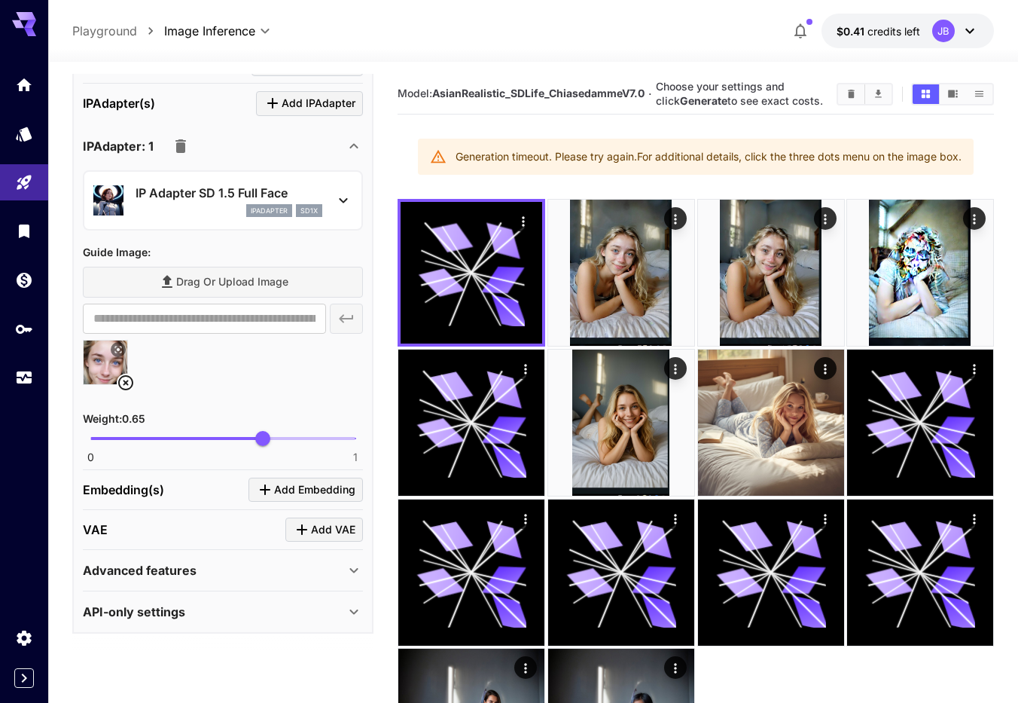
scroll to position [1558, 0]
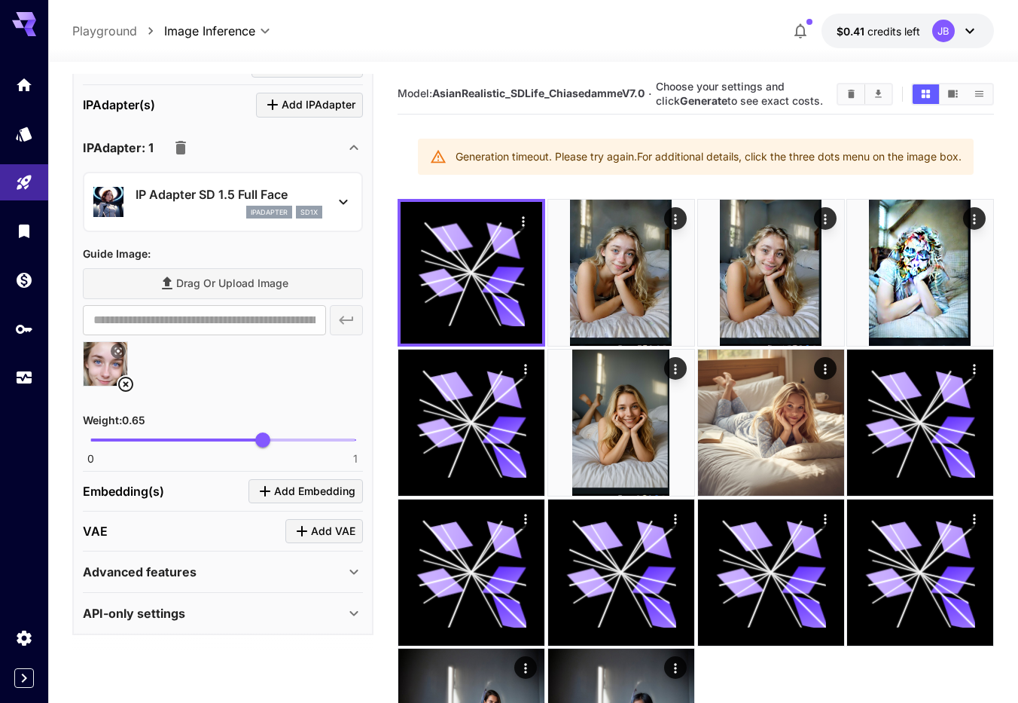
click at [343, 197] on icon at bounding box center [343, 202] width 18 height 18
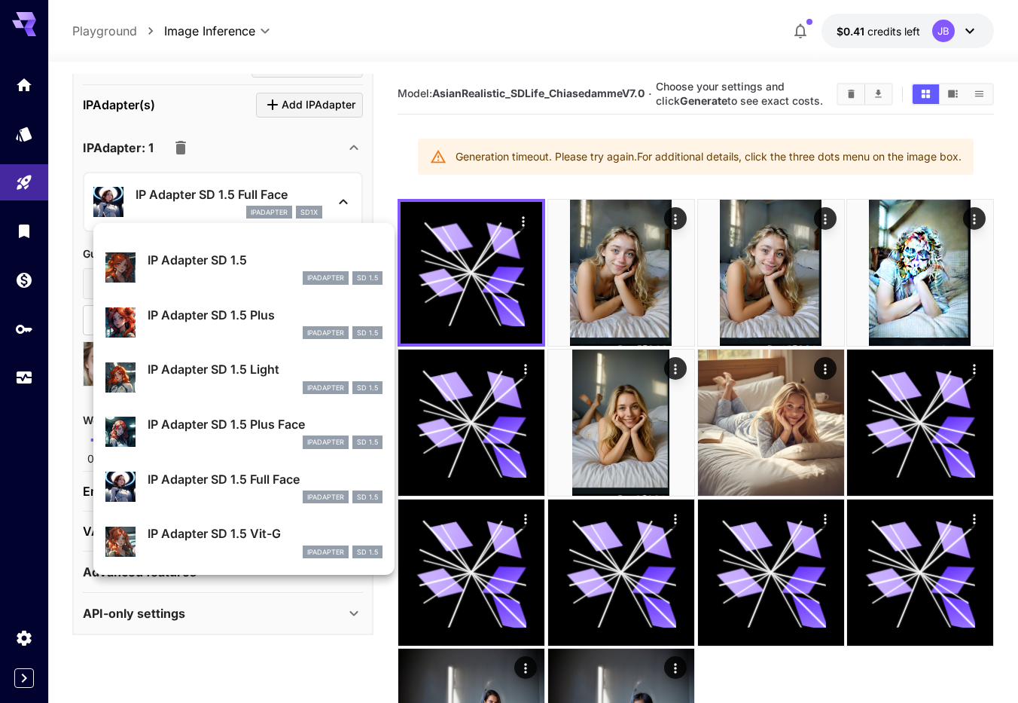
click at [259, 425] on p "IP Adapter SD 1.5 Plus Face" at bounding box center [265, 424] width 235 height 18
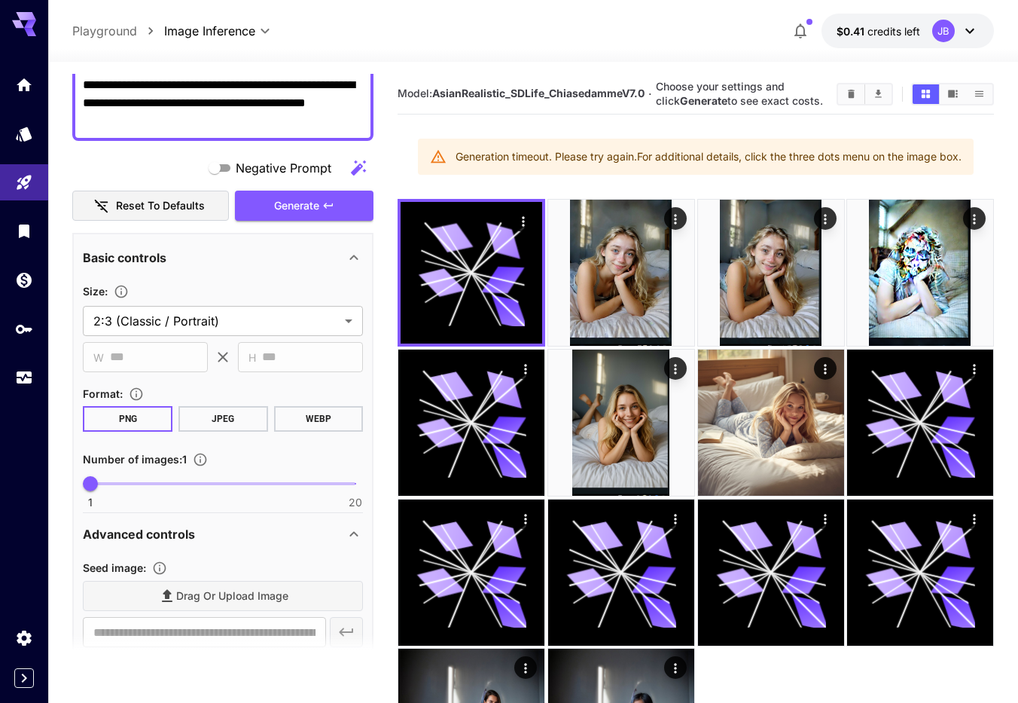
scroll to position [0, 0]
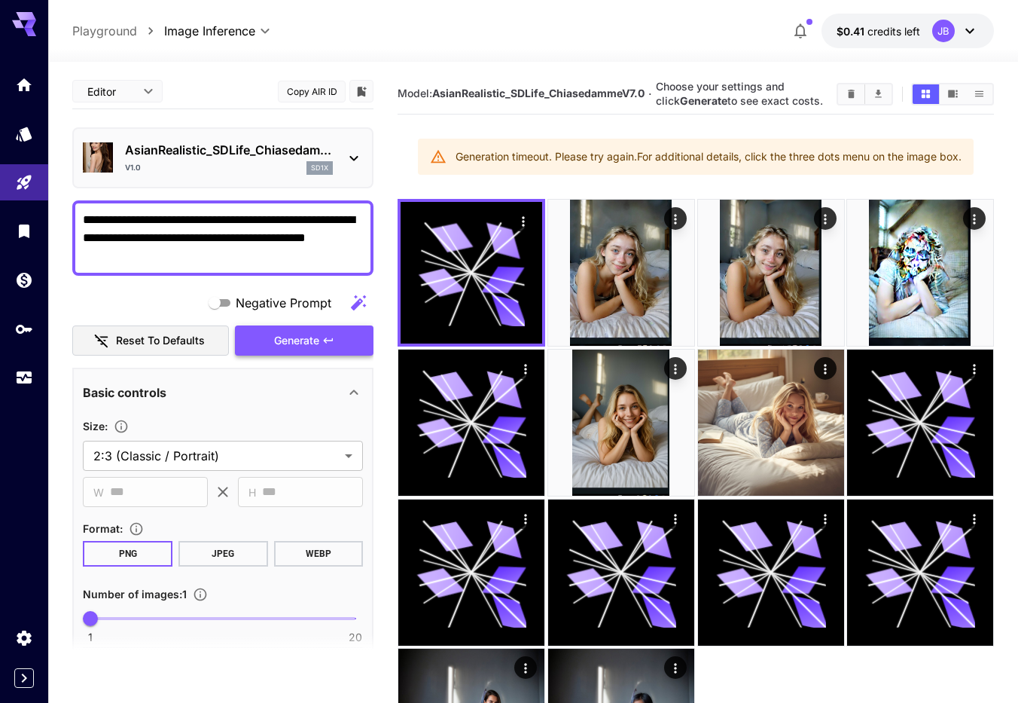
click at [309, 331] on button "Generate" at bounding box center [304, 340] width 139 height 31
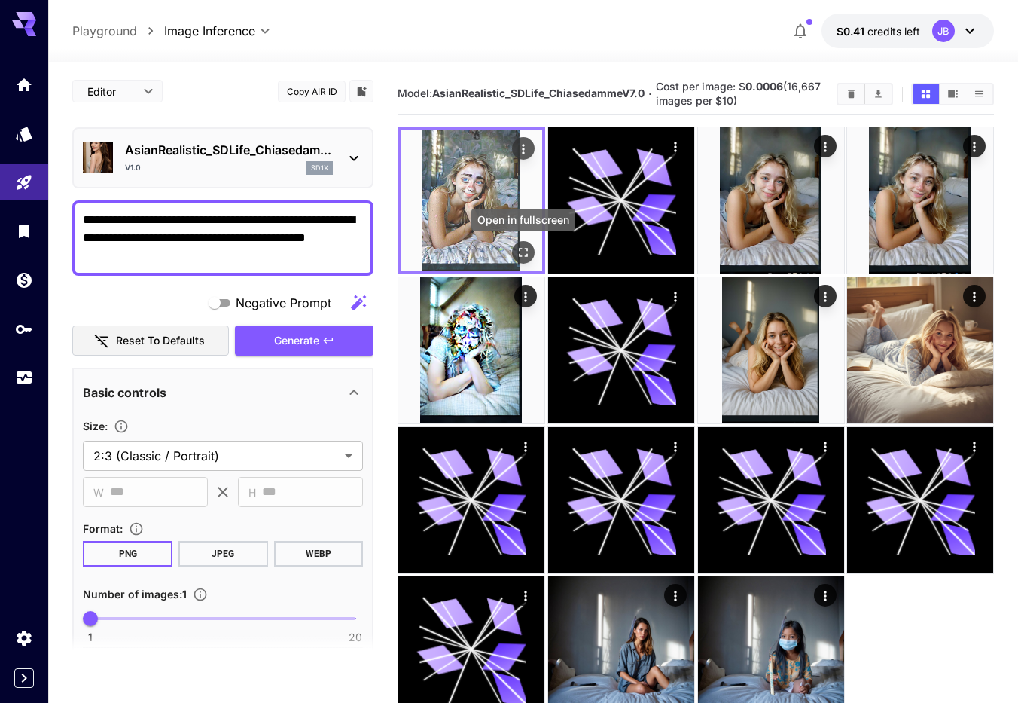
click at [524, 252] on icon "Open in fullscreen" at bounding box center [523, 252] width 15 height 15
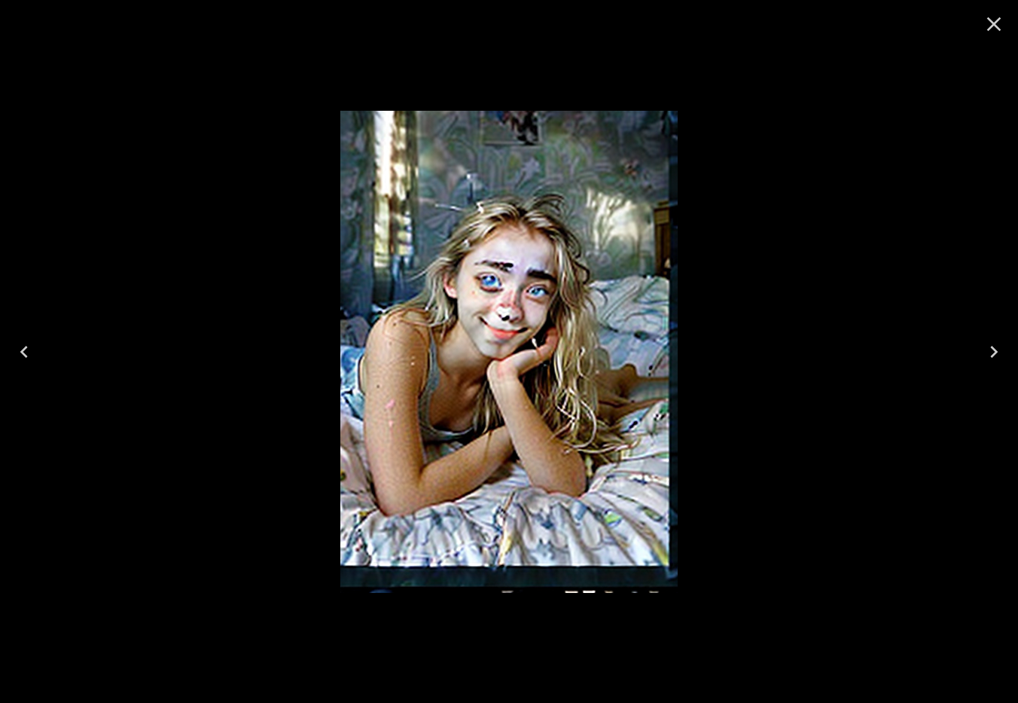
click at [1002, 29] on icon "Close" at bounding box center [994, 24] width 24 height 24
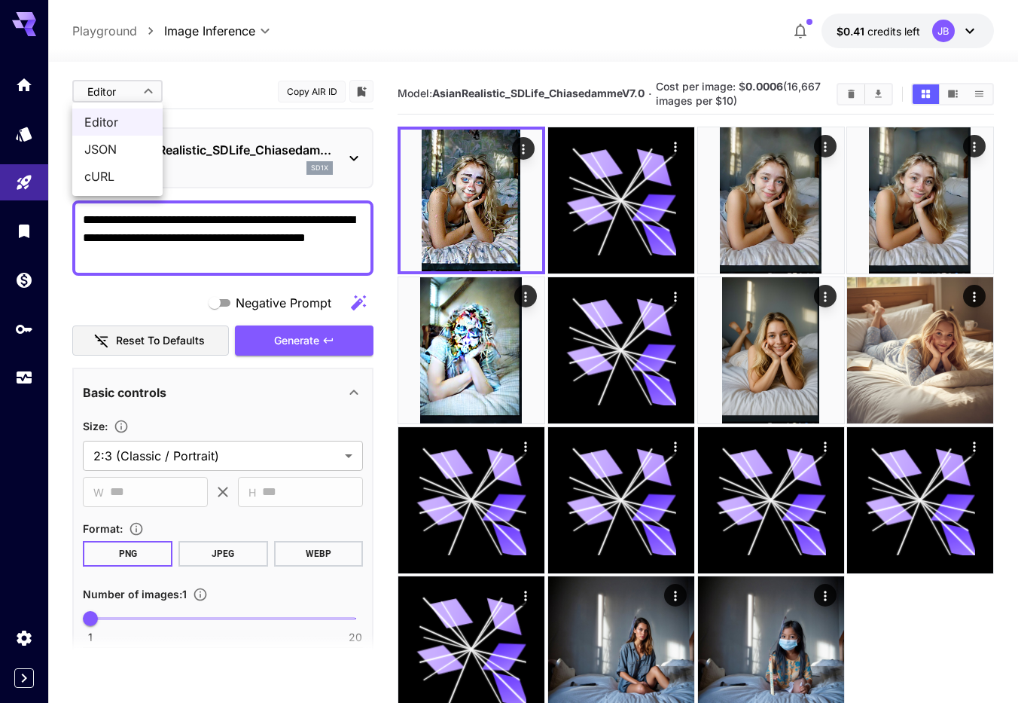
click at [151, 93] on body "**********" at bounding box center [509, 411] width 1018 height 822
click at [120, 151] on span "JSON" at bounding box center [117, 149] width 66 height 18
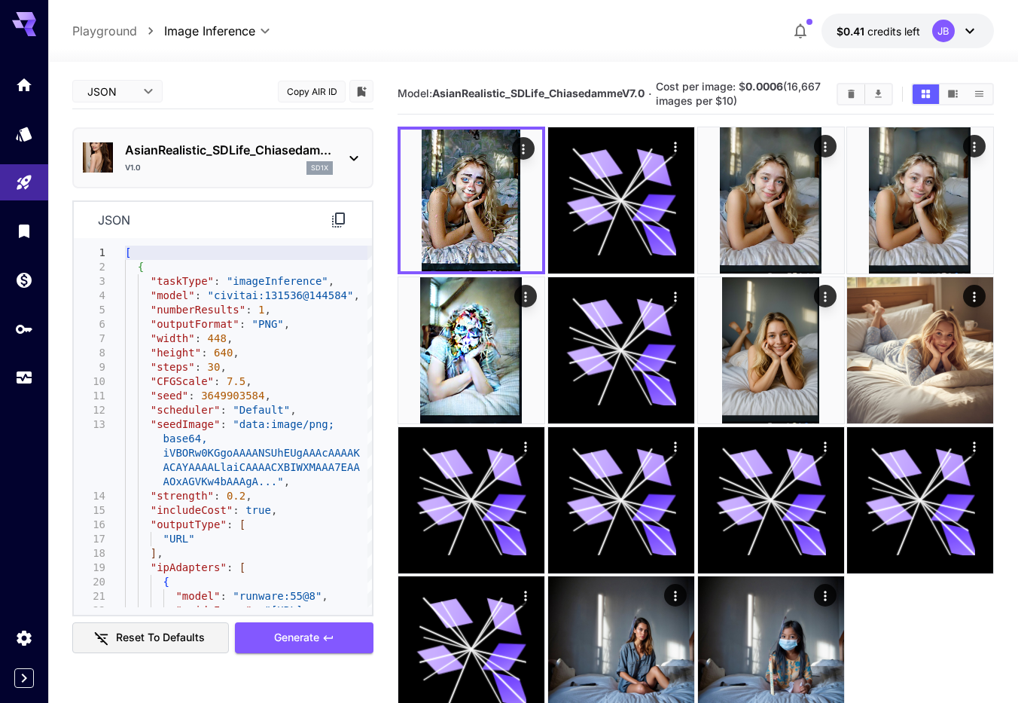
click at [337, 224] on icon at bounding box center [338, 219] width 13 height 15
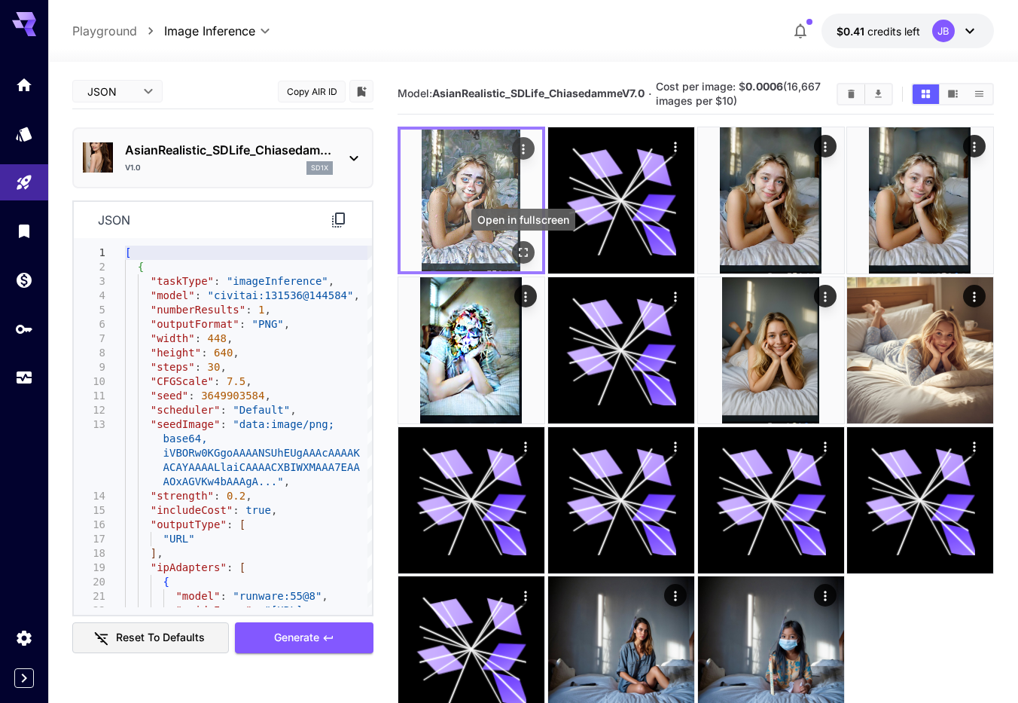
click at [527, 253] on icon "Open in fullscreen" at bounding box center [523, 252] width 15 height 15
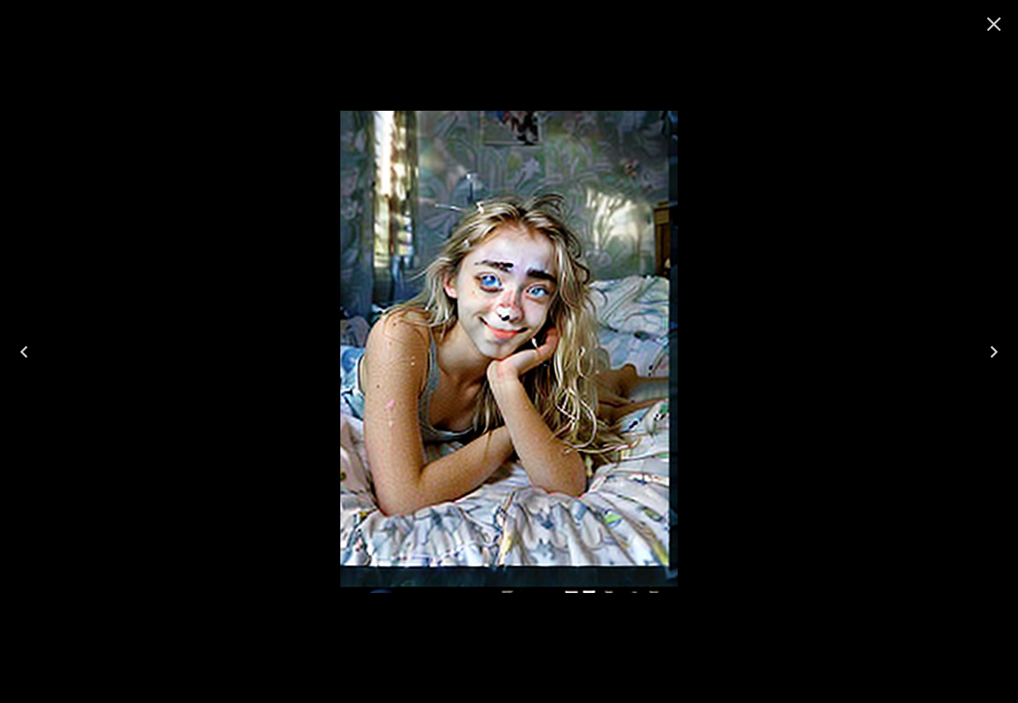
click at [1000, 23] on icon "Close" at bounding box center [994, 24] width 24 height 24
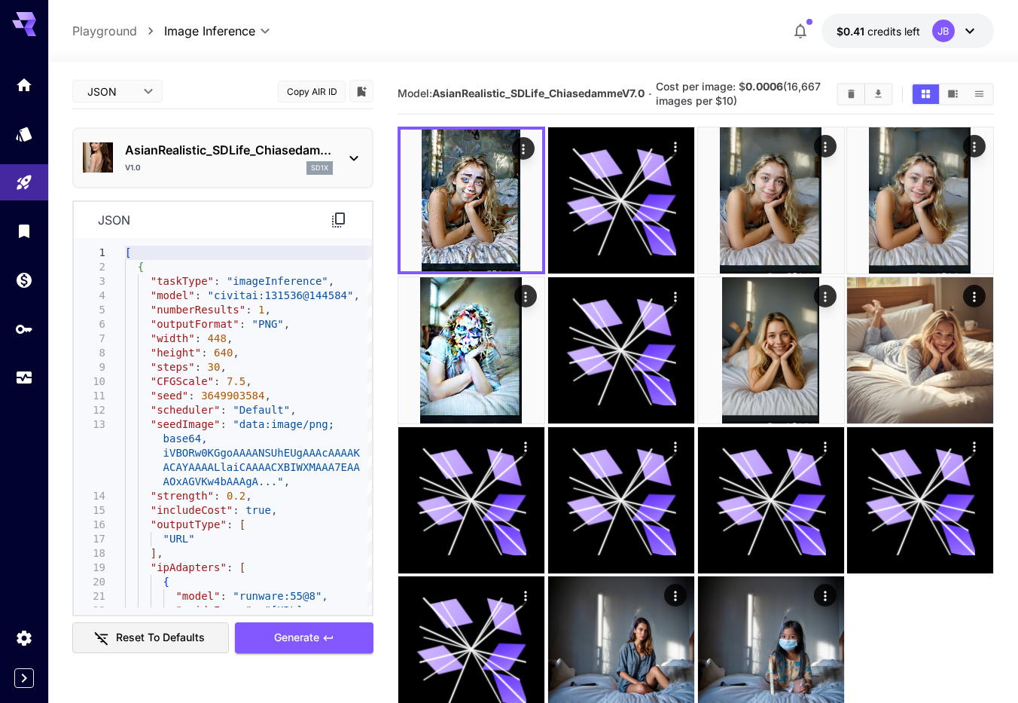
click at [144, 97] on body "**********" at bounding box center [509, 411] width 1018 height 822
click at [120, 121] on span "Editor" at bounding box center [117, 122] width 66 height 18
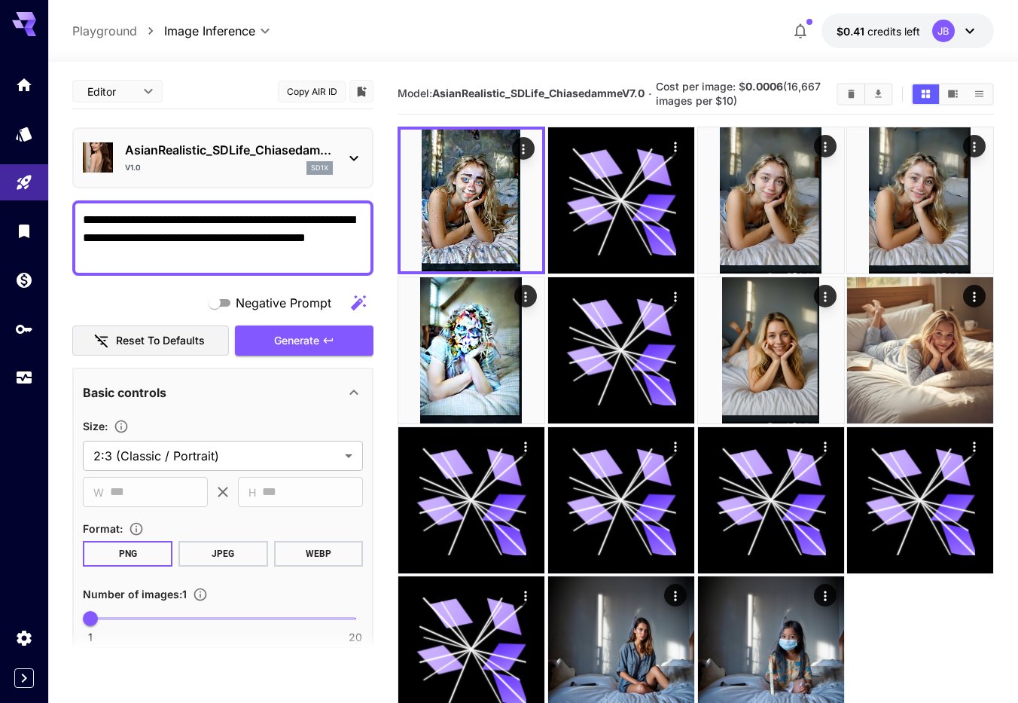
type input "****"
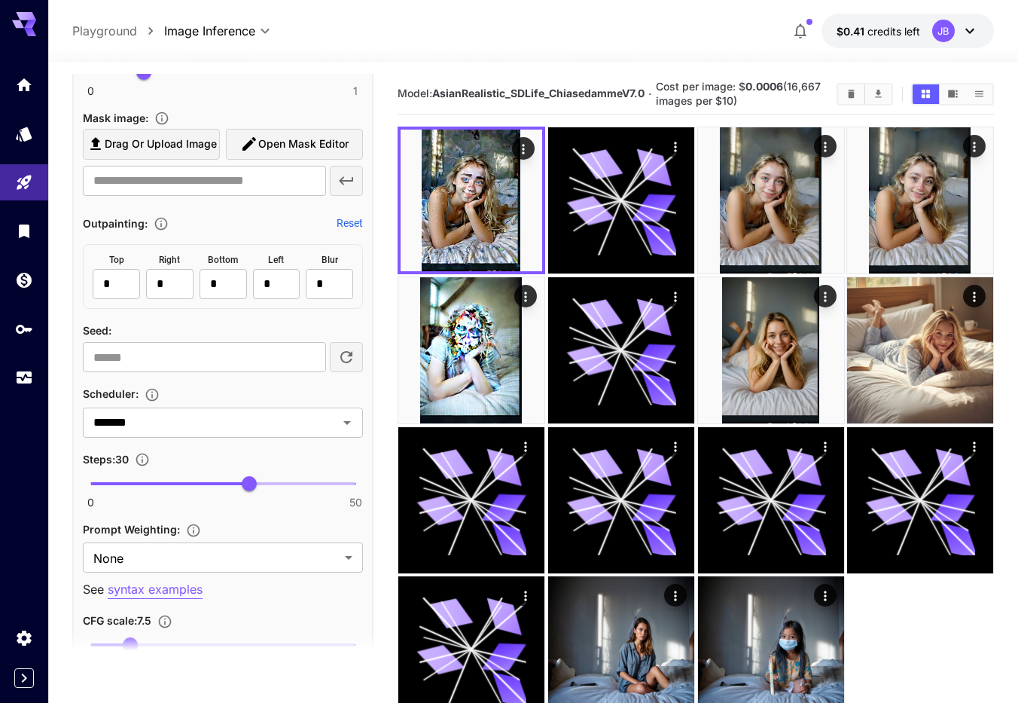
scroll to position [858, 0]
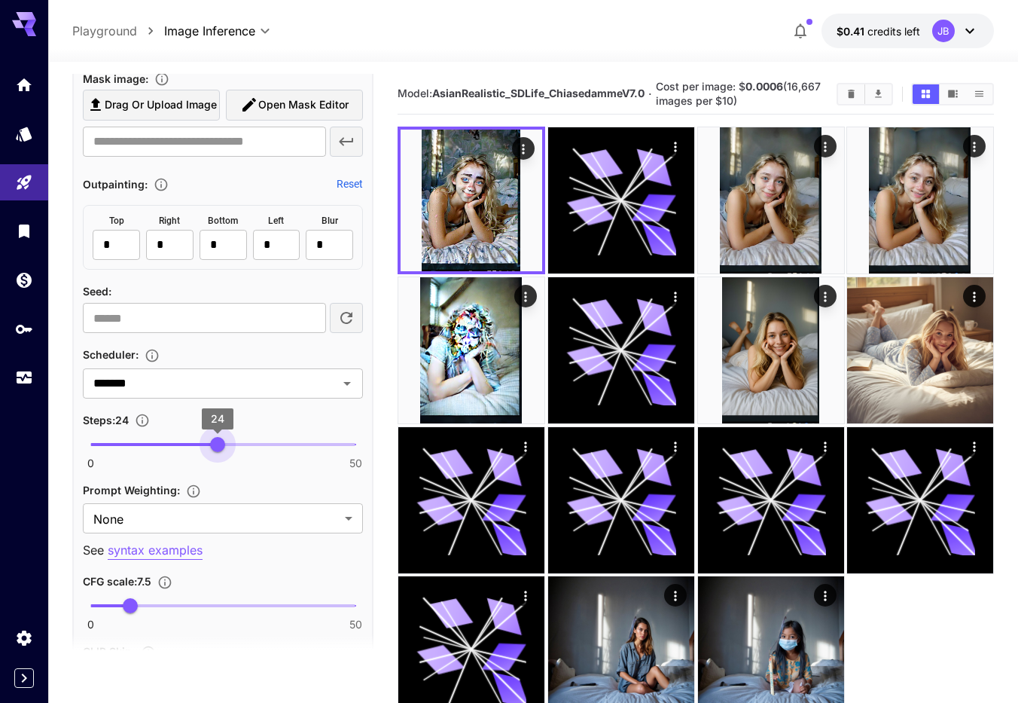
type input "**"
drag, startPoint x: 252, startPoint y: 451, endPoint x: 223, endPoint y: 450, distance: 29.4
click at [223, 450] on span "25" at bounding box center [222, 444] width 15 height 15
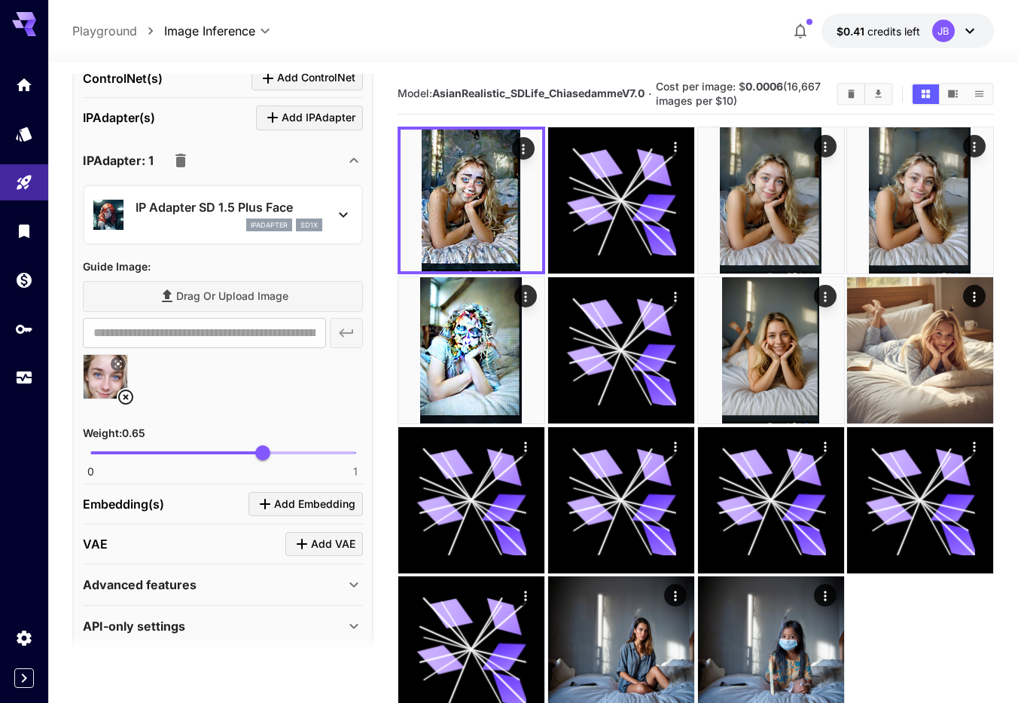
scroll to position [1558, 0]
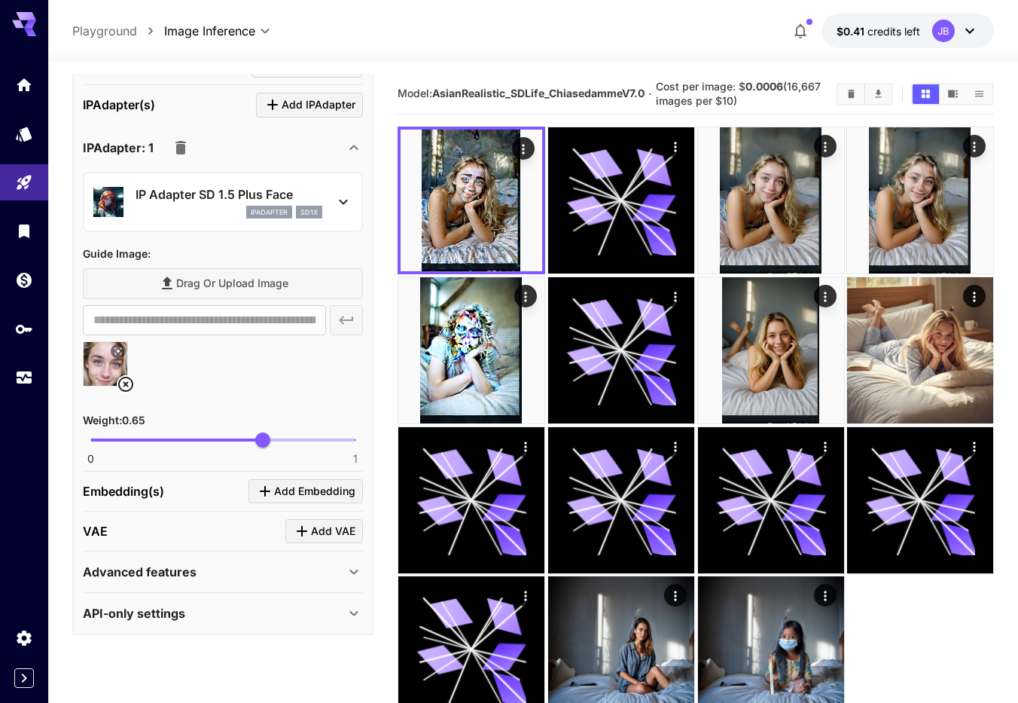
click at [214, 567] on div "Advanced features" at bounding box center [214, 571] width 262 height 18
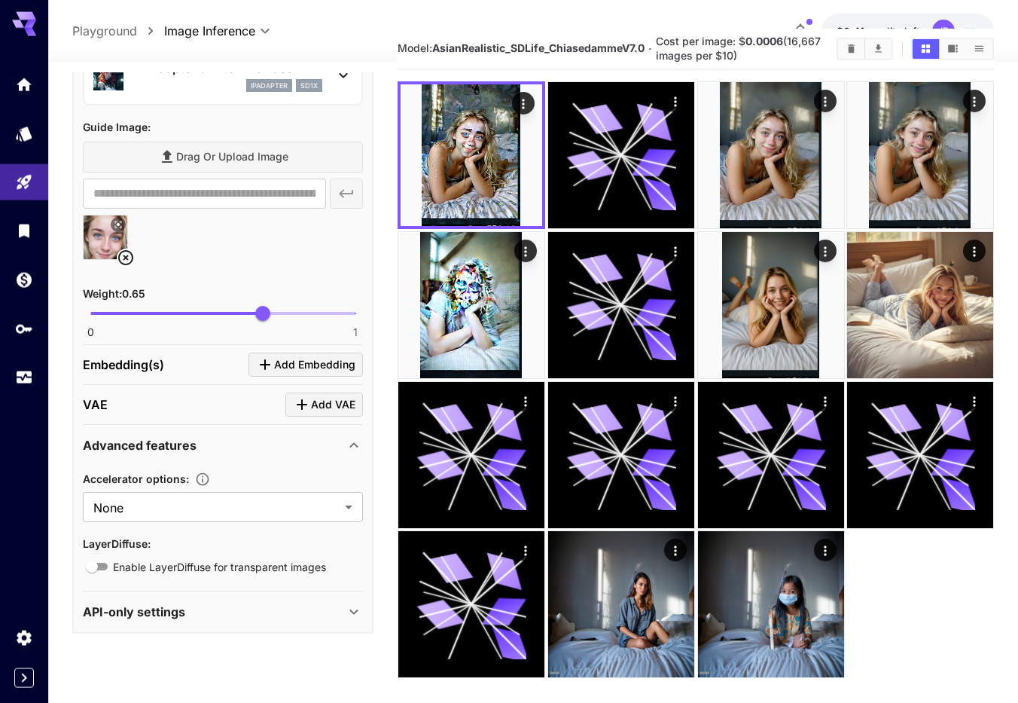
scroll to position [119, 0]
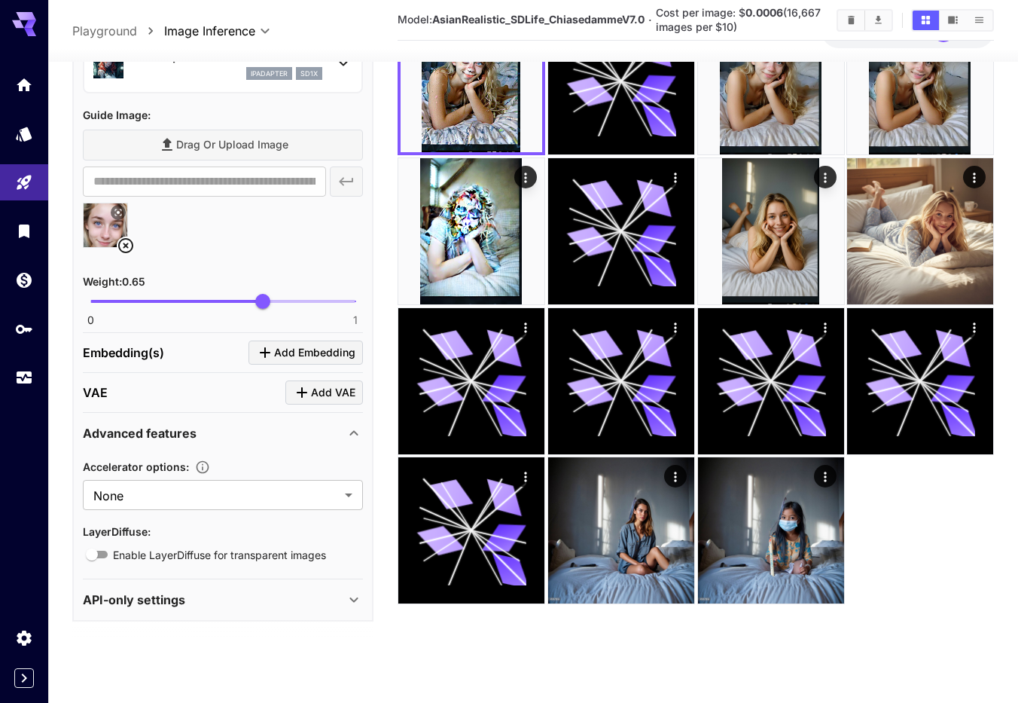
click at [255, 428] on div "Advanced features" at bounding box center [214, 433] width 262 height 18
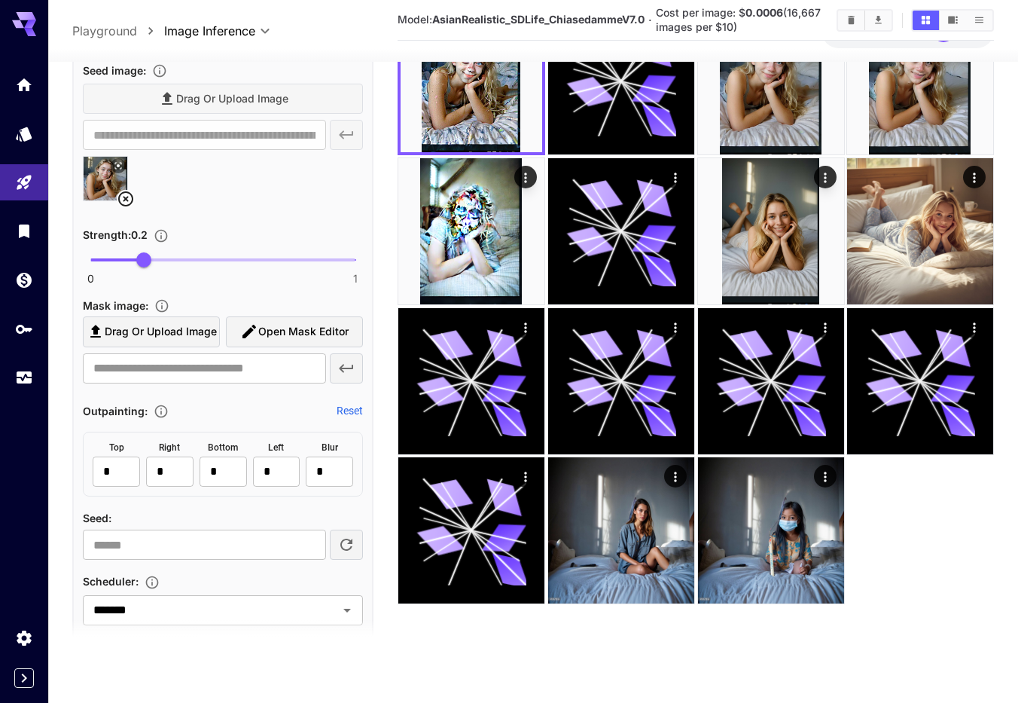
scroll to position [614, 0]
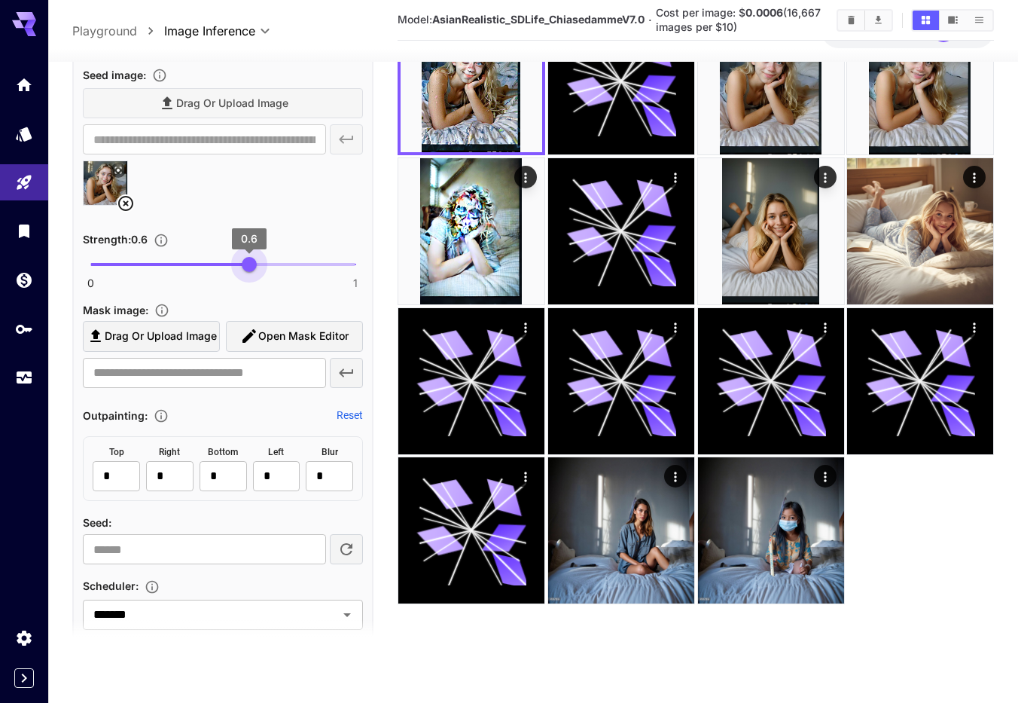
drag, startPoint x: 145, startPoint y: 262, endPoint x: 249, endPoint y: 271, distance: 104.3
click at [249, 271] on span "0.6" at bounding box center [249, 264] width 15 height 15
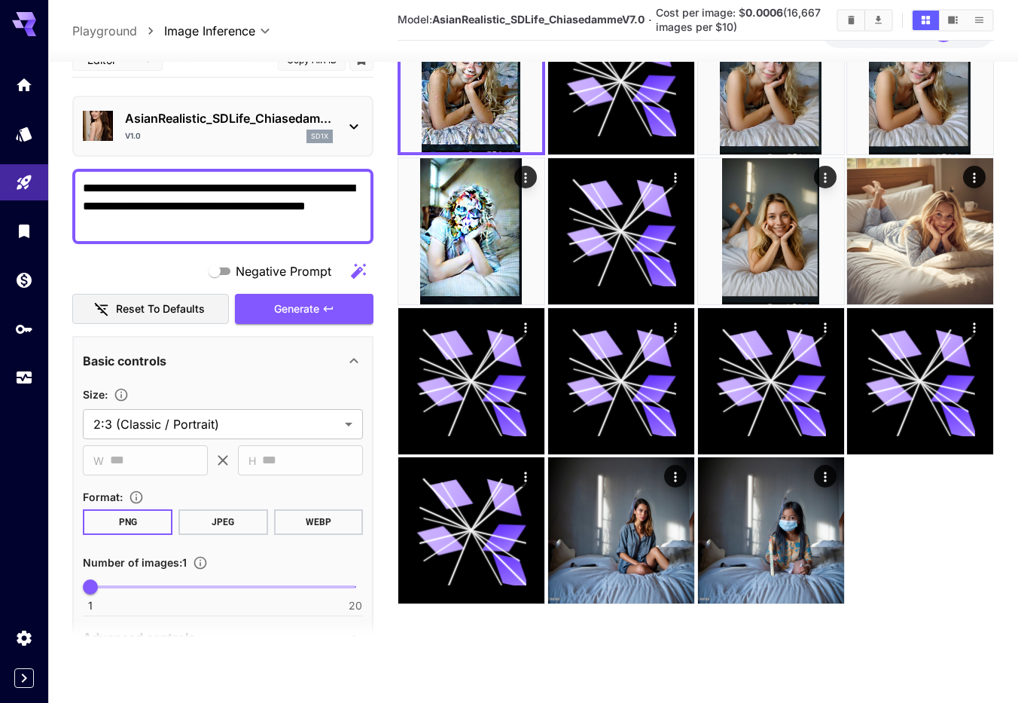
scroll to position [13, 0]
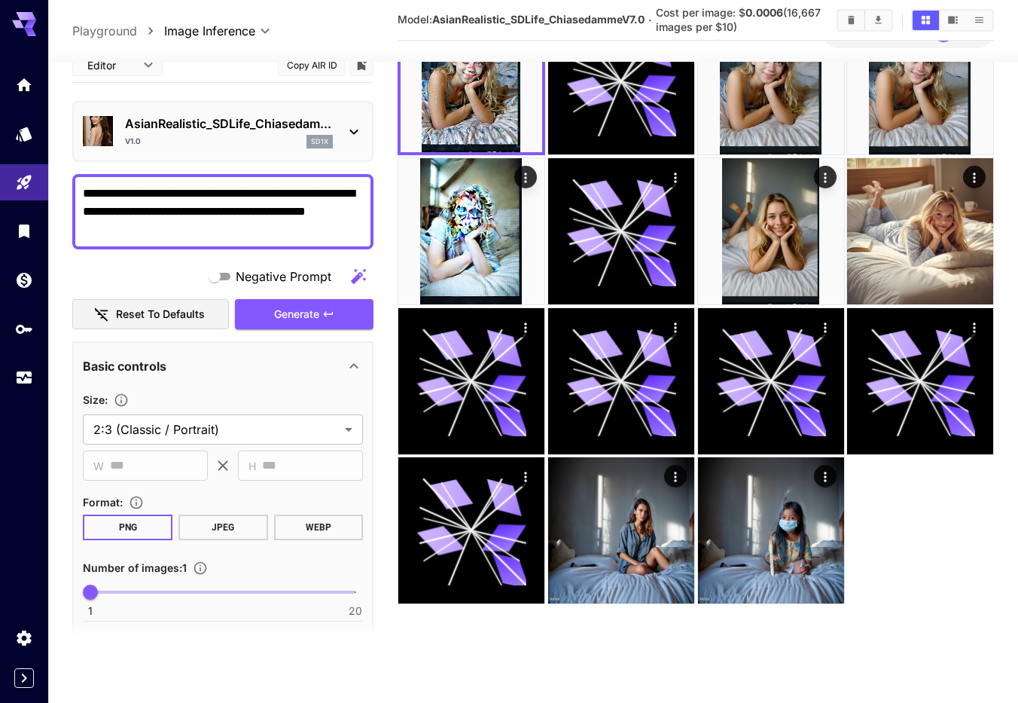
click at [303, 319] on span "Generate" at bounding box center [296, 314] width 45 height 19
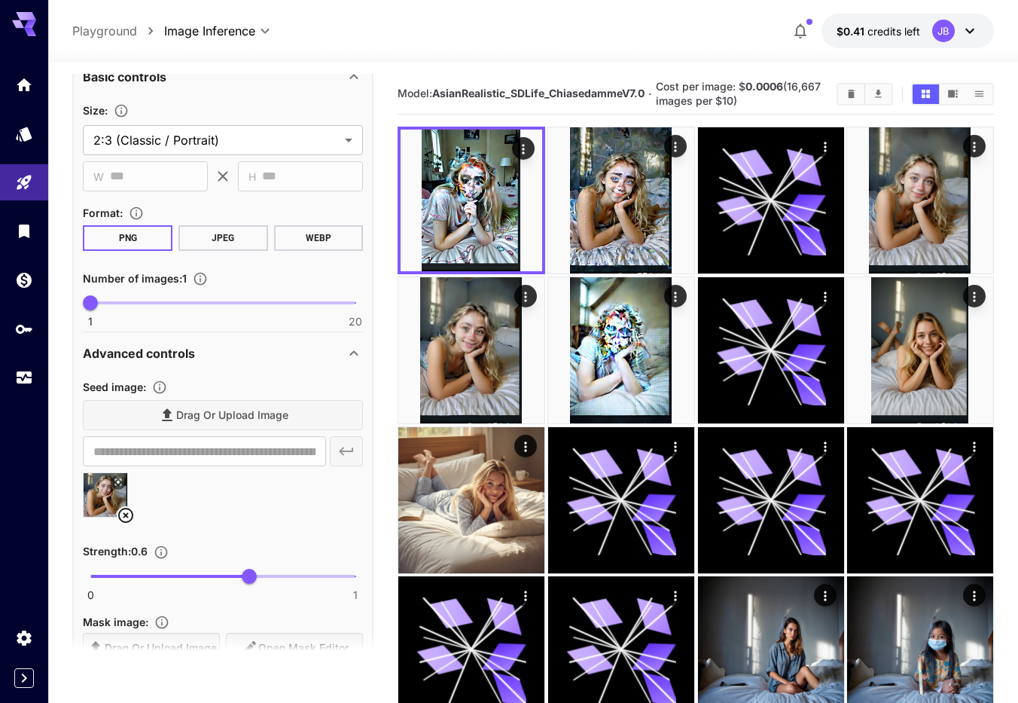
scroll to position [356, 0]
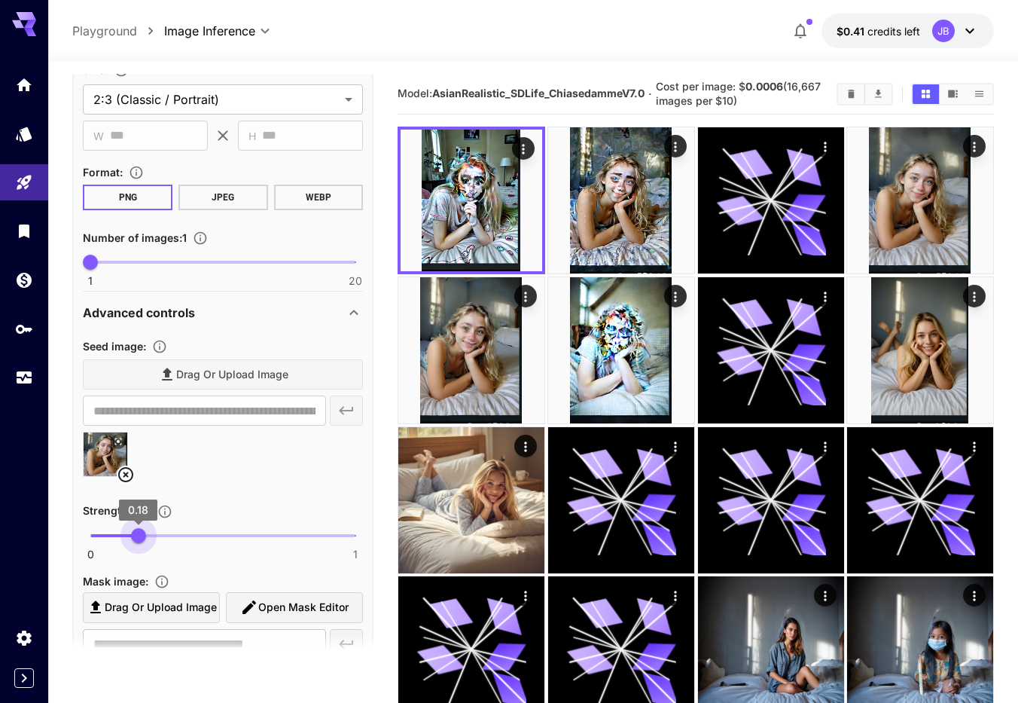
type input "***"
drag, startPoint x: 252, startPoint y: 535, endPoint x: 115, endPoint y: 534, distance: 137.0
click at [116, 535] on span "0.1" at bounding box center [116, 535] width 15 height 15
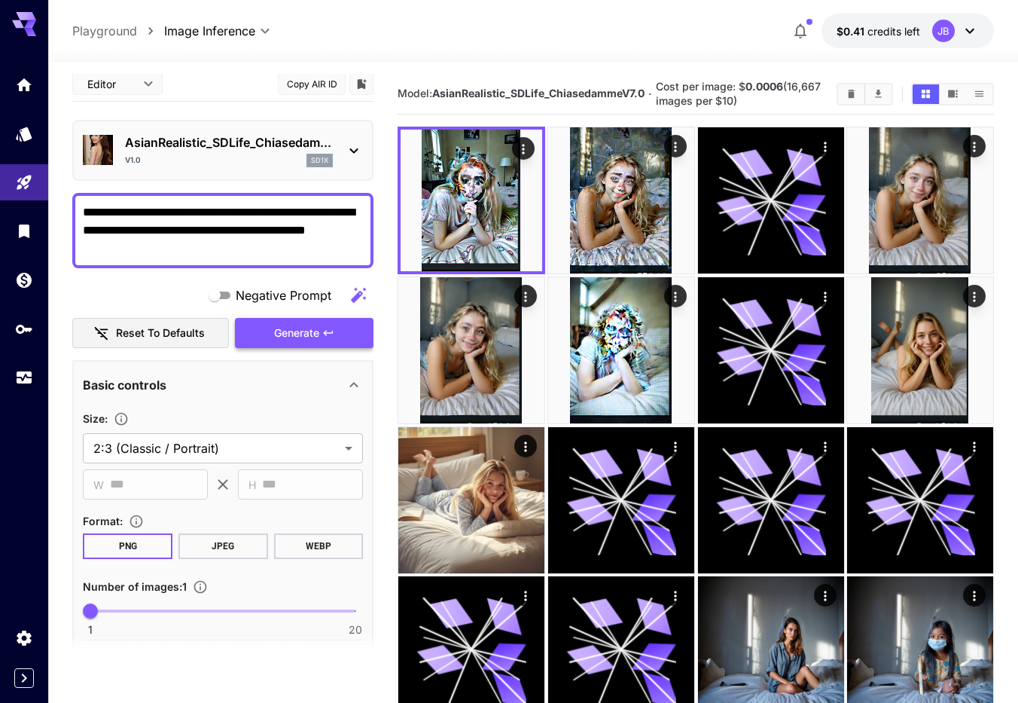
scroll to position [0, 0]
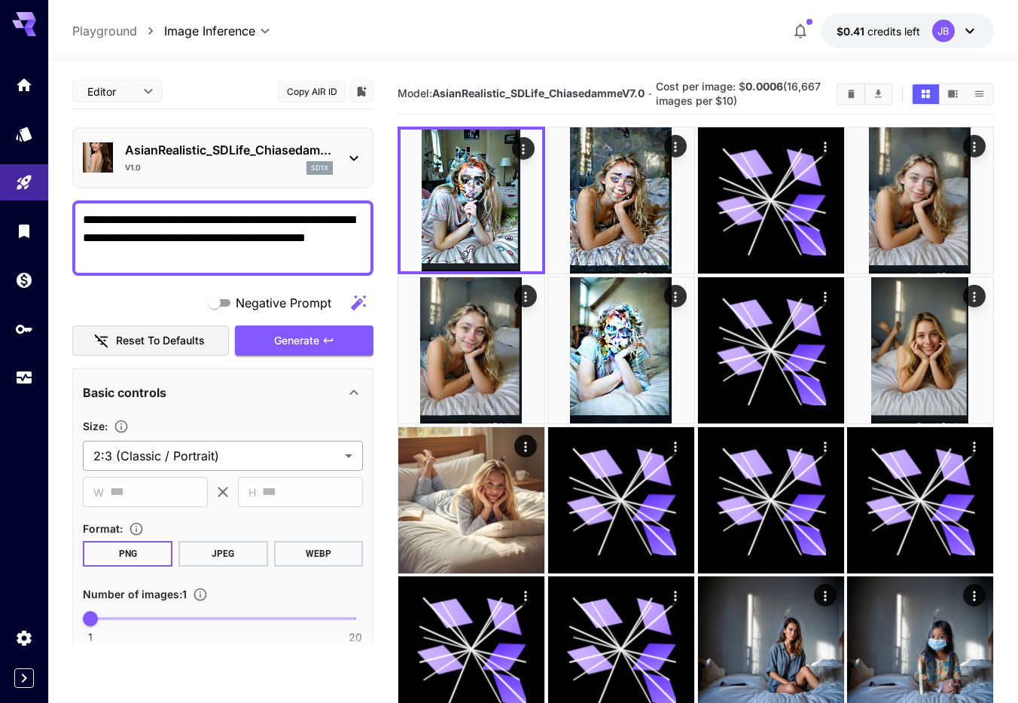
click at [349, 457] on body "**********" at bounding box center [509, 411] width 1018 height 822
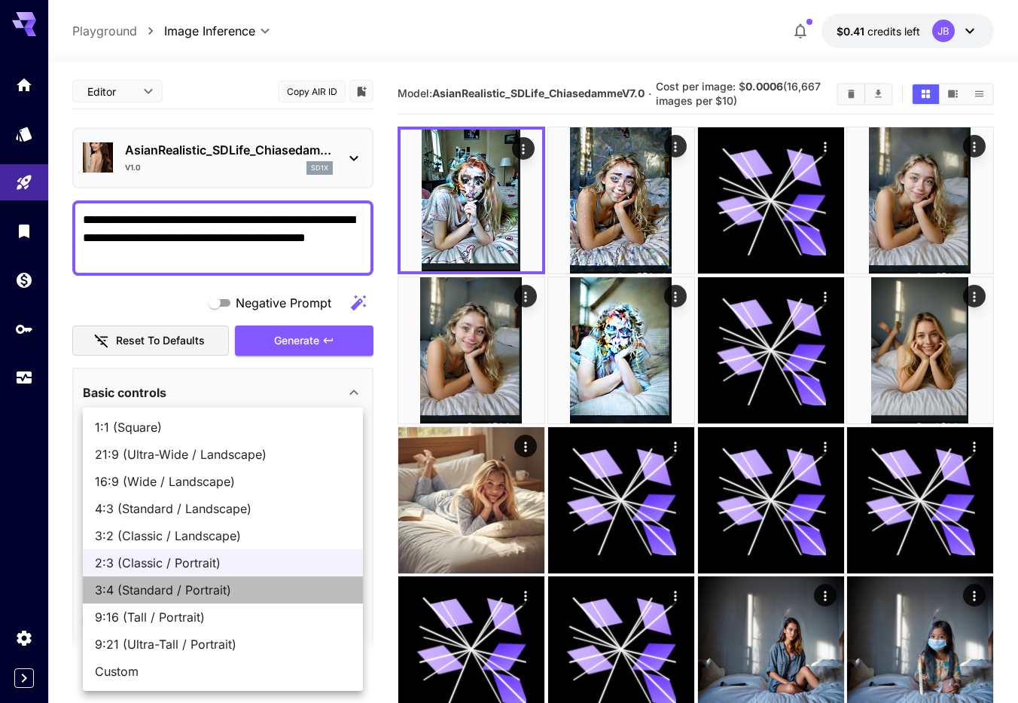
click at [239, 582] on span "3:4 (Standard / Portrait)" at bounding box center [223, 590] width 256 height 18
type input "**********"
type input "***"
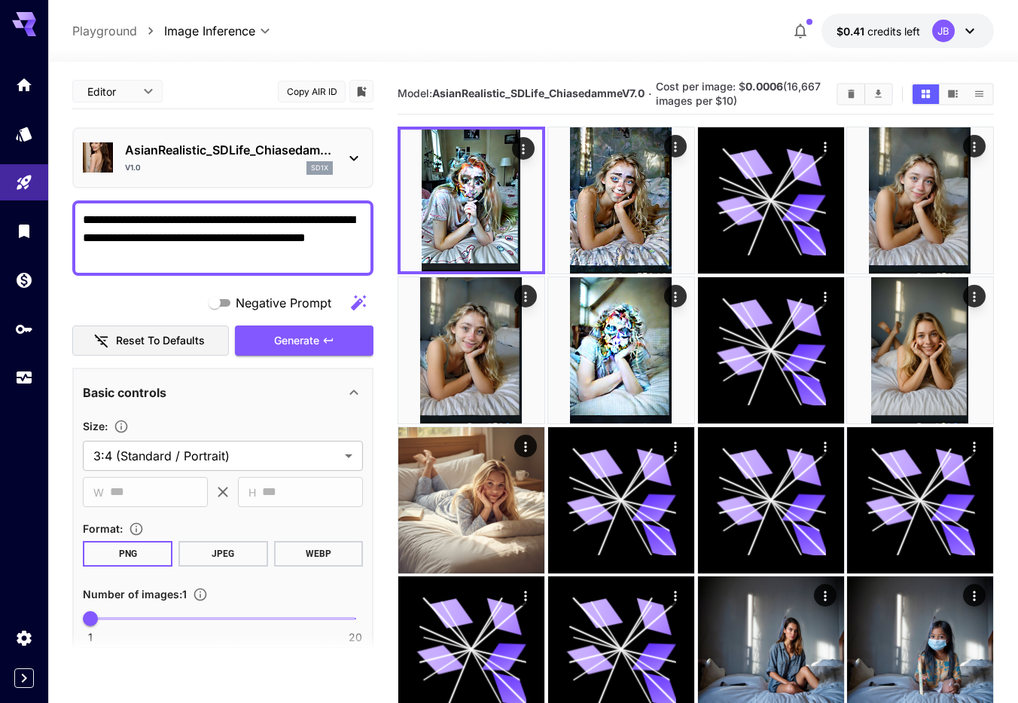
click at [350, 157] on icon at bounding box center [354, 158] width 8 height 5
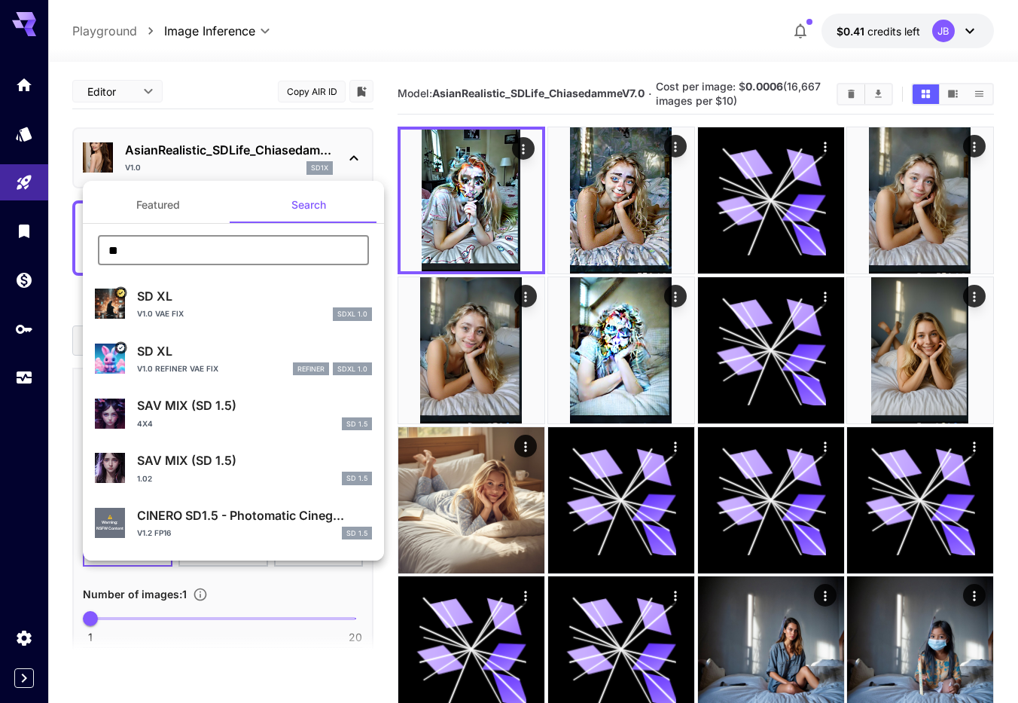
drag, startPoint x: 170, startPoint y: 247, endPoint x: -17, endPoint y: 244, distance: 186.8
click at [98, 244] on input "**" at bounding box center [233, 250] width 271 height 30
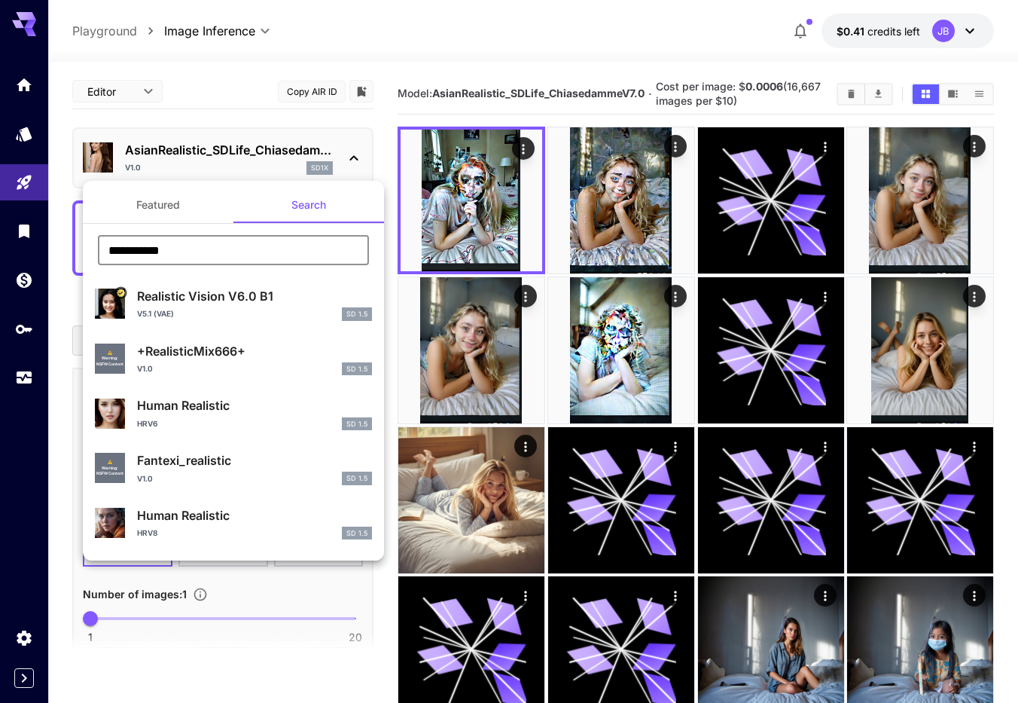
type input "**********"
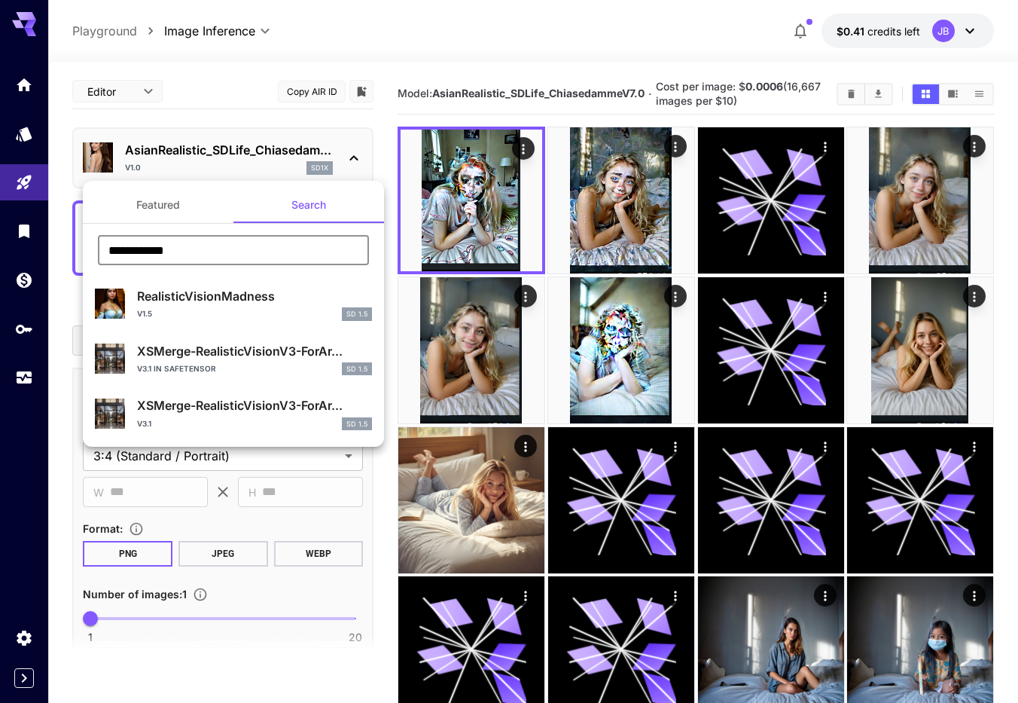
click at [226, 318] on div "v1.5 SD 1.5" at bounding box center [254, 314] width 235 height 14
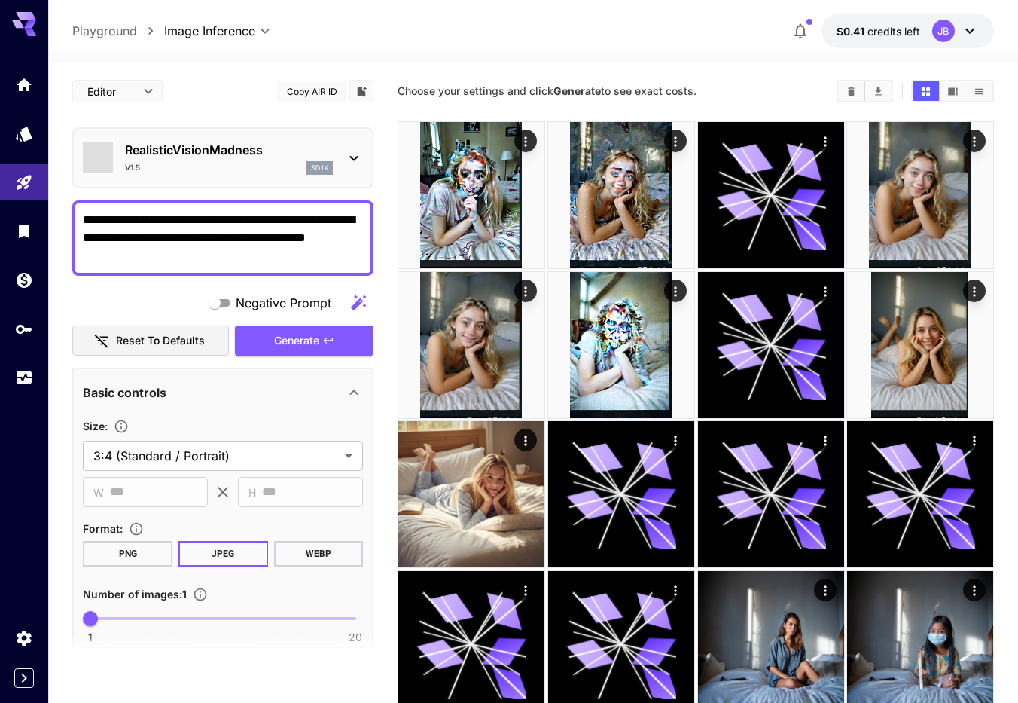
type input "**"
drag, startPoint x: 286, startPoint y: 341, endPoint x: 223, endPoint y: 48, distance: 299.7
click at [285, 341] on span "Generate" at bounding box center [296, 340] width 45 height 19
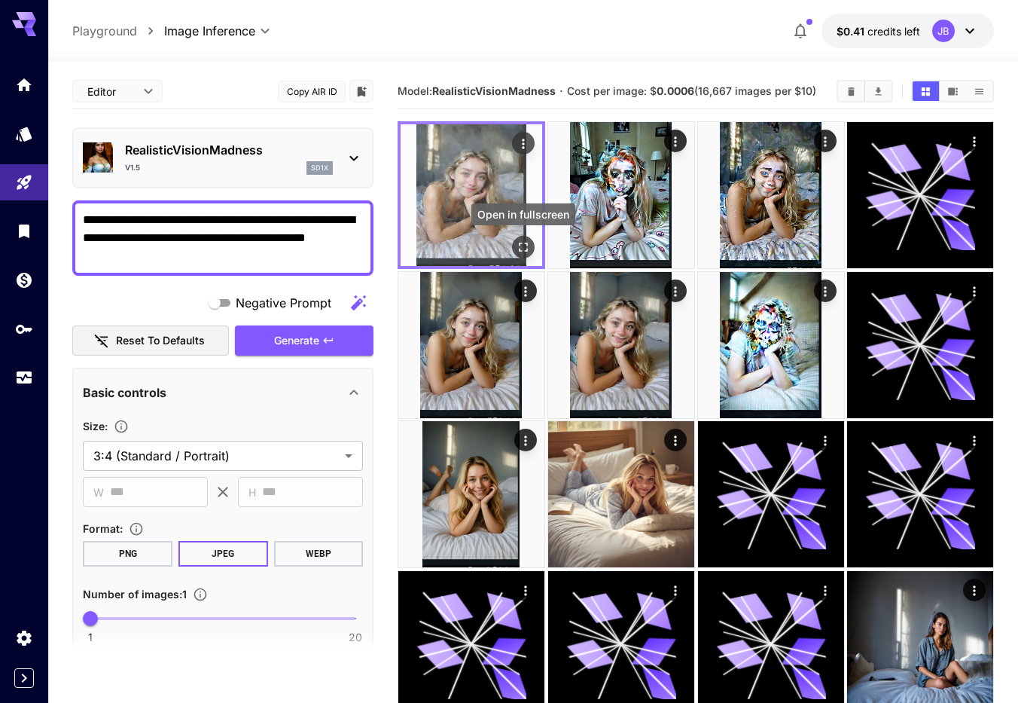
click at [523, 246] on icon "Open in fullscreen" at bounding box center [523, 246] width 15 height 15
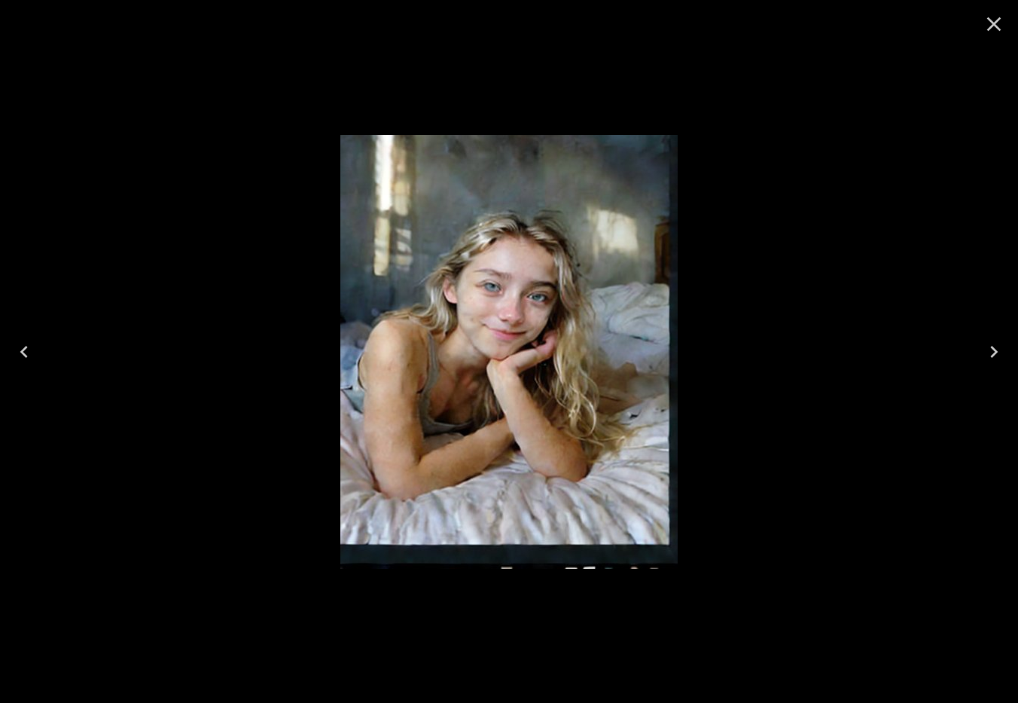
click at [993, 26] on icon "Close" at bounding box center [994, 24] width 14 height 14
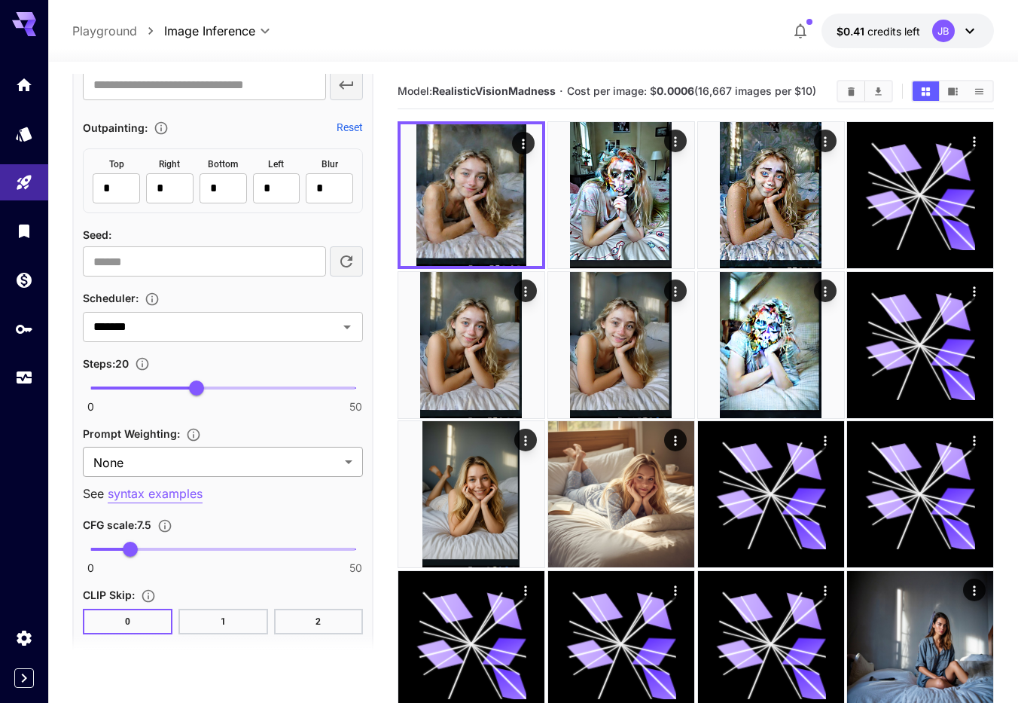
scroll to position [944, 0]
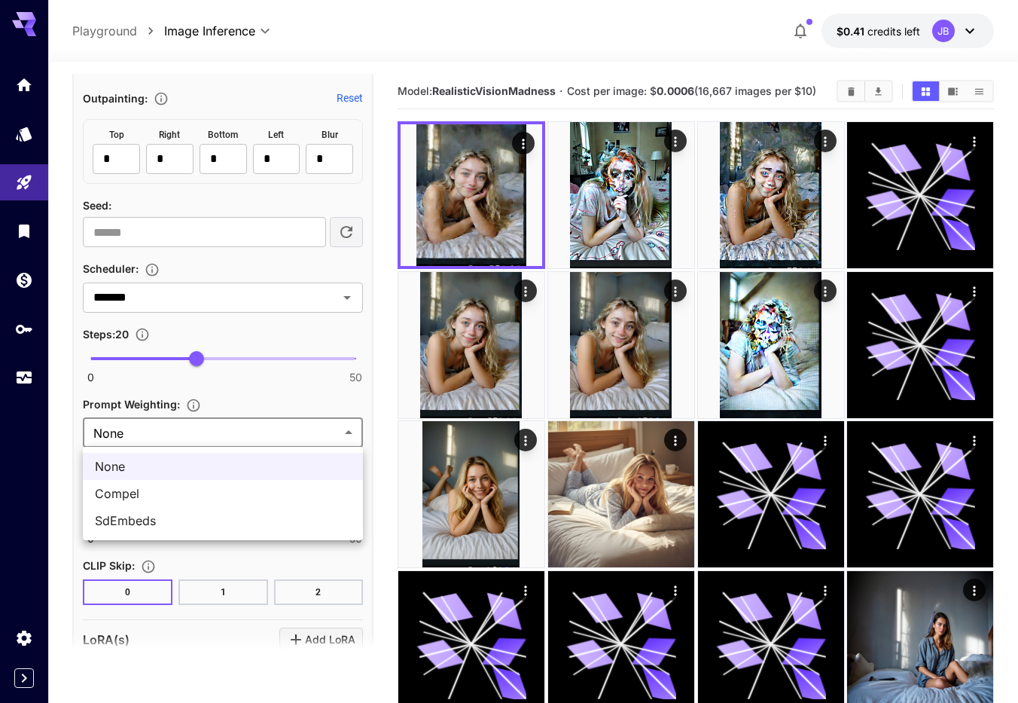
click at [347, 429] on body "**********" at bounding box center [509, 456] width 1018 height 912
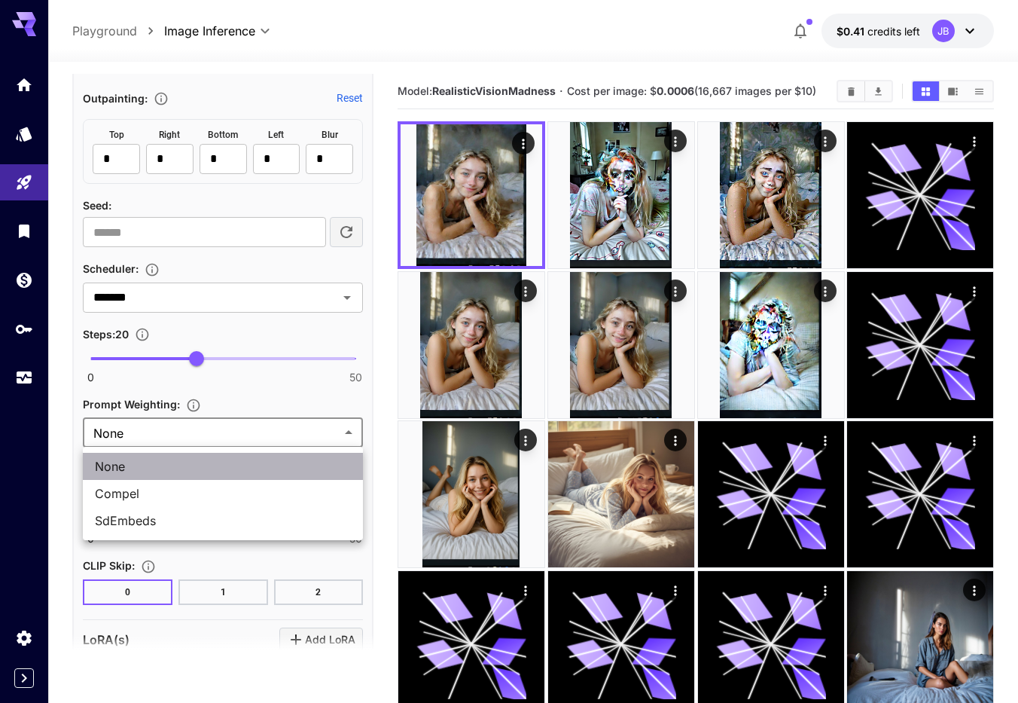
click at [303, 453] on li "None" at bounding box center [223, 466] width 280 height 27
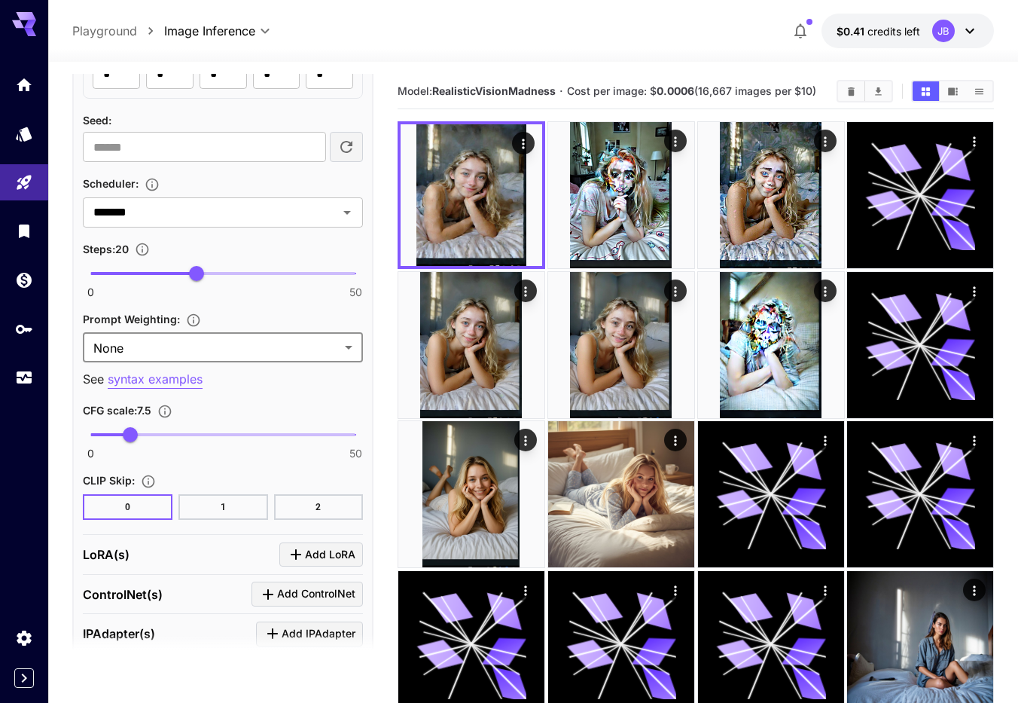
scroll to position [1030, 0]
type input "****"
drag, startPoint x: 137, startPoint y: 434, endPoint x: 279, endPoint y: 453, distance: 142.9
click at [279, 453] on div "0 50 35.5" at bounding box center [223, 439] width 280 height 35
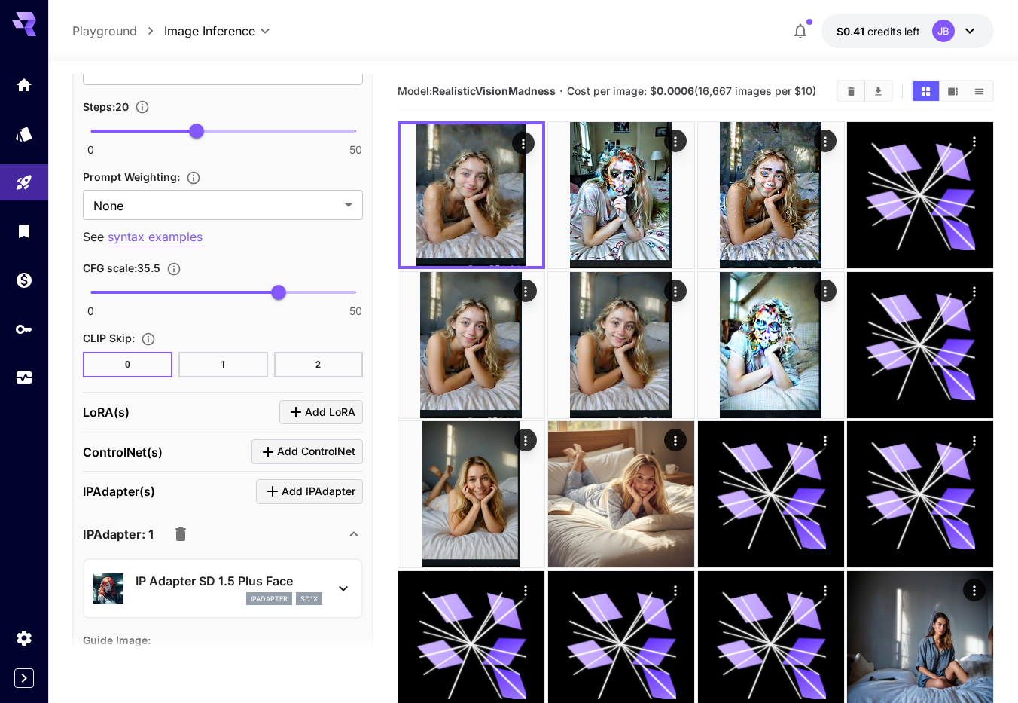
scroll to position [1202, 0]
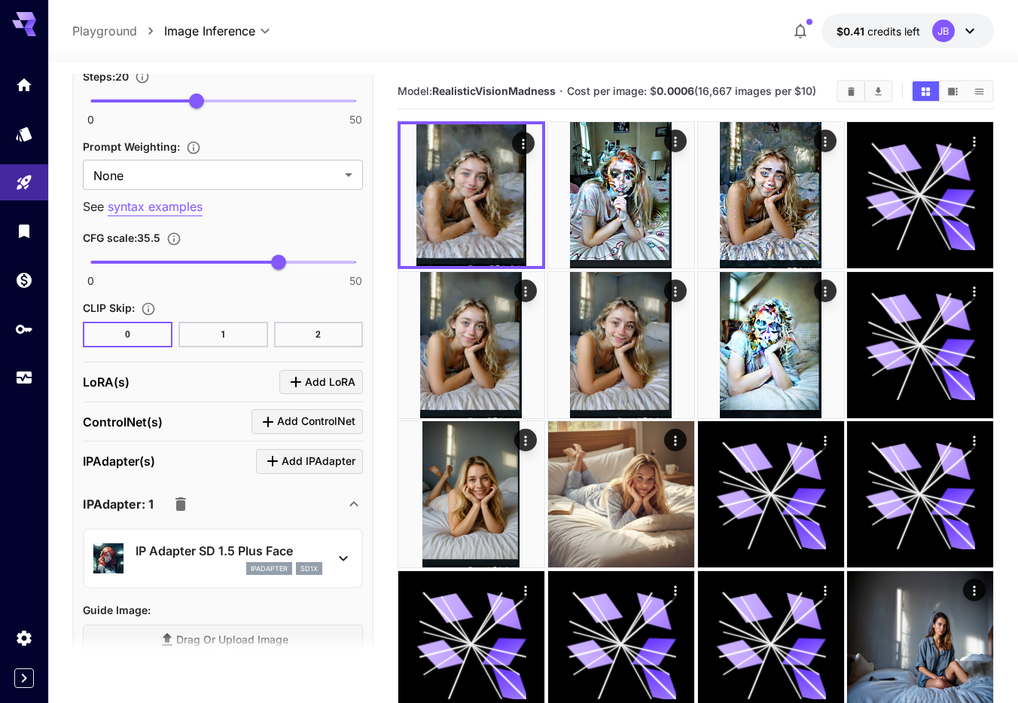
click at [340, 553] on icon at bounding box center [343, 558] width 18 height 18
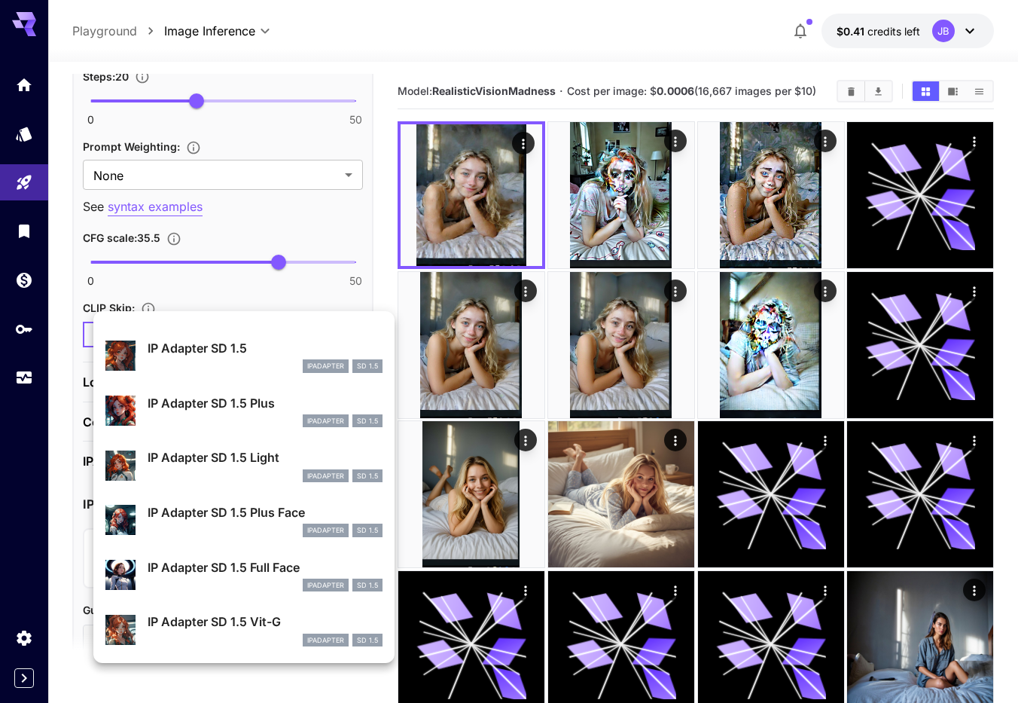
click at [52, 612] on div at bounding box center [509, 351] width 1018 height 703
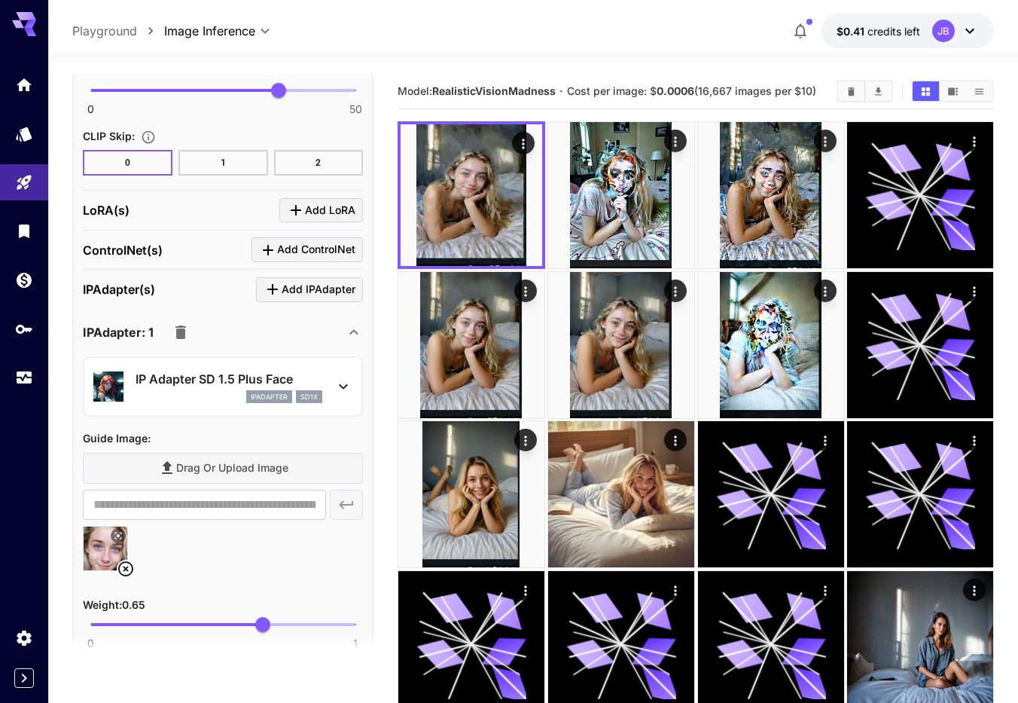
scroll to position [1459, 0]
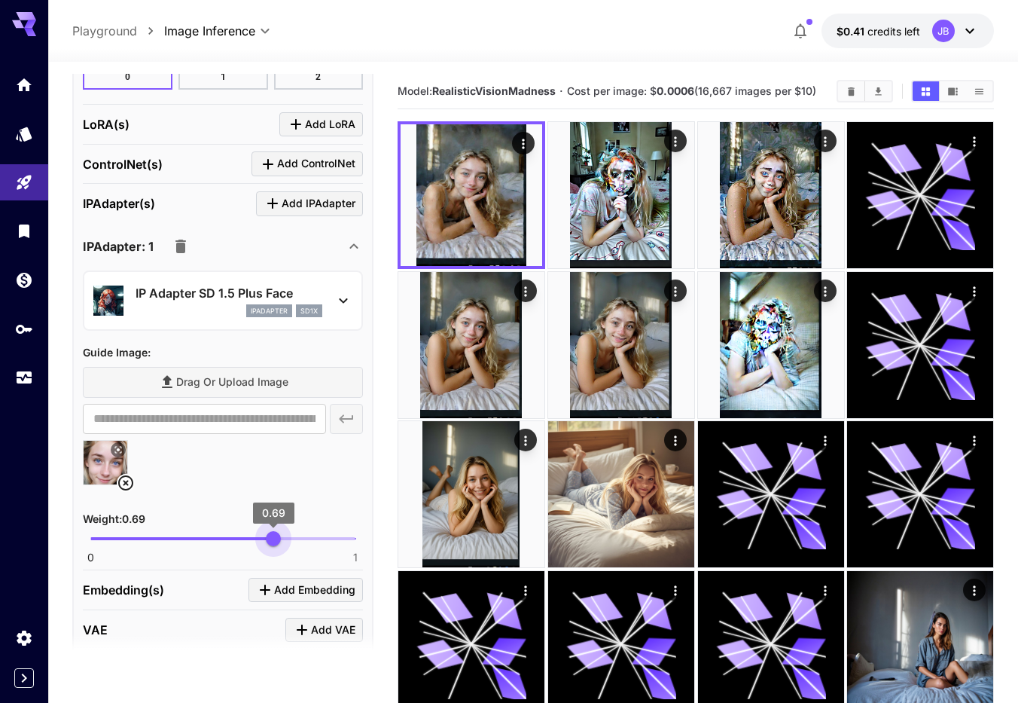
type input "***"
drag, startPoint x: 267, startPoint y: 538, endPoint x: 276, endPoint y: 541, distance: 9.8
click at [276, 541] on span "0.7" at bounding box center [276, 538] width 15 height 15
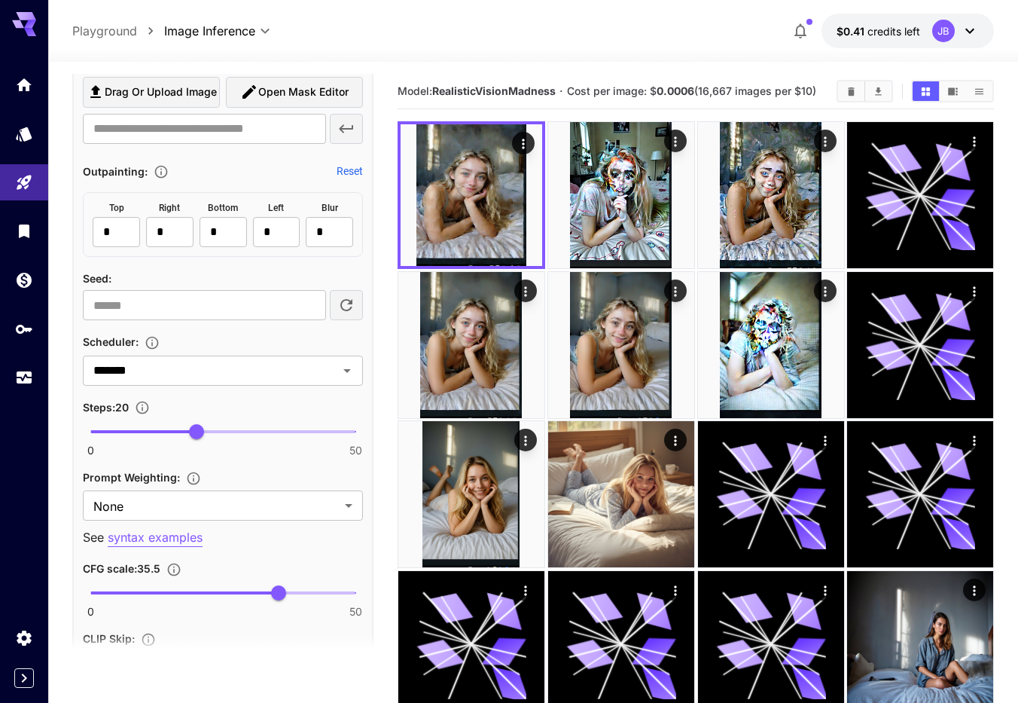
scroll to position [184, 0]
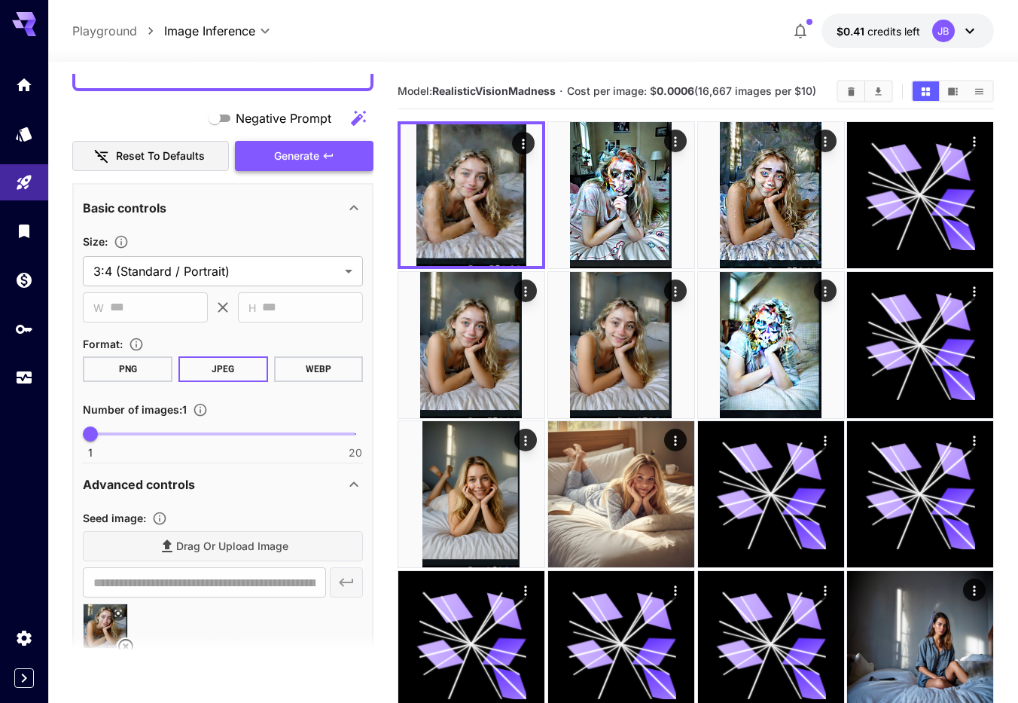
click at [317, 156] on span "Generate" at bounding box center [296, 156] width 45 height 19
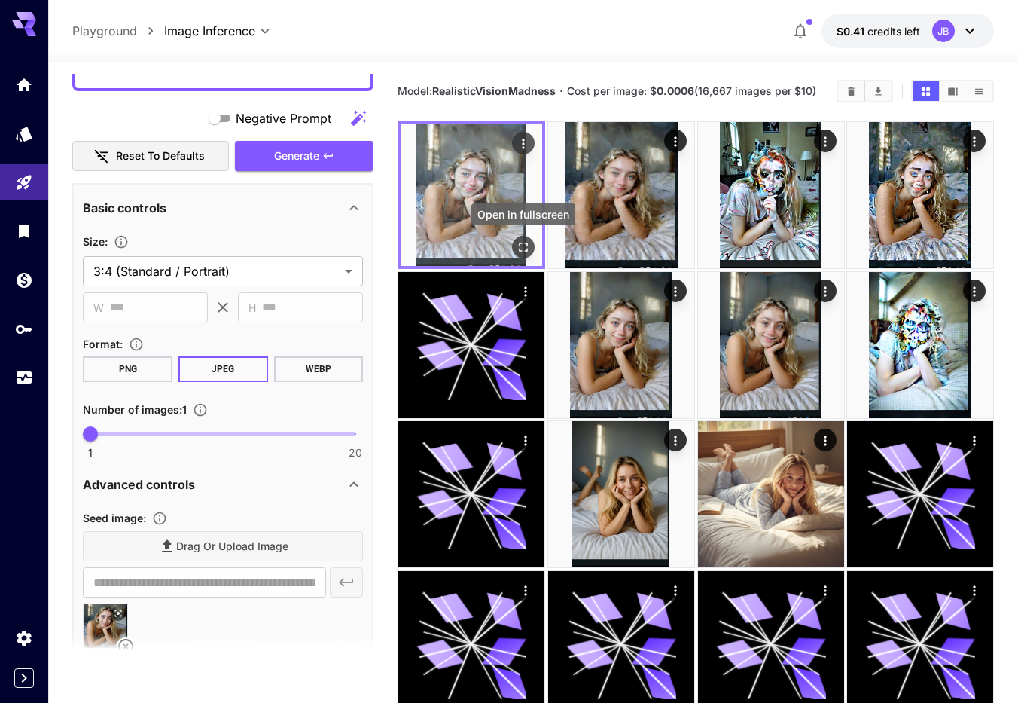
click at [526, 247] on icon "Open in fullscreen" at bounding box center [523, 246] width 15 height 15
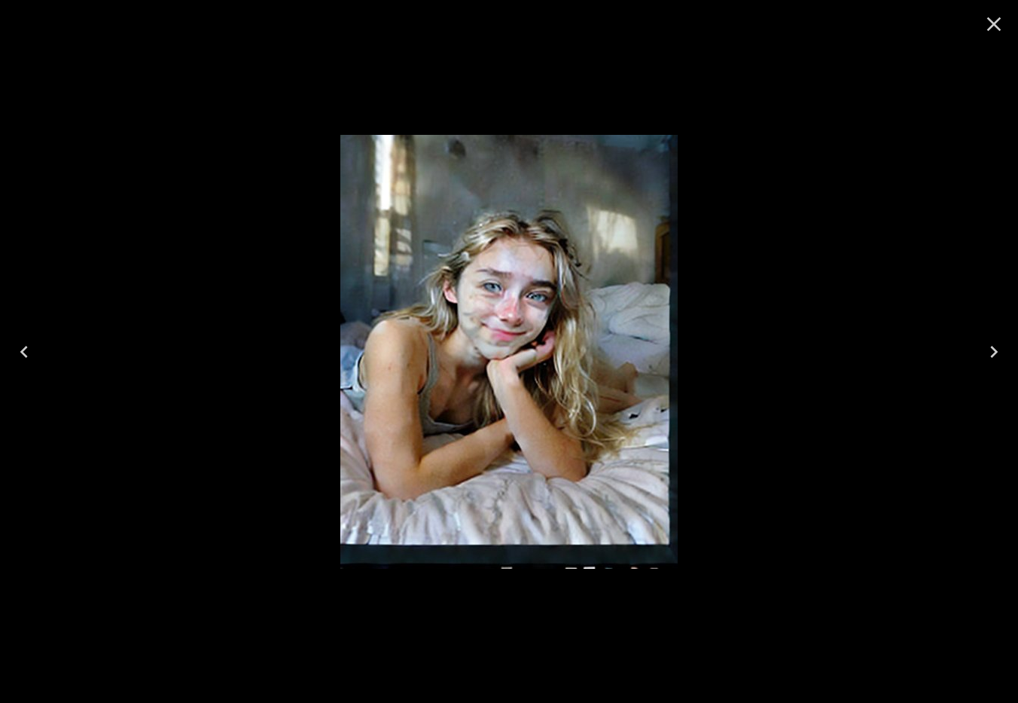
click at [989, 26] on icon "Close" at bounding box center [994, 24] width 24 height 24
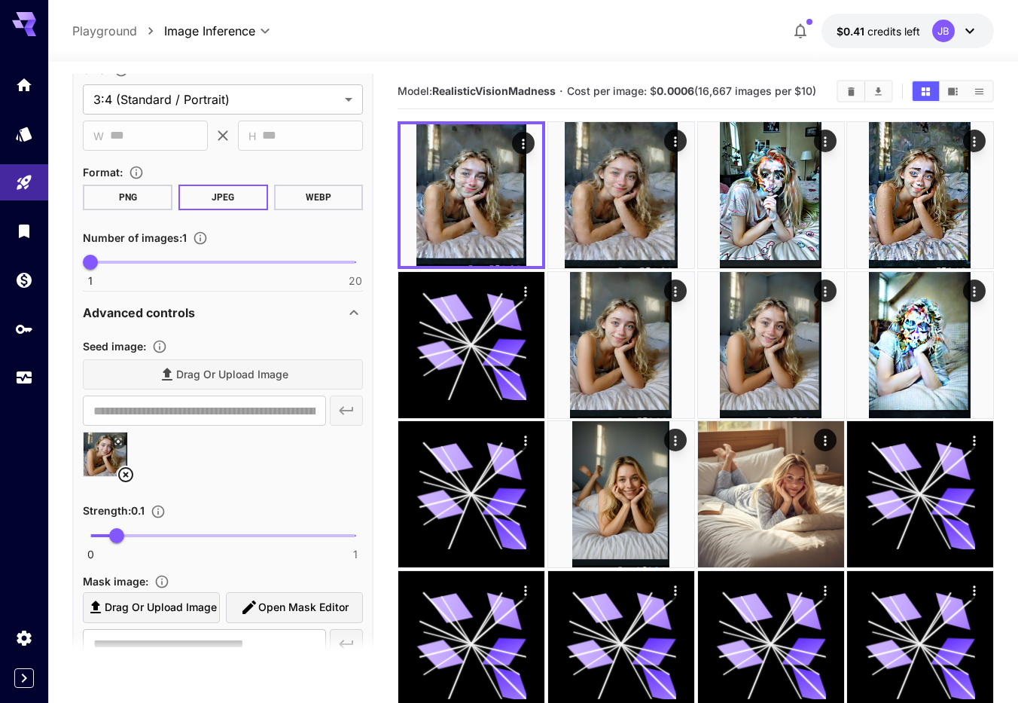
scroll to position [442, 0]
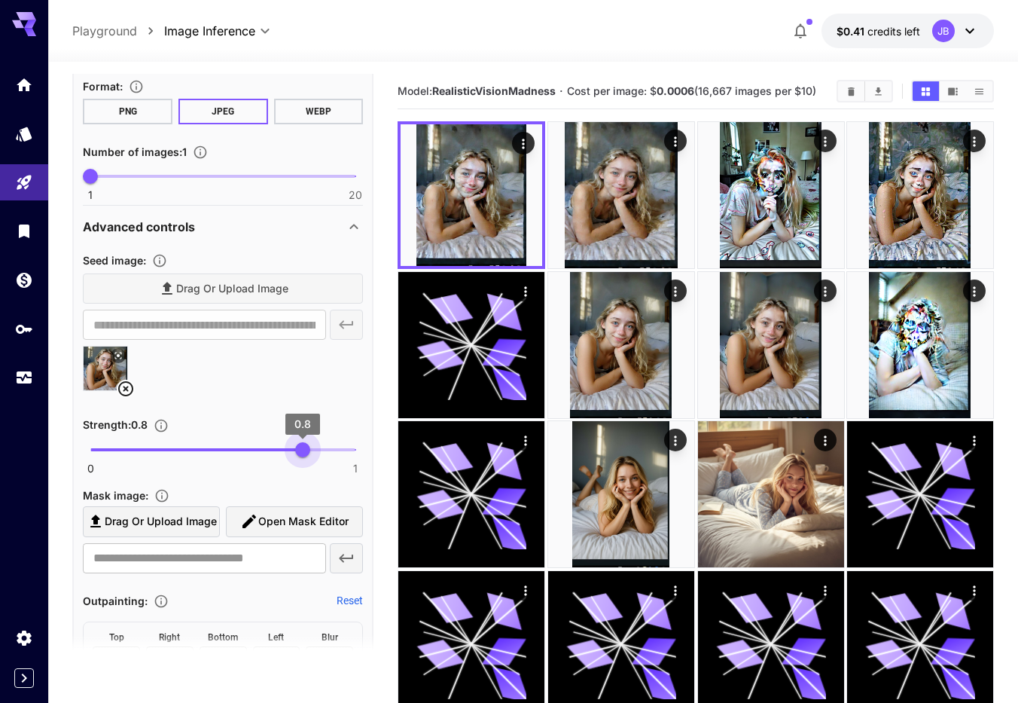
type input "***"
drag, startPoint x: 119, startPoint y: 449, endPoint x: 303, endPoint y: 457, distance: 183.9
click at [303, 457] on span "0.8" at bounding box center [302, 449] width 15 height 15
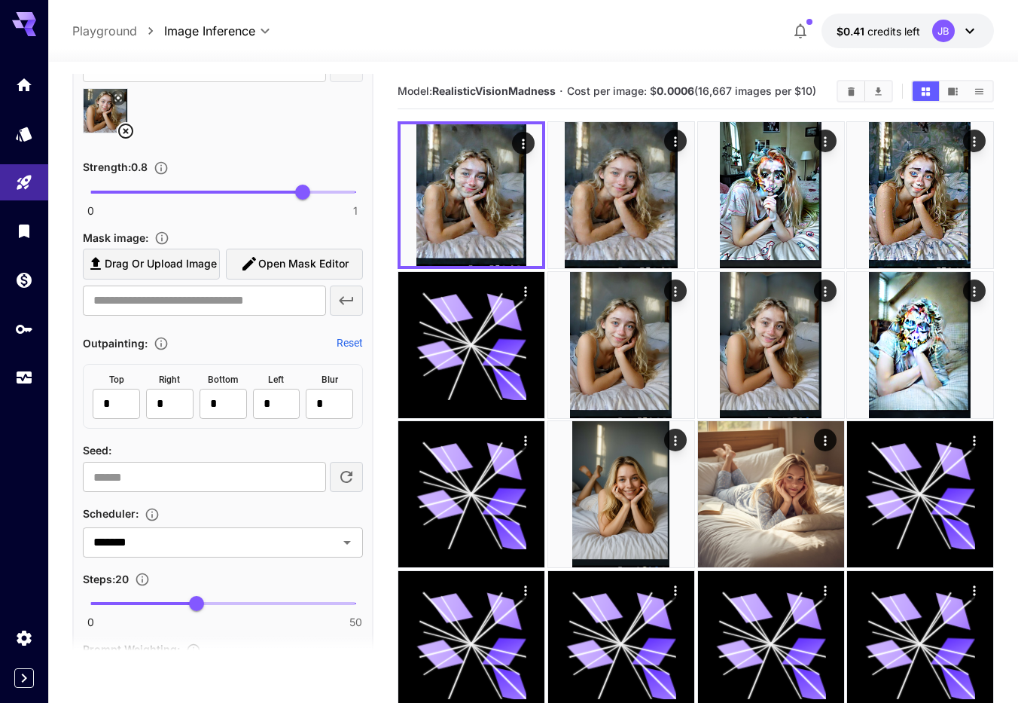
scroll to position [785, 0]
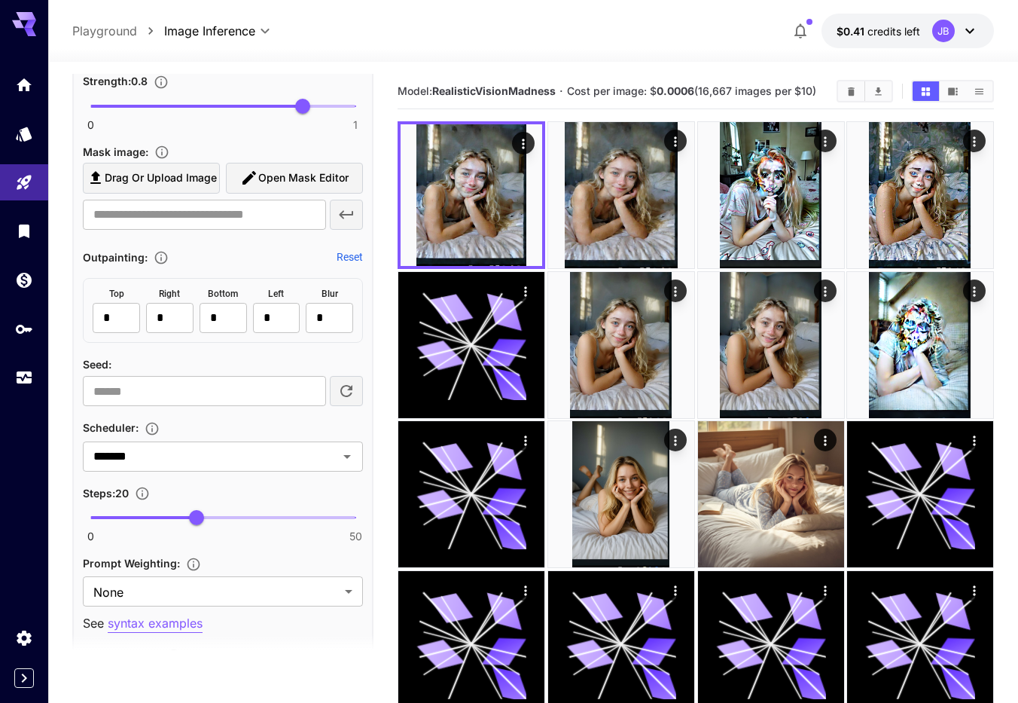
click at [340, 396] on icon "button" at bounding box center [346, 391] width 18 height 18
type input "**********"
drag, startPoint x: 236, startPoint y: 391, endPoint x: 52, endPoint y: 391, distance: 184.5
click at [83, 391] on input "**********" at bounding box center [204, 391] width 243 height 30
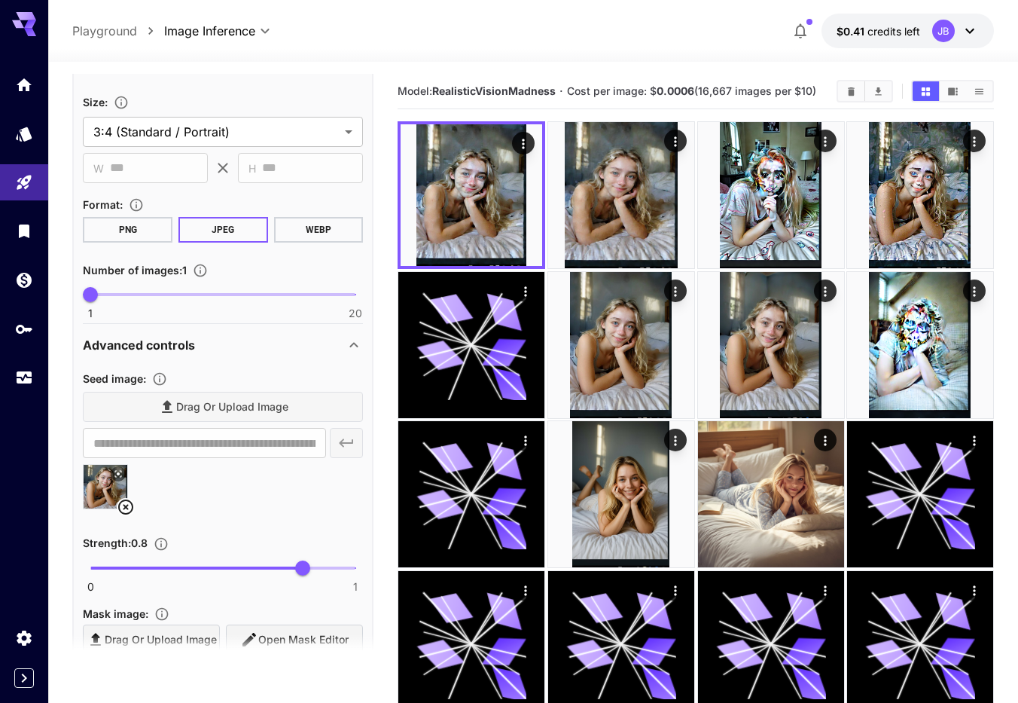
scroll to position [184, 0]
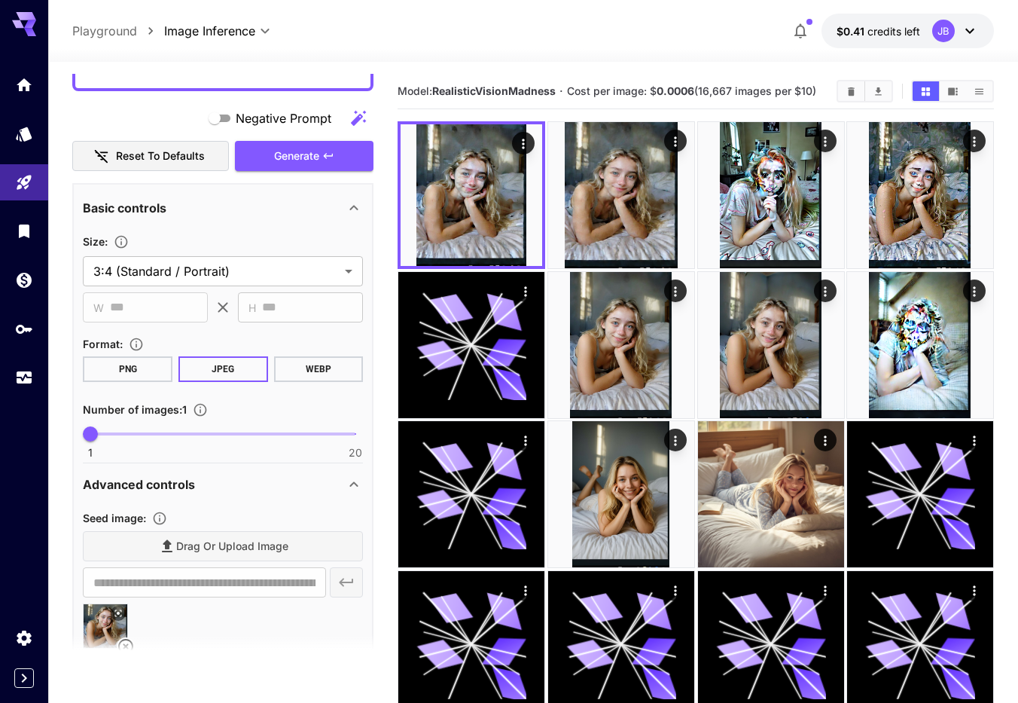
drag, startPoint x: 340, startPoint y: 160, endPoint x: 359, endPoint y: 294, distance: 135.5
click at [338, 161] on button "Generate" at bounding box center [304, 156] width 139 height 31
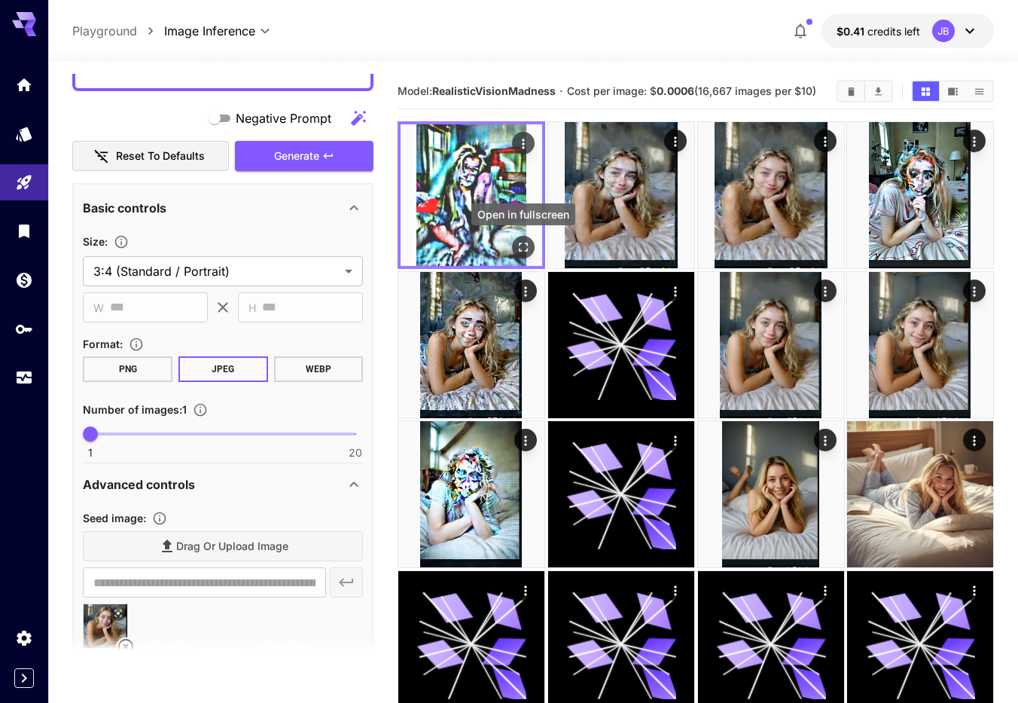
click at [523, 244] on icon "Open in fullscreen" at bounding box center [523, 246] width 15 height 15
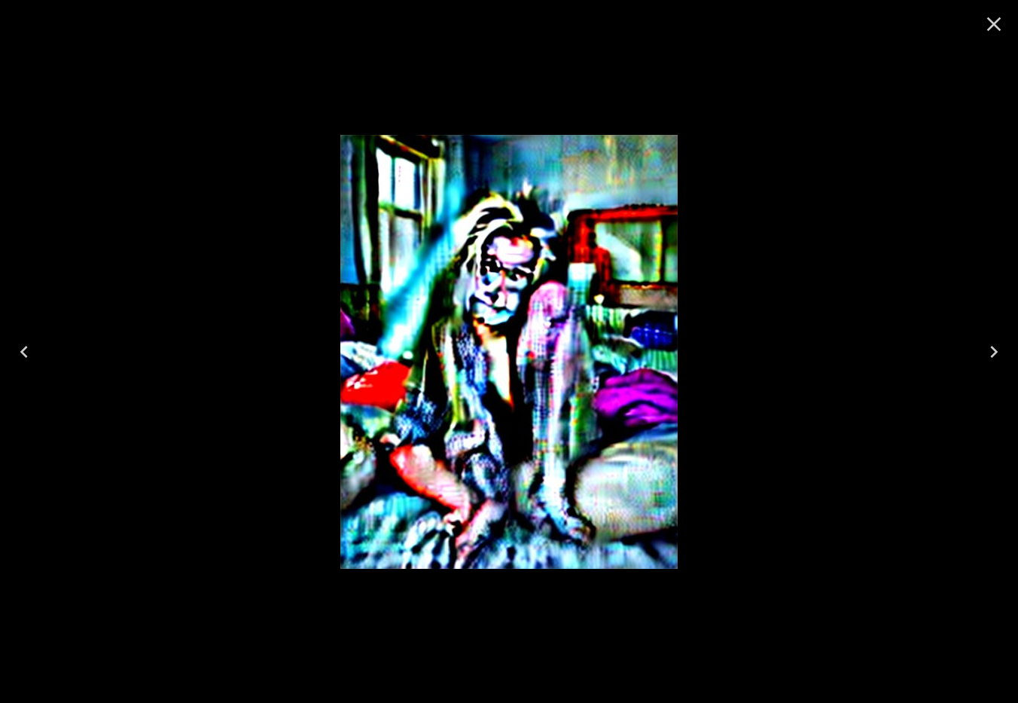
click at [999, 32] on icon "Close" at bounding box center [994, 24] width 24 height 24
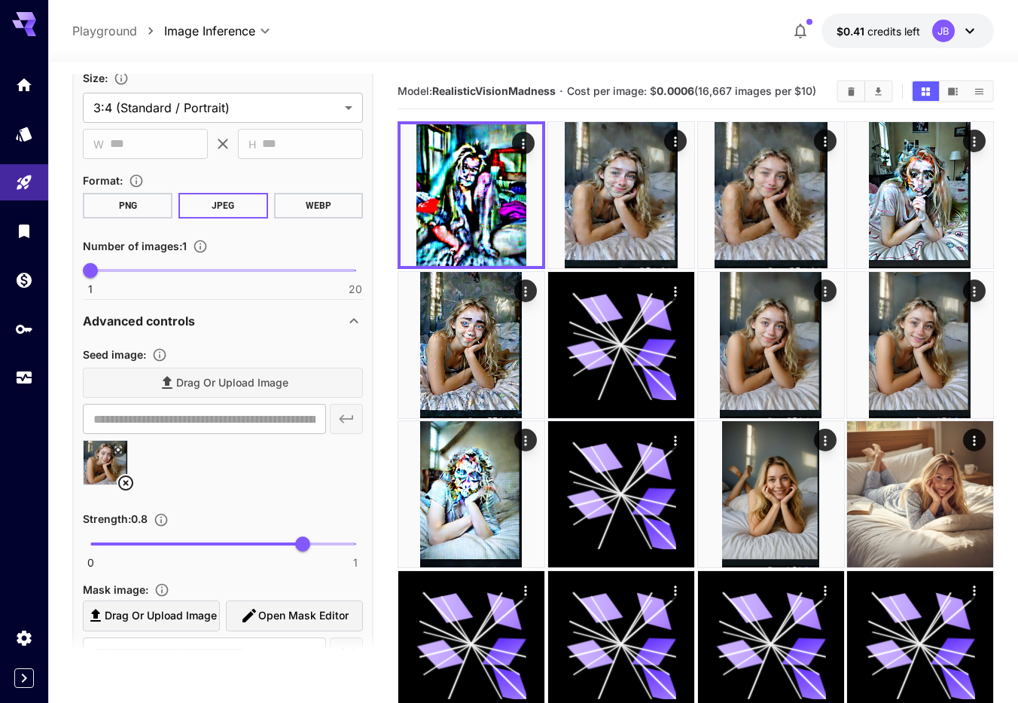
scroll to position [356, 0]
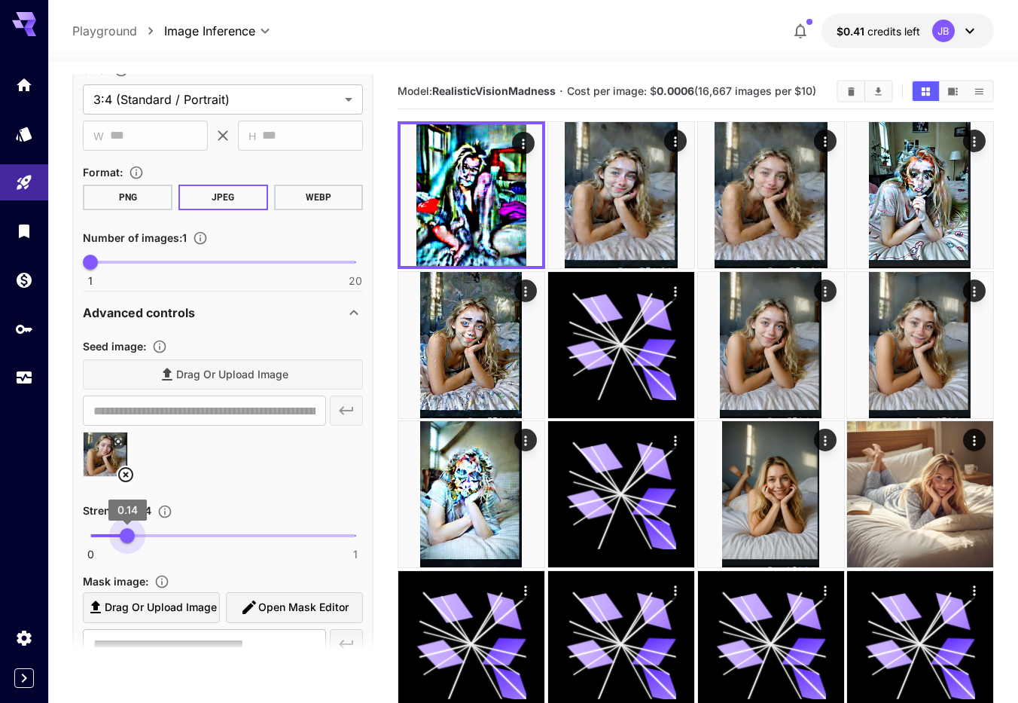
type input "****"
drag, startPoint x: 307, startPoint y: 539, endPoint x: 102, endPoint y: 538, distance: 204.8
click at [102, 538] on span "0.04" at bounding box center [100, 535] width 15 height 15
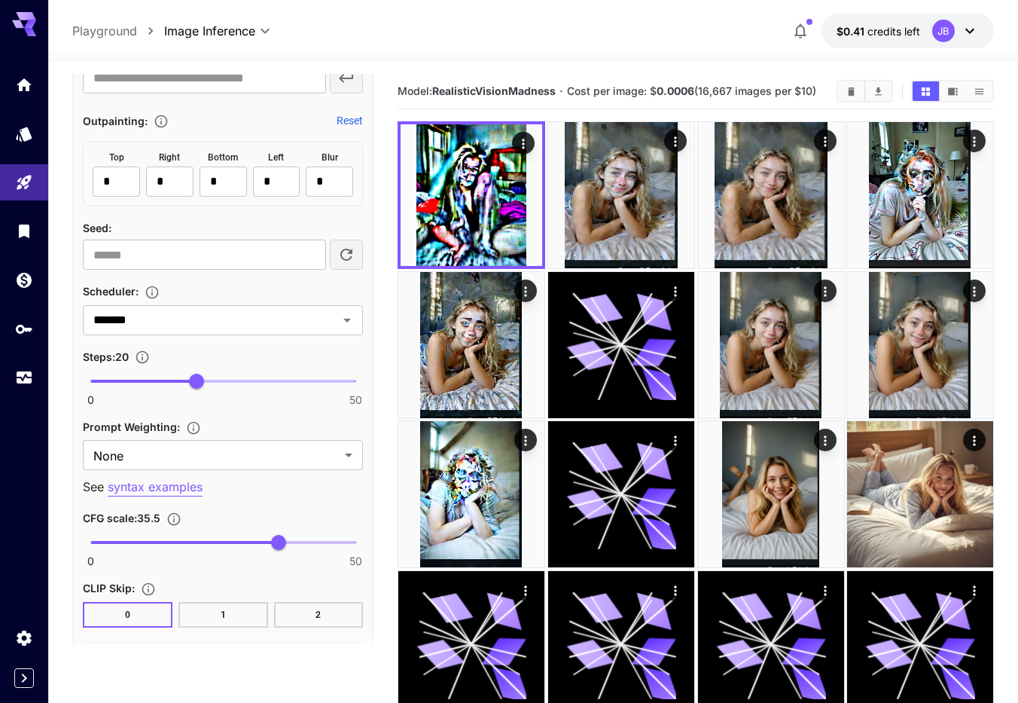
scroll to position [957, 0]
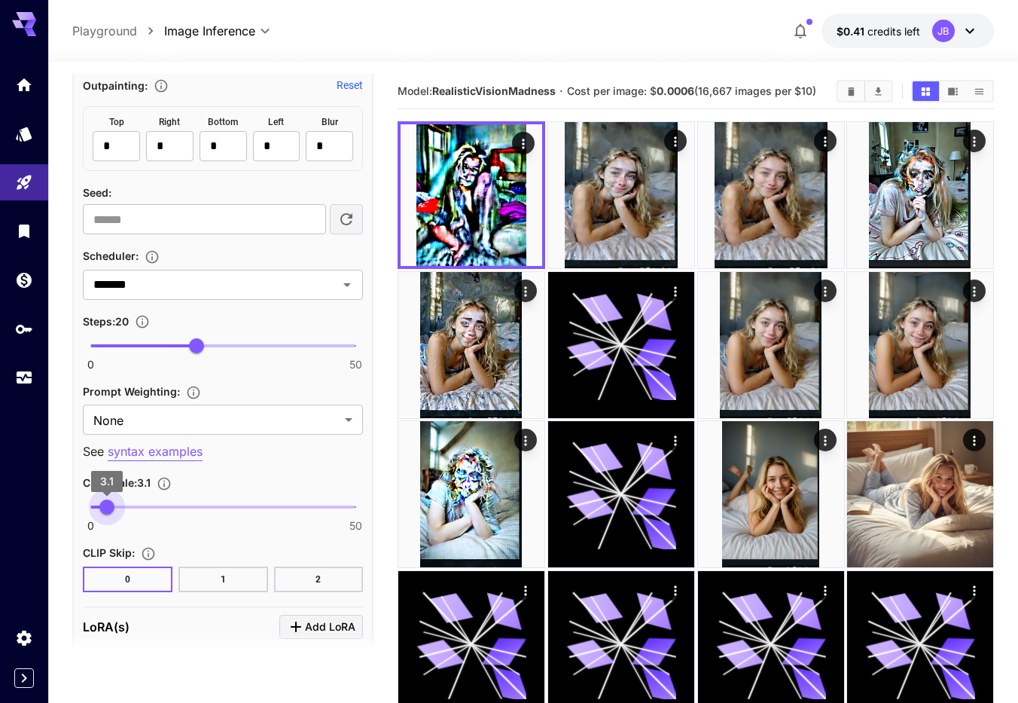
type input "*"
drag, startPoint x: 277, startPoint y: 508, endPoint x: 106, endPoint y: 508, distance: 170.9
click at [106, 508] on span "3" at bounding box center [106, 506] width 15 height 15
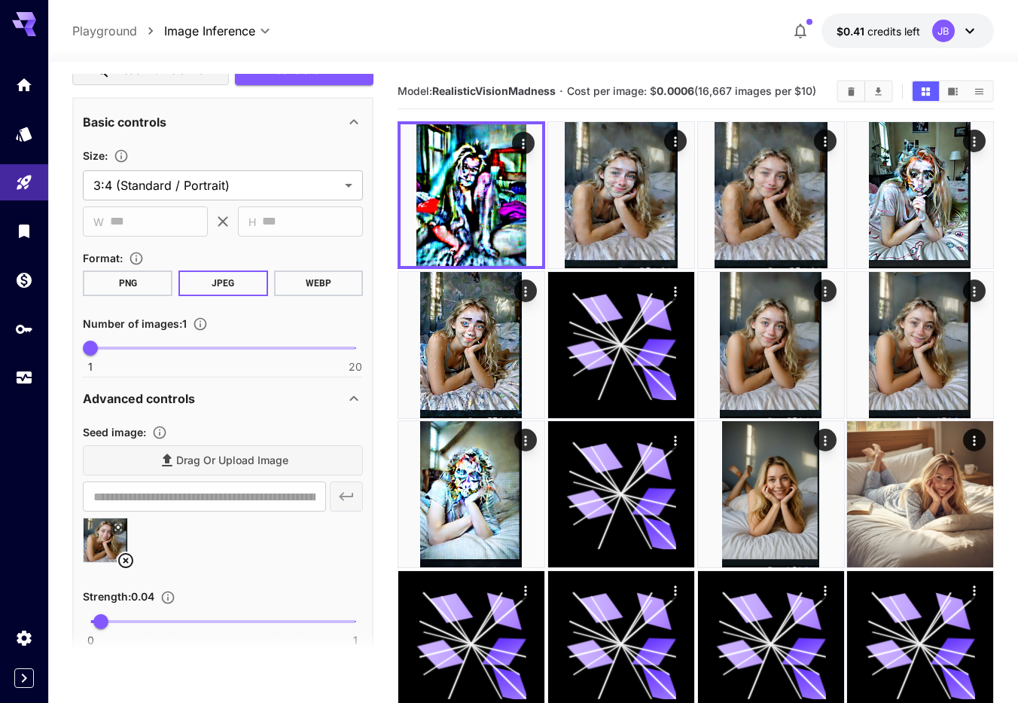
scroll to position [0, 0]
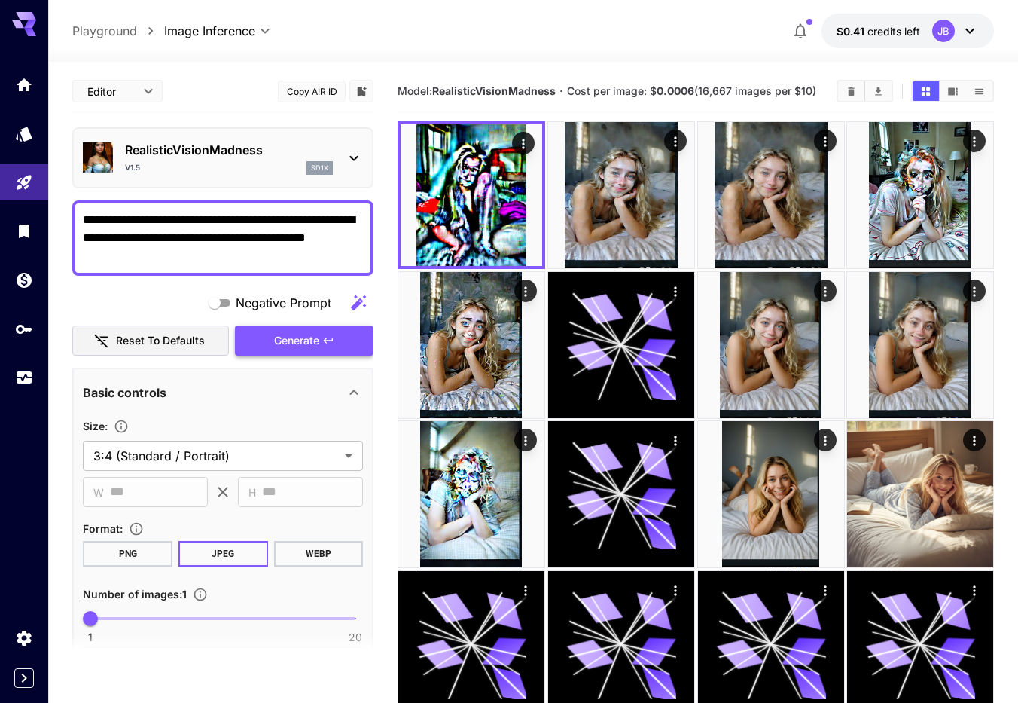
click at [321, 334] on button "Generate" at bounding box center [304, 340] width 139 height 31
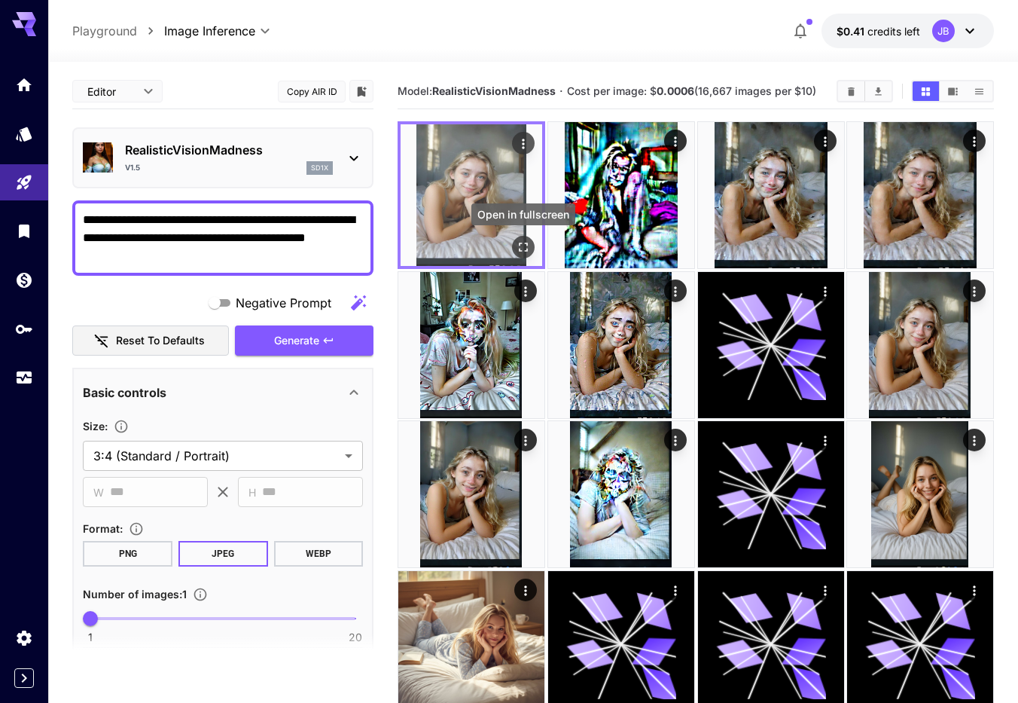
click at [526, 244] on icon "Open in fullscreen" at bounding box center [523, 246] width 15 height 15
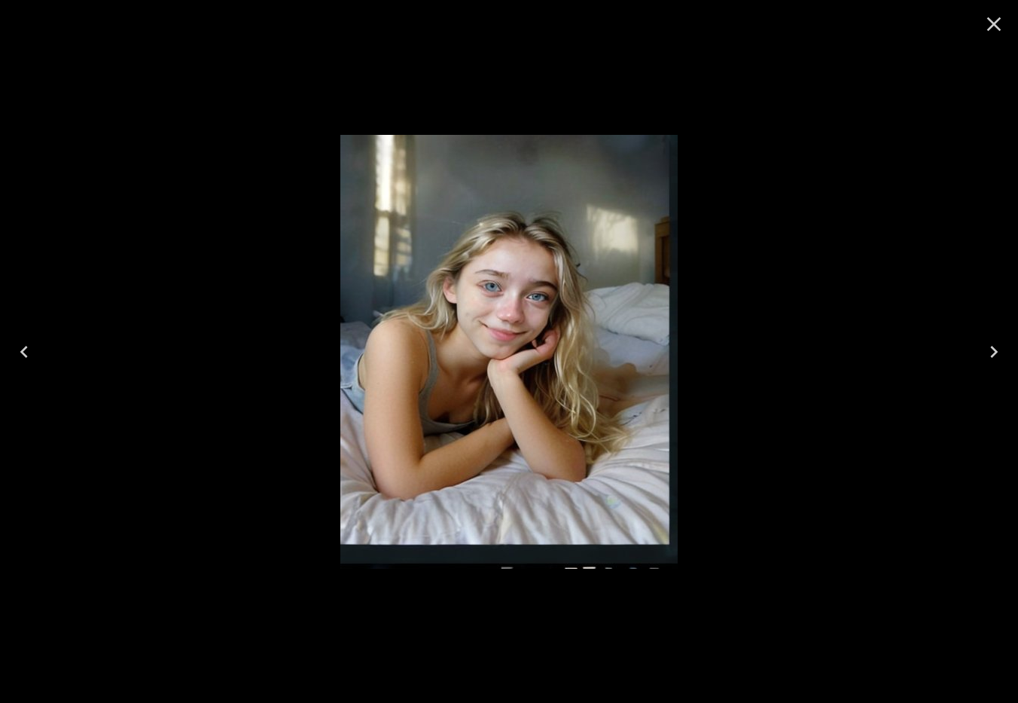
click at [989, 27] on icon "Close" at bounding box center [994, 24] width 24 height 24
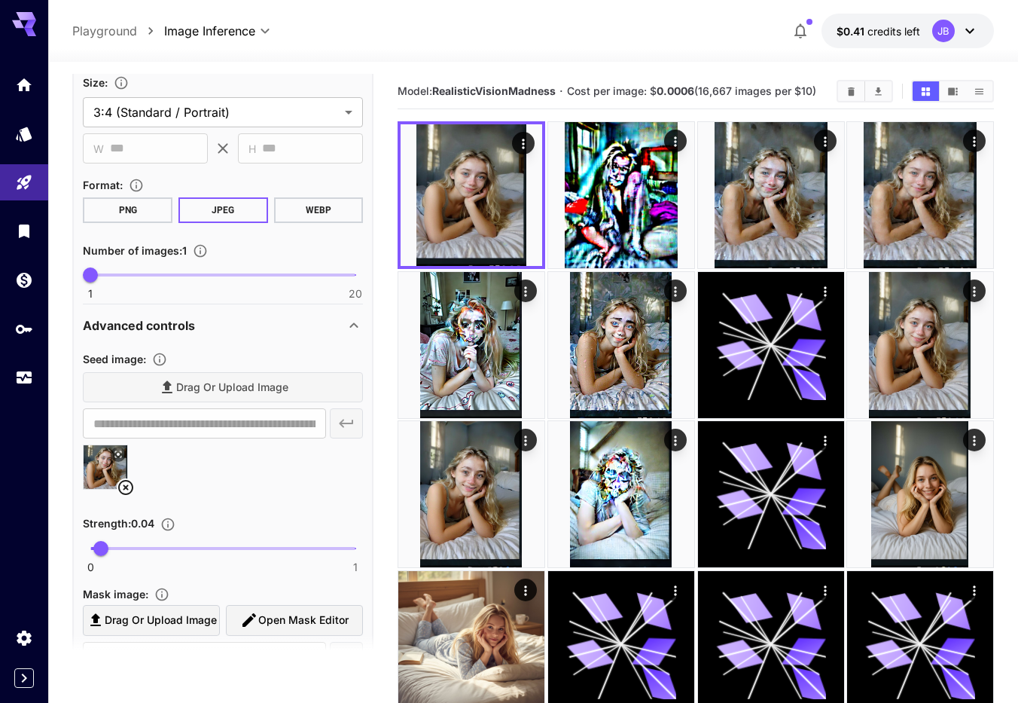
scroll to position [429, 0]
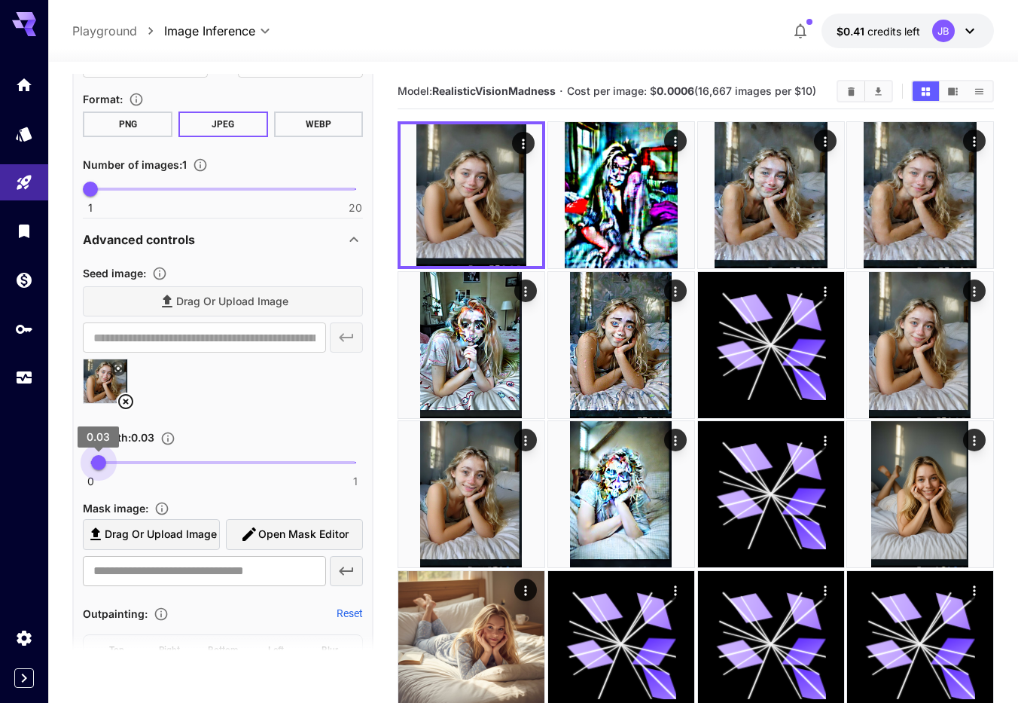
type input "****"
click at [96, 465] on span "0.02" at bounding box center [95, 462] width 15 height 15
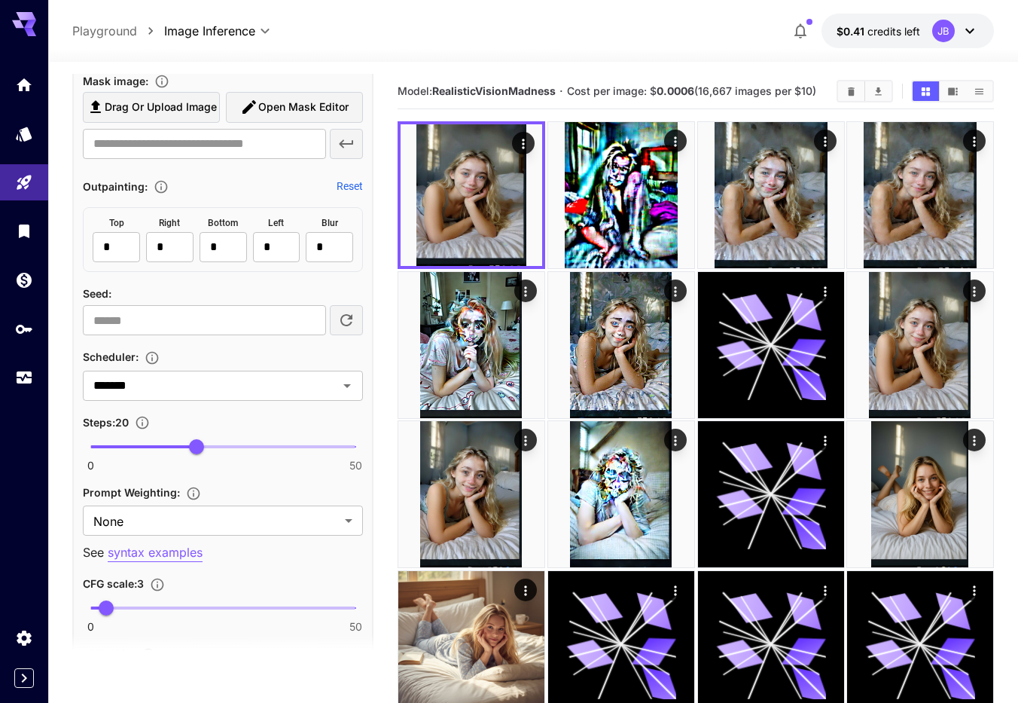
scroll to position [858, 0]
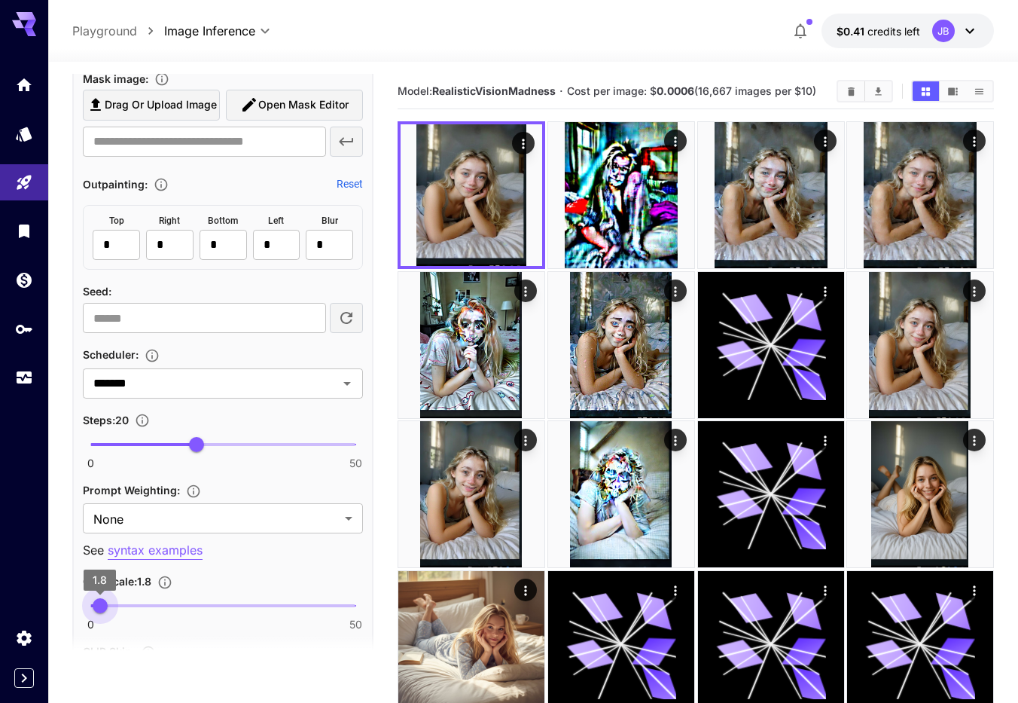
type input "***"
click at [100, 605] on span "1.8" at bounding box center [100, 605] width 15 height 15
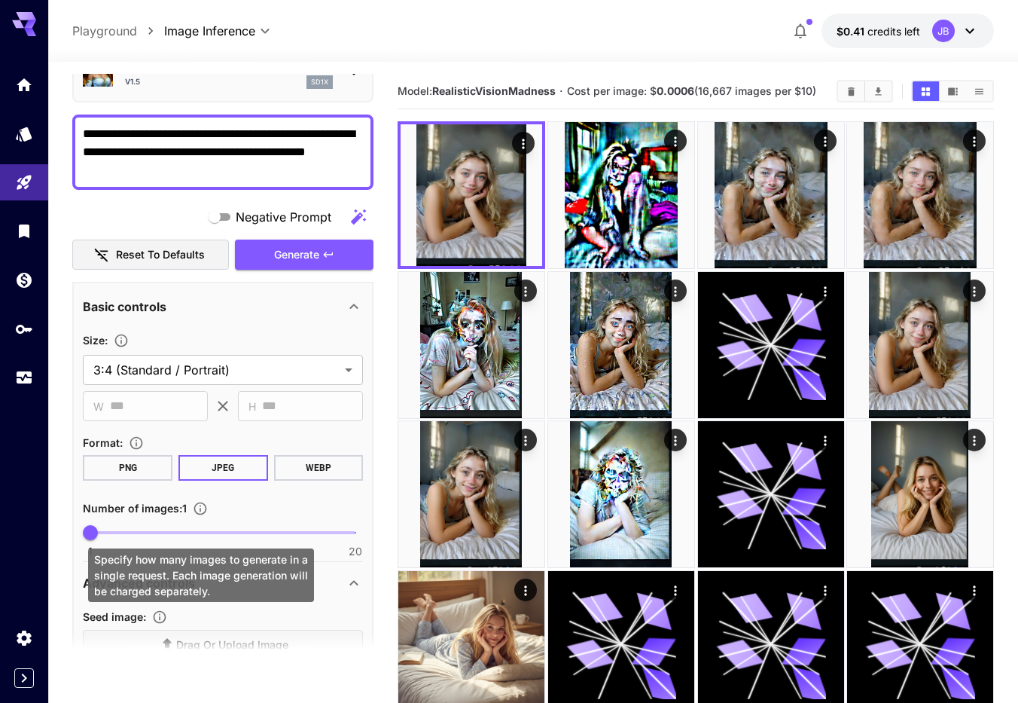
scroll to position [0, 0]
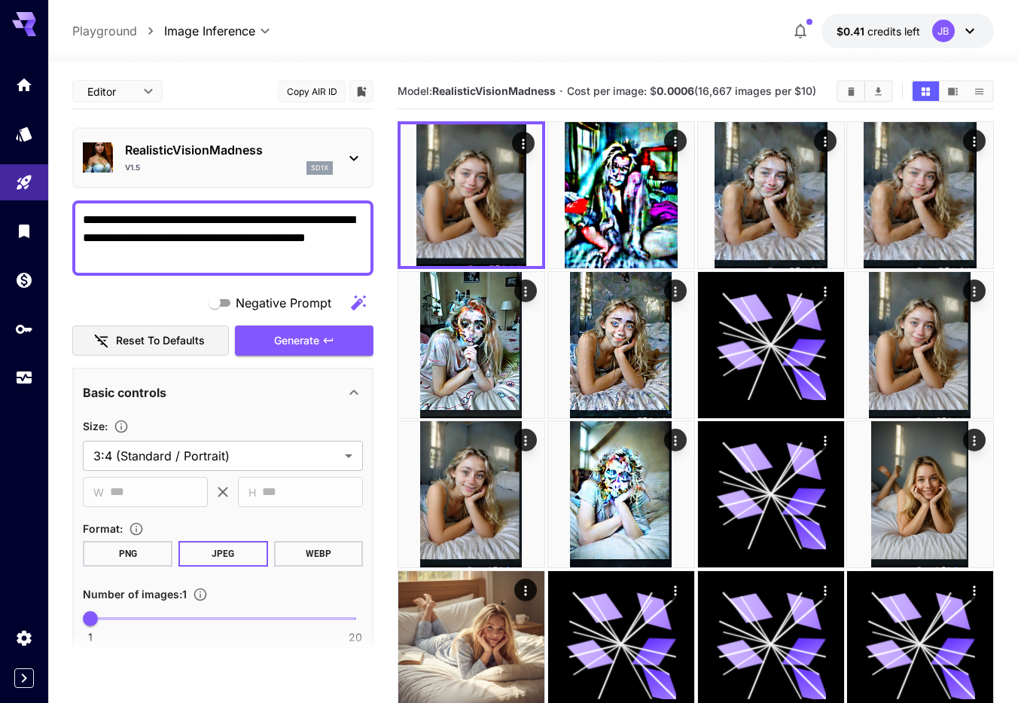
drag, startPoint x: 312, startPoint y: 346, endPoint x: 317, endPoint y: 435, distance: 89.0
click at [315, 345] on span "Generate" at bounding box center [296, 340] width 45 height 19
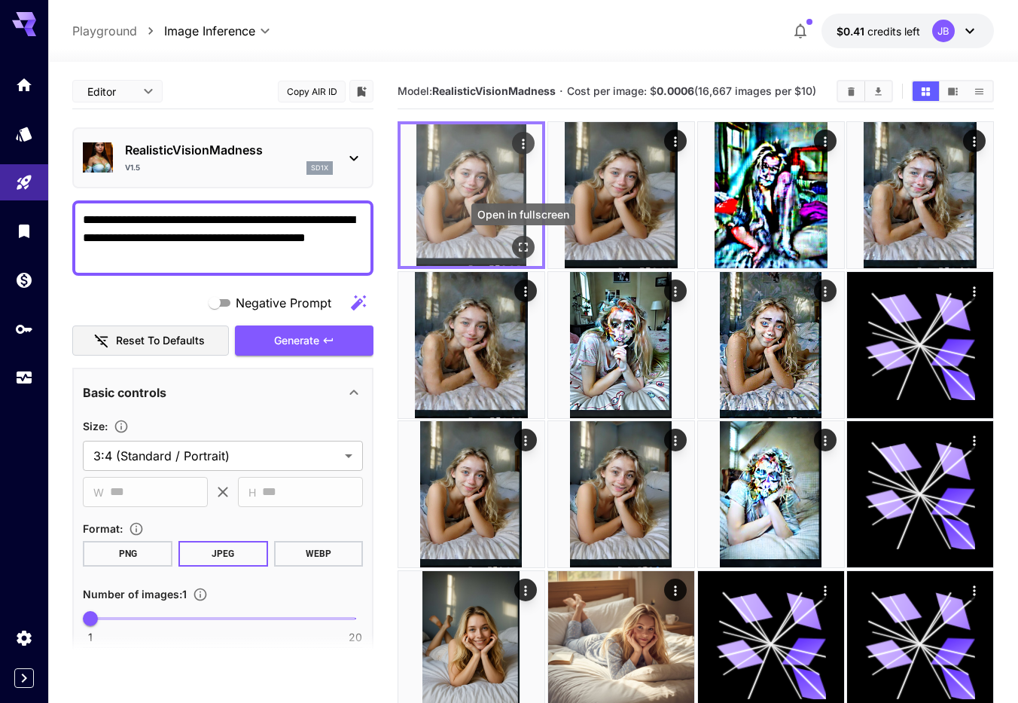
click at [523, 245] on icon "Open in fullscreen" at bounding box center [523, 246] width 15 height 15
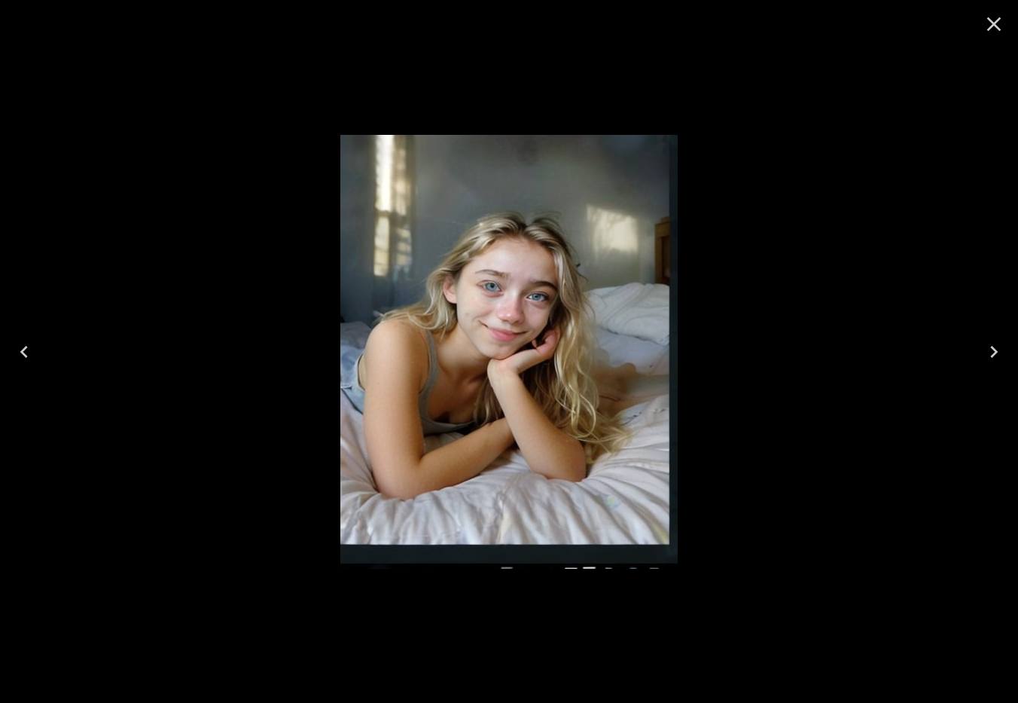
click at [994, 21] on icon "Close" at bounding box center [994, 24] width 24 height 24
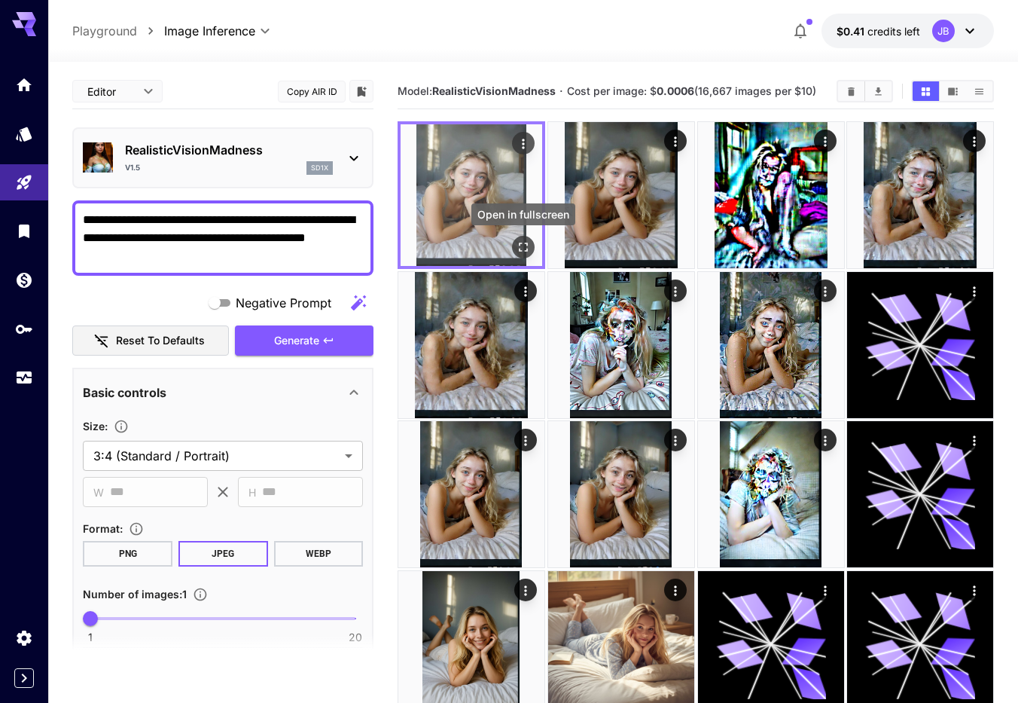
click at [524, 242] on icon "Open in fullscreen" at bounding box center [523, 246] width 15 height 15
